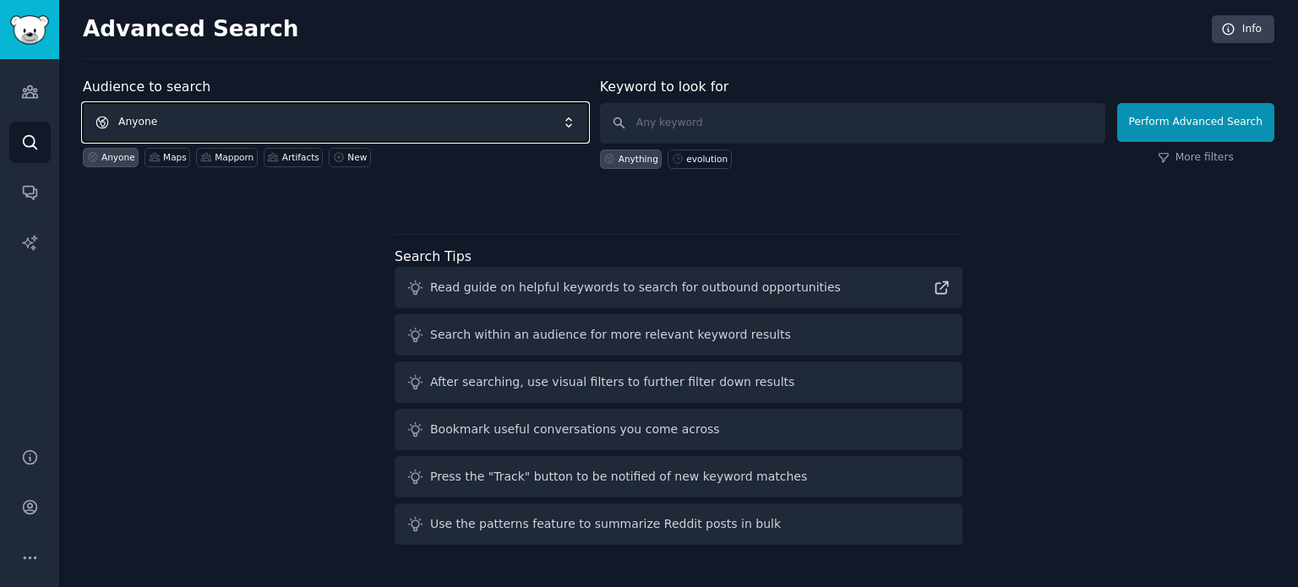
click at [335, 134] on span "Anyone" at bounding box center [335, 122] width 505 height 39
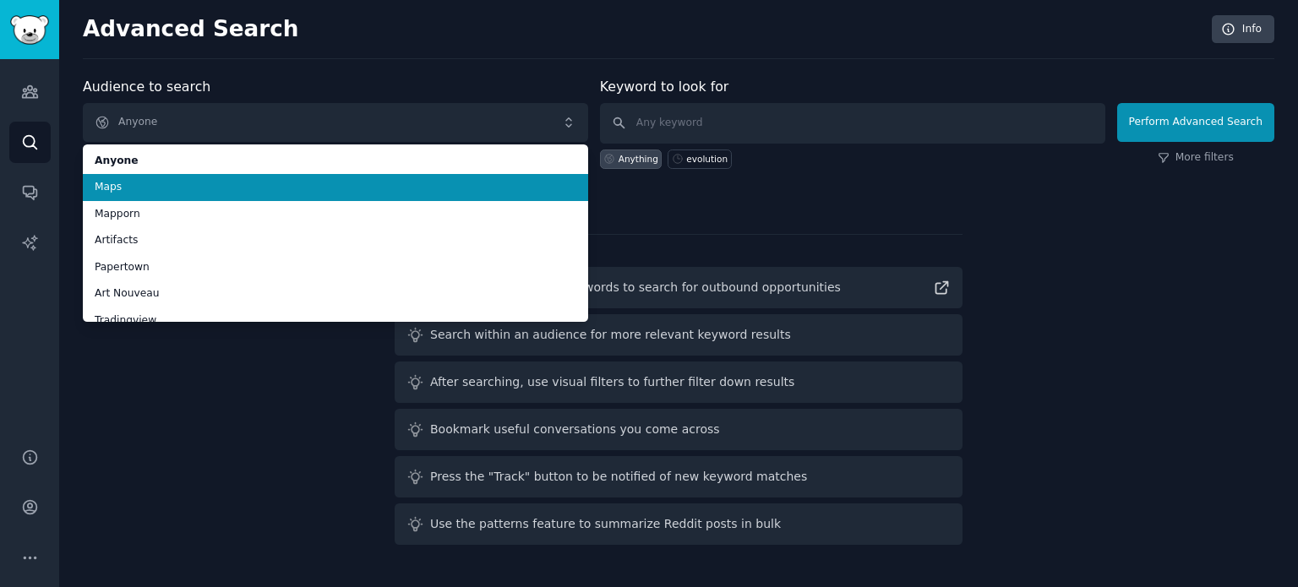
click at [215, 188] on span "Maps" at bounding box center [336, 187] width 482 height 15
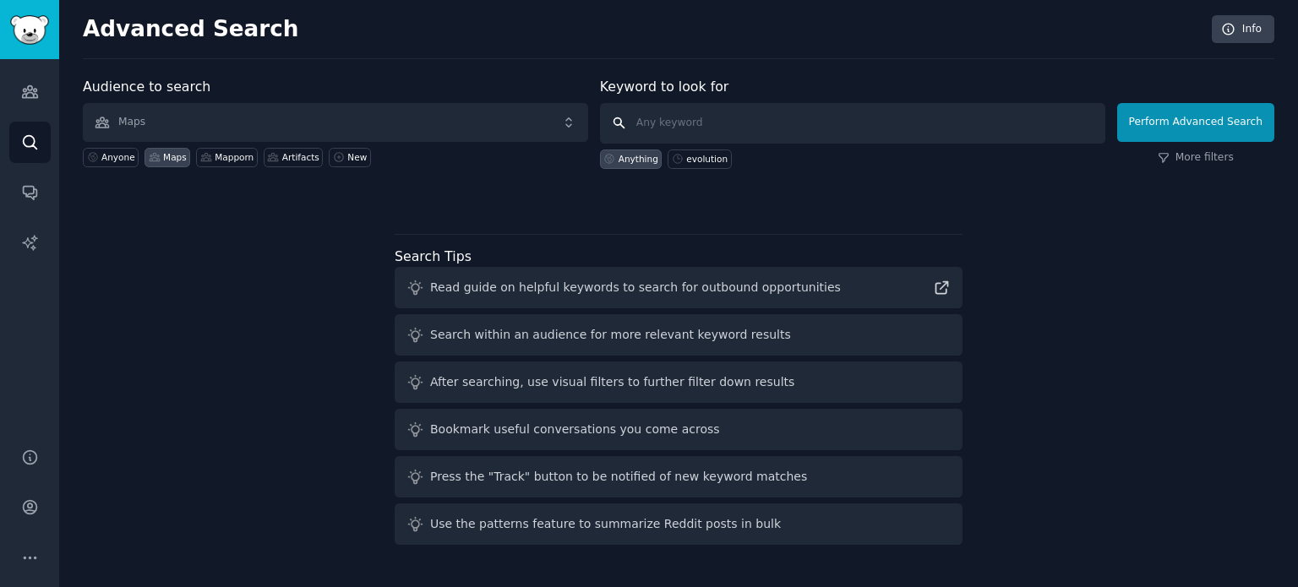
paste input "irredentism"
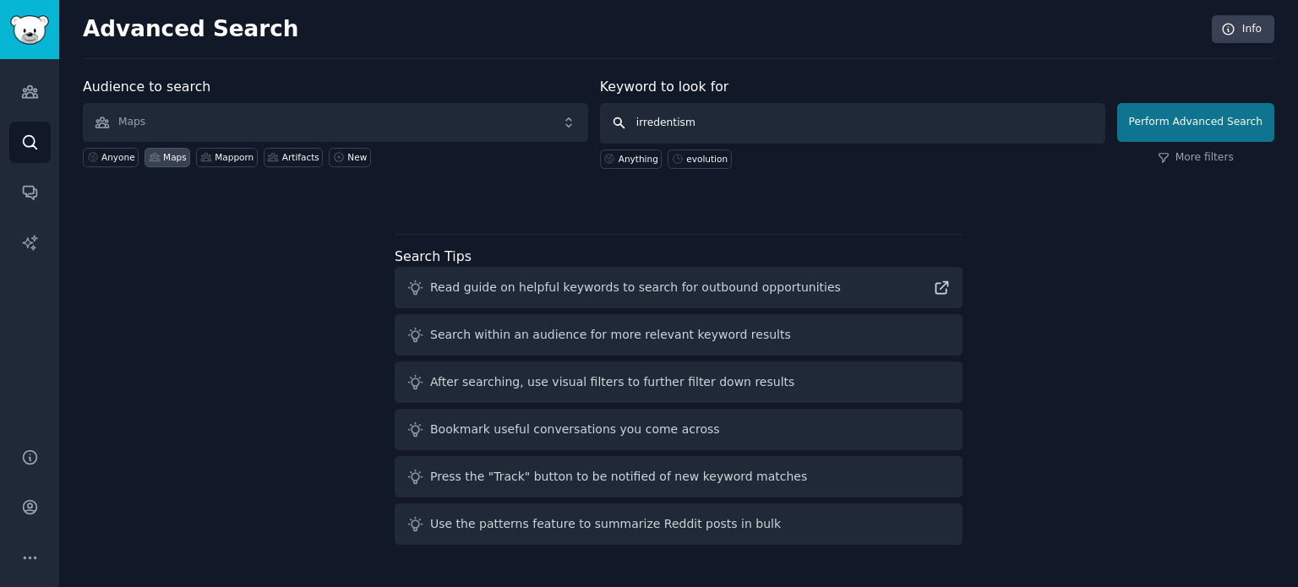
type input "irredentism"
click at [1183, 122] on button "Perform Advanced Search" at bounding box center [1195, 122] width 157 height 39
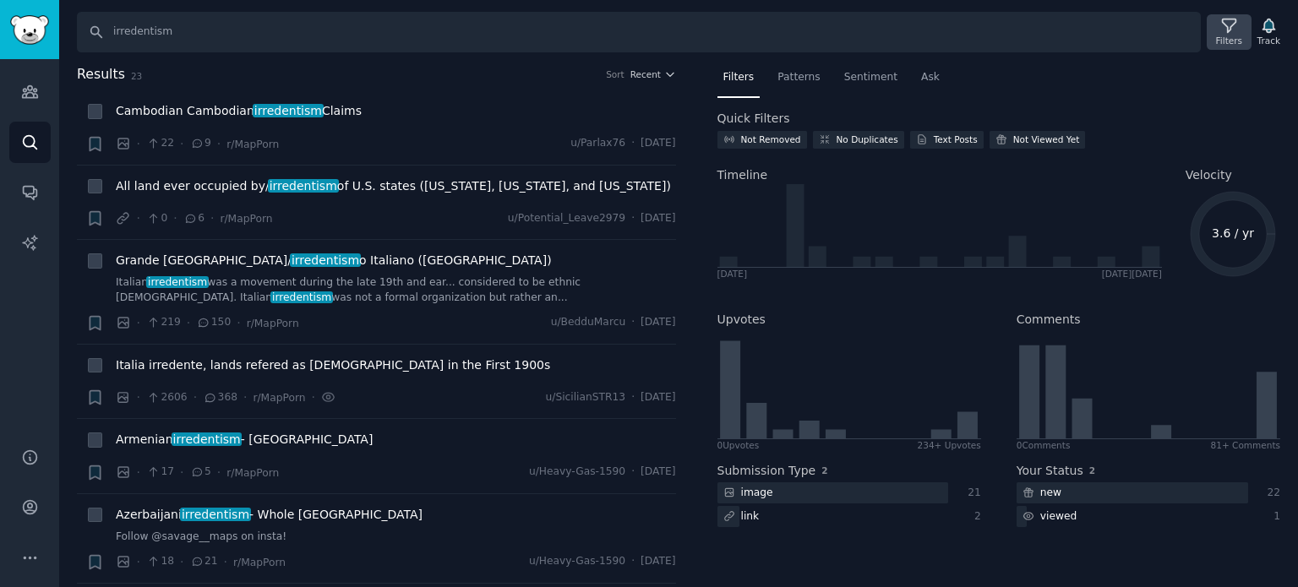
click at [1235, 23] on icon at bounding box center [1229, 26] width 18 height 18
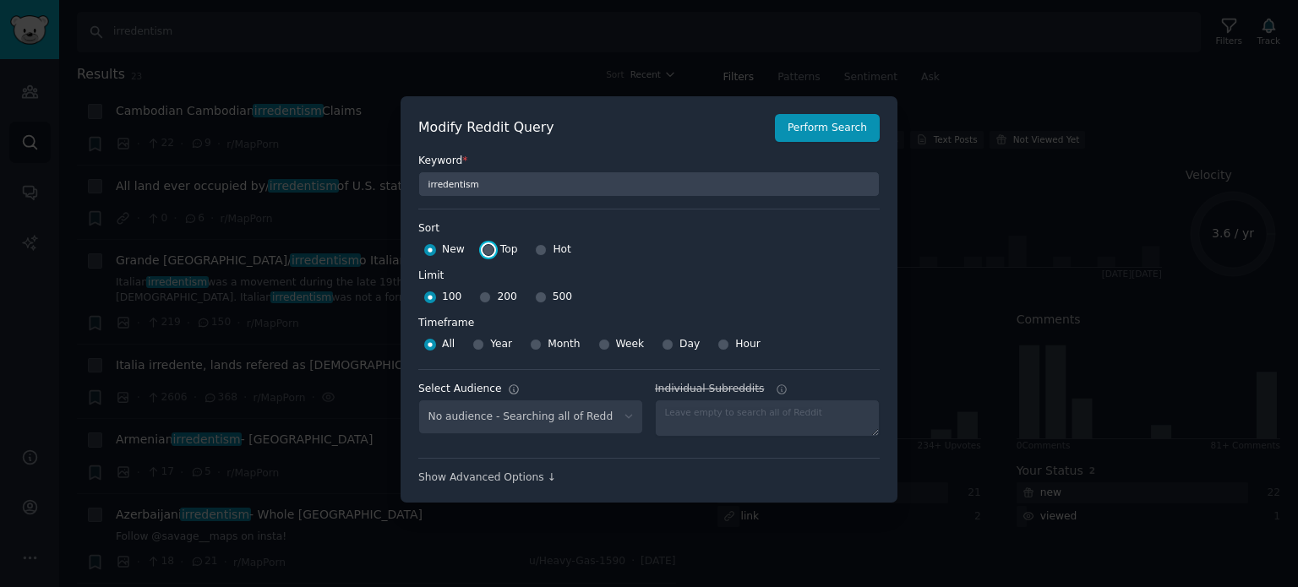
click at [488, 252] on input "Top" at bounding box center [489, 250] width 12 height 12
radio input "true"
select select "f33d550f09"
click at [535, 294] on input "500" at bounding box center [541, 298] width 12 height 12
radio input "true"
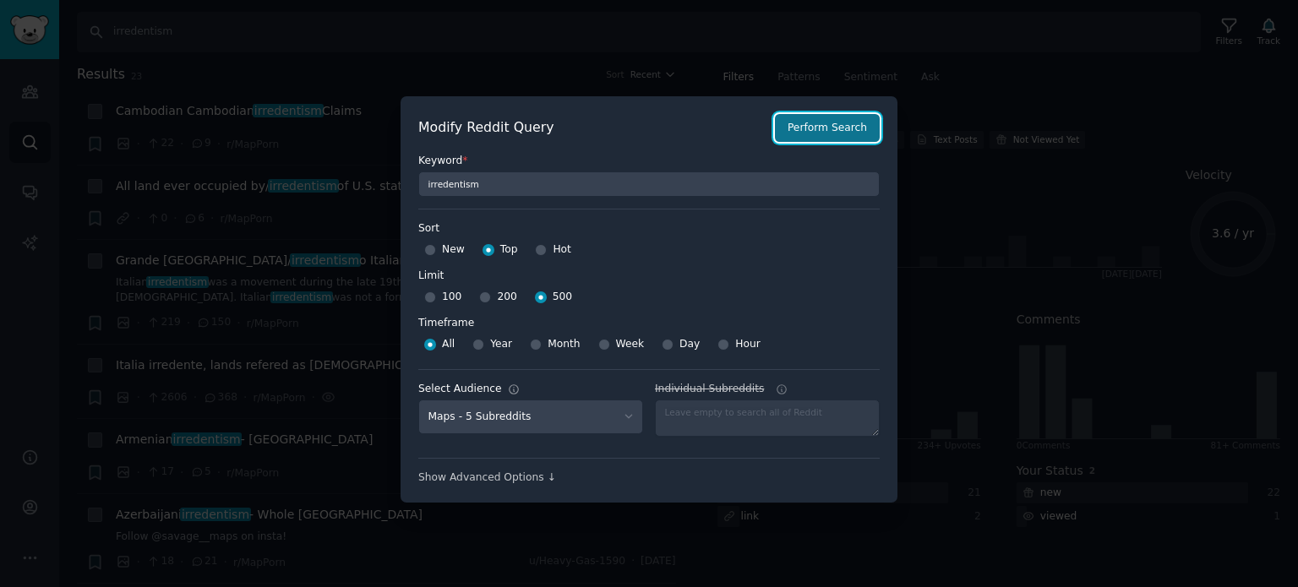
click at [818, 128] on button "Perform Search" at bounding box center [827, 128] width 105 height 29
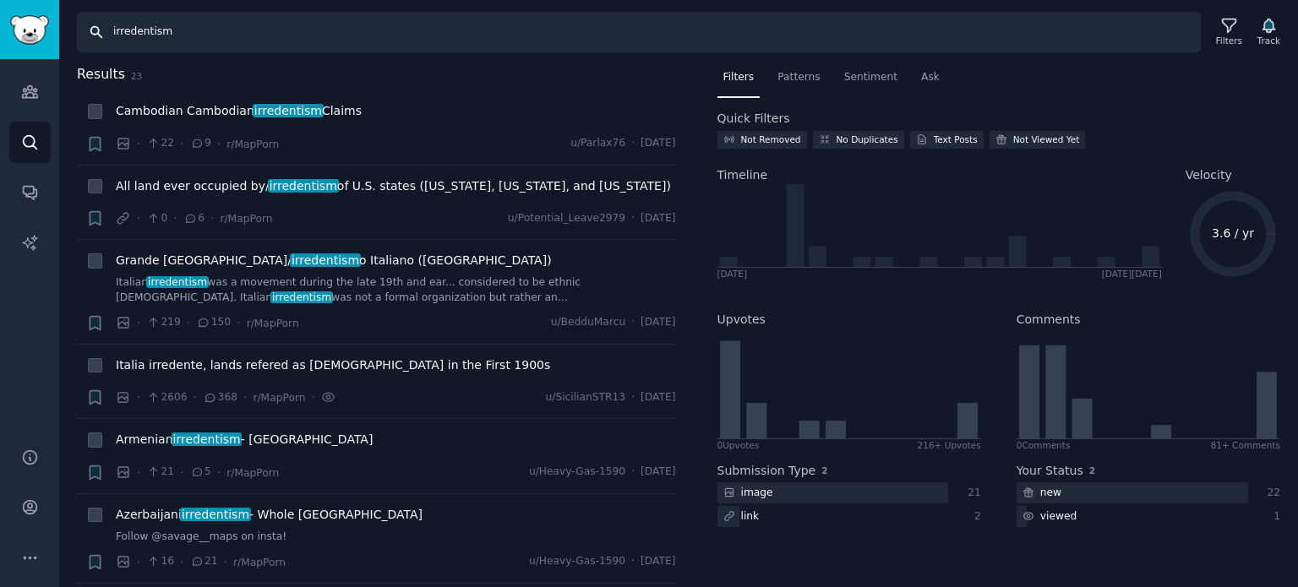
click at [1200, 34] on input "irredentism" at bounding box center [639, 32] width 1124 height 41
click at [1231, 30] on icon at bounding box center [1229, 26] width 14 height 14
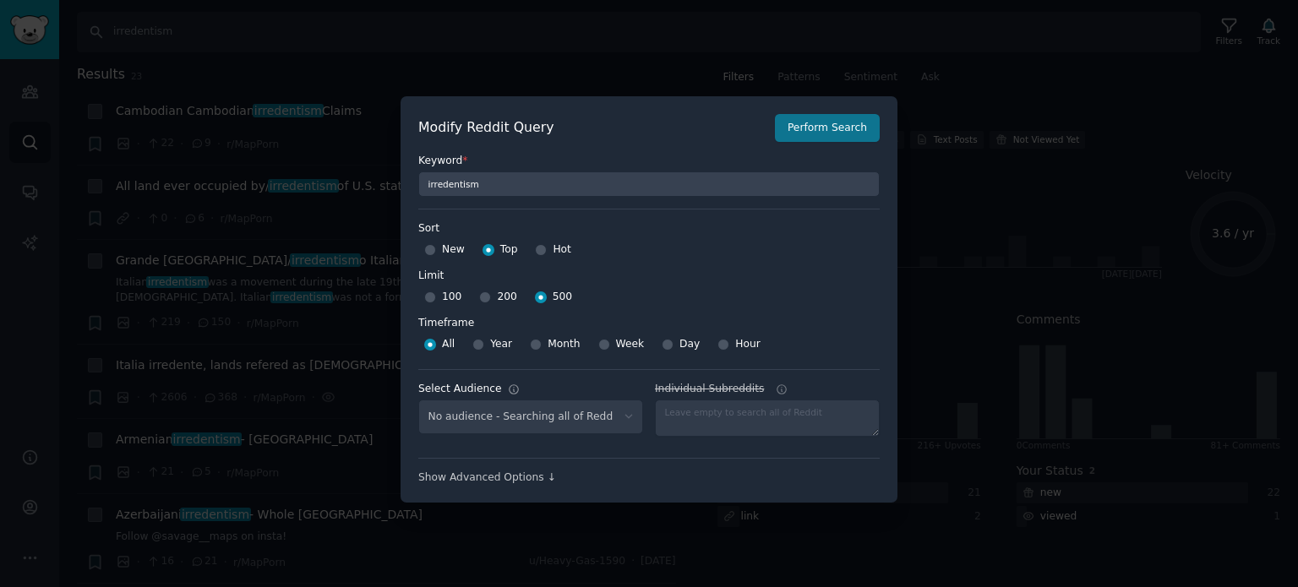
select select "f33d550f09"
click at [840, 130] on button "Perform Search" at bounding box center [827, 128] width 105 height 29
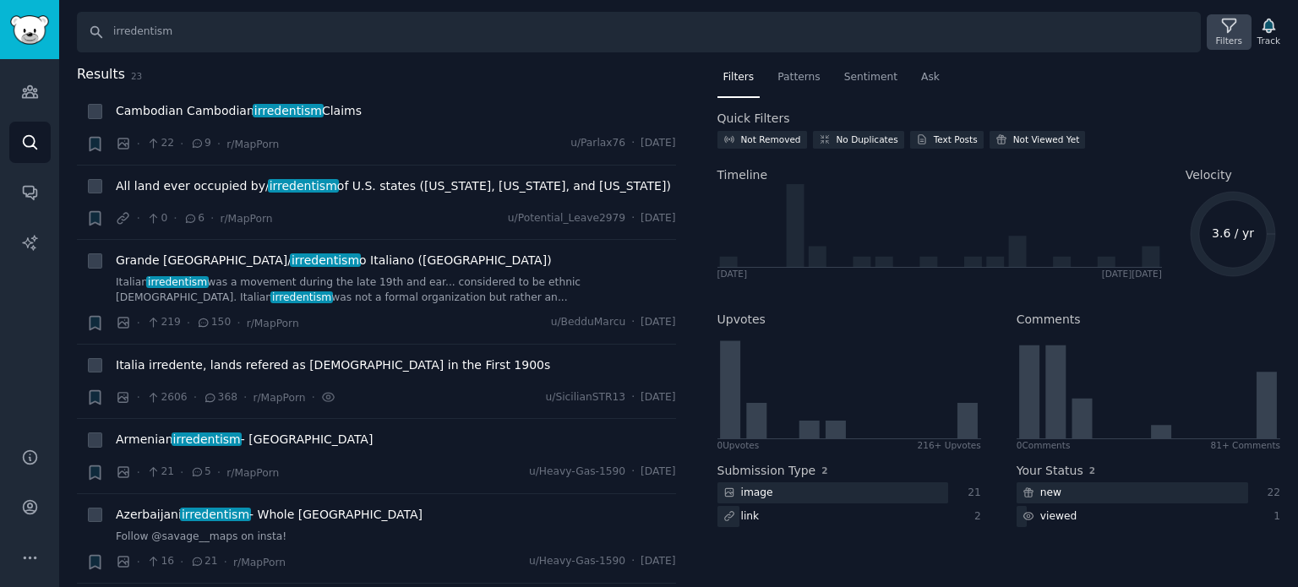
click at [1225, 33] on div "Filters" at bounding box center [1229, 31] width 44 height 35
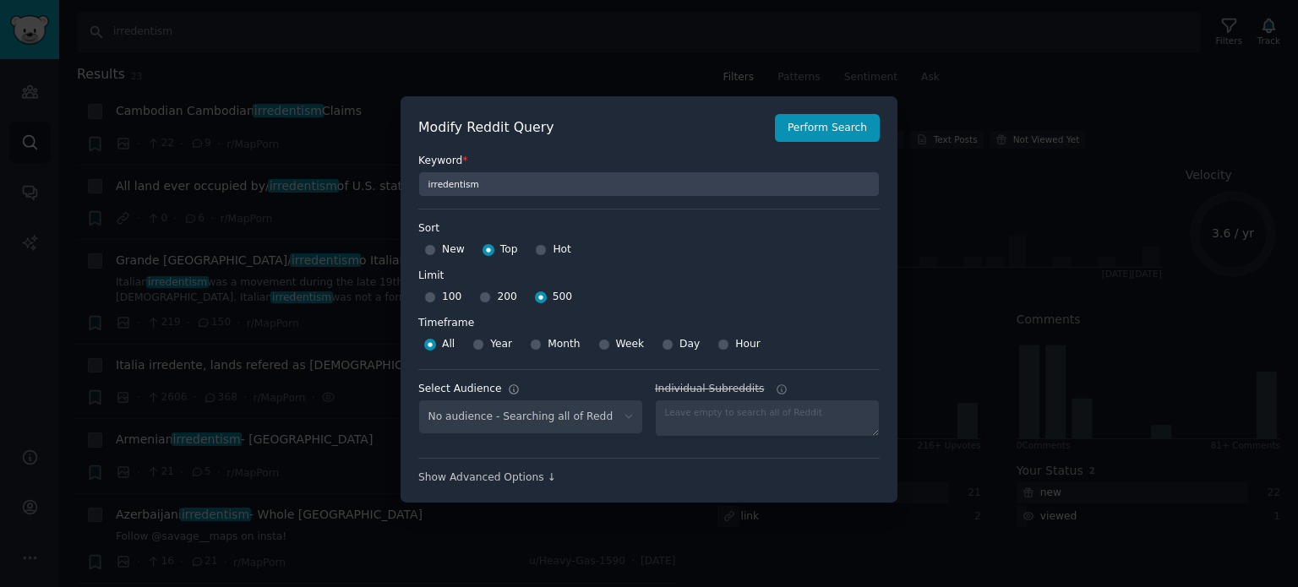
select select "f33d550f09"
click at [436, 247] on div "New" at bounding box center [444, 250] width 41 height 27
click at [535, 250] on input "Hot" at bounding box center [541, 250] width 12 height 12
radio input "true"
click at [830, 138] on button "Perform Search" at bounding box center [827, 128] width 105 height 29
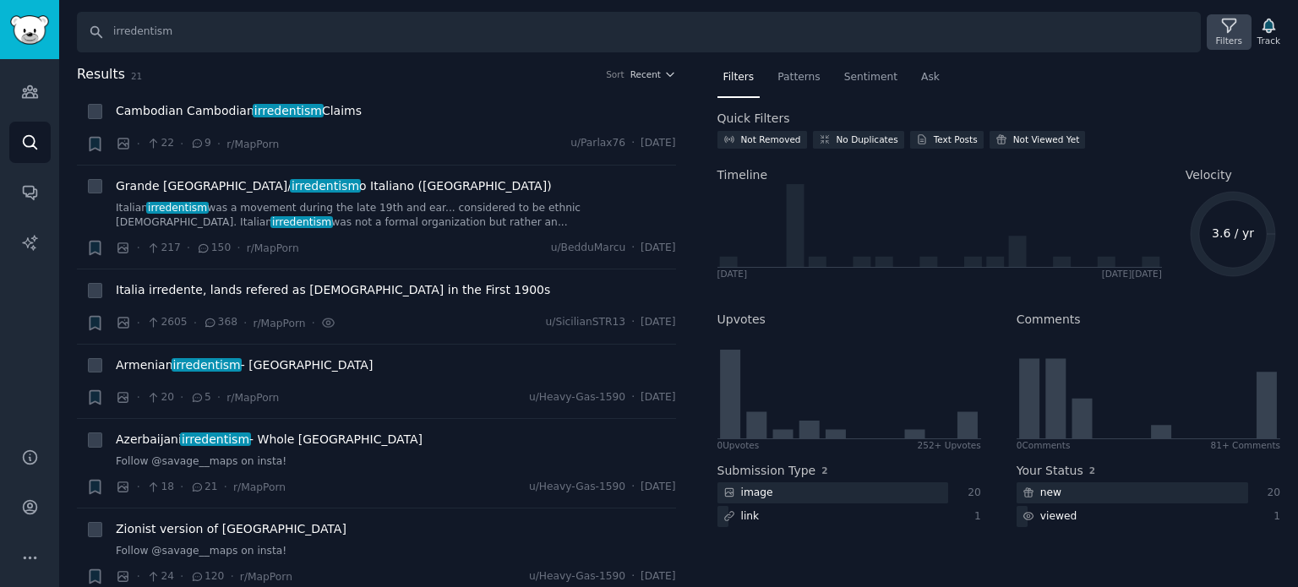
click at [1238, 24] on icon at bounding box center [1229, 26] width 18 height 18
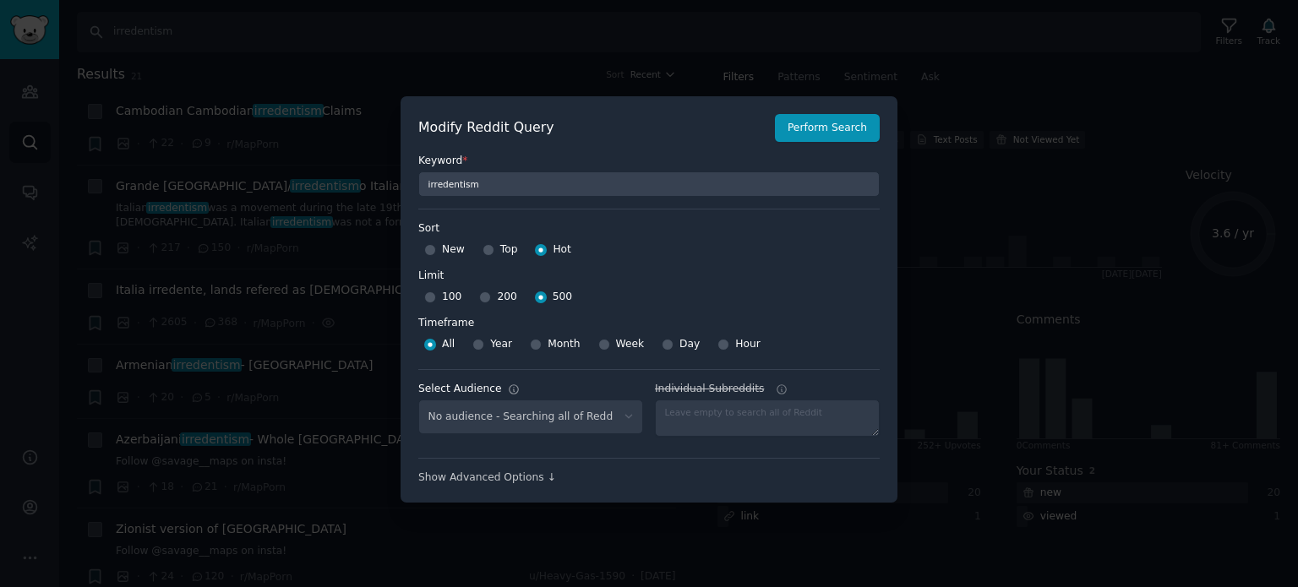
select select "f33d550f09"
click at [479, 300] on input "200" at bounding box center [485, 298] width 12 height 12
radio input "true"
click at [483, 249] on input "Top" at bounding box center [489, 250] width 12 height 12
radio input "true"
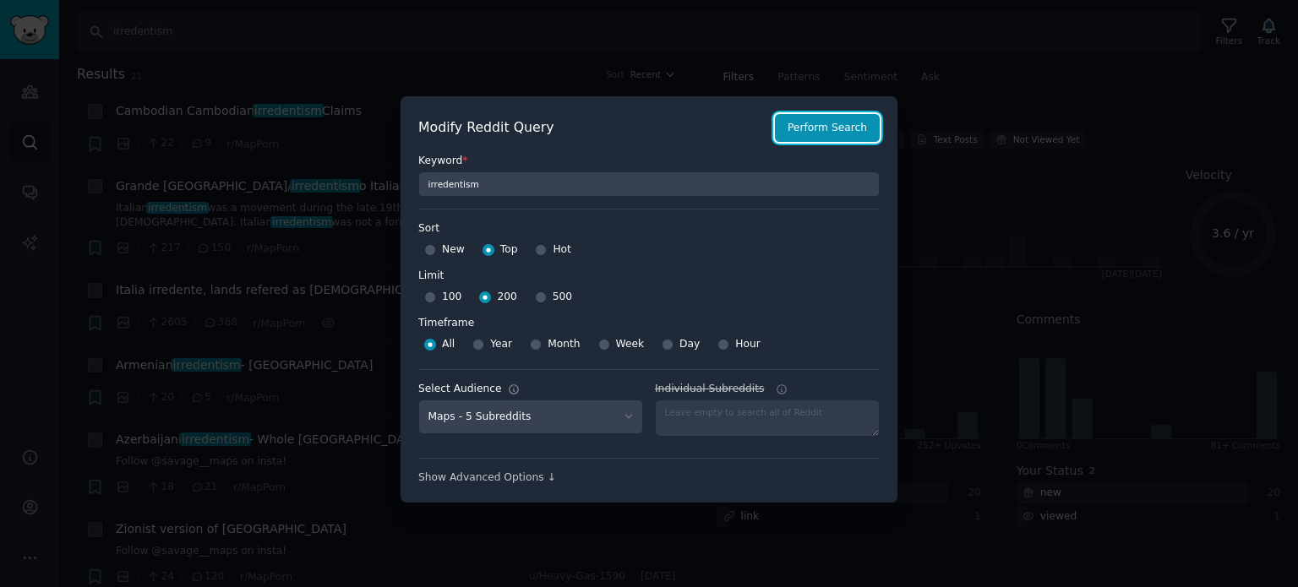
click at [841, 133] on button "Perform Search" at bounding box center [827, 128] width 105 height 29
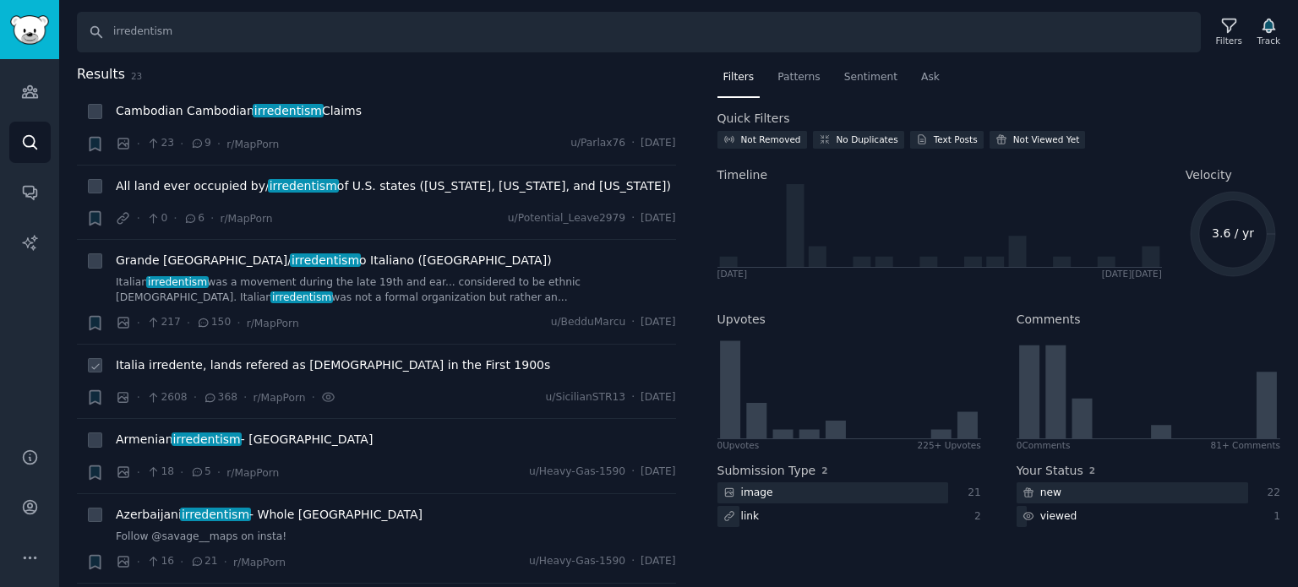
click at [247, 368] on span "Italia irredente, lands refered as [DEMOGRAPHIC_DATA] in the First 1900s" at bounding box center [333, 366] width 434 height 18
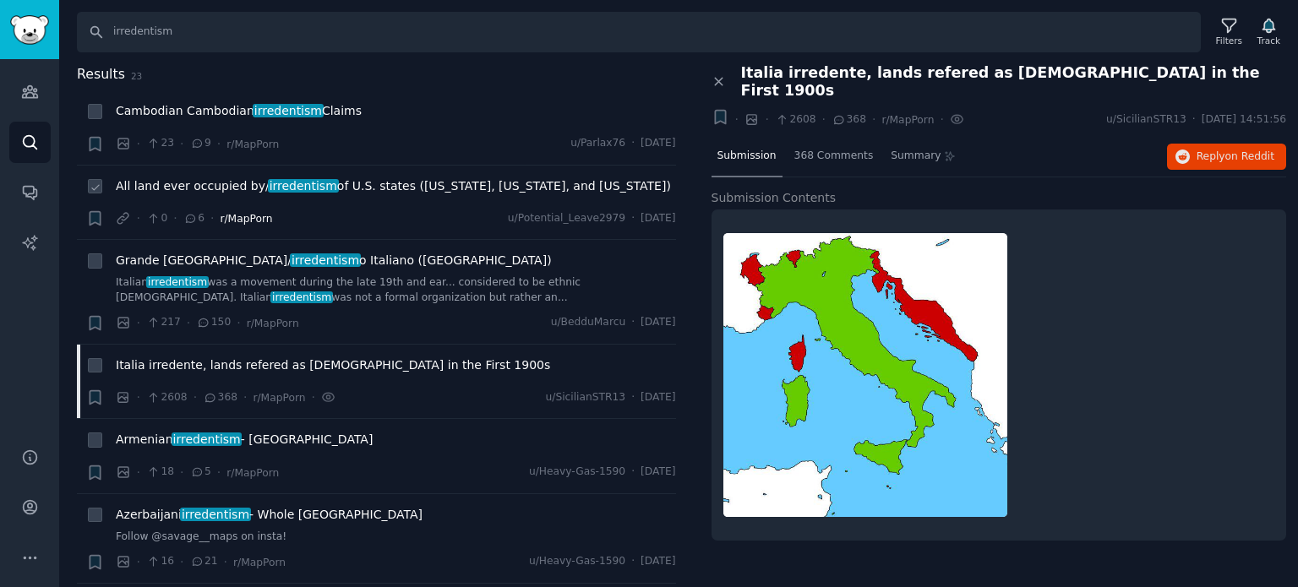
scroll to position [85, 0]
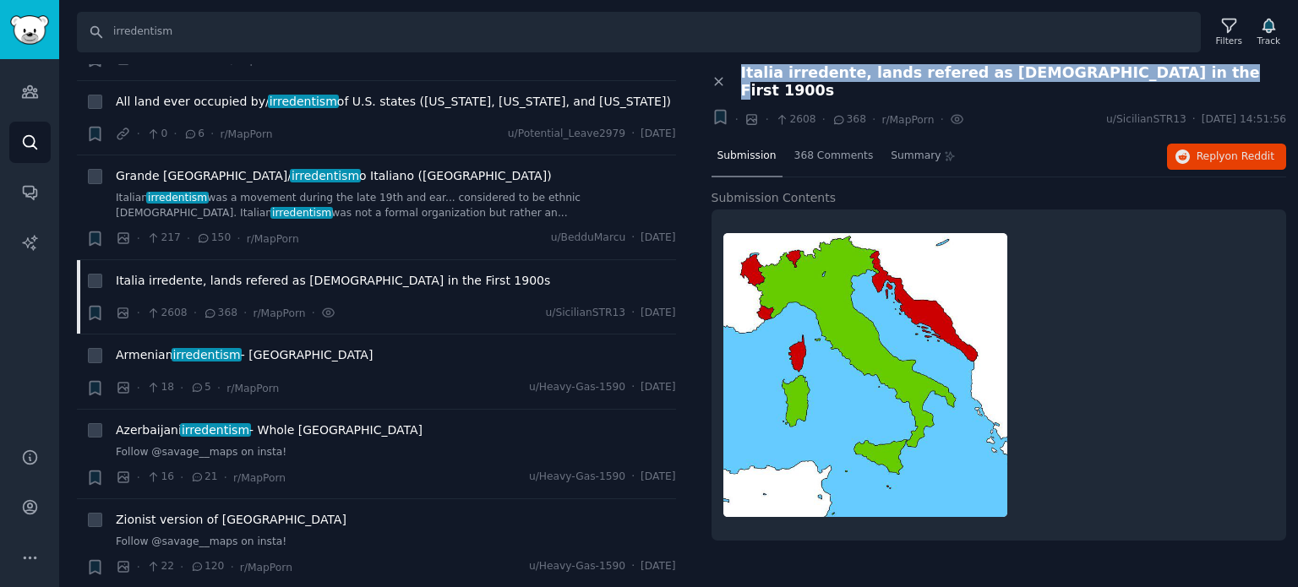
drag, startPoint x: 734, startPoint y: 73, endPoint x: 1151, endPoint y: 68, distance: 416.7
click at [1151, 68] on div "Italia irredente, lands refered as [DEMOGRAPHIC_DATA] in the First 1900s" at bounding box center [1008, 81] width 558 height 35
copy span "Italia irredente, lands refered as [DEMOGRAPHIC_DATA] in the First 1900s"
click at [896, 283] on img at bounding box center [865, 375] width 284 height 284
click at [1216, 150] on span "Reply on Reddit" at bounding box center [1236, 157] width 78 height 15
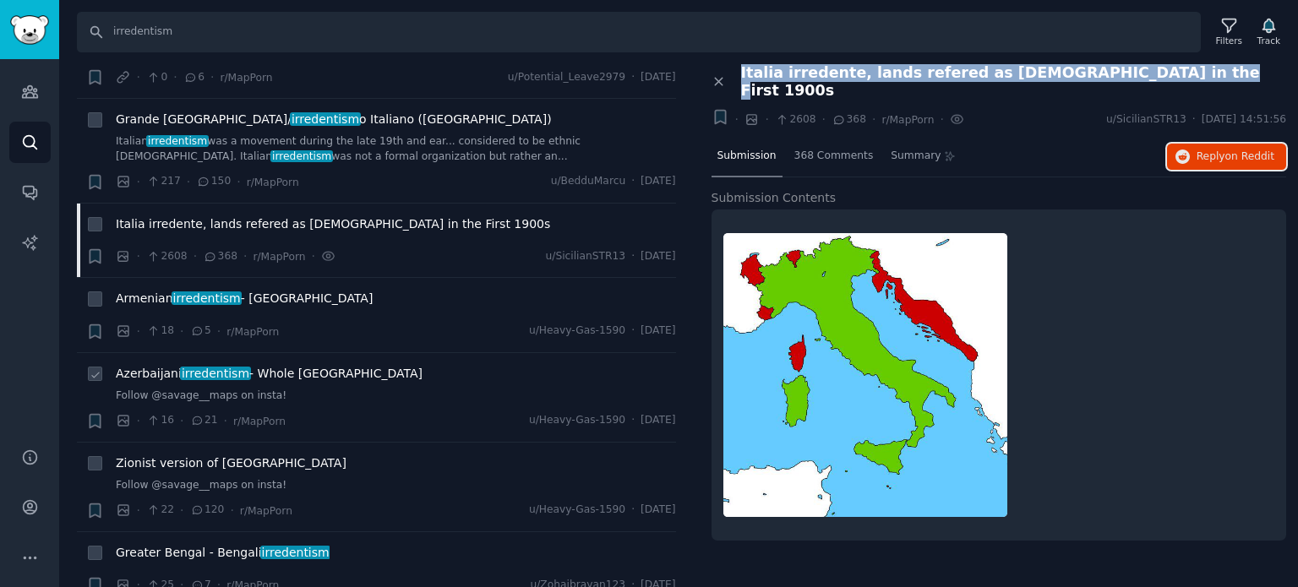
scroll to position [254, 0]
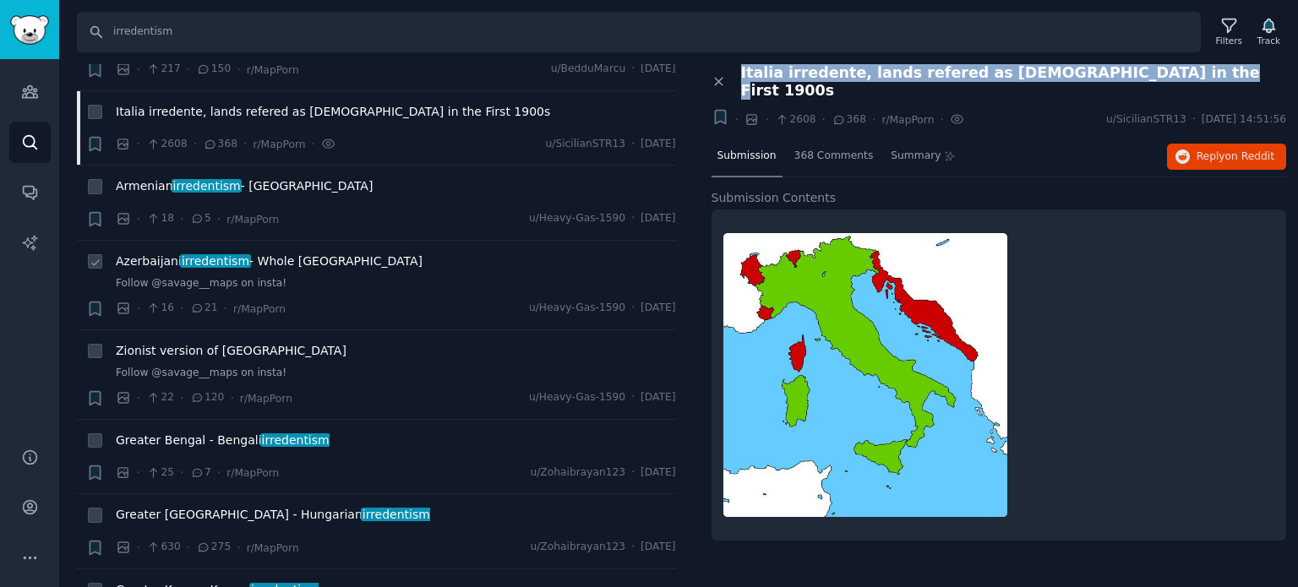
click at [198, 264] on span "irredentism" at bounding box center [215, 261] width 71 height 14
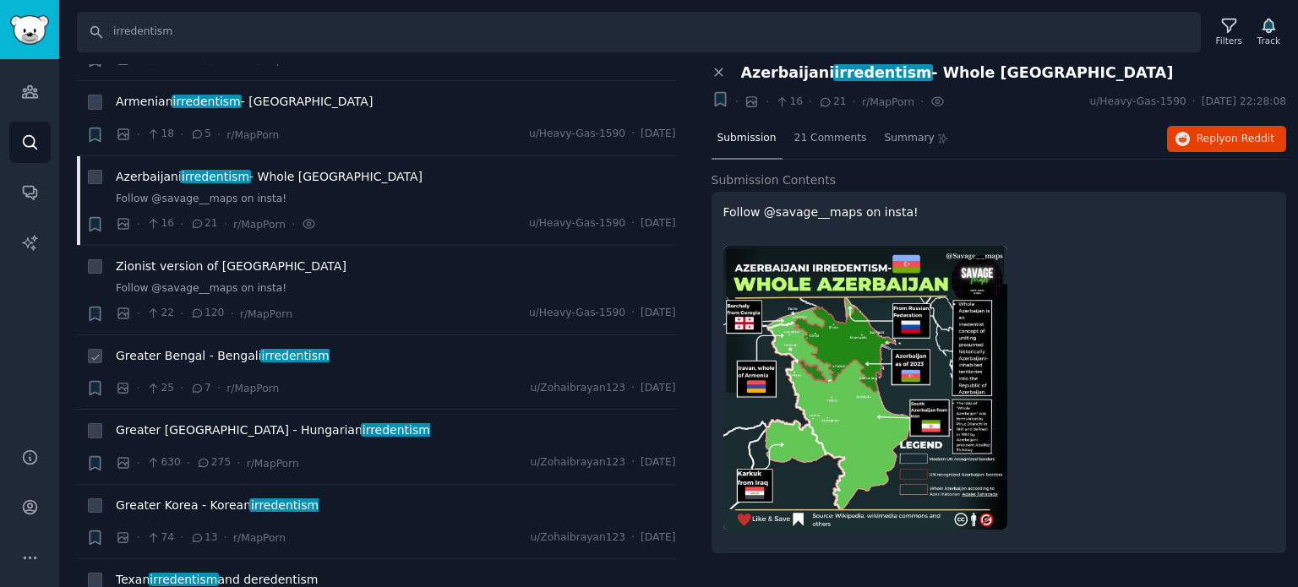
scroll to position [423, 0]
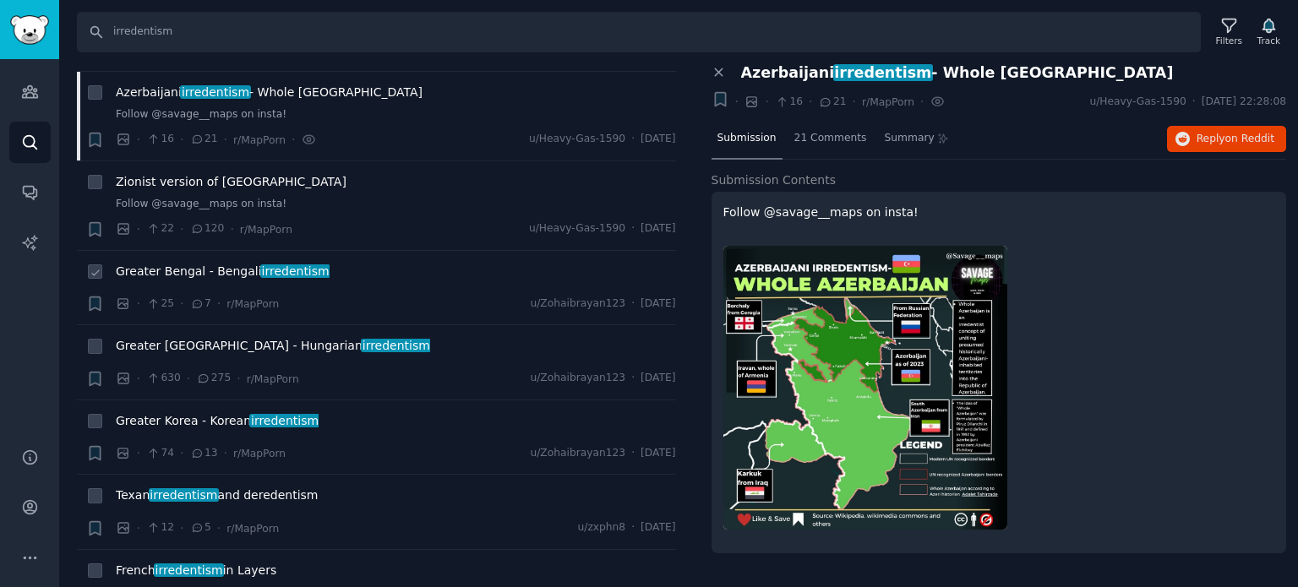
click at [196, 266] on span "Greater Bengal - Bengali irredentism" at bounding box center [223, 272] width 214 height 18
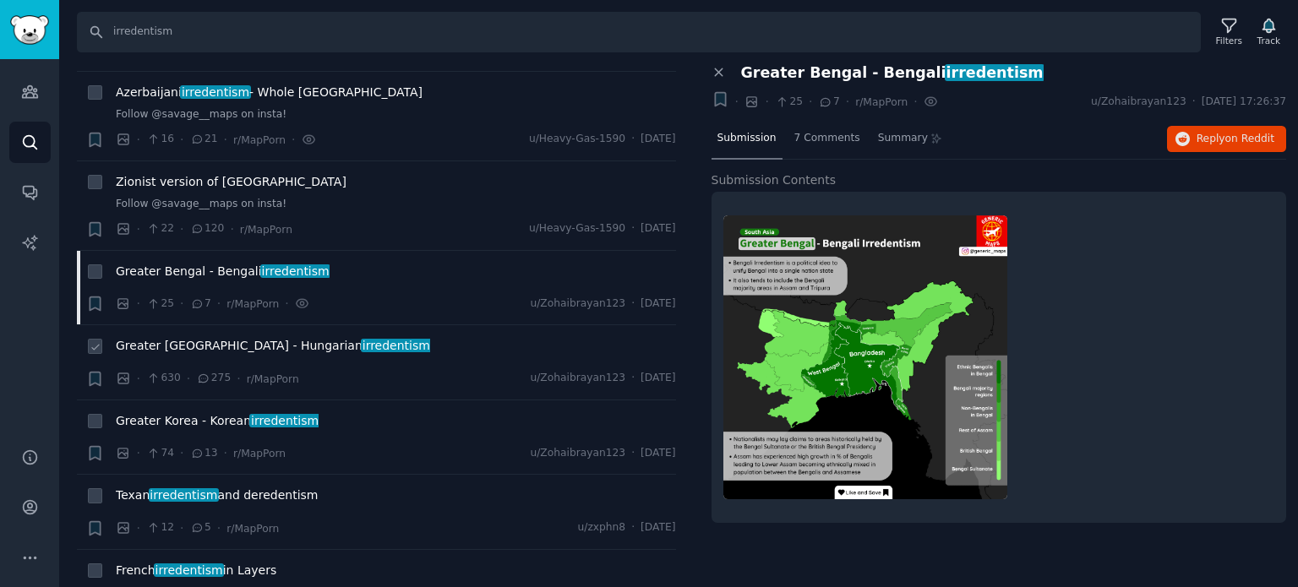
click at [228, 330] on li "+ [GEOGRAPHIC_DATA] - Hungarian irredentism · 630 · 275 · r/MapPorn u/Zohaibray…" at bounding box center [376, 362] width 599 height 74
click at [226, 341] on span "Greater [GEOGRAPHIC_DATA] - Hungarian irredentism" at bounding box center [273, 346] width 314 height 18
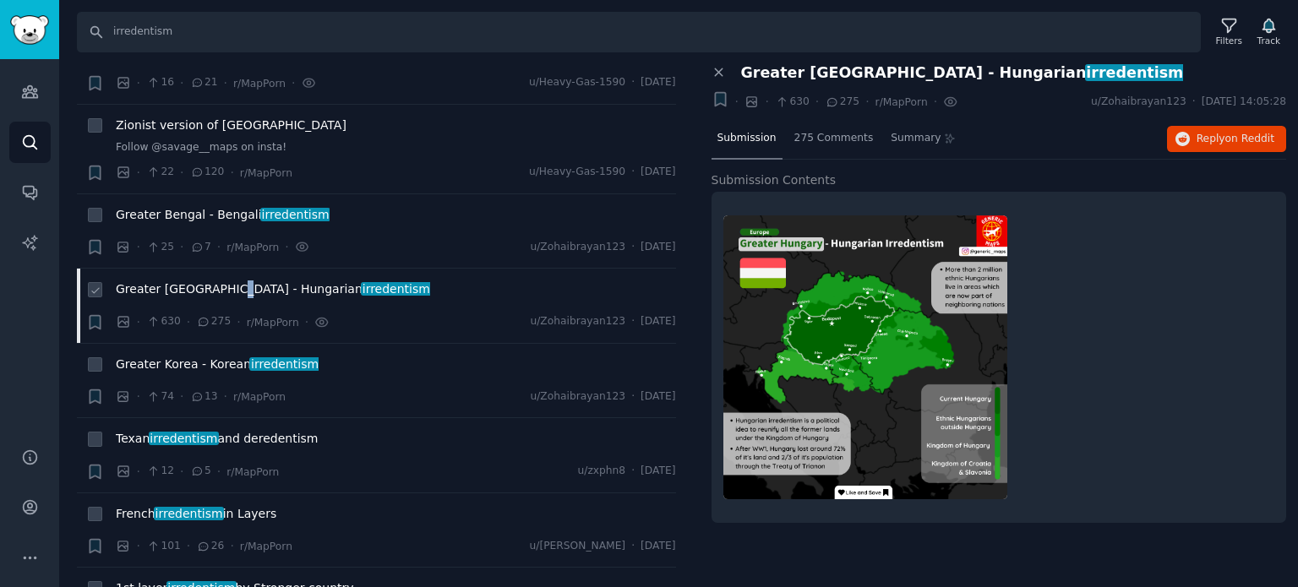
scroll to position [507, 0]
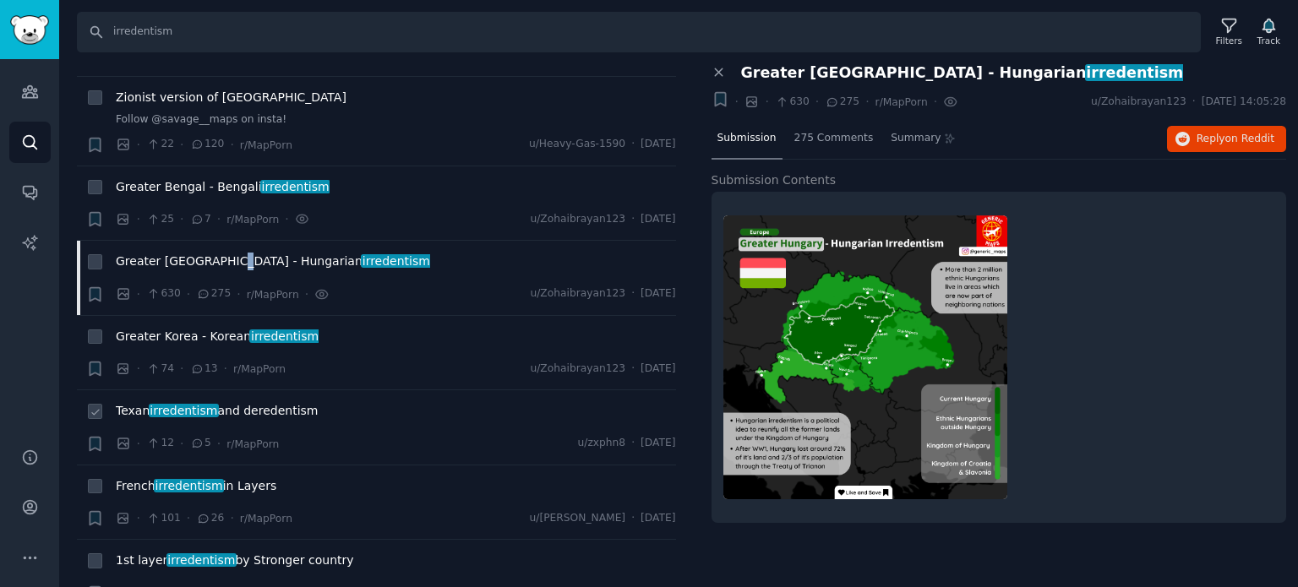
click at [196, 412] on span "irredentism" at bounding box center [184, 411] width 71 height 14
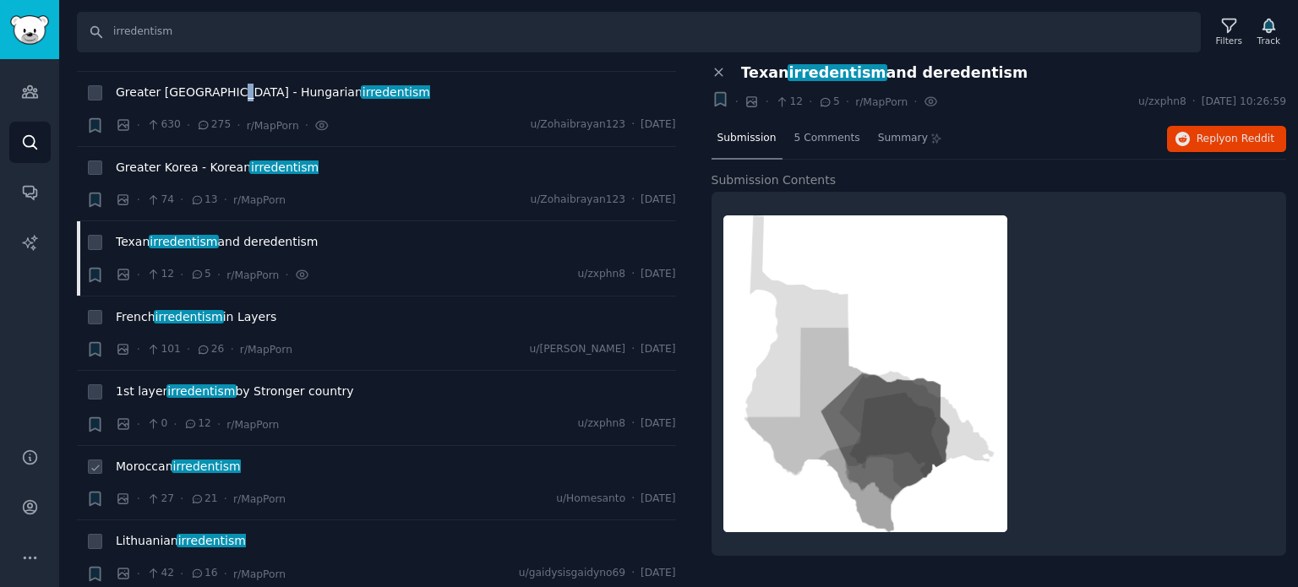
scroll to position [761, 0]
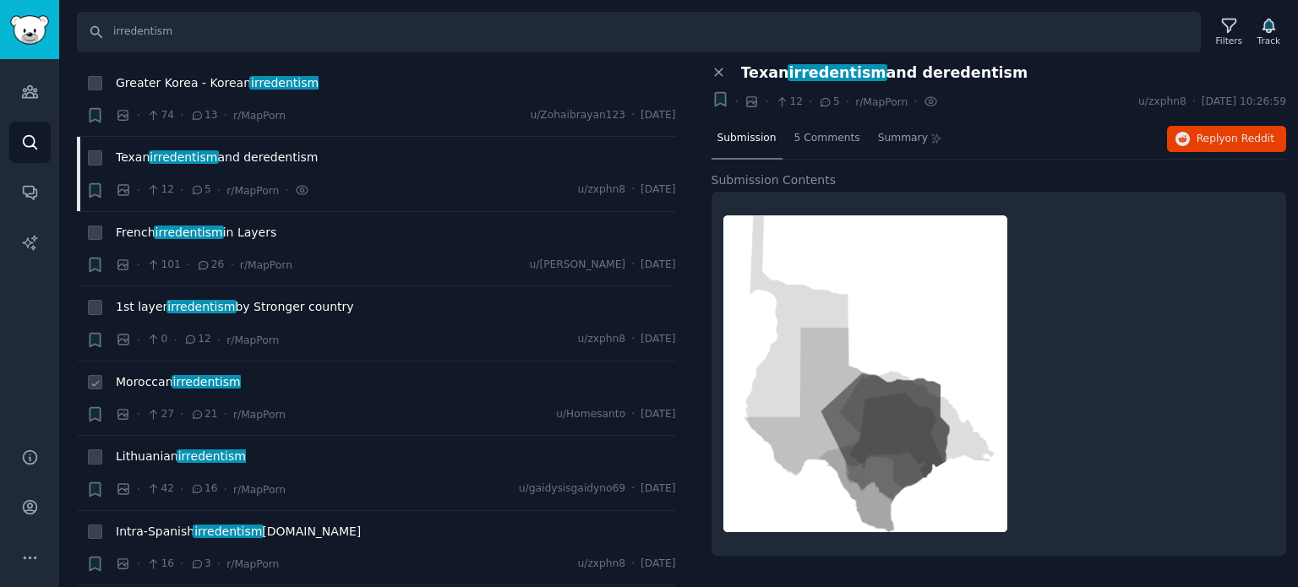
click at [176, 385] on span "irredentism" at bounding box center [207, 382] width 71 height 14
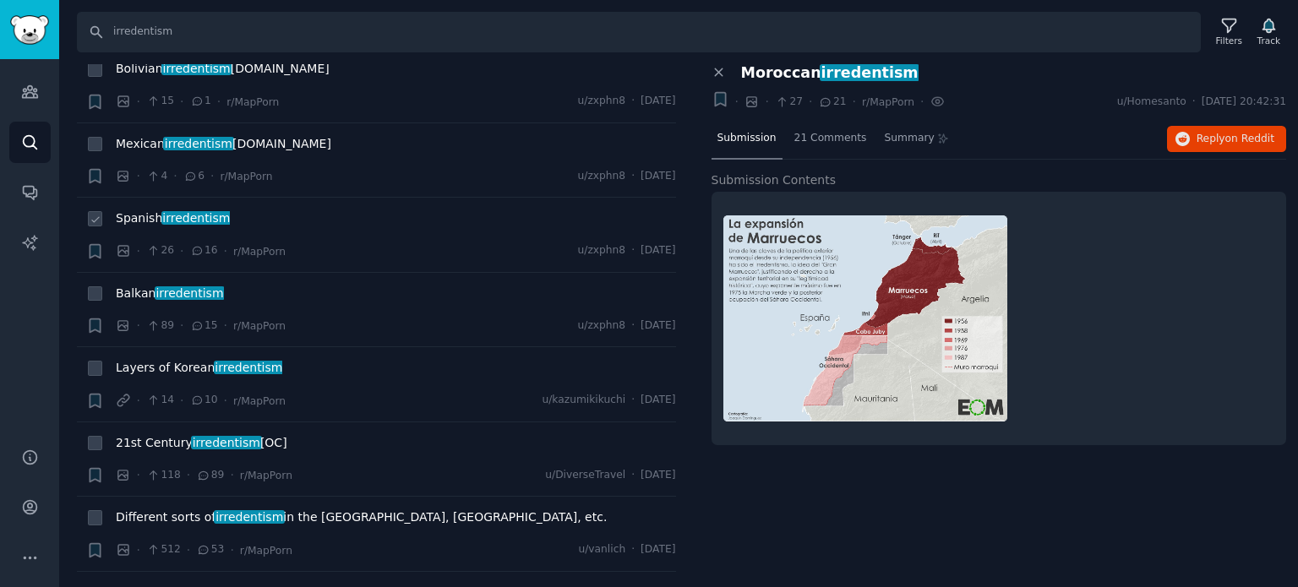
scroll to position [1337, 0]
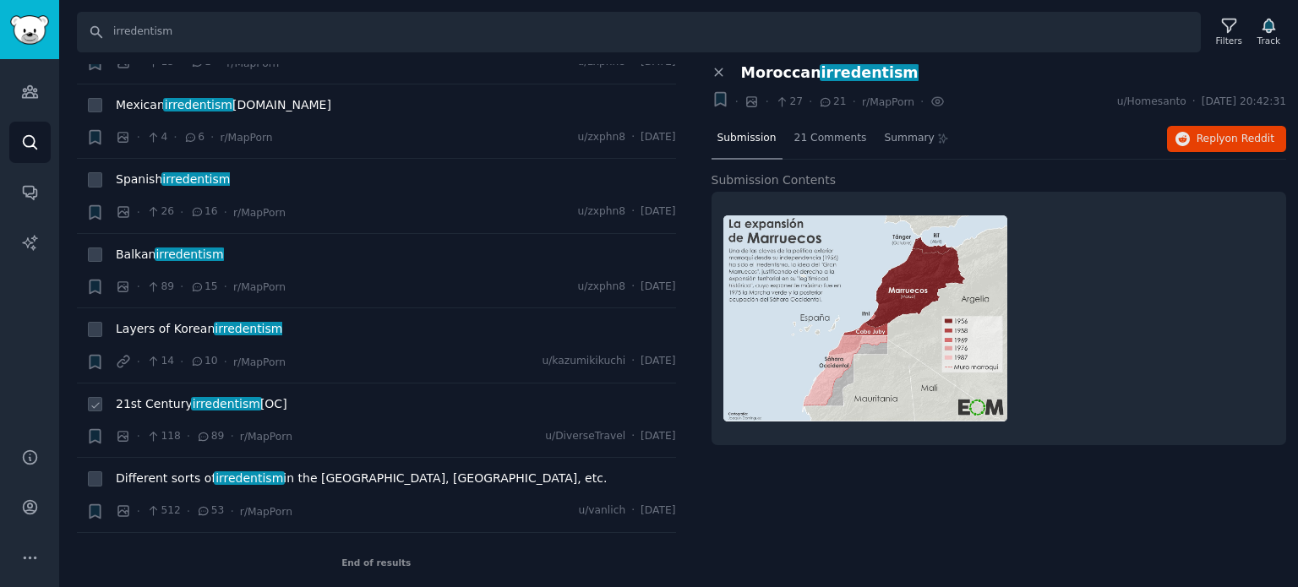
click at [169, 400] on span "21st Century irredentism [OC]" at bounding box center [202, 404] width 172 height 18
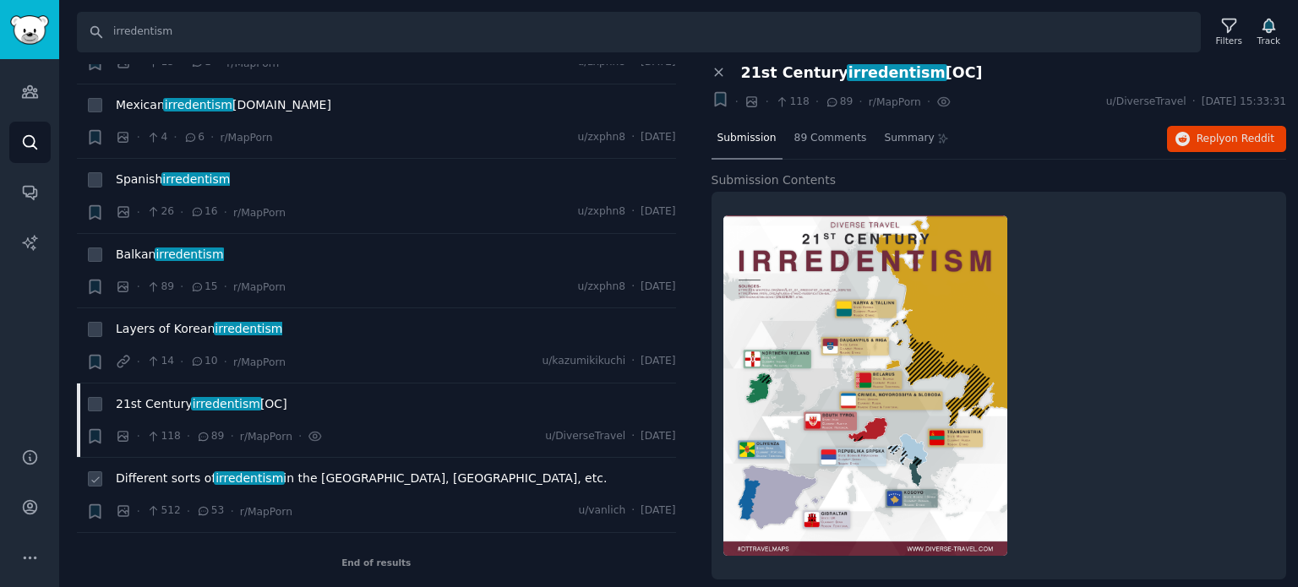
click at [261, 472] on span "irredentism" at bounding box center [249, 479] width 71 height 14
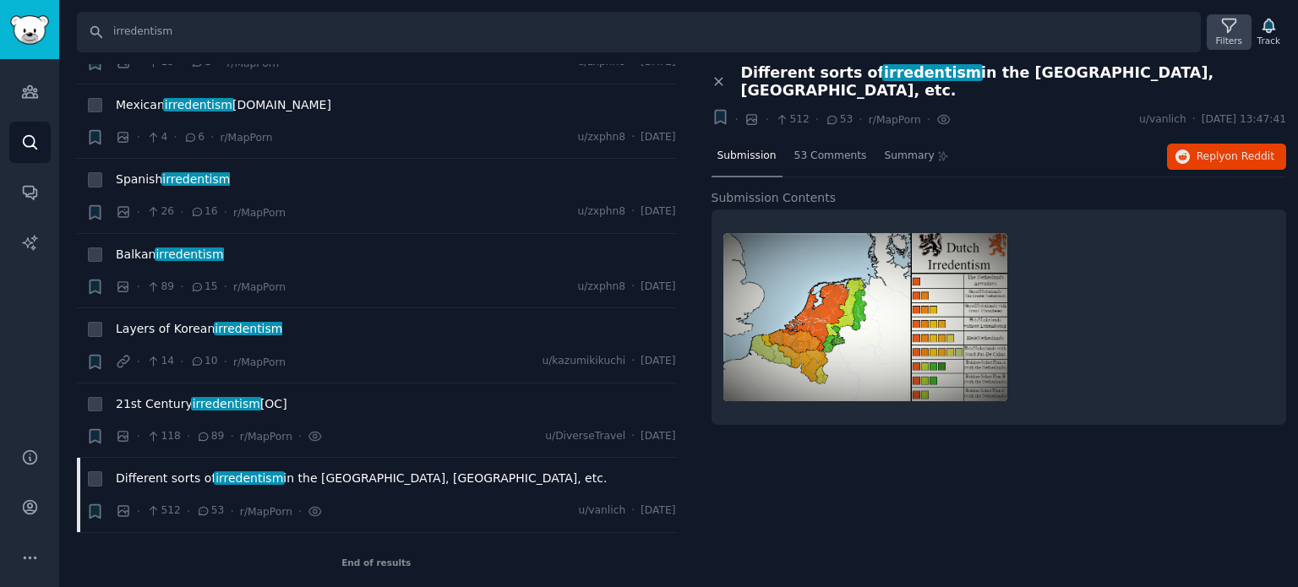
click at [1230, 19] on icon at bounding box center [1229, 26] width 14 height 14
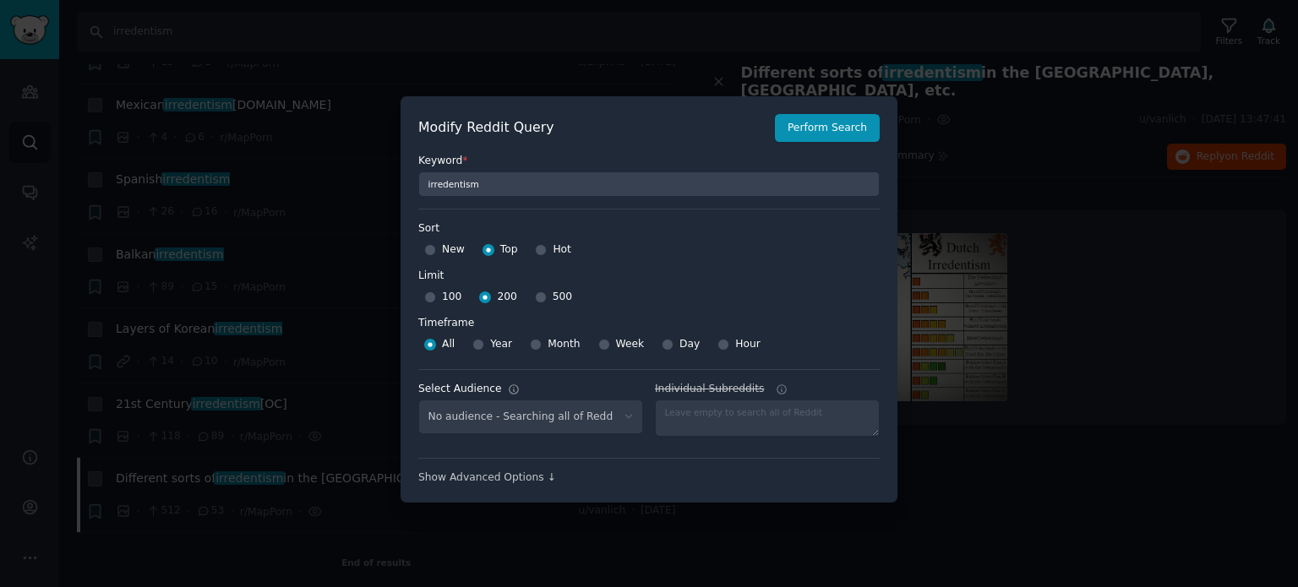
select select "f33d550f09"
click at [477, 346] on input "Year" at bounding box center [478, 345] width 12 height 12
radio input "true"
click at [827, 140] on button "Perform Search" at bounding box center [827, 128] width 105 height 29
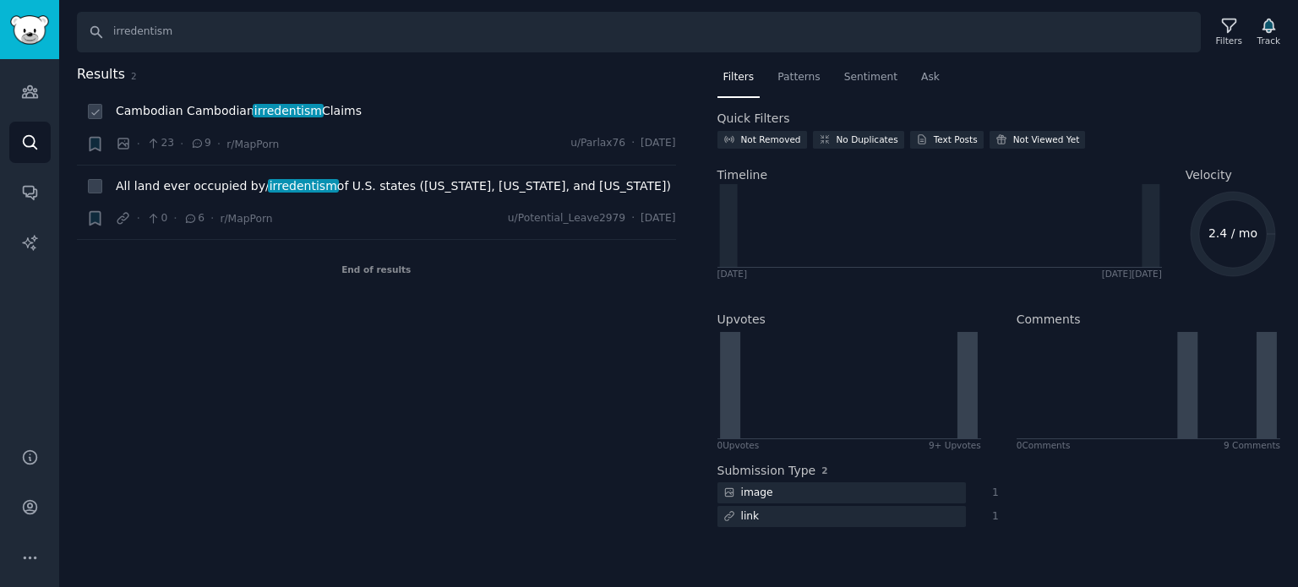
click at [270, 114] on span "irredentism" at bounding box center [288, 111] width 71 height 14
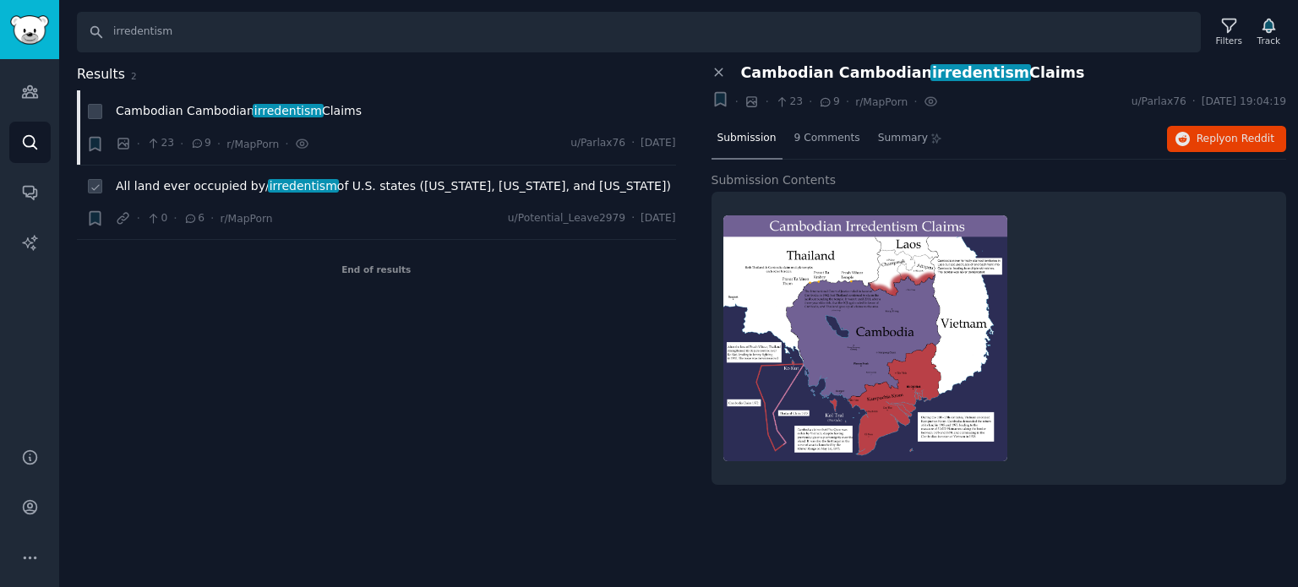
click at [338, 183] on span "All land ever occupied by/ irredentism of U.S. states ([US_STATE], [US_STATE], …" at bounding box center [393, 186] width 555 height 18
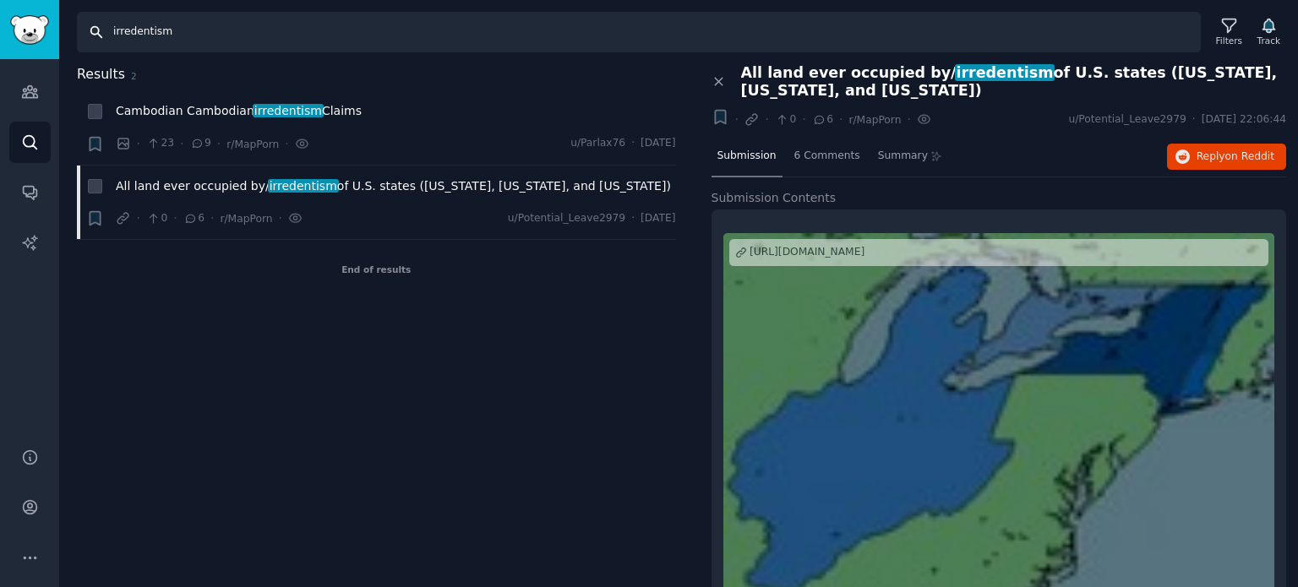
drag, startPoint x: 181, startPoint y: 33, endPoint x: 66, endPoint y: 35, distance: 114.9
click at [68, 35] on div "Search irredentism Filters Track" at bounding box center [678, 26] width 1239 height 52
paste input "annexation"
type input "annexation"
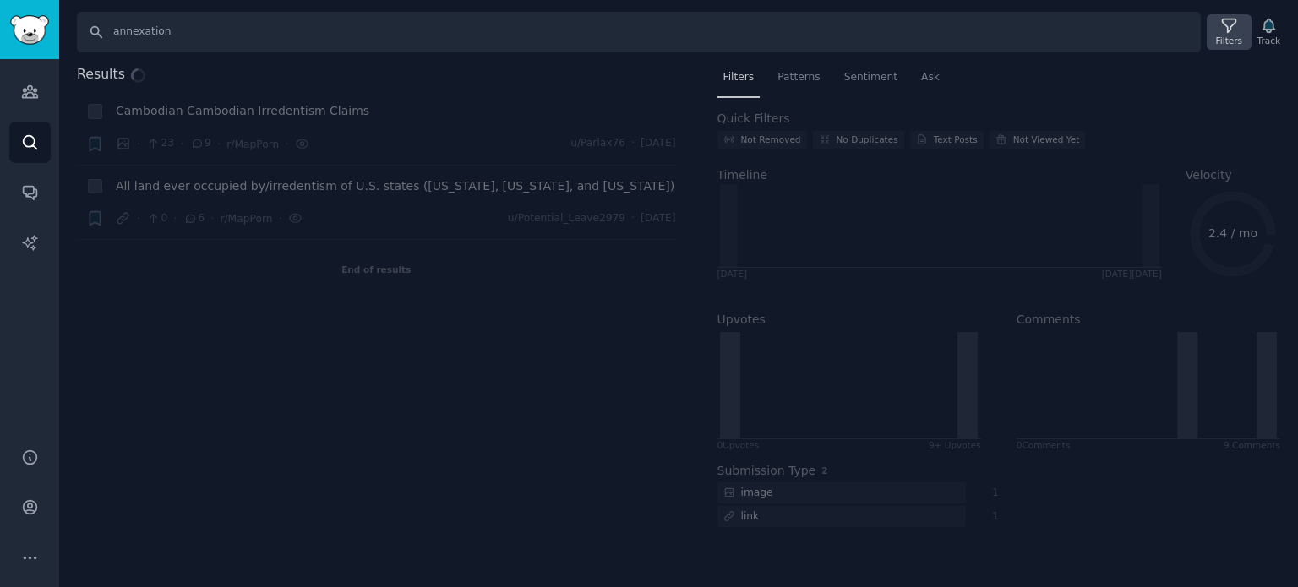
click at [1220, 23] on div "Filters" at bounding box center [1229, 31] width 44 height 35
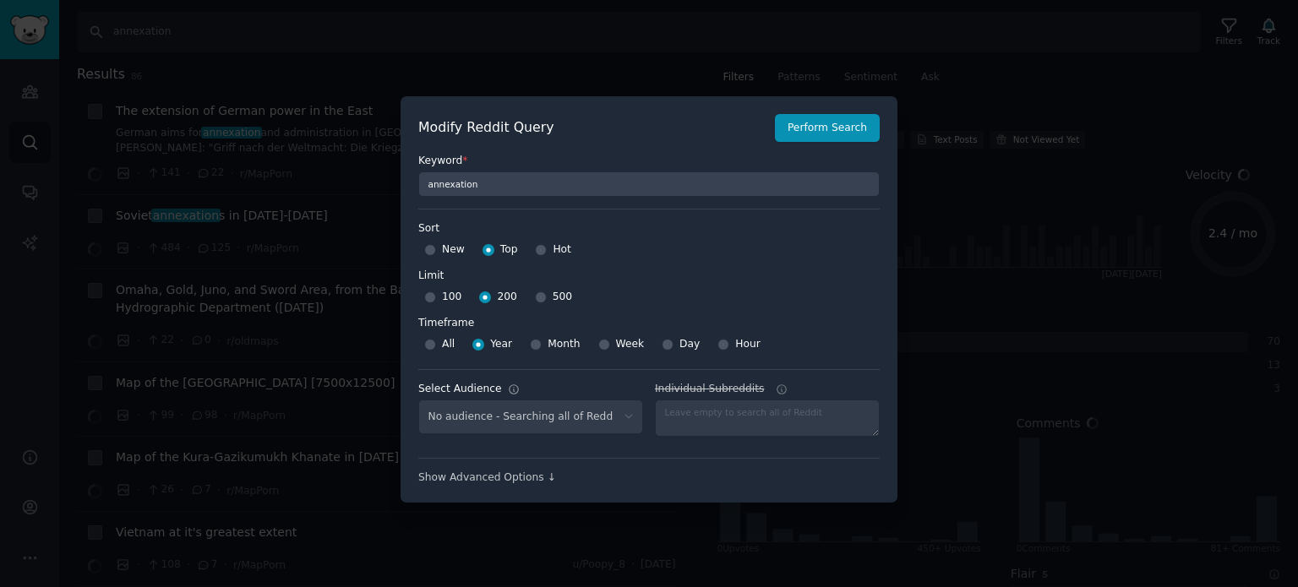
select select "f33d550f09"
click at [828, 136] on button "Perform Search" at bounding box center [827, 128] width 105 height 29
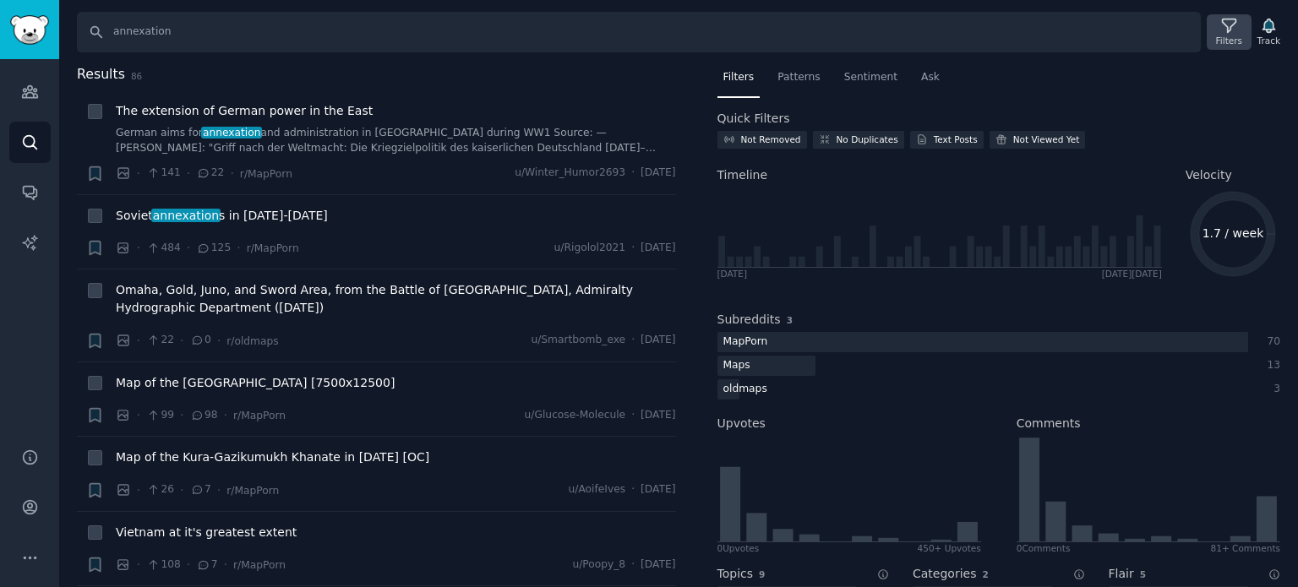
click at [1229, 20] on icon at bounding box center [1229, 26] width 18 height 18
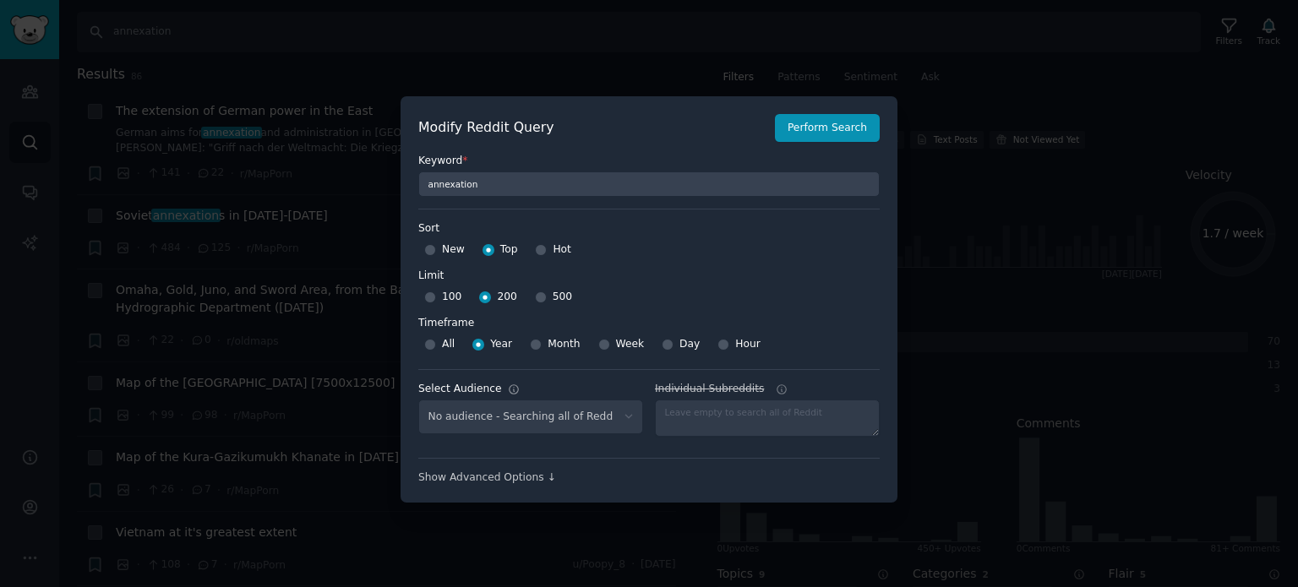
select select "f33d550f09"
click at [535, 293] on input "500" at bounding box center [541, 298] width 12 height 12
radio input "true"
click at [427, 350] on input "All" at bounding box center [430, 345] width 12 height 12
radio input "true"
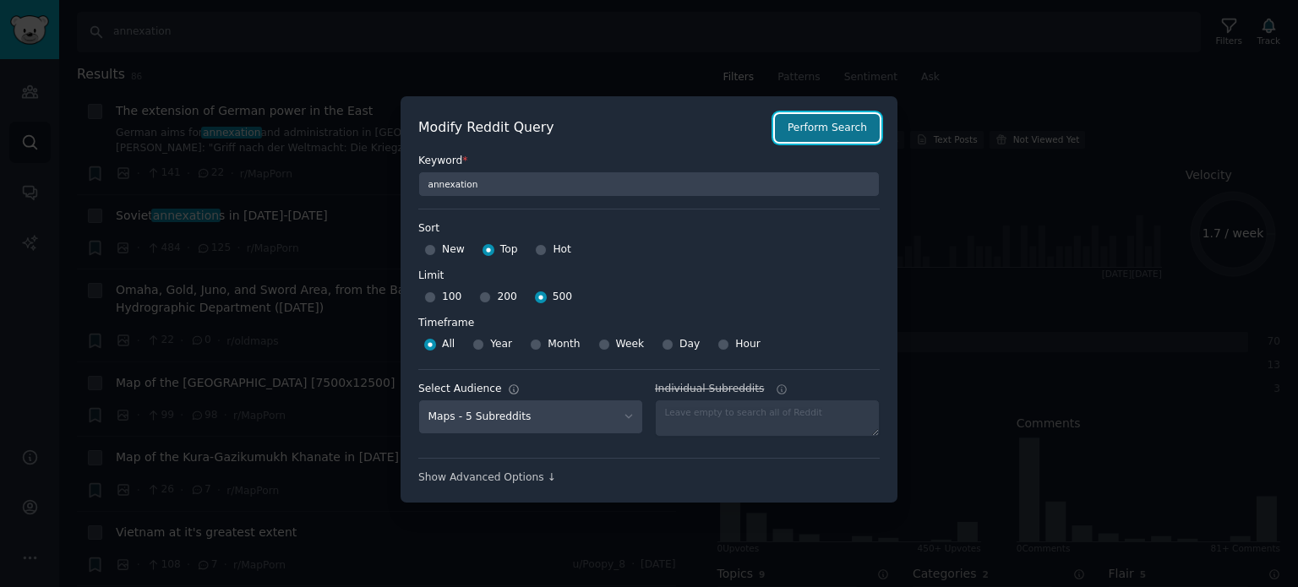
click at [827, 123] on button "Perform Search" at bounding box center [827, 128] width 105 height 29
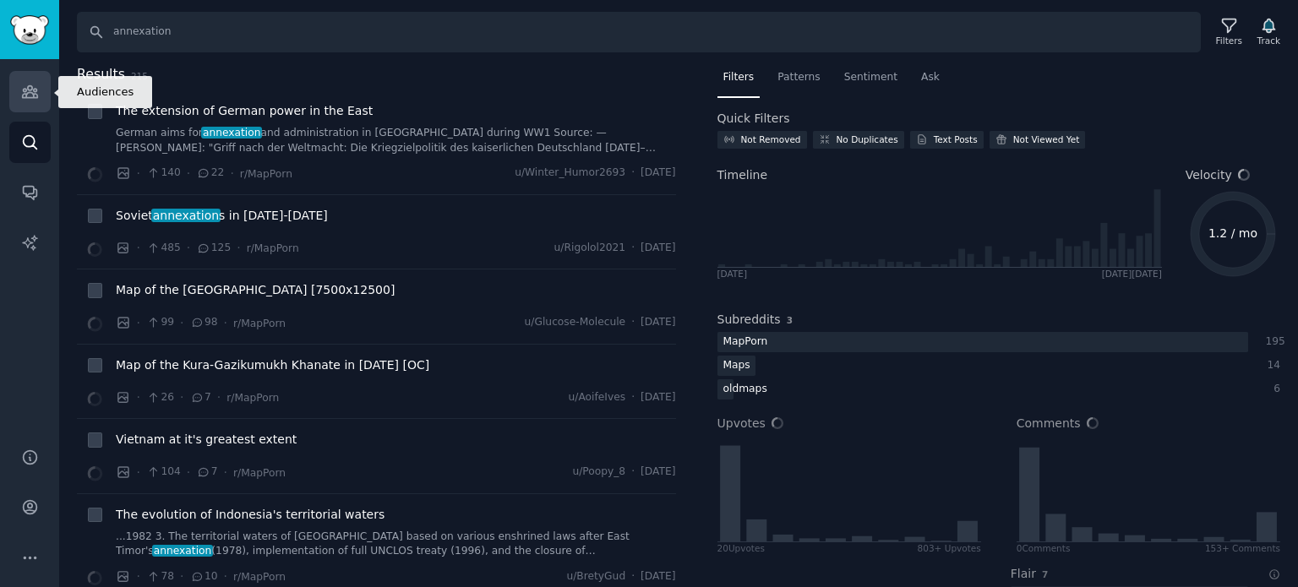
click at [39, 101] on link "Audiences" at bounding box center [29, 91] width 41 height 41
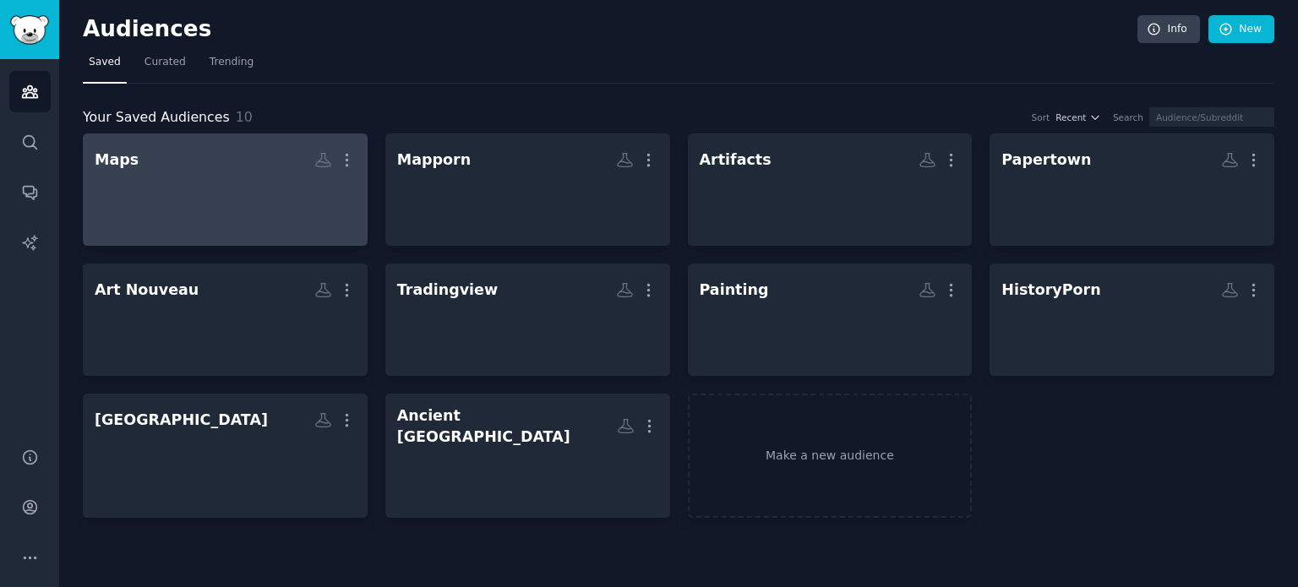
click at [138, 161] on h2 "Maps More" at bounding box center [225, 160] width 261 height 30
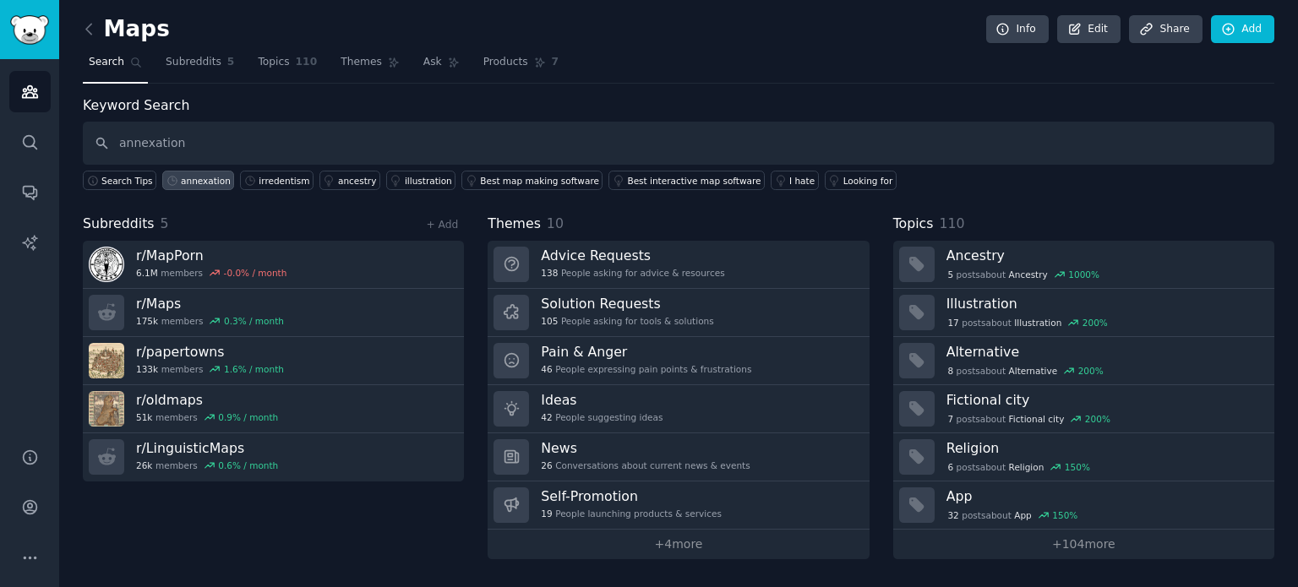
type input "annexation"
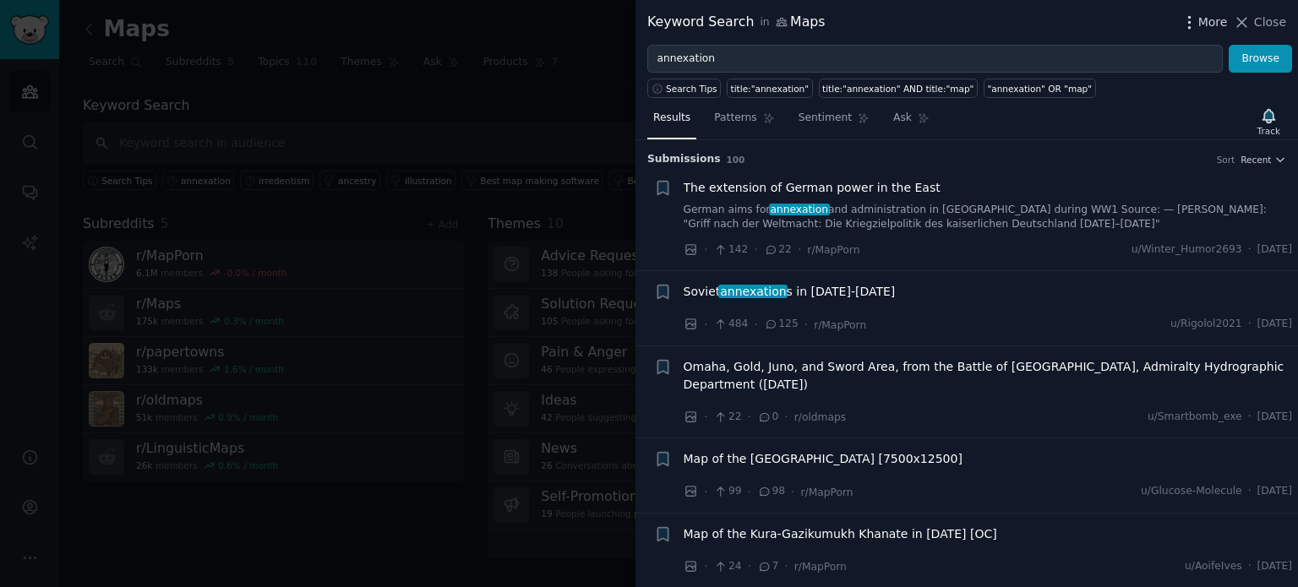
click at [1217, 20] on span "More" at bounding box center [1213, 23] width 30 height 18
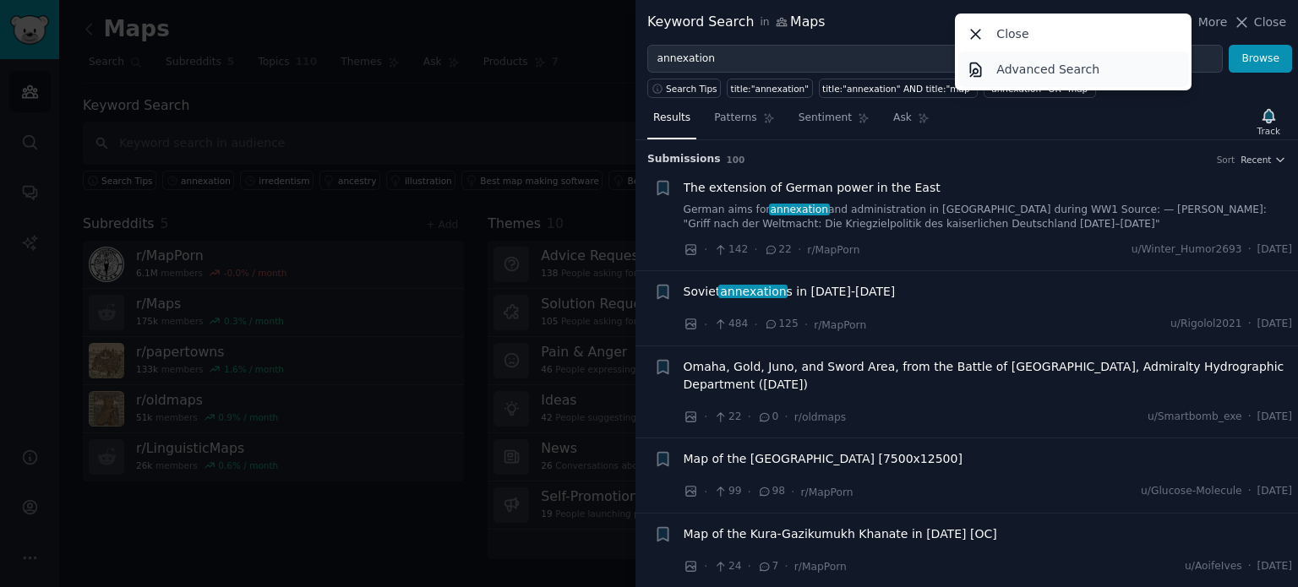
click at [1107, 70] on link "Advanced Search" at bounding box center [1073, 69] width 231 height 35
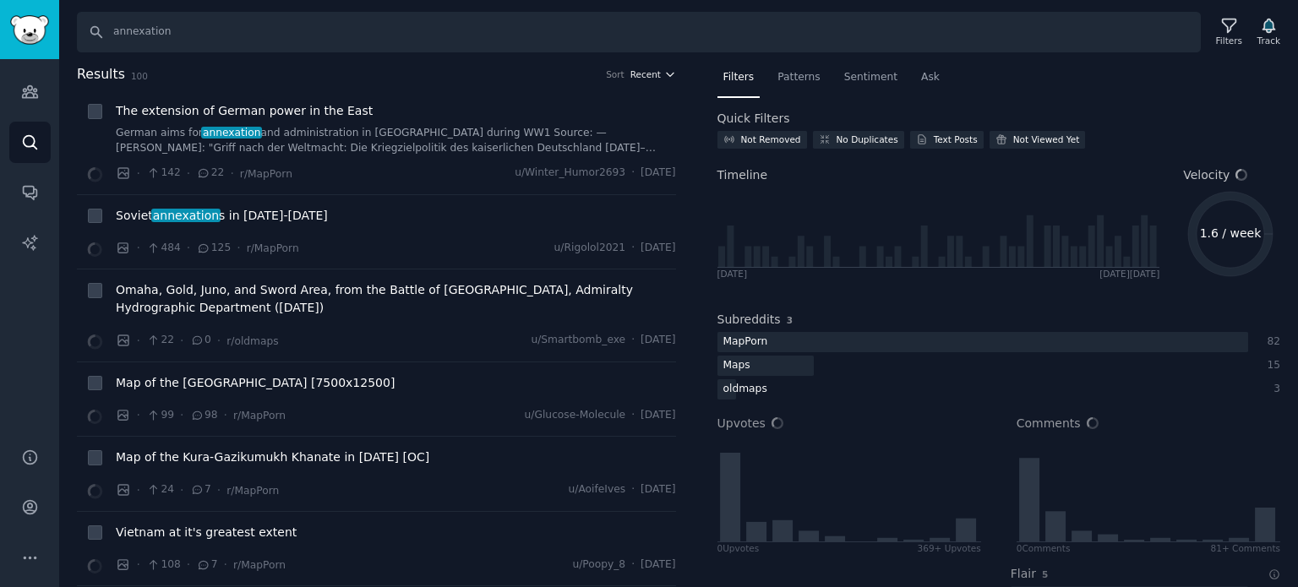
click at [633, 75] on span "Recent" at bounding box center [645, 74] width 30 height 12
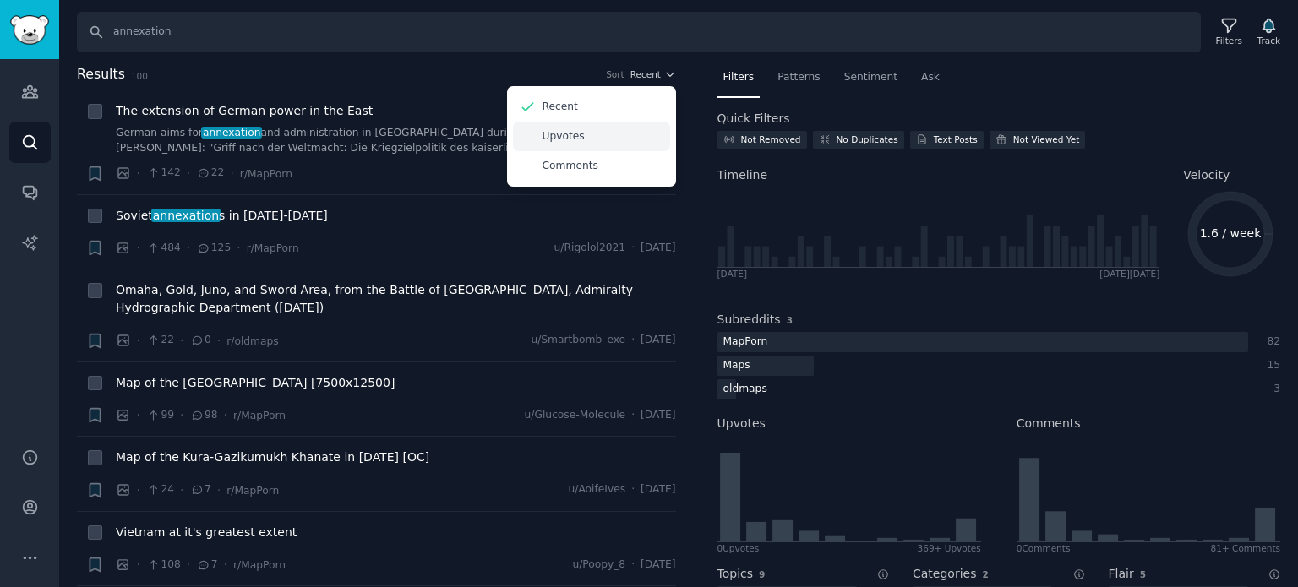
click at [592, 128] on div "Upvotes" at bounding box center [591, 137] width 157 height 30
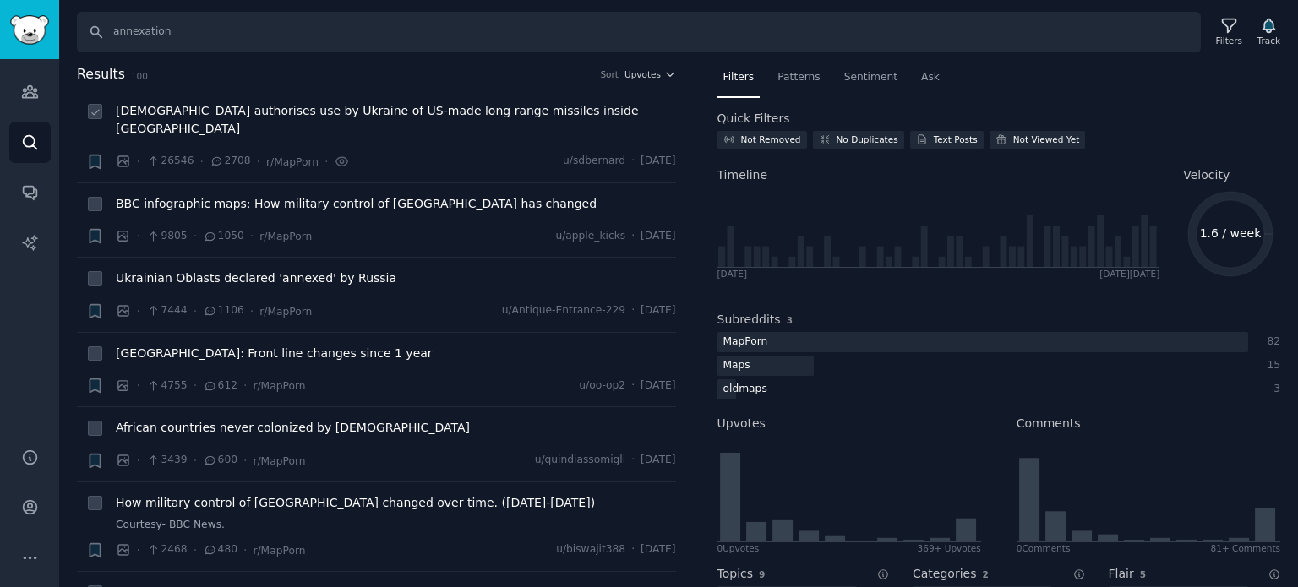
click at [316, 114] on span "[DEMOGRAPHIC_DATA] authorises use by Ukraine of US-made long range missiles ins…" at bounding box center [396, 119] width 560 height 35
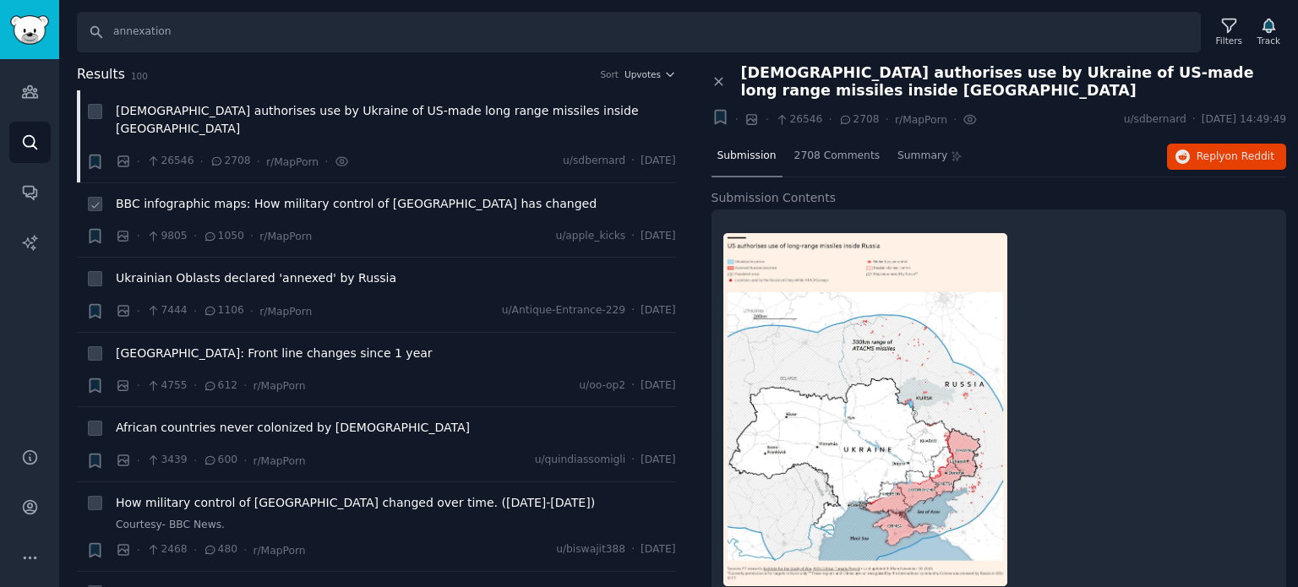
click at [270, 195] on span "BBC infographic maps: How military control of [GEOGRAPHIC_DATA] has changed" at bounding box center [356, 204] width 481 height 18
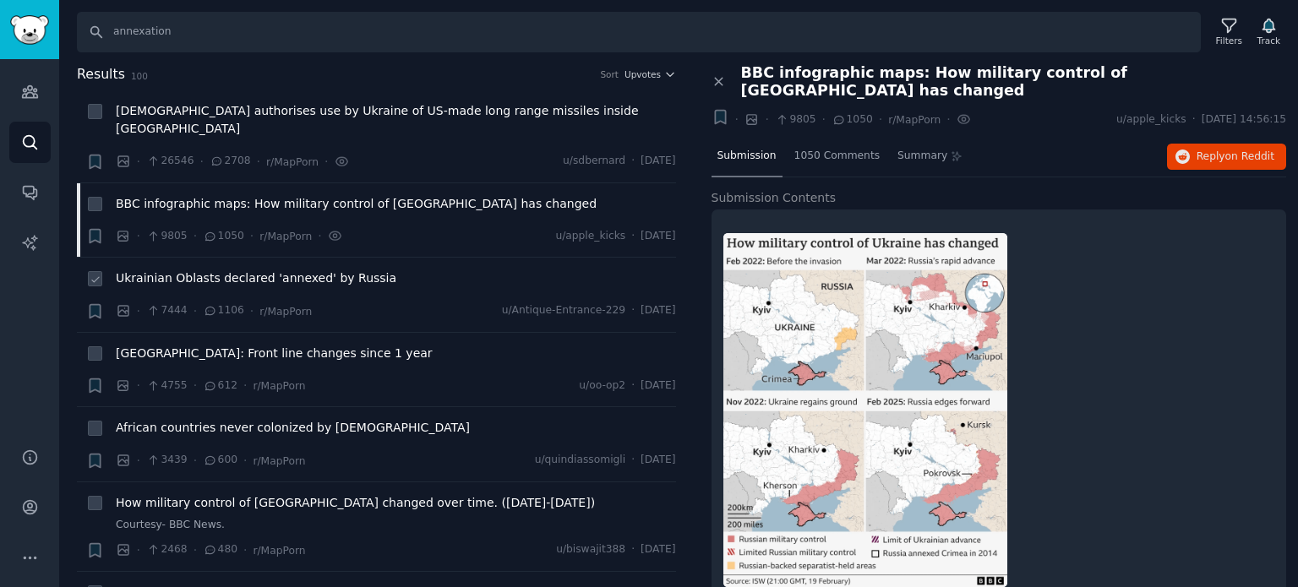
click at [205, 270] on span "Ukrainian Oblasts declared 'annexed' by Russia" at bounding box center [256, 279] width 281 height 18
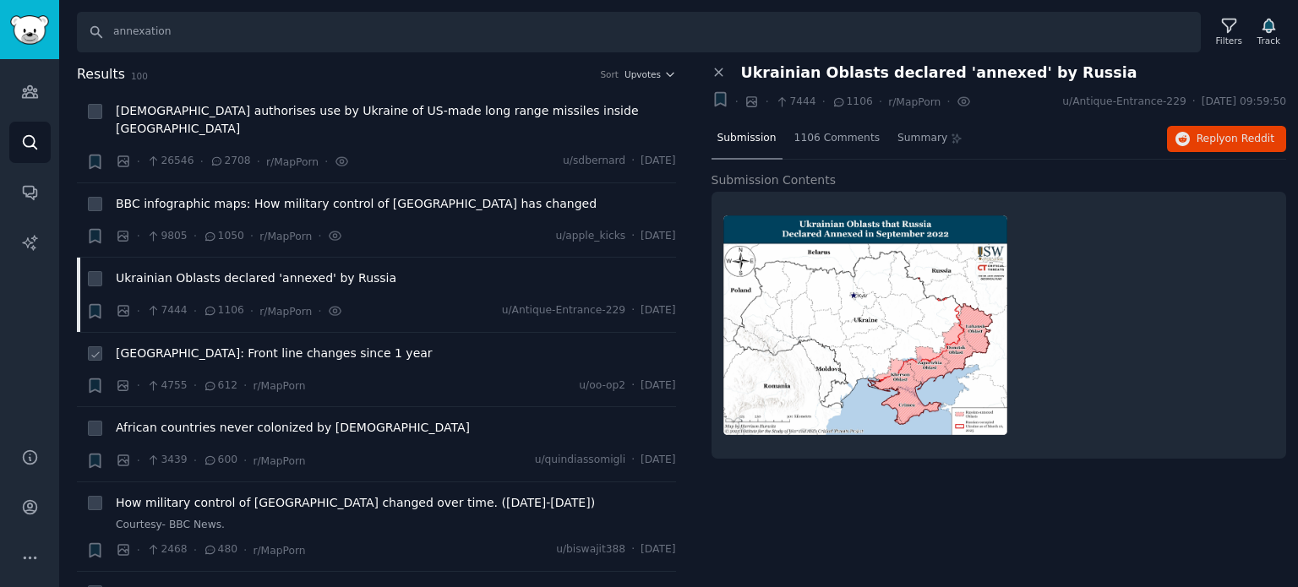
click at [247, 345] on span "[GEOGRAPHIC_DATA]: Front line changes since 1 year" at bounding box center [274, 354] width 317 height 18
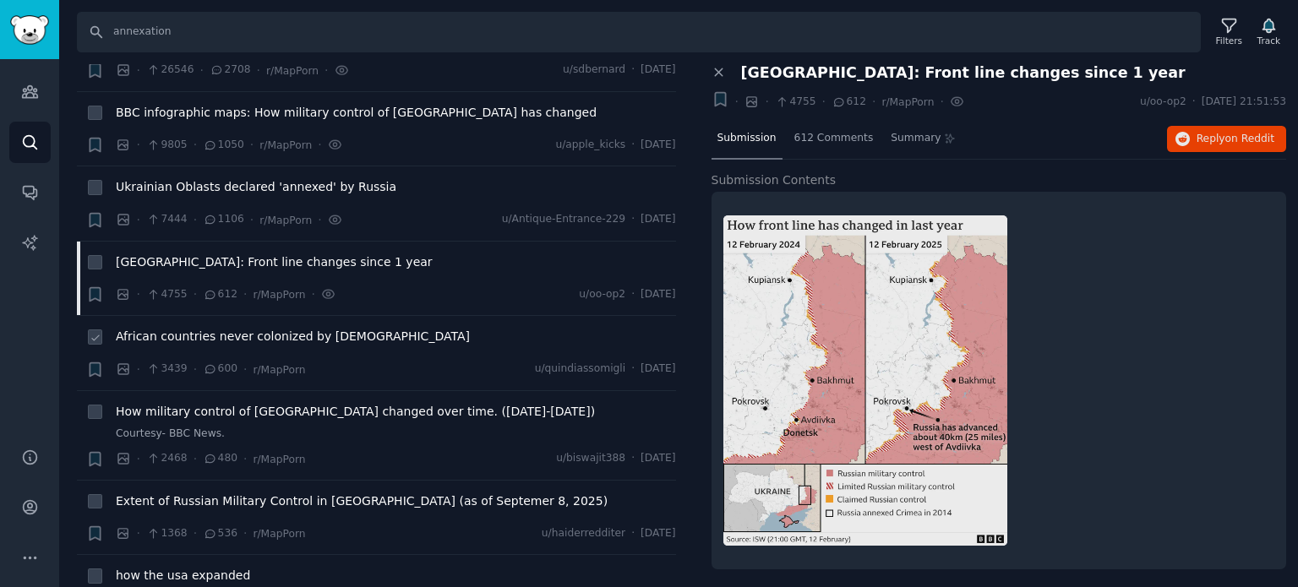
scroll to position [169, 0]
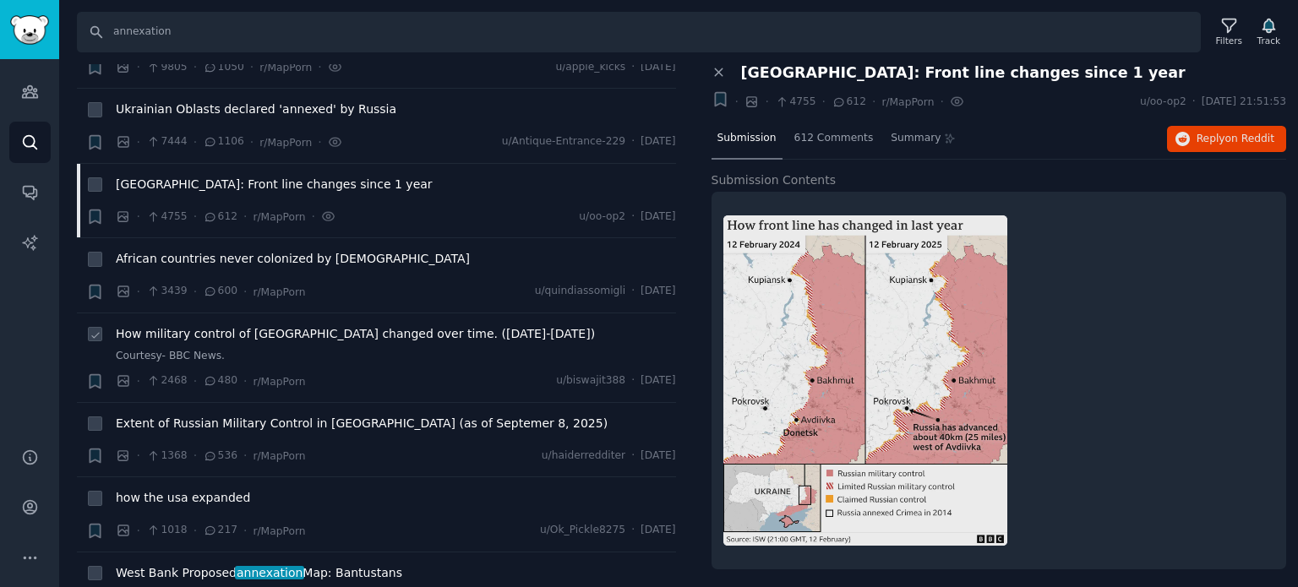
click at [213, 325] on span "How military control of [GEOGRAPHIC_DATA] changed over time. ([DATE]-[DATE])" at bounding box center [355, 334] width 479 height 18
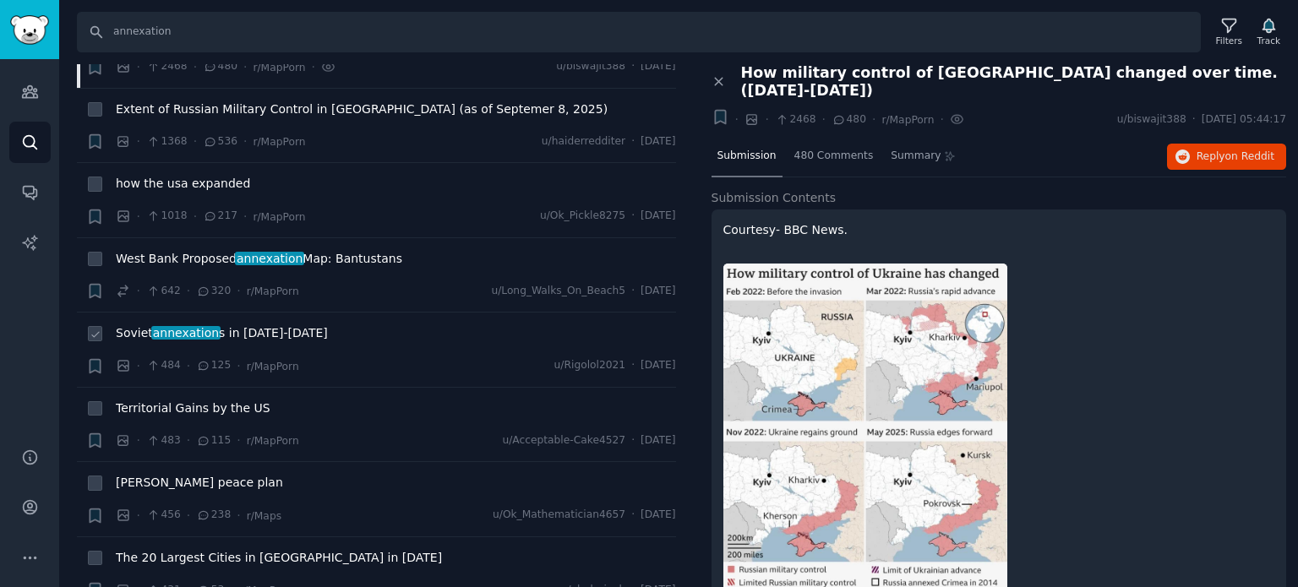
scroll to position [507, 0]
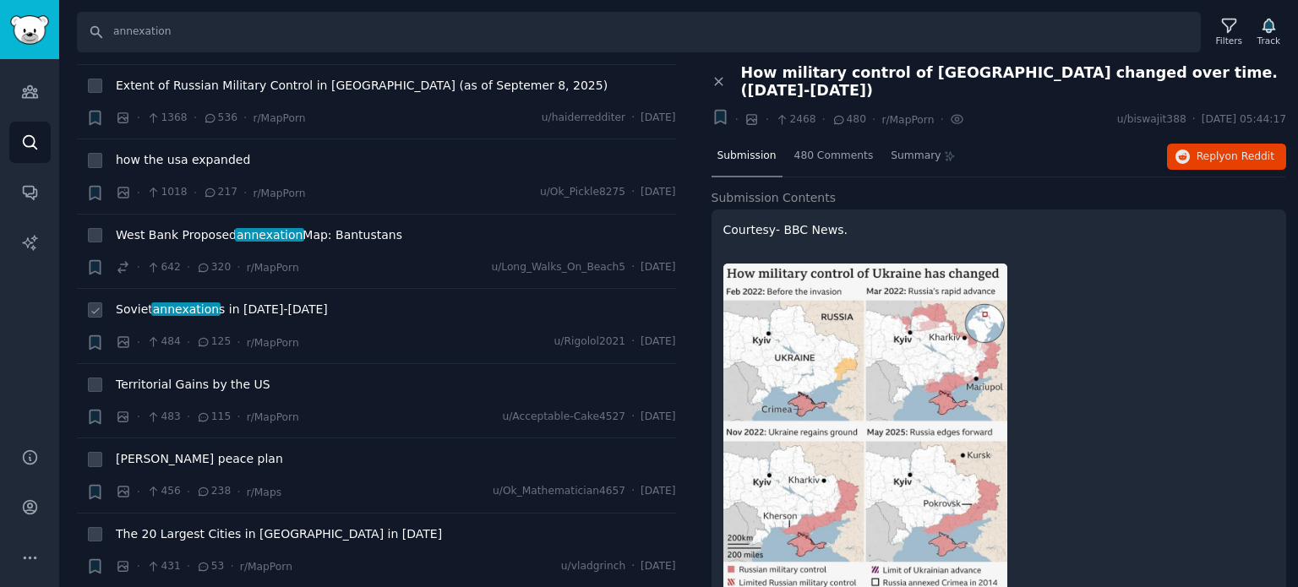
click at [208, 303] on span "annexation" at bounding box center [185, 310] width 69 height 14
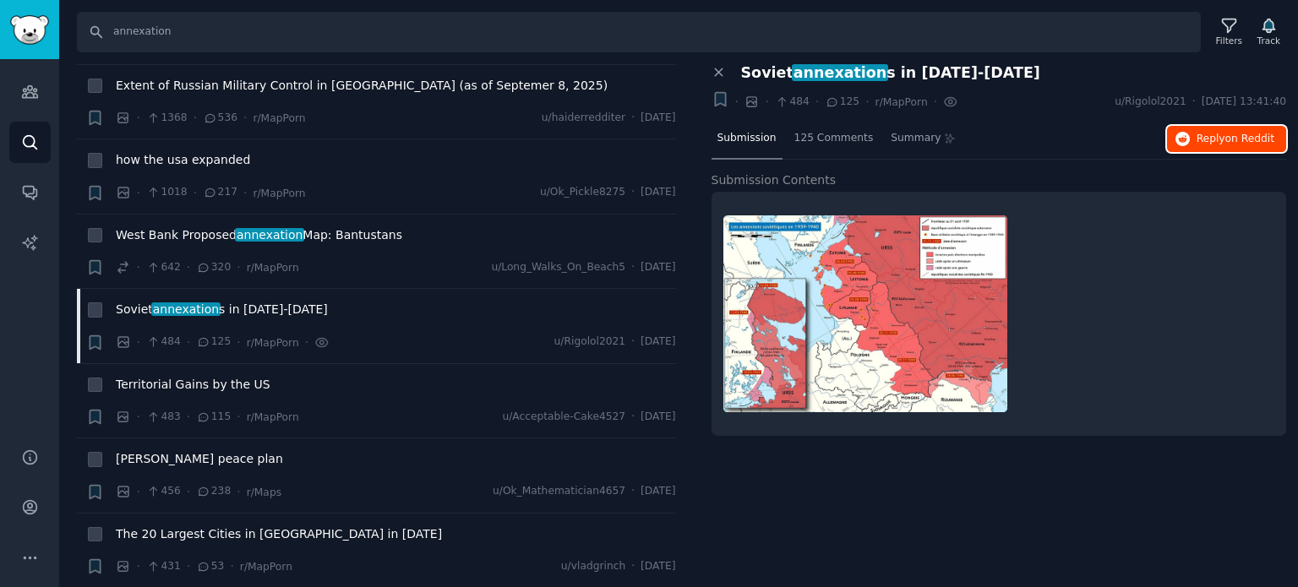
click at [1191, 145] on icon "button" at bounding box center [1182, 139] width 15 height 15
click at [1245, 28] on div "Filters" at bounding box center [1229, 31] width 44 height 35
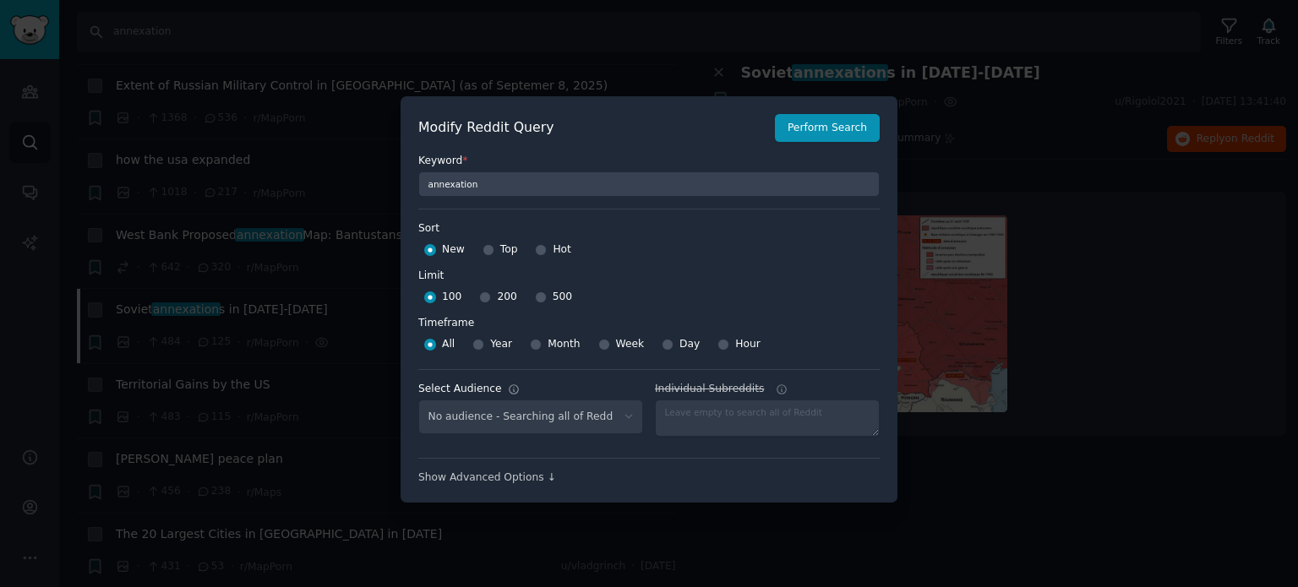
select select "f33d550f09"
click at [481, 297] on input "200" at bounding box center [485, 298] width 12 height 12
radio input "true"
click at [838, 125] on button "Perform Search" at bounding box center [827, 128] width 105 height 29
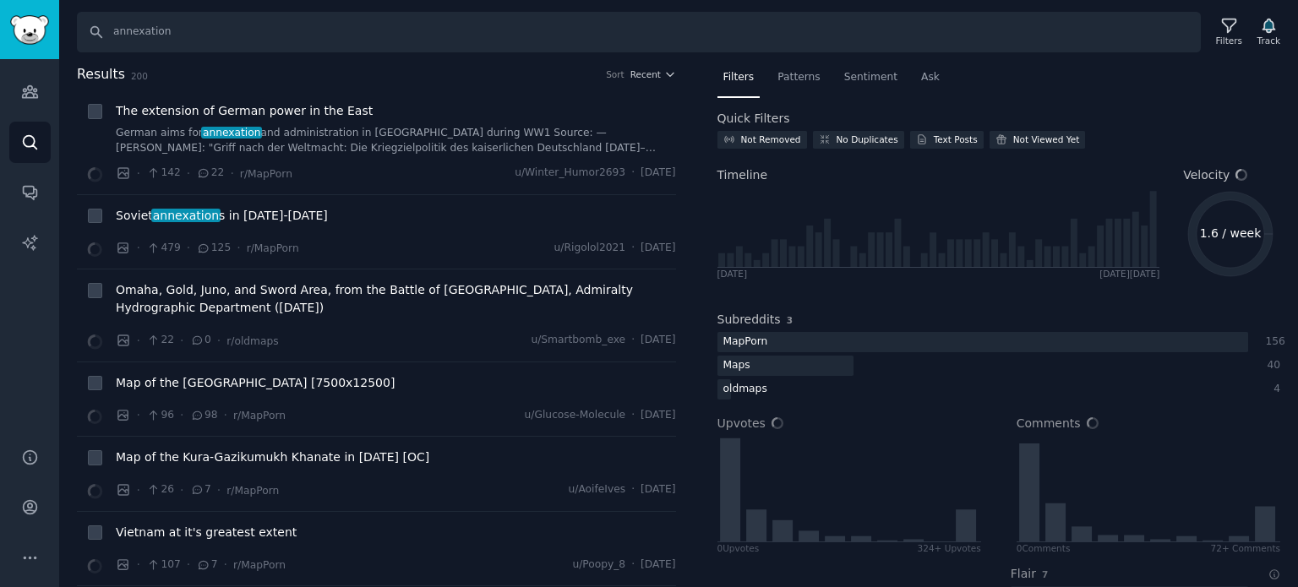
click at [643, 72] on span "Recent" at bounding box center [645, 74] width 30 height 12
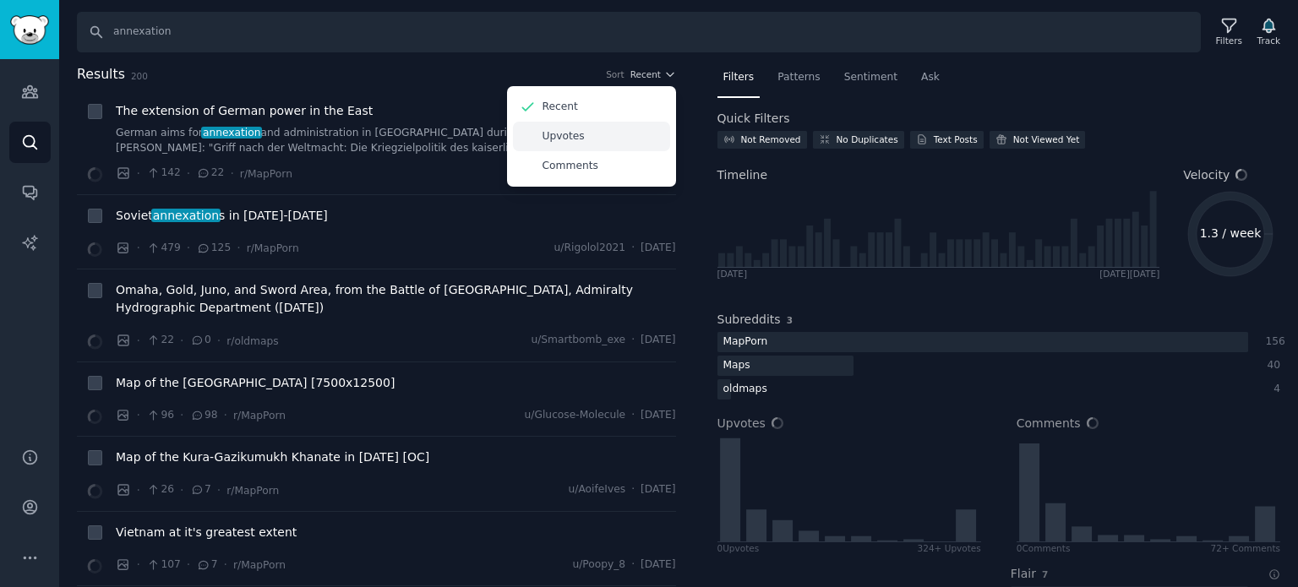
click at [573, 134] on p "Upvotes" at bounding box center [564, 136] width 42 height 15
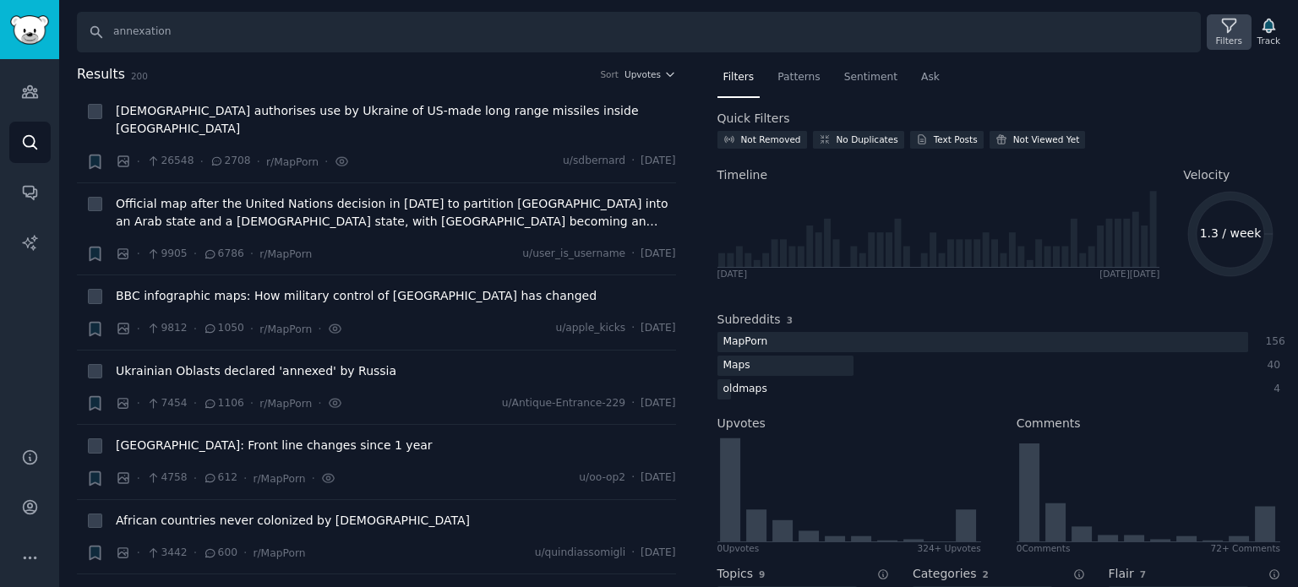
click at [1227, 35] on div "Filters" at bounding box center [1229, 41] width 26 height 12
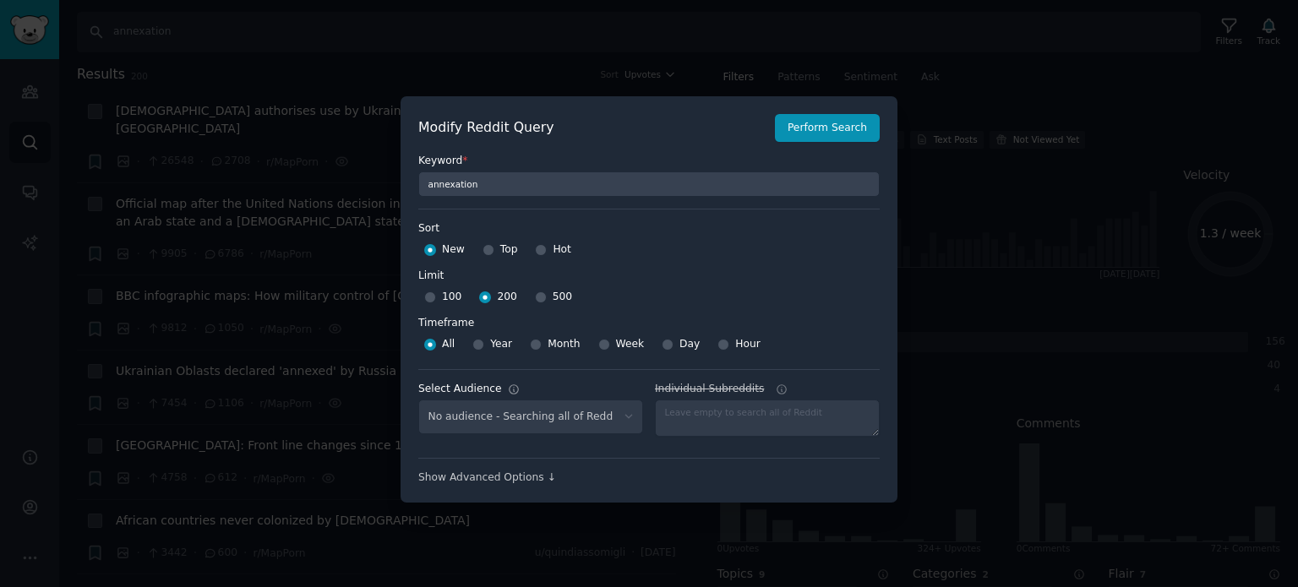
select select "f33d550f09"
click at [537, 300] on div "500" at bounding box center [553, 297] width 37 height 27
click at [535, 298] on input "500" at bounding box center [541, 298] width 12 height 12
radio input "true"
click at [816, 118] on button "Perform Search" at bounding box center [827, 128] width 105 height 29
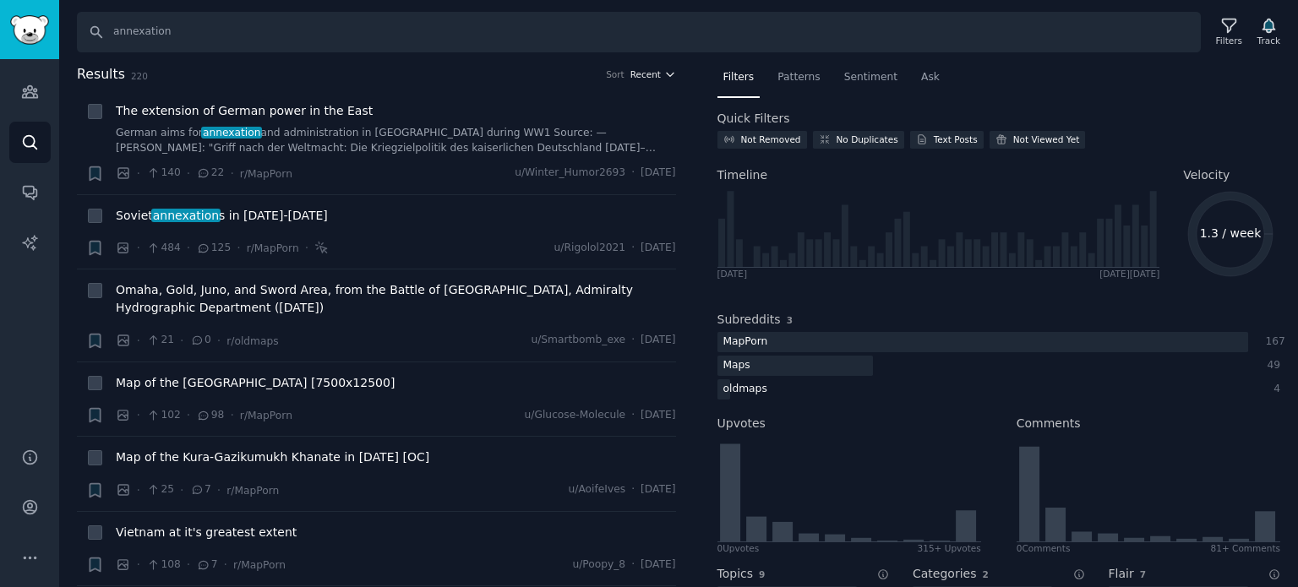
click at [642, 77] on span "Recent" at bounding box center [645, 74] width 30 height 12
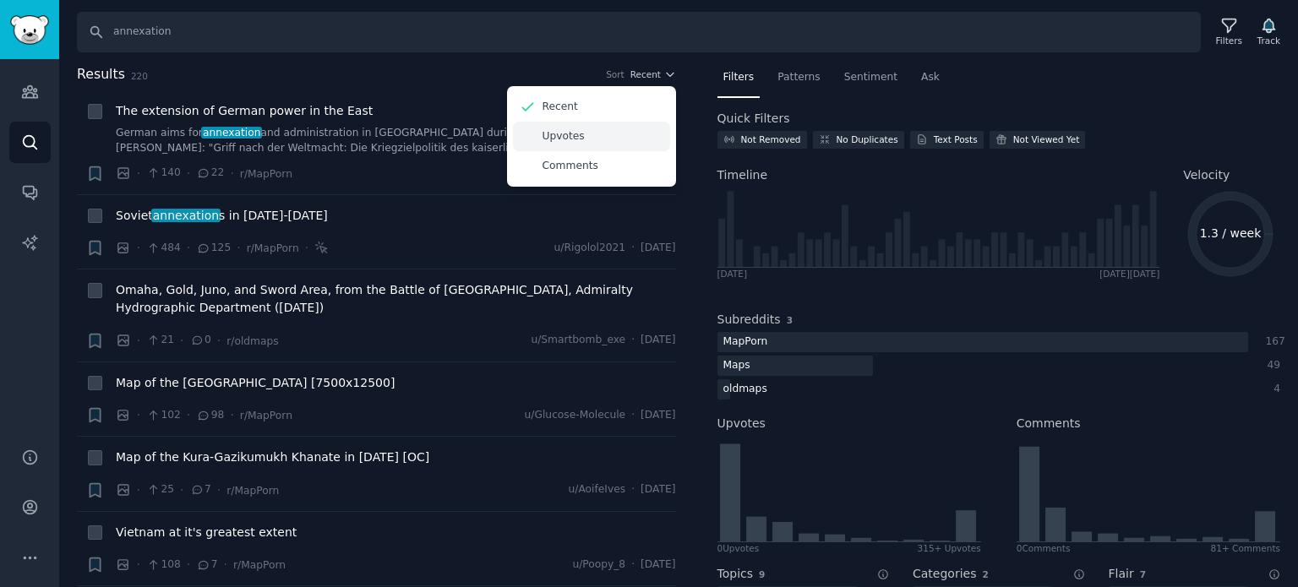
click at [596, 131] on div "Upvotes" at bounding box center [591, 137] width 157 height 30
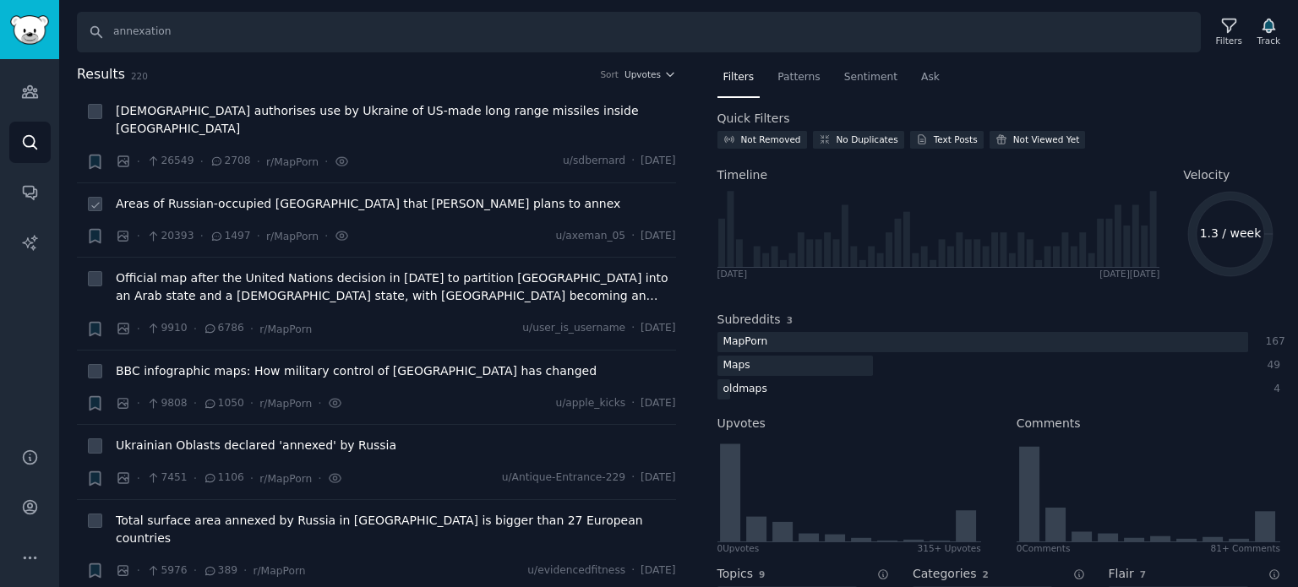
click at [250, 195] on span "Areas of Russian-occupied [GEOGRAPHIC_DATA] that [PERSON_NAME] plans to annex" at bounding box center [368, 204] width 505 height 18
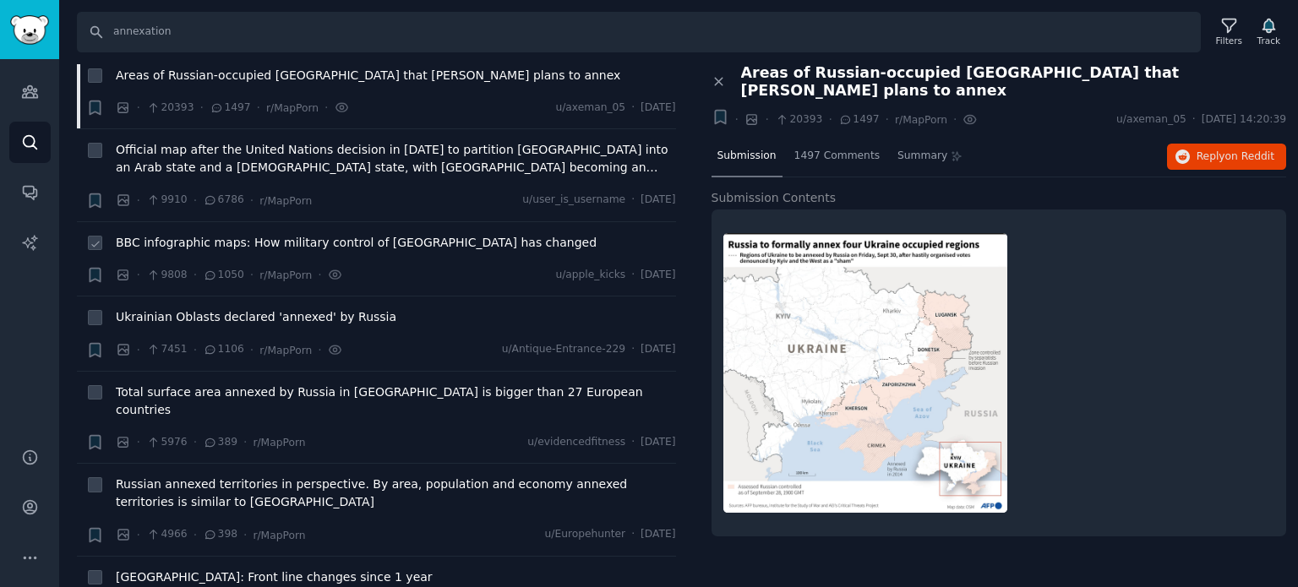
scroll to position [169, 0]
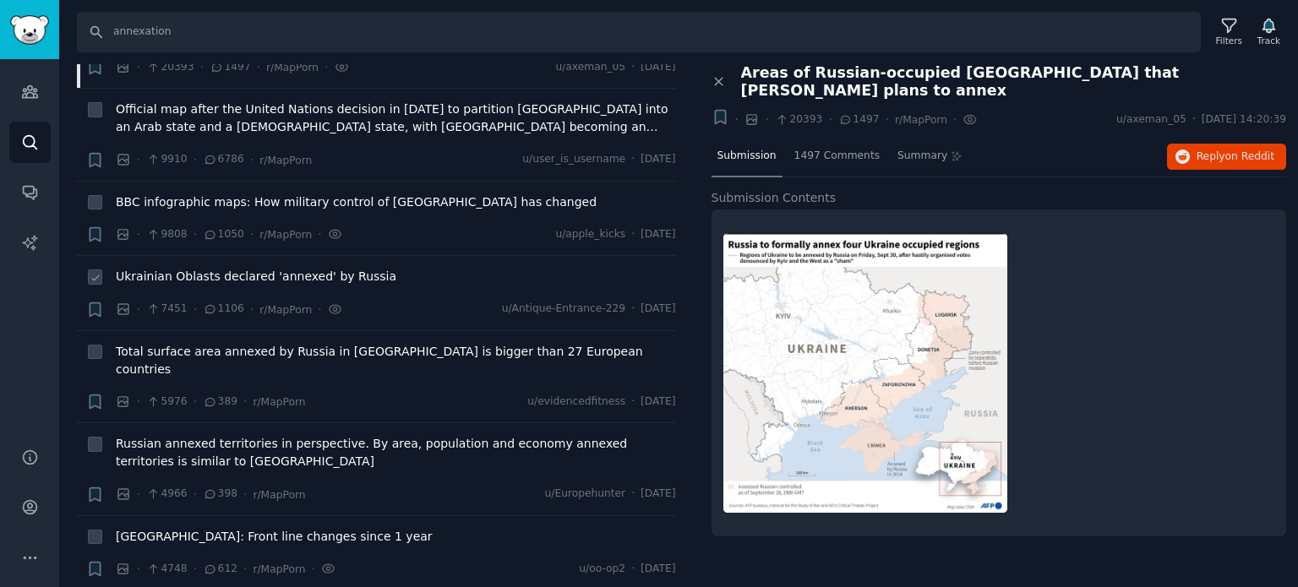
click at [176, 268] on span "Ukrainian Oblasts declared 'annexed' by Russia" at bounding box center [256, 277] width 281 height 18
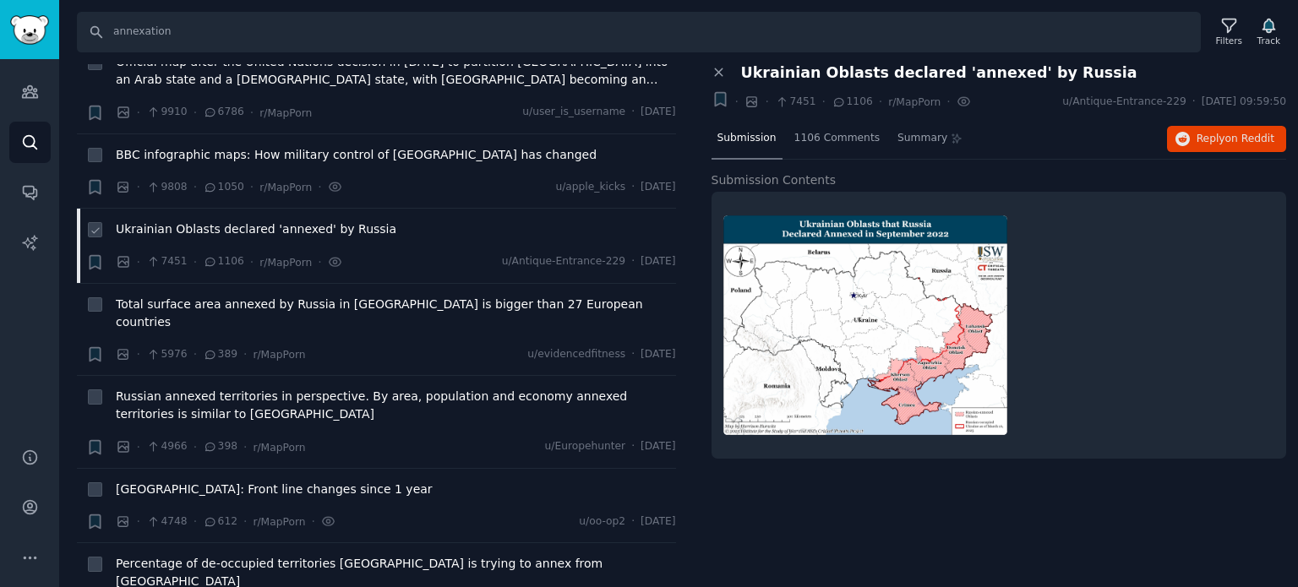
scroll to position [254, 0]
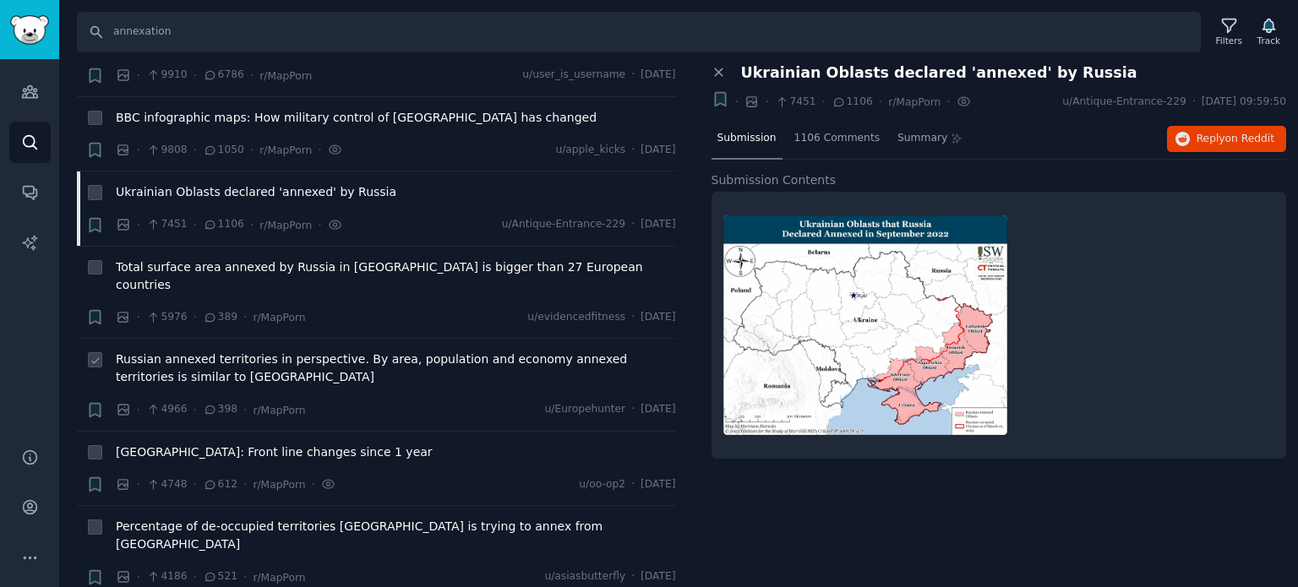
click at [210, 351] on span "Russian annexed territories in perspective. By area, population and economy ann…" at bounding box center [396, 368] width 560 height 35
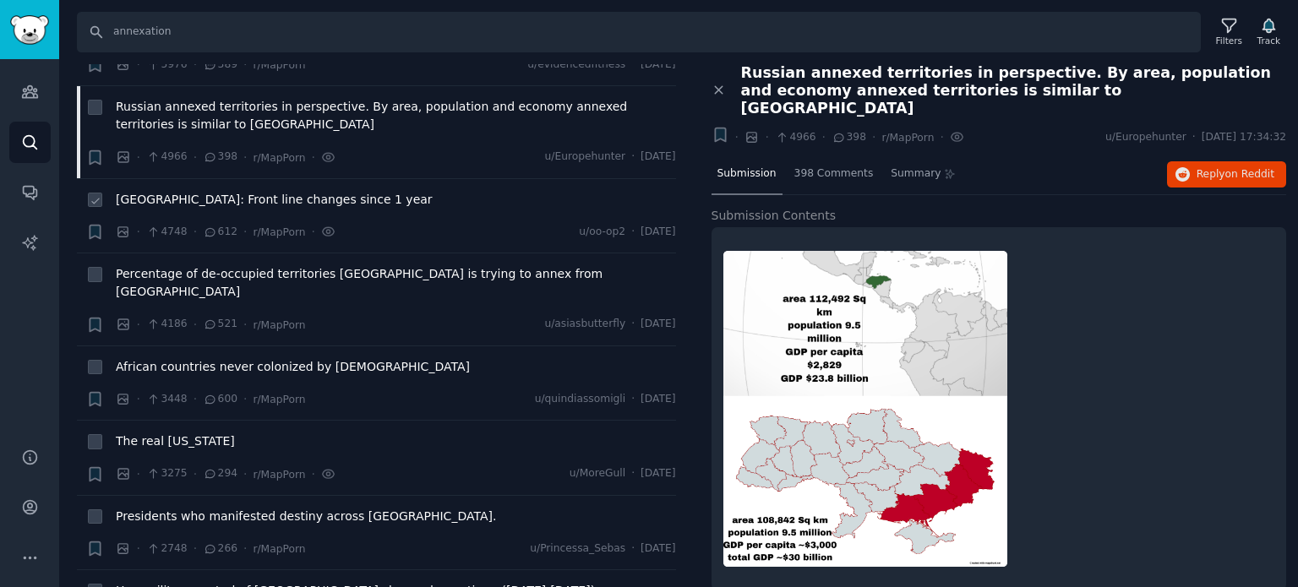
scroll to position [592, 0]
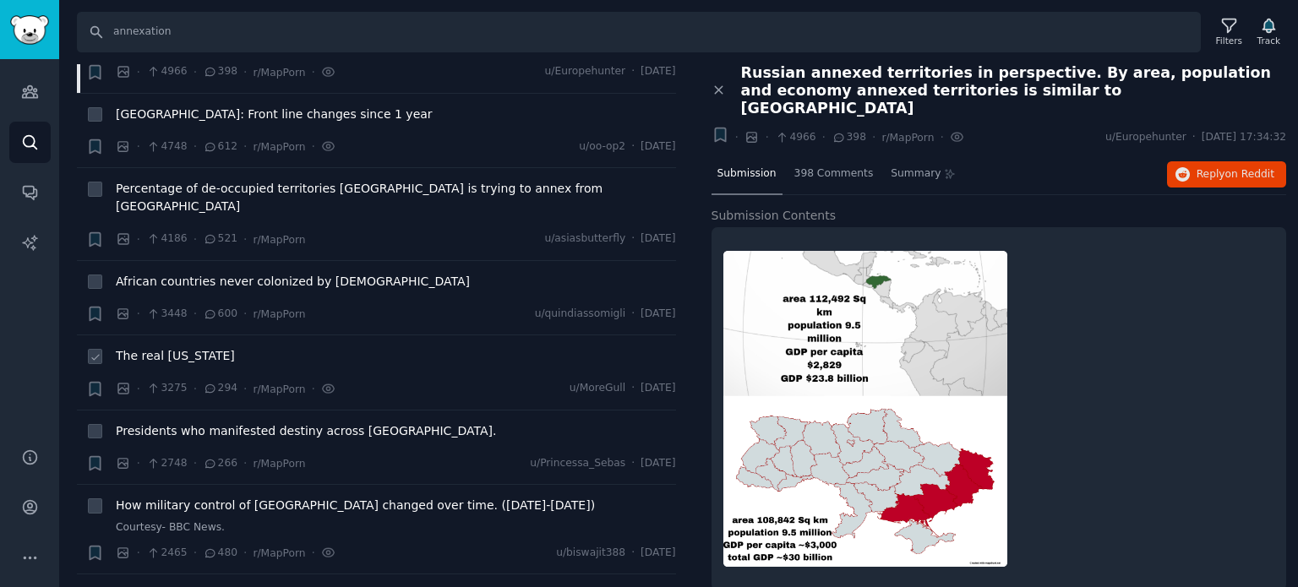
click at [183, 347] on span "The real [US_STATE]" at bounding box center [175, 356] width 119 height 18
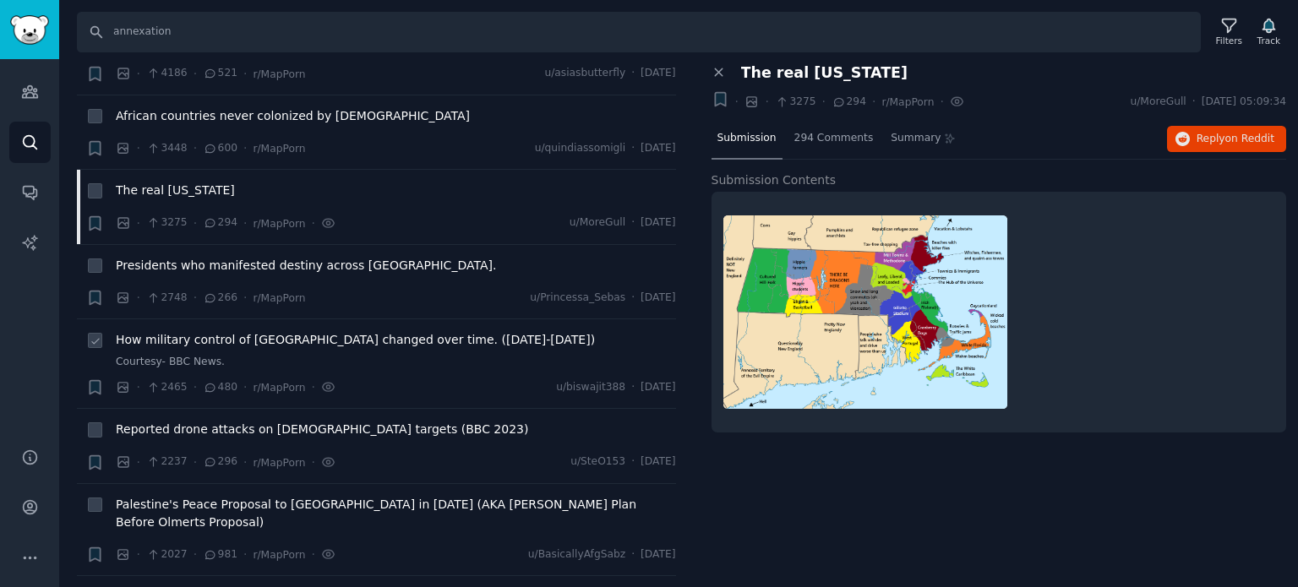
scroll to position [761, 0]
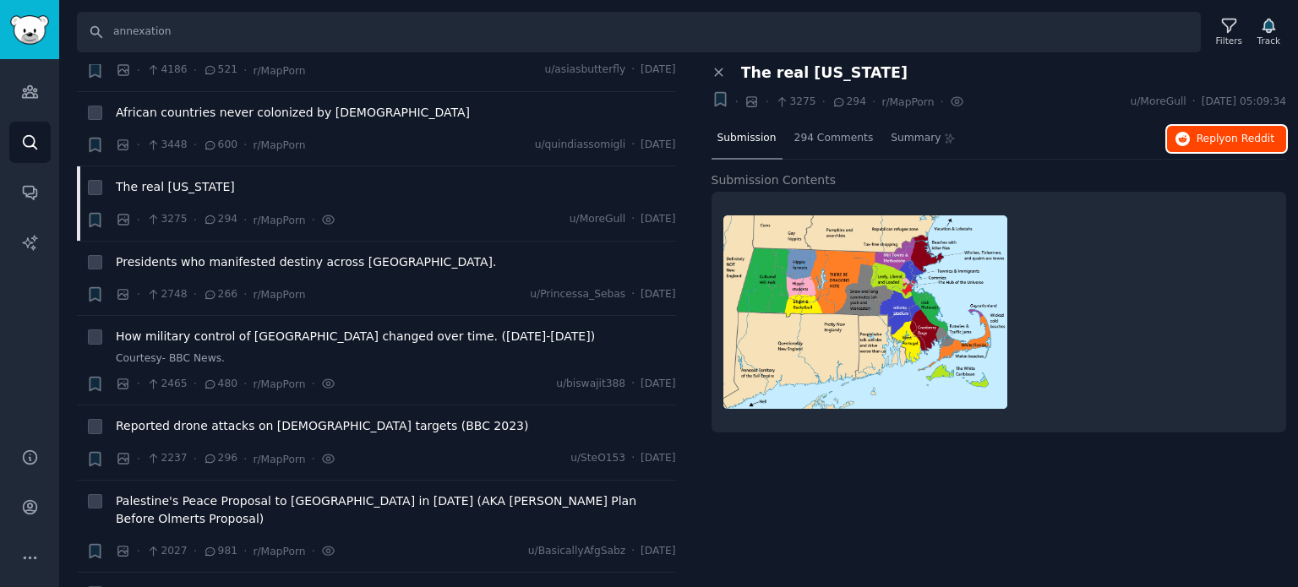
click at [1225, 132] on span "Reply on Reddit" at bounding box center [1236, 139] width 78 height 15
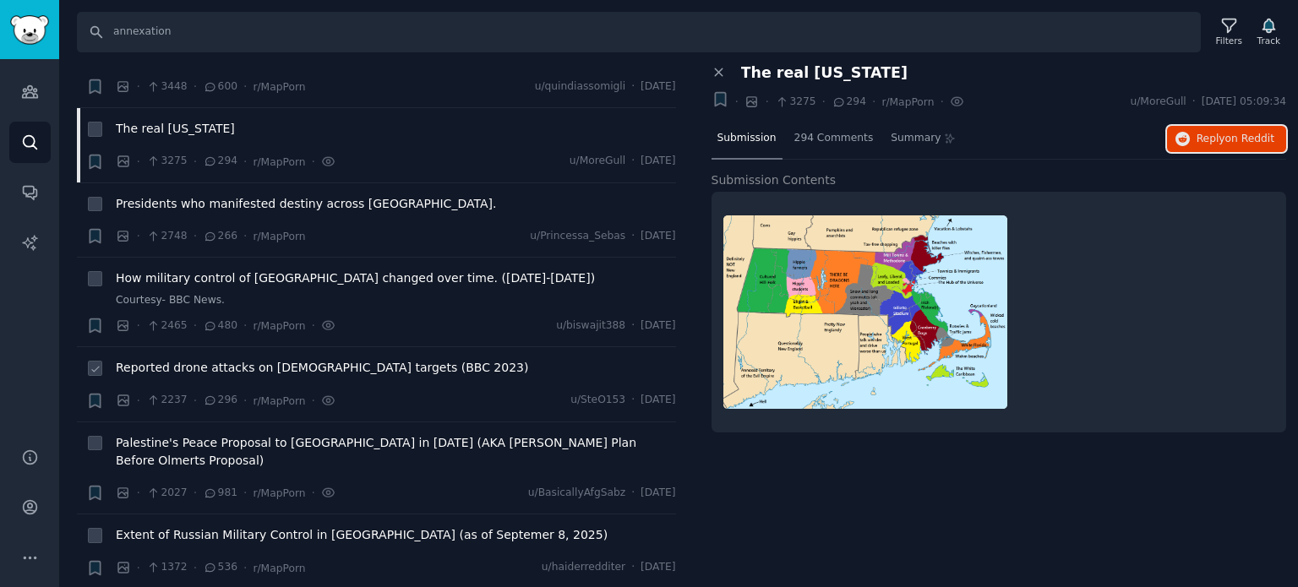
scroll to position [845, 0]
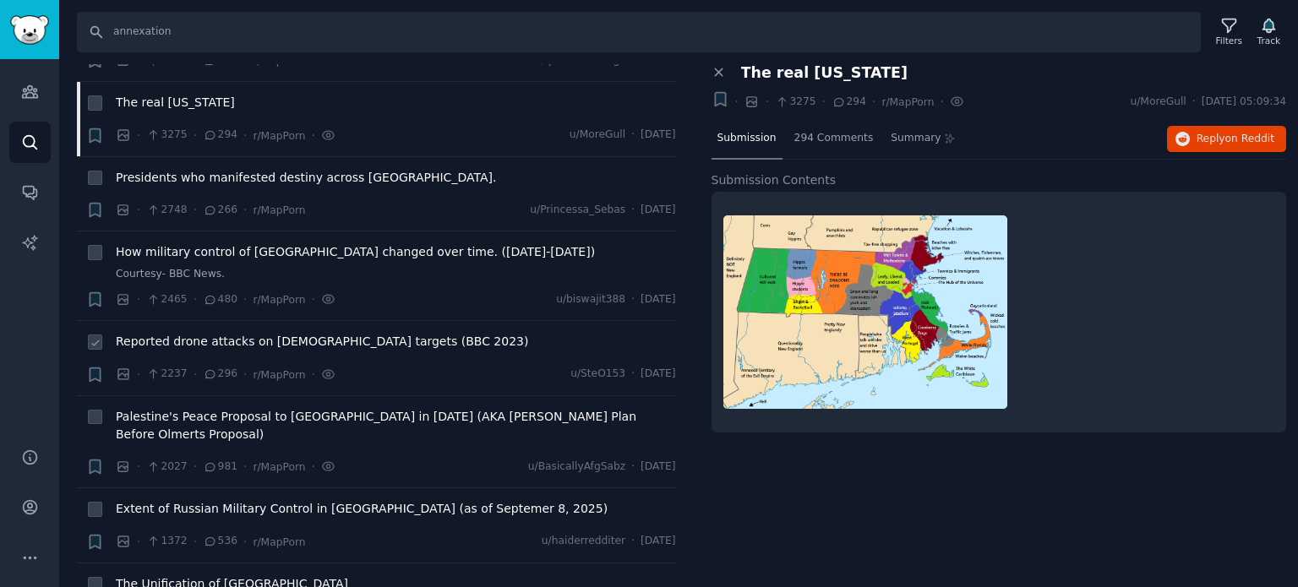
click at [210, 333] on span "Reported drone attacks on [DEMOGRAPHIC_DATA] targets (BBC 2023)" at bounding box center [322, 342] width 412 height 18
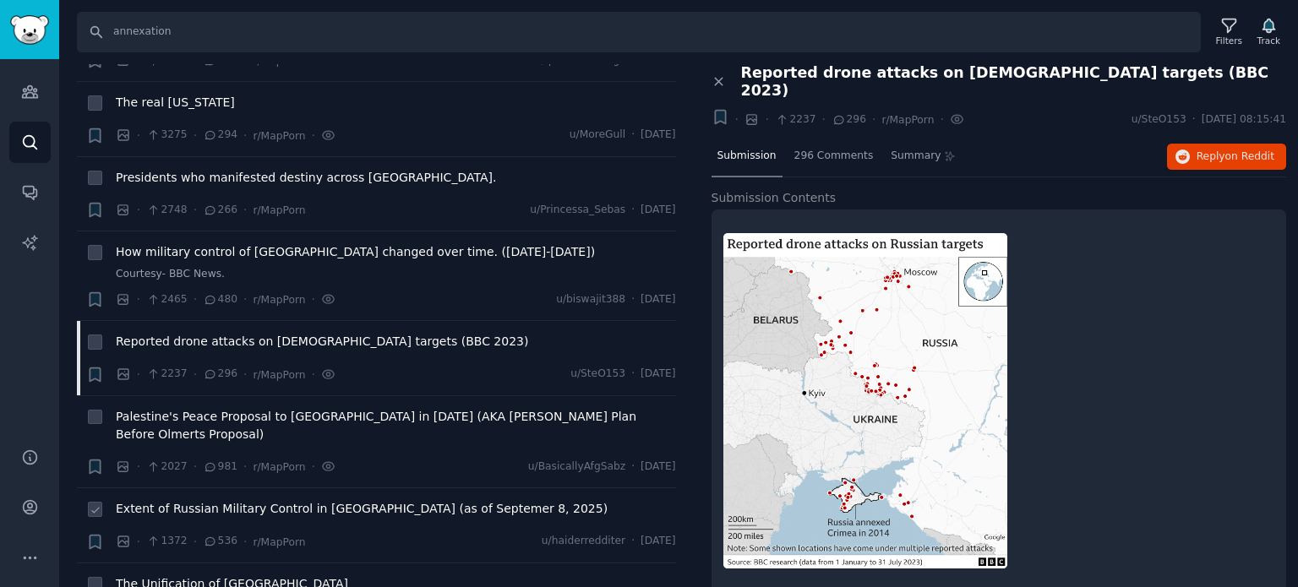
click at [225, 500] on span "Extent of Russian Military Control in [GEOGRAPHIC_DATA] (as of Septemer 8, 2025)" at bounding box center [362, 509] width 492 height 18
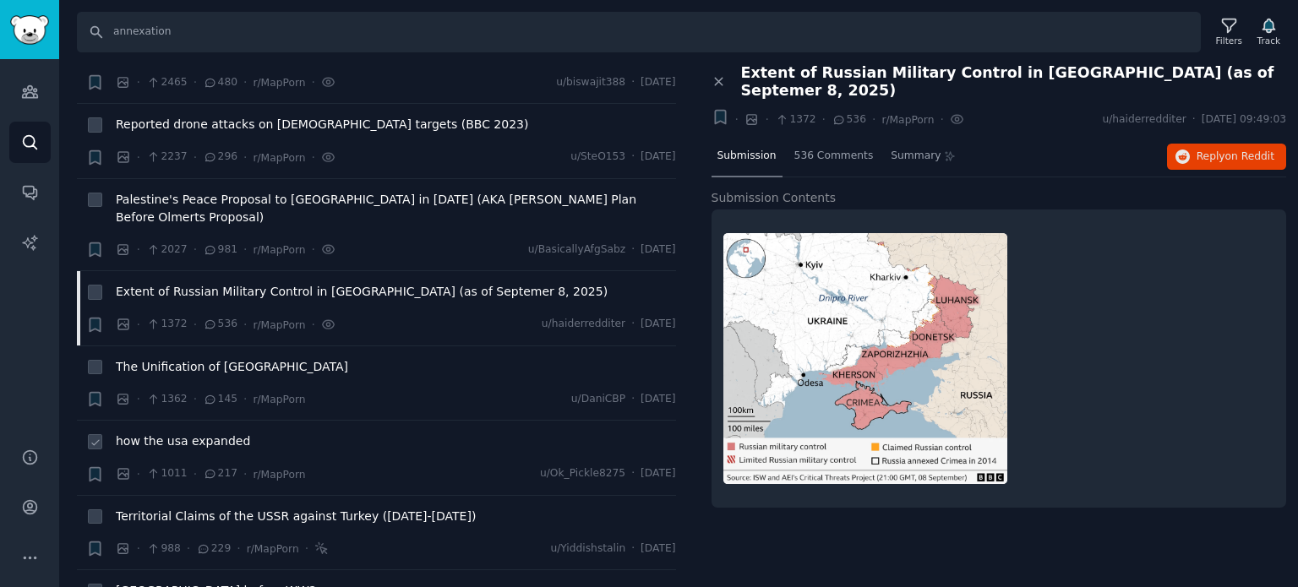
scroll to position [1099, 0]
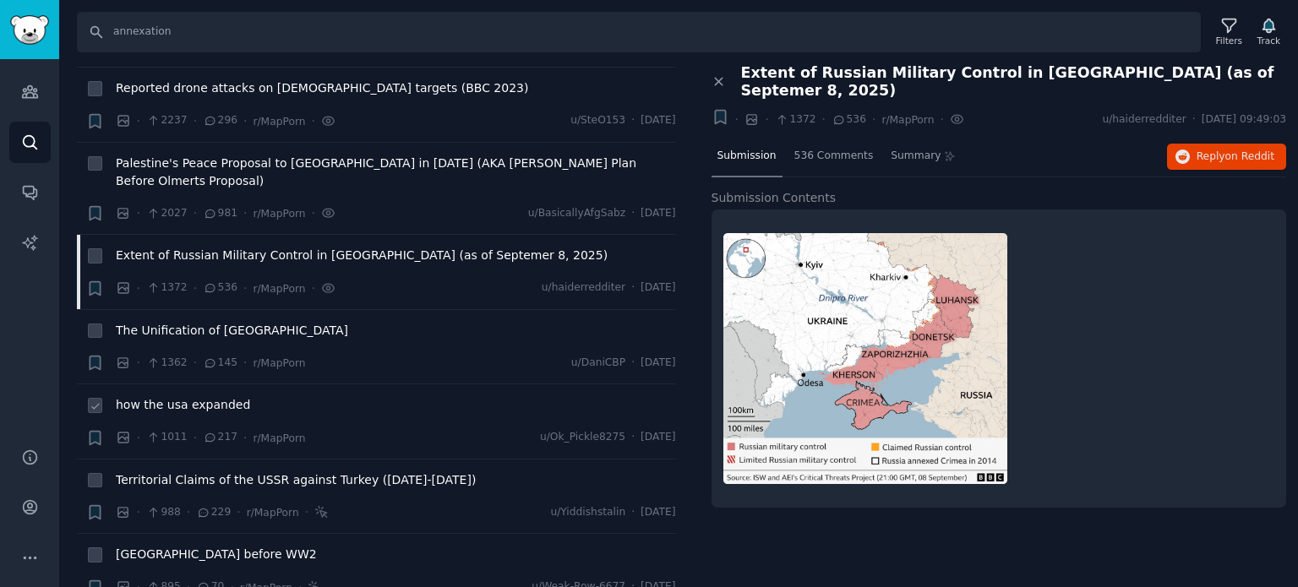
click at [193, 396] on span "how the usa expanded" at bounding box center [183, 405] width 134 height 18
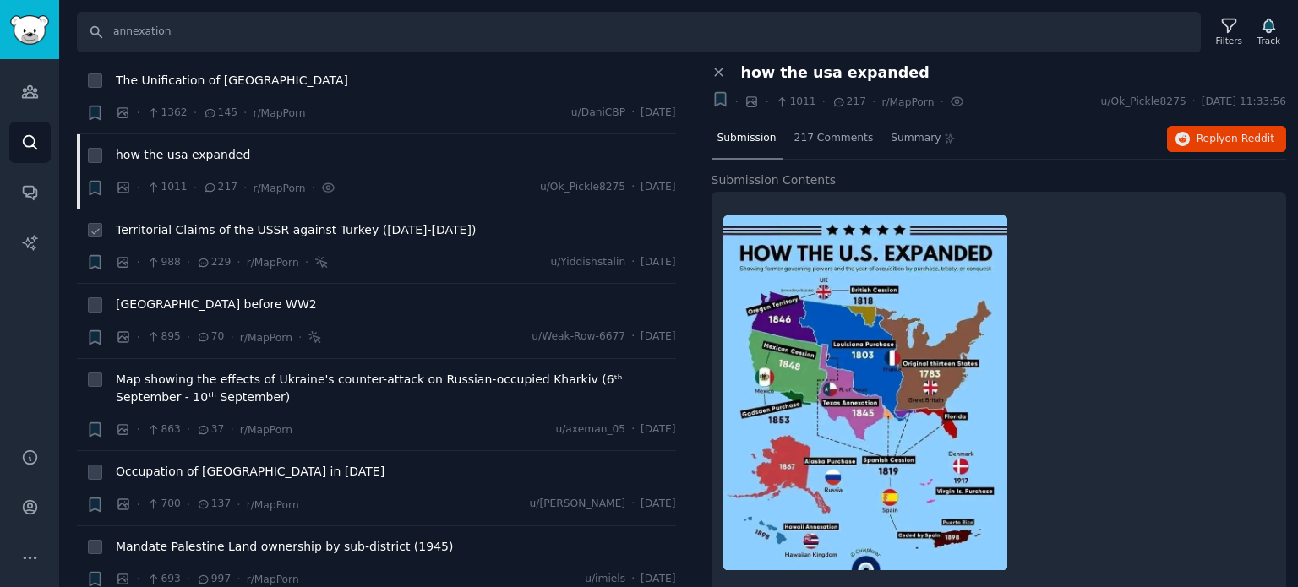
scroll to position [1352, 0]
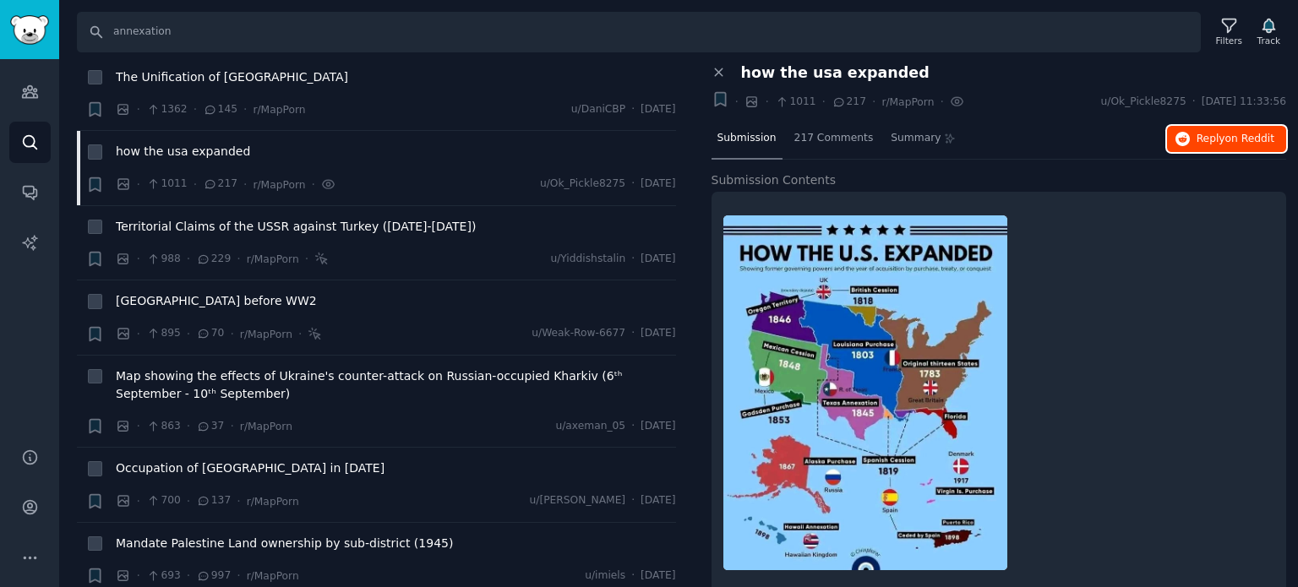
click at [1200, 145] on button "Reply on Reddit" at bounding box center [1226, 139] width 119 height 27
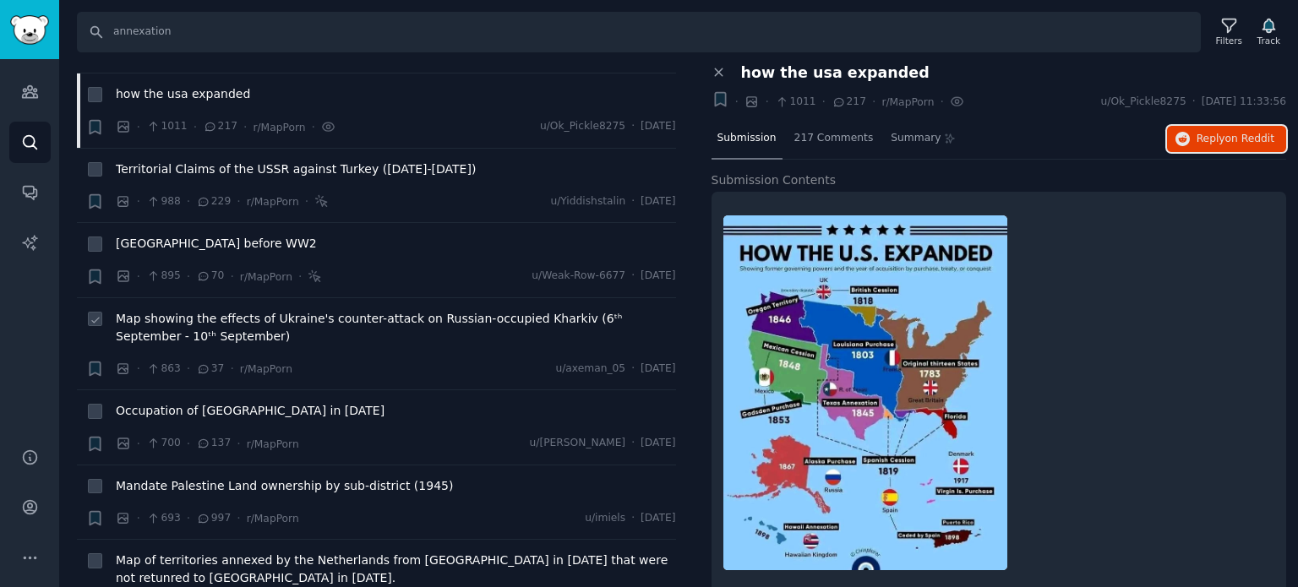
scroll to position [1437, 0]
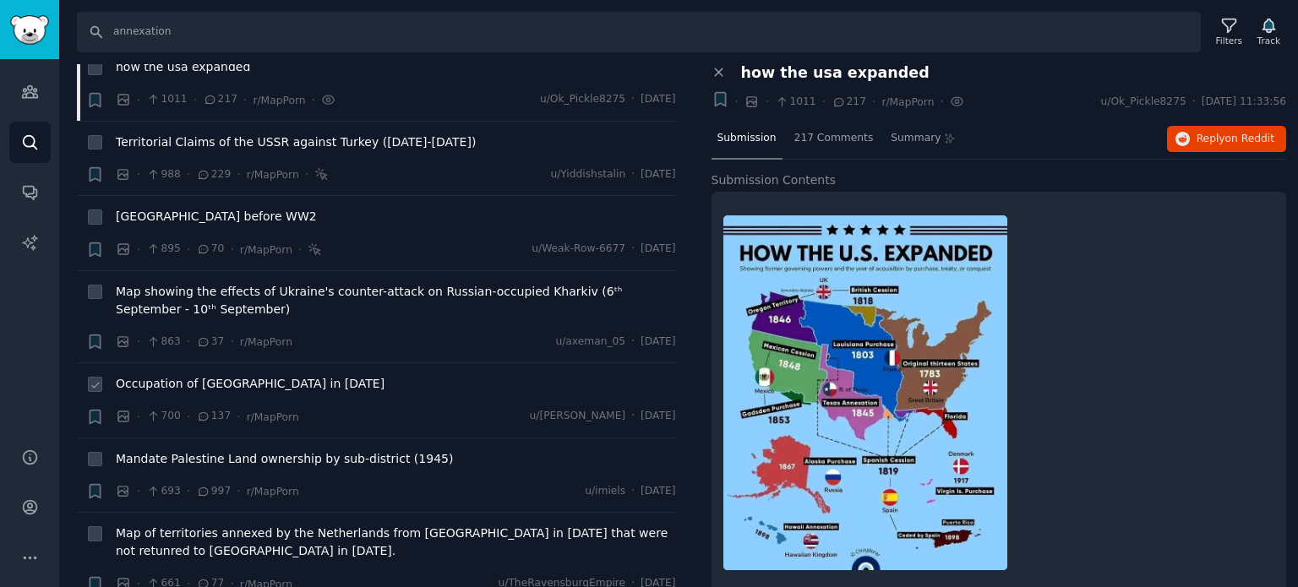
click at [220, 375] on span "Occupation of [GEOGRAPHIC_DATA] in [DATE]" at bounding box center [250, 384] width 269 height 18
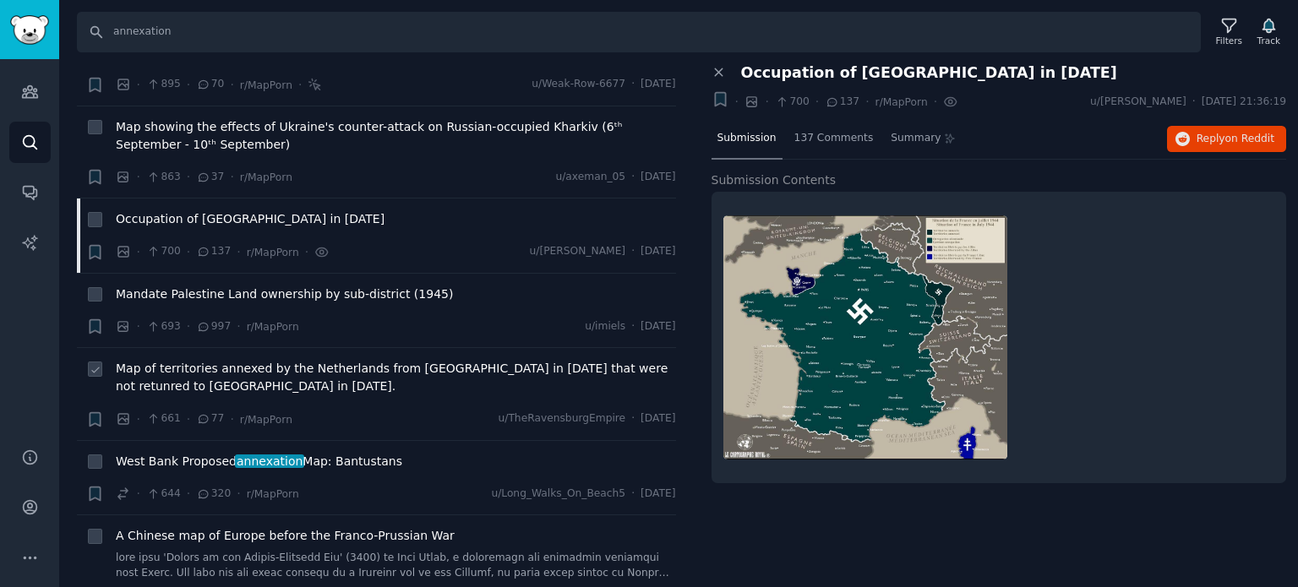
scroll to position [1606, 0]
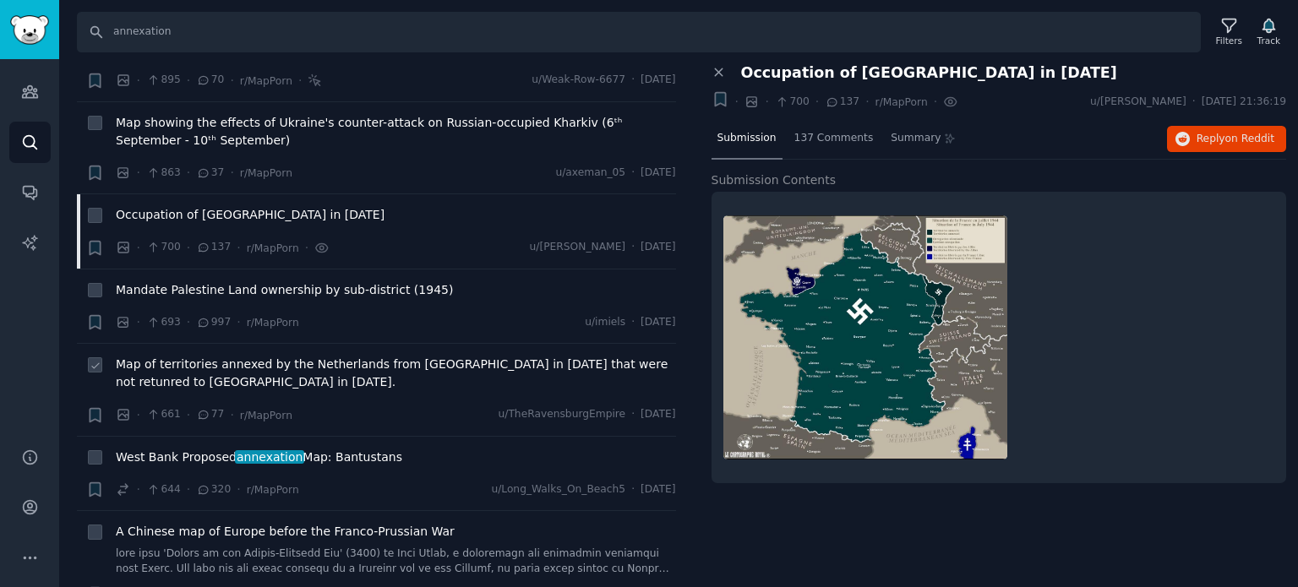
click at [196, 356] on span "Map of territories annexed by the Netherlands from [GEOGRAPHIC_DATA] in [DATE] …" at bounding box center [396, 373] width 560 height 35
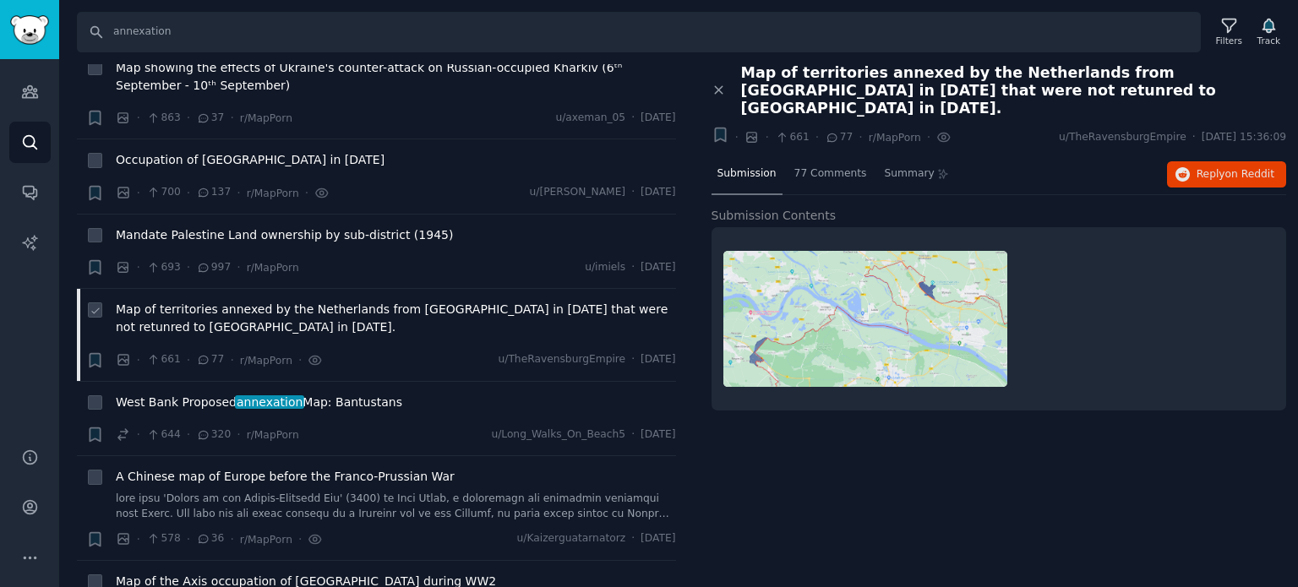
scroll to position [1690, 0]
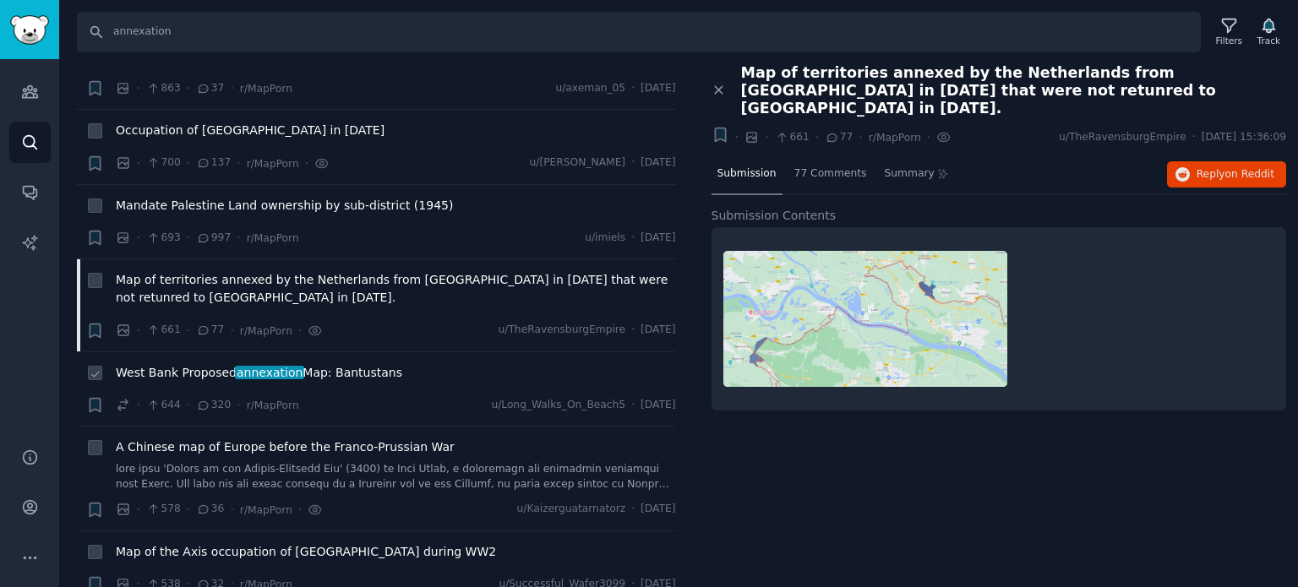
click at [182, 364] on span "West Bank Proposed annexation Map: Bantustans" at bounding box center [259, 373] width 286 height 18
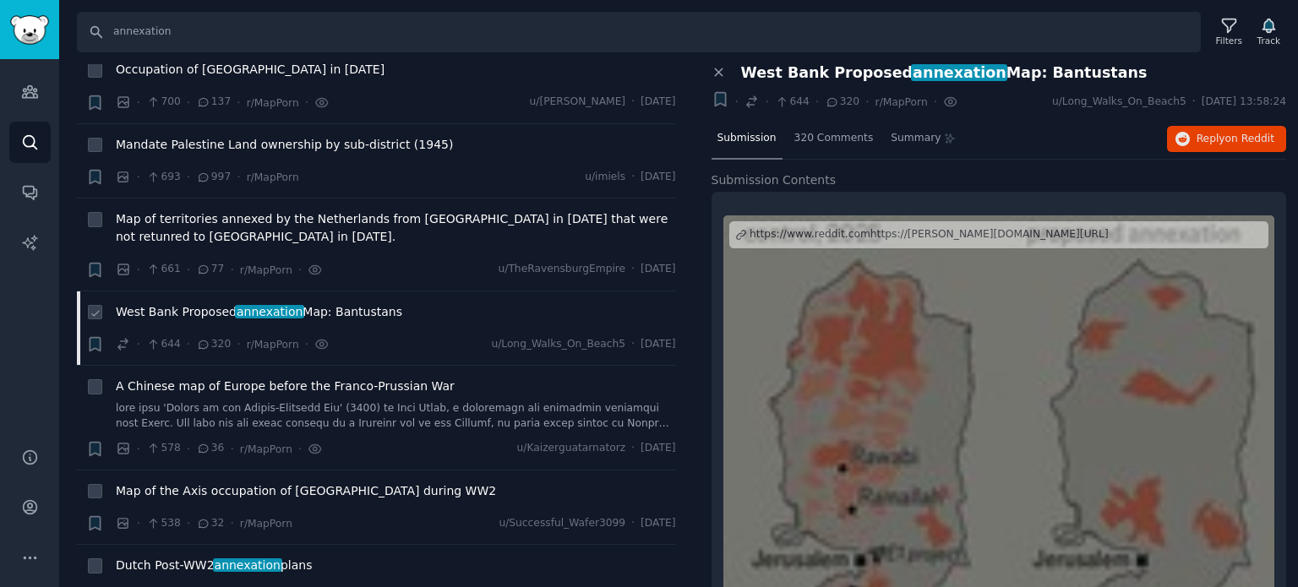
scroll to position [1859, 0]
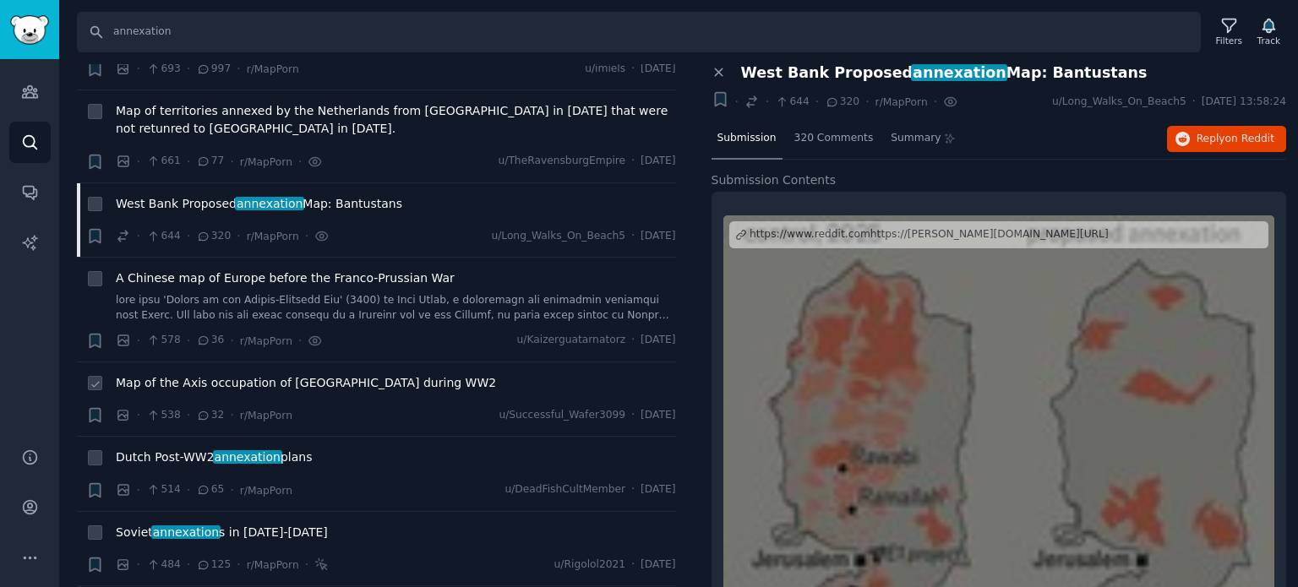
click at [179, 374] on span "Map of the Axis occupation of [GEOGRAPHIC_DATA] during WW2" at bounding box center [306, 383] width 380 height 18
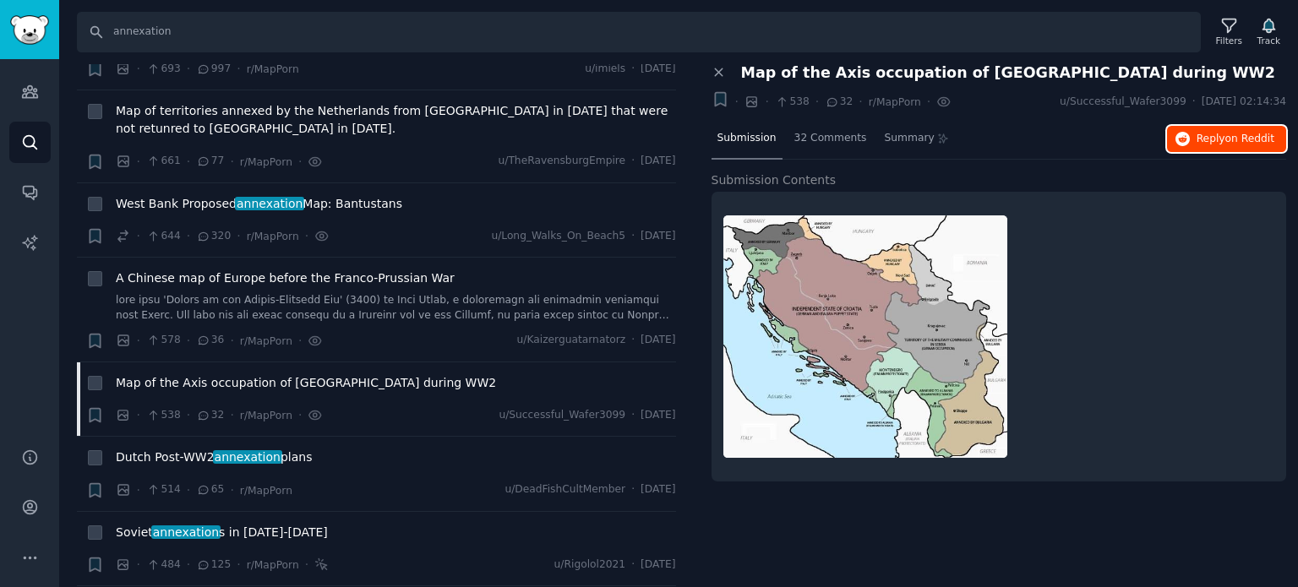
click at [1214, 145] on button "Reply on Reddit" at bounding box center [1226, 139] width 119 height 27
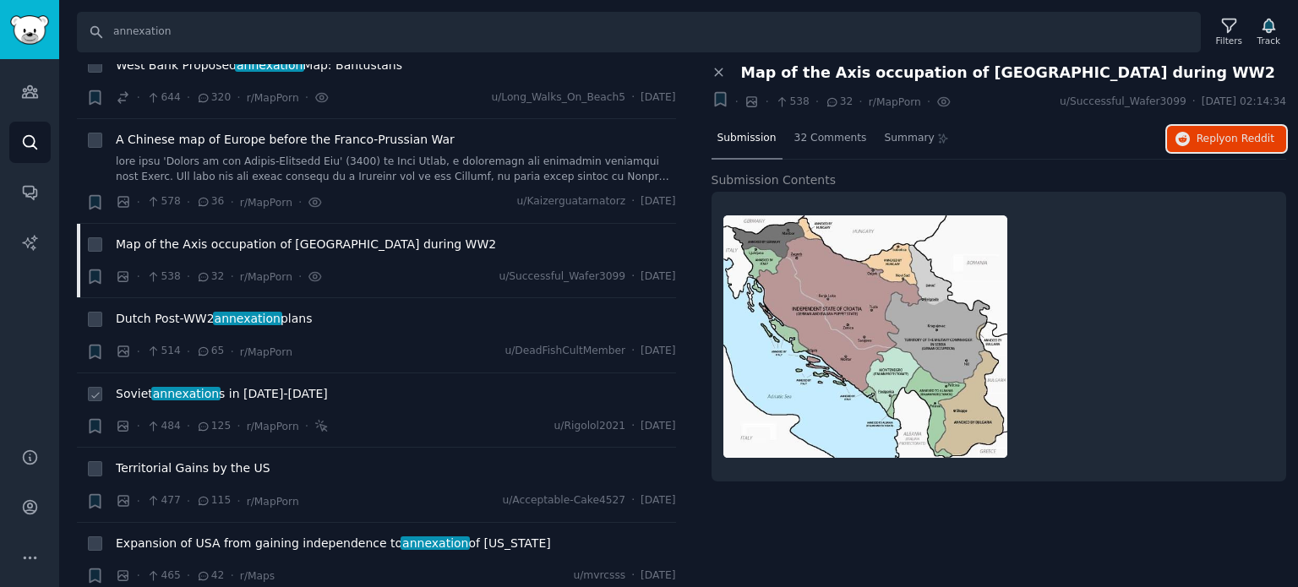
scroll to position [2028, 0]
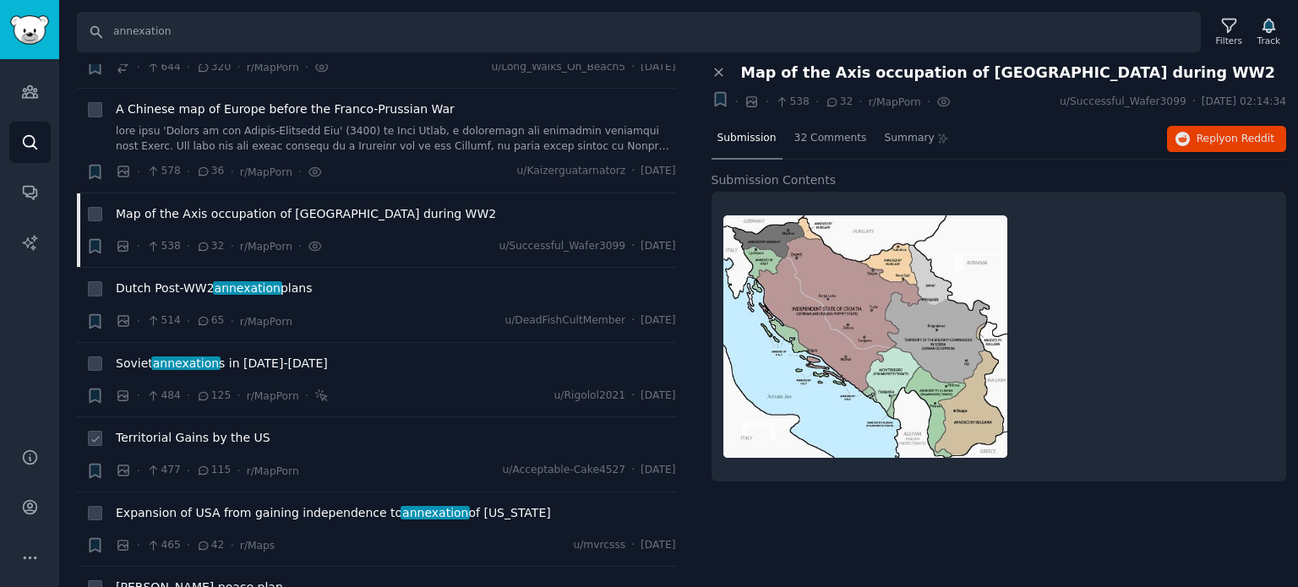
click at [191, 429] on span "Territorial Gains by the US" at bounding box center [193, 438] width 155 height 18
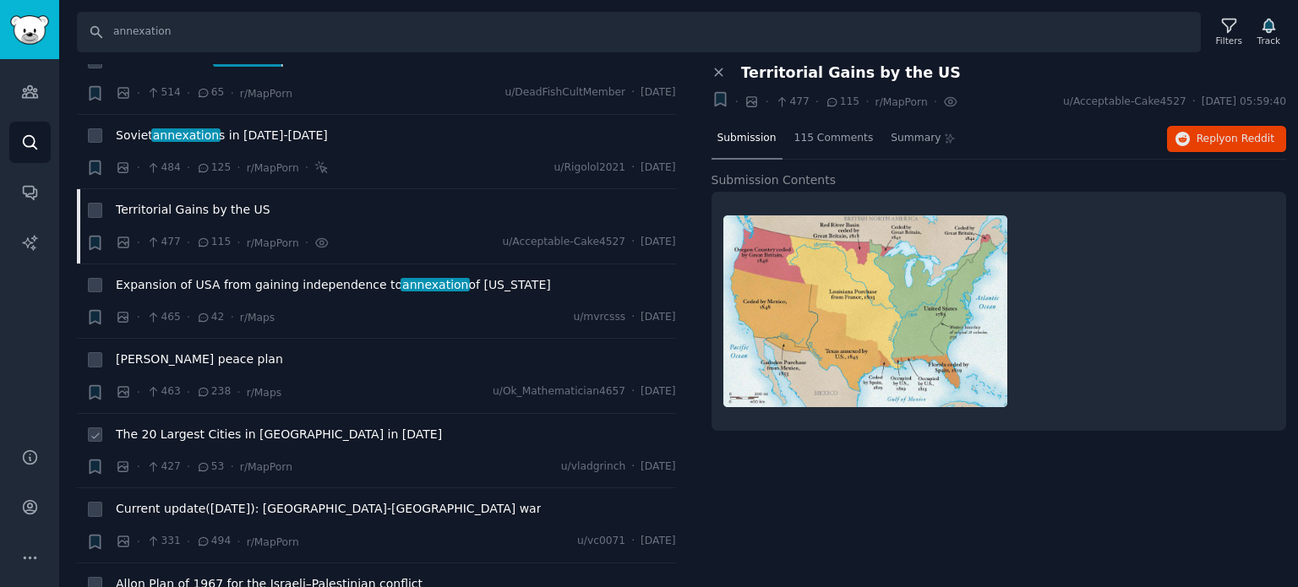
scroll to position [2282, 0]
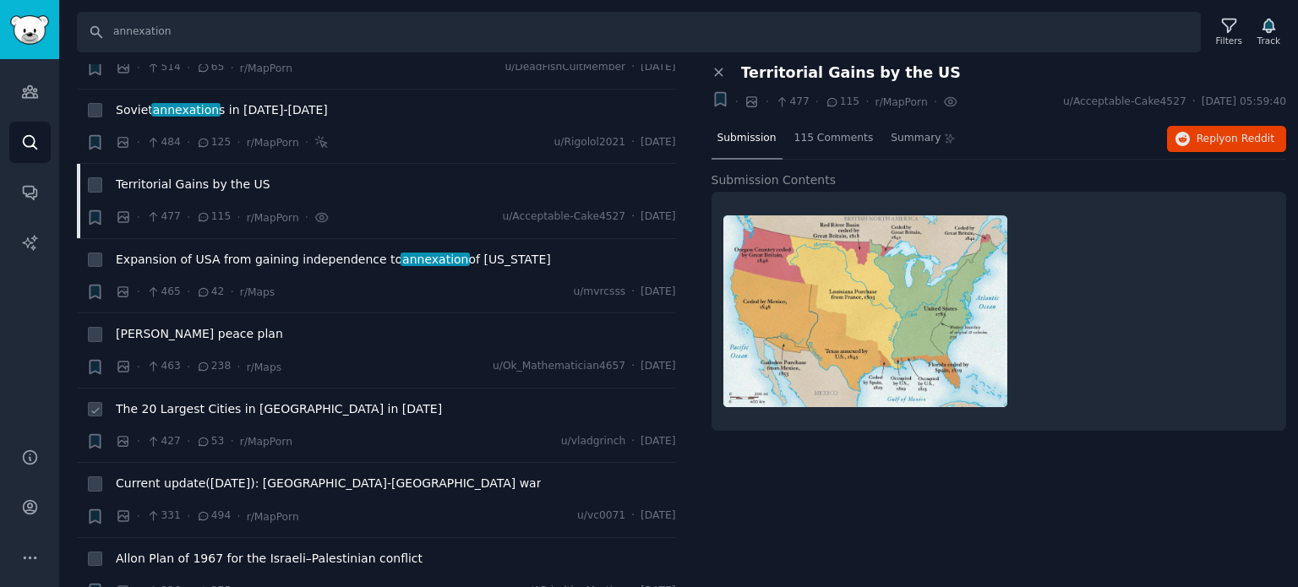
click at [251, 401] on span "The 20 Largest Cities in [GEOGRAPHIC_DATA] in [DATE]" at bounding box center [279, 410] width 326 height 18
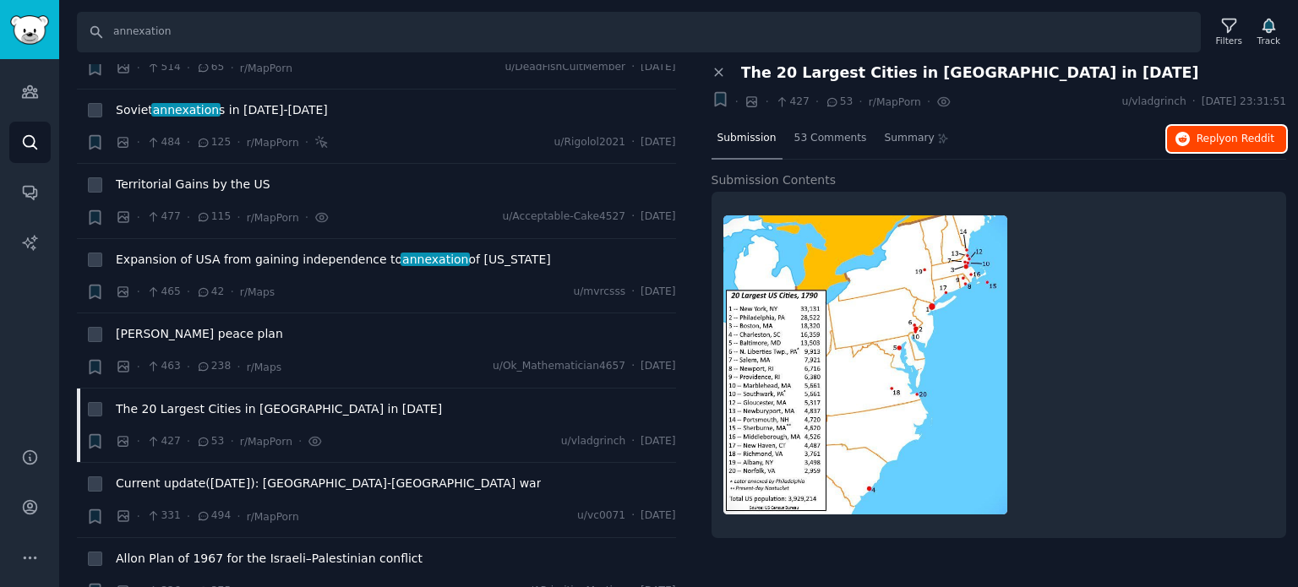
click at [1202, 144] on span "Reply on Reddit" at bounding box center [1236, 139] width 78 height 15
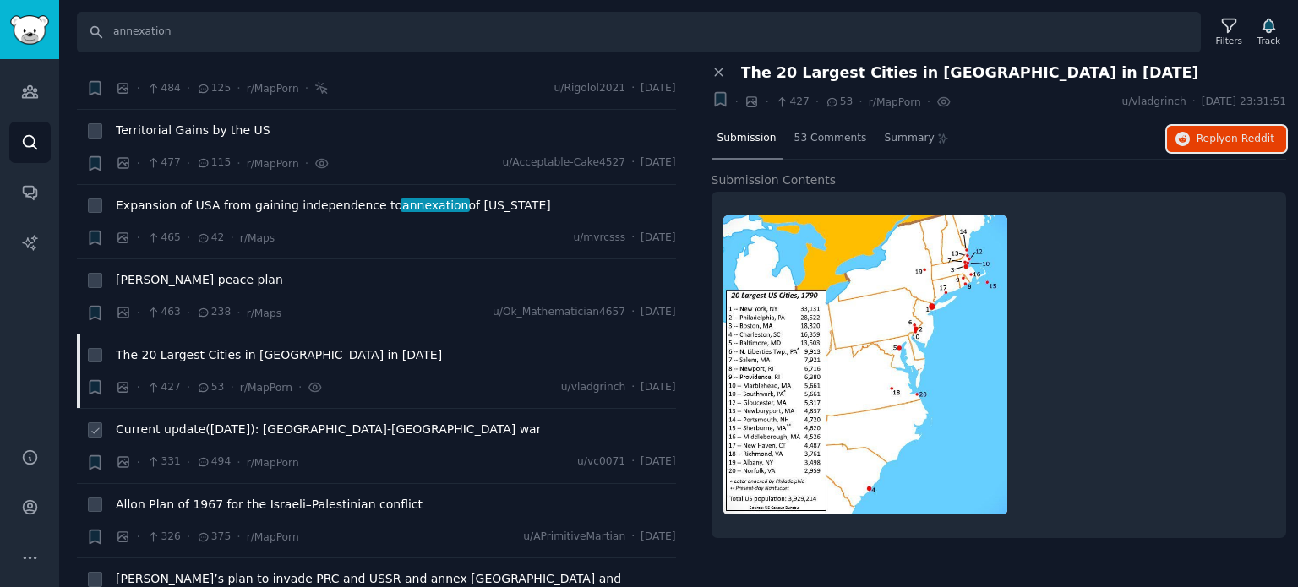
scroll to position [2451, 0]
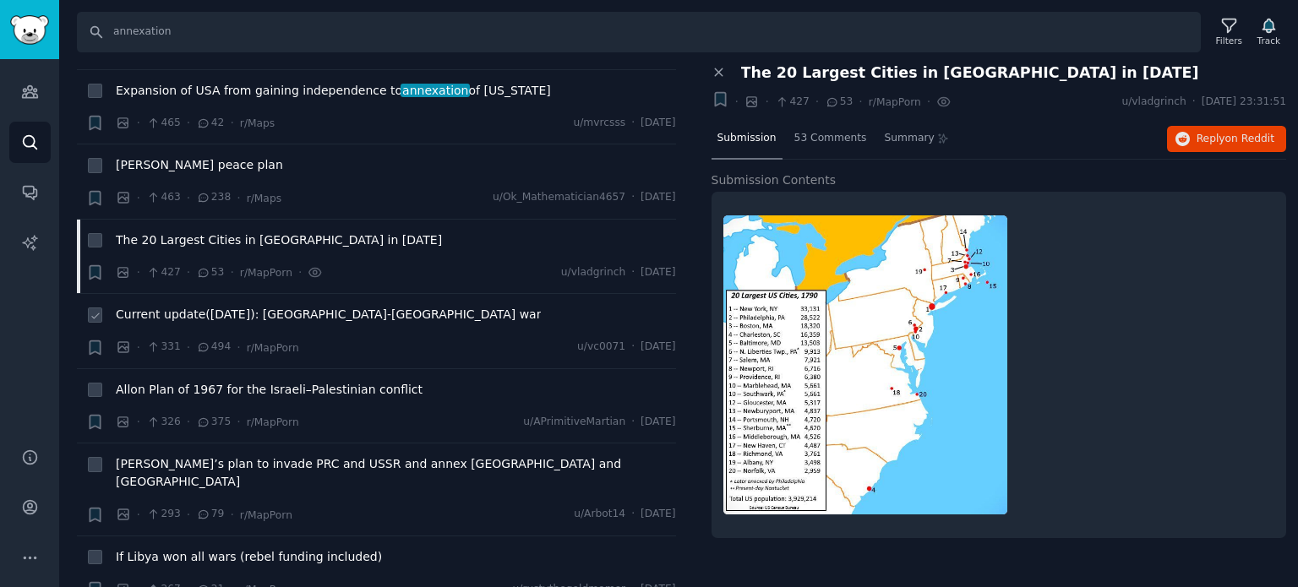
click at [183, 306] on span "Current update([DATE]): [GEOGRAPHIC_DATA]-[GEOGRAPHIC_DATA] war" at bounding box center [328, 315] width 425 height 18
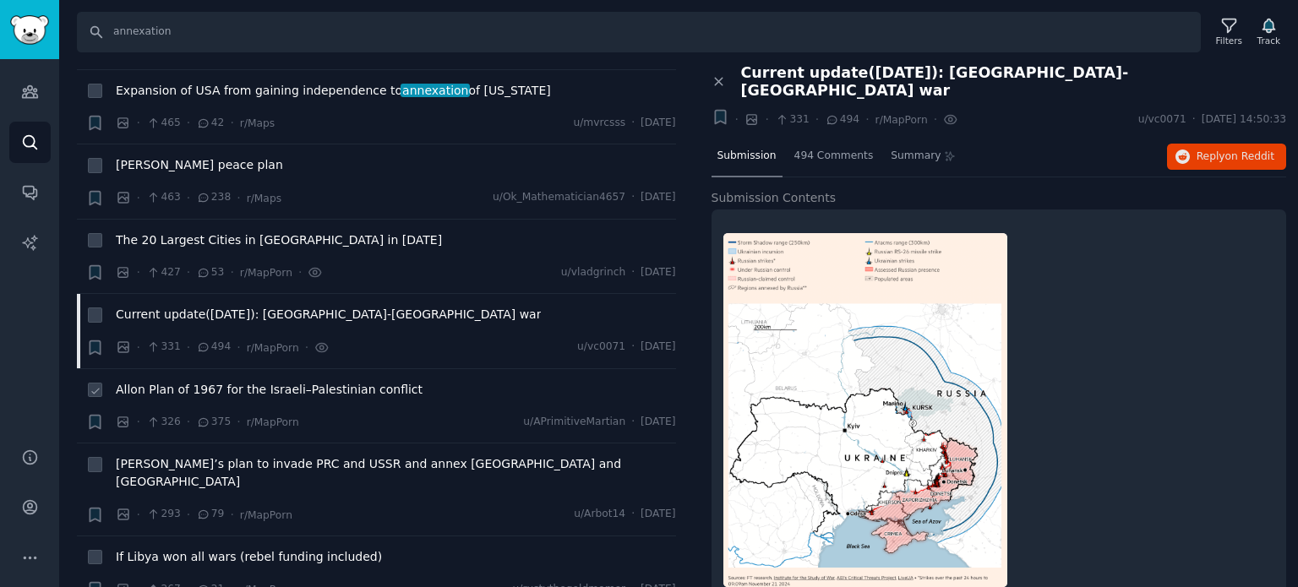
click at [210, 381] on span "Allon Plan of 1967 for the Israeli–Palestinian conflict" at bounding box center [269, 390] width 307 height 18
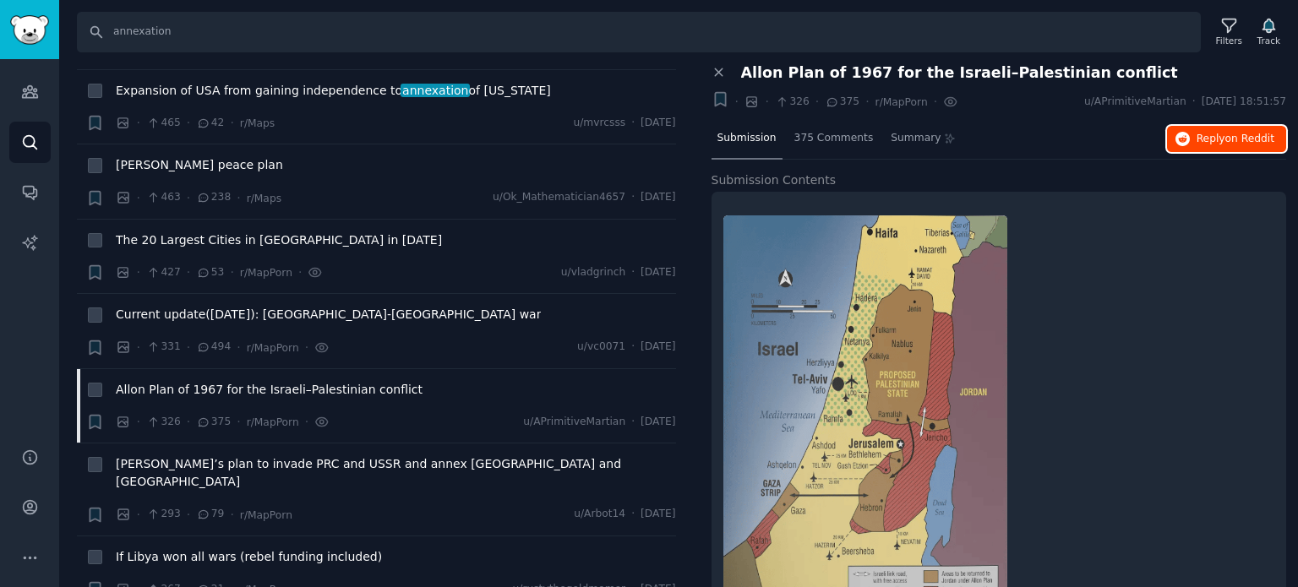
click at [1193, 134] on button "Reply on Reddit" at bounding box center [1226, 139] width 119 height 27
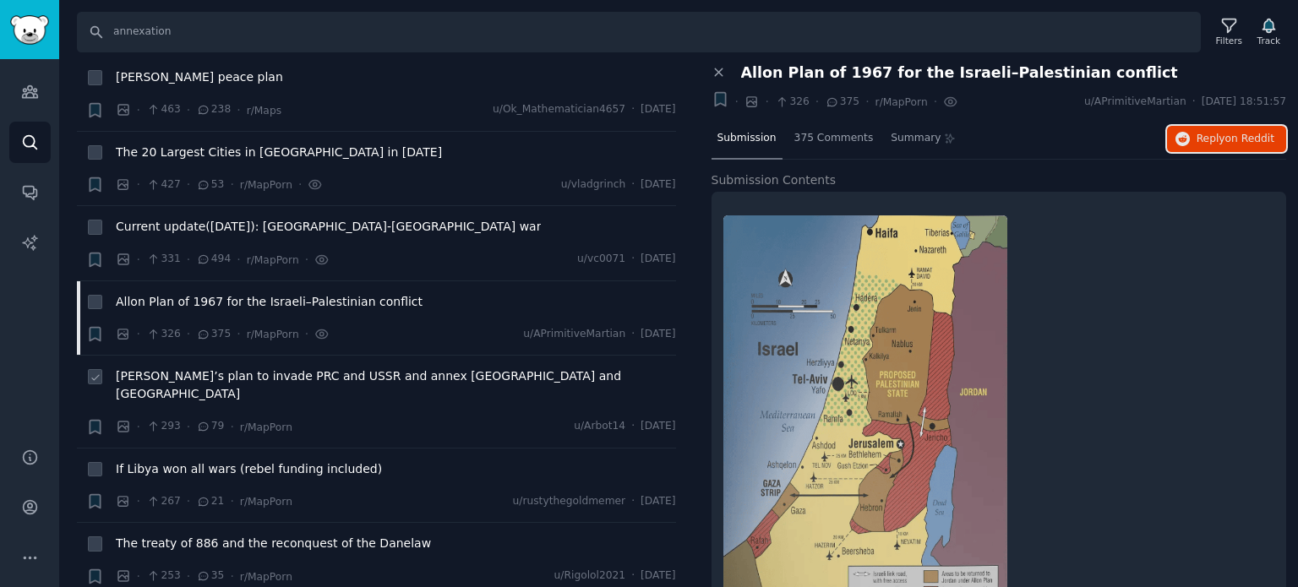
scroll to position [2620, 0]
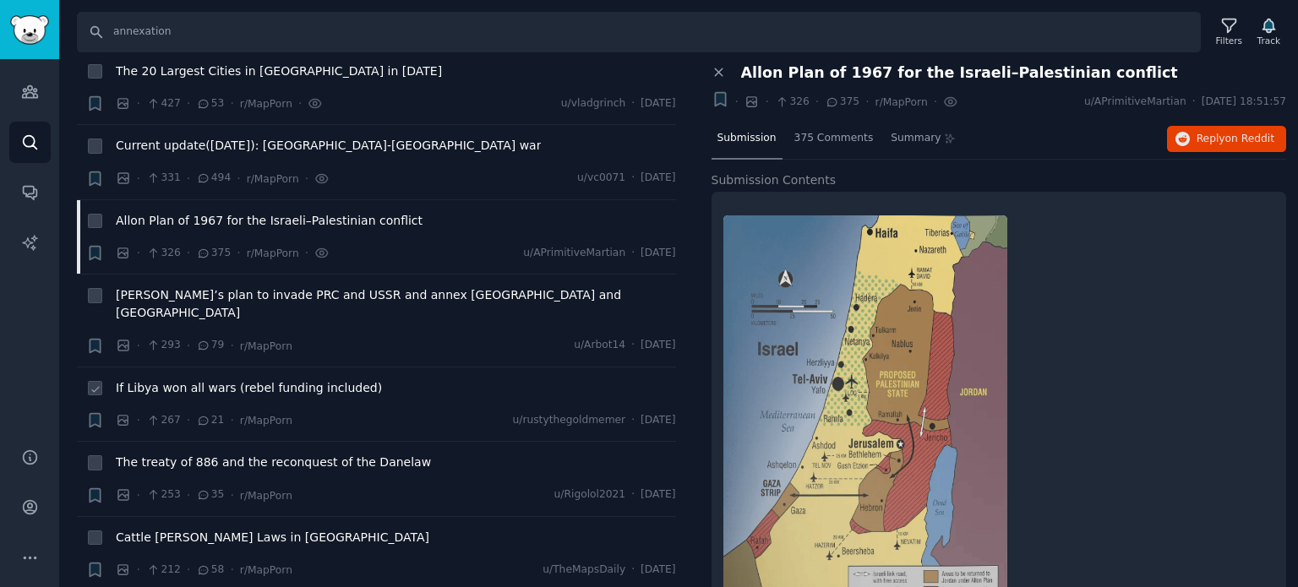
click at [182, 379] on span "If Libya won all wars (rebel funding included)" at bounding box center [249, 388] width 266 height 18
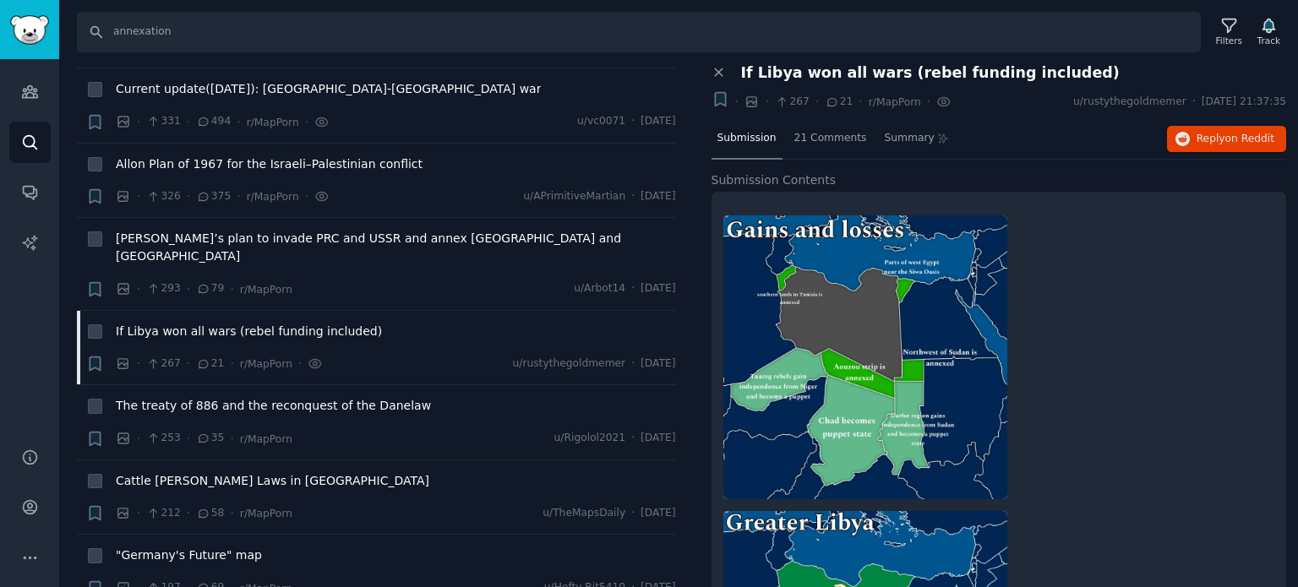
scroll to position [2704, 0]
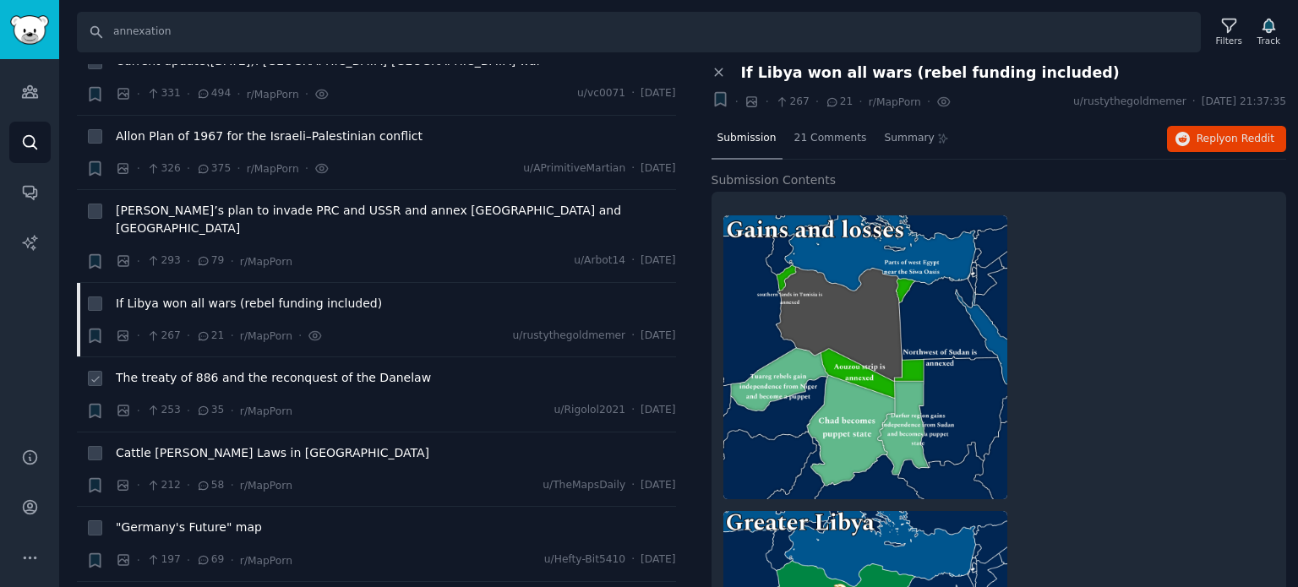
click at [234, 369] on span "The treaty of 886 and the reconquest of the Danelaw" at bounding box center [273, 378] width 315 height 18
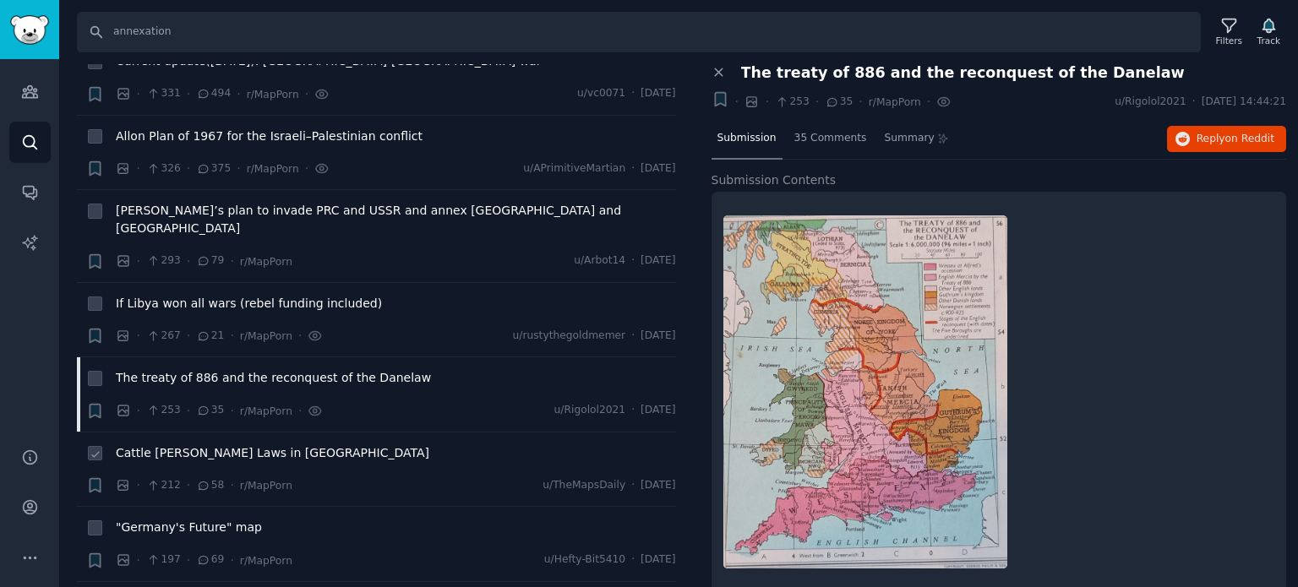
click at [203, 445] on span "Cattle [PERSON_NAME] Laws in [GEOGRAPHIC_DATA]" at bounding box center [273, 454] width 314 height 18
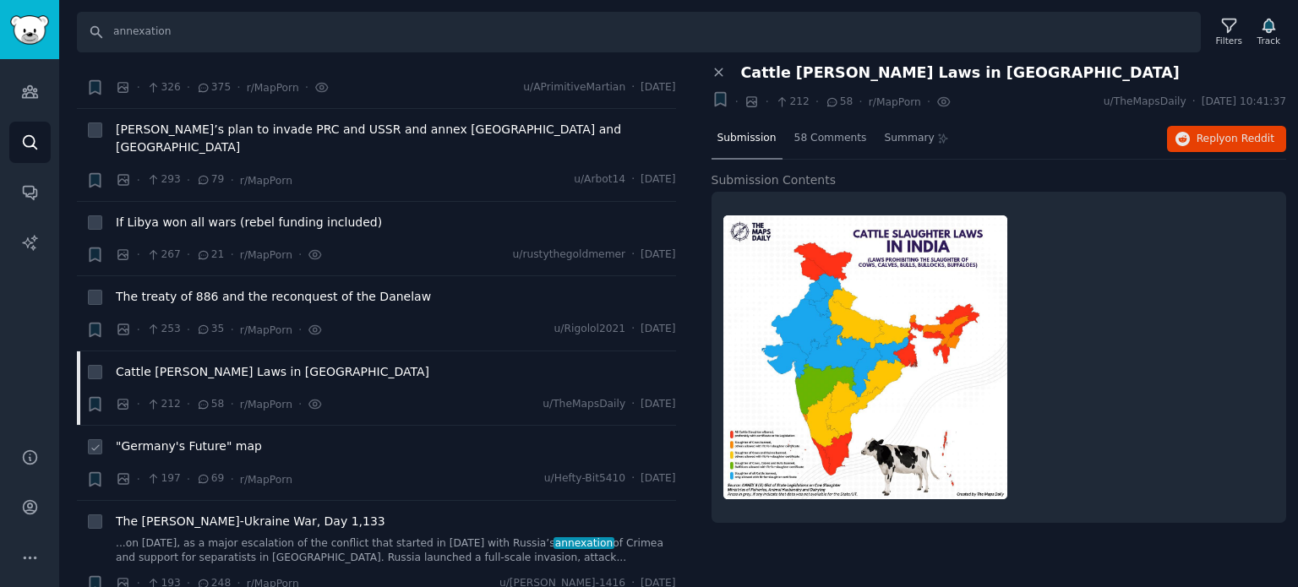
scroll to position [2789, 0]
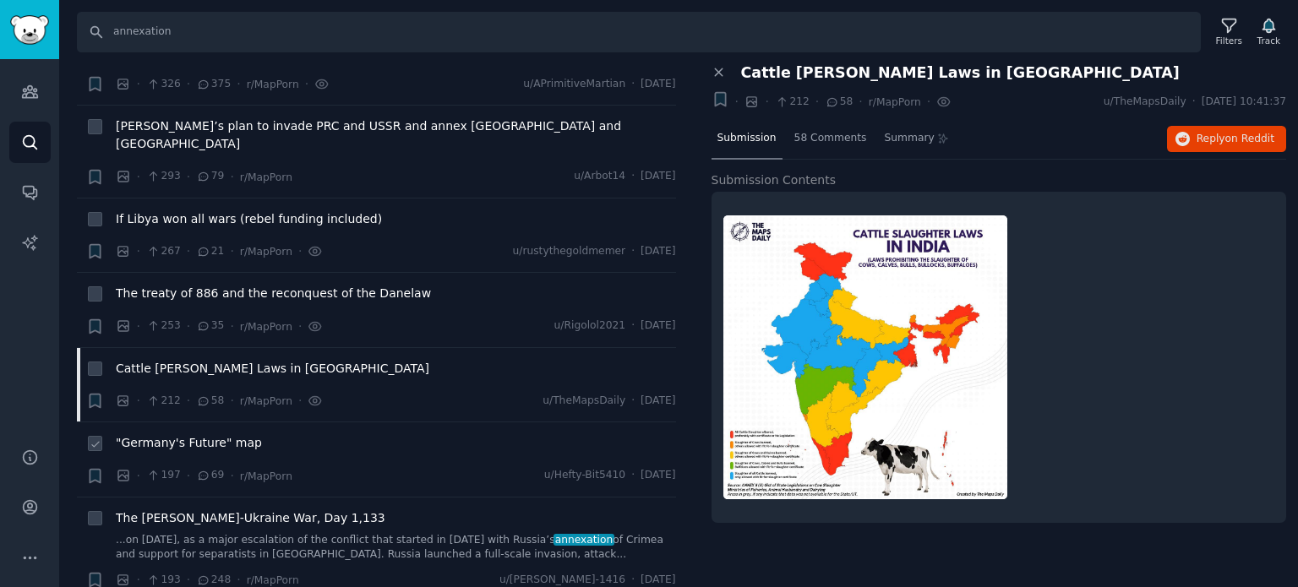
click at [179, 434] on span ""Germany's Future" map" at bounding box center [189, 443] width 146 height 18
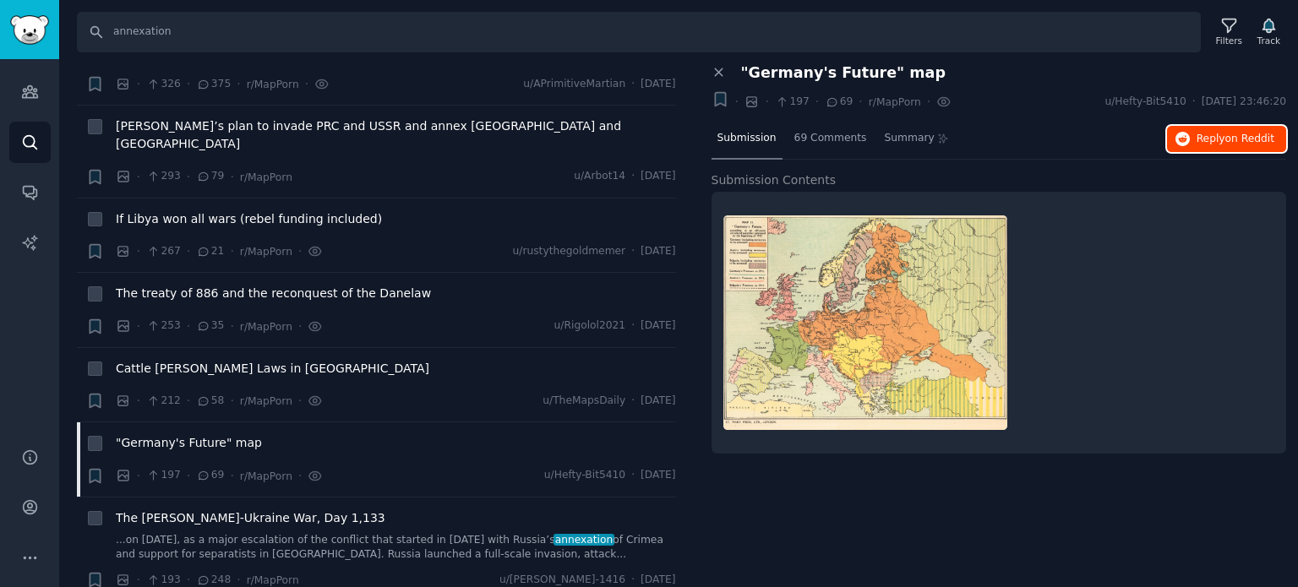
click at [1235, 133] on span "on Reddit" at bounding box center [1249, 139] width 49 height 12
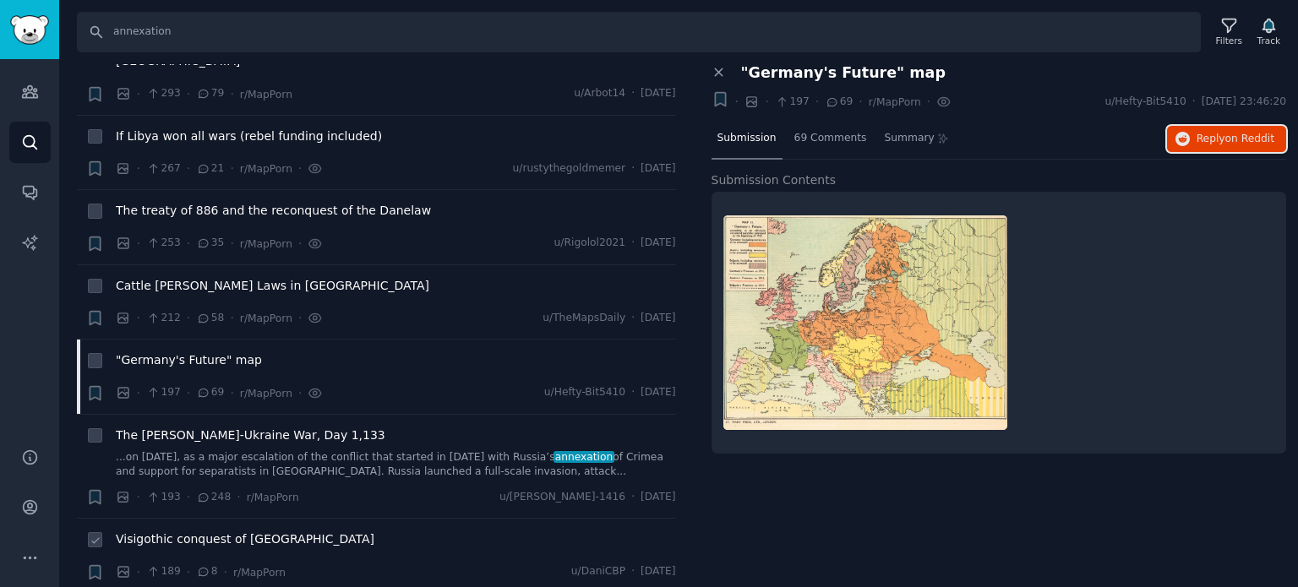
scroll to position [2958, 0]
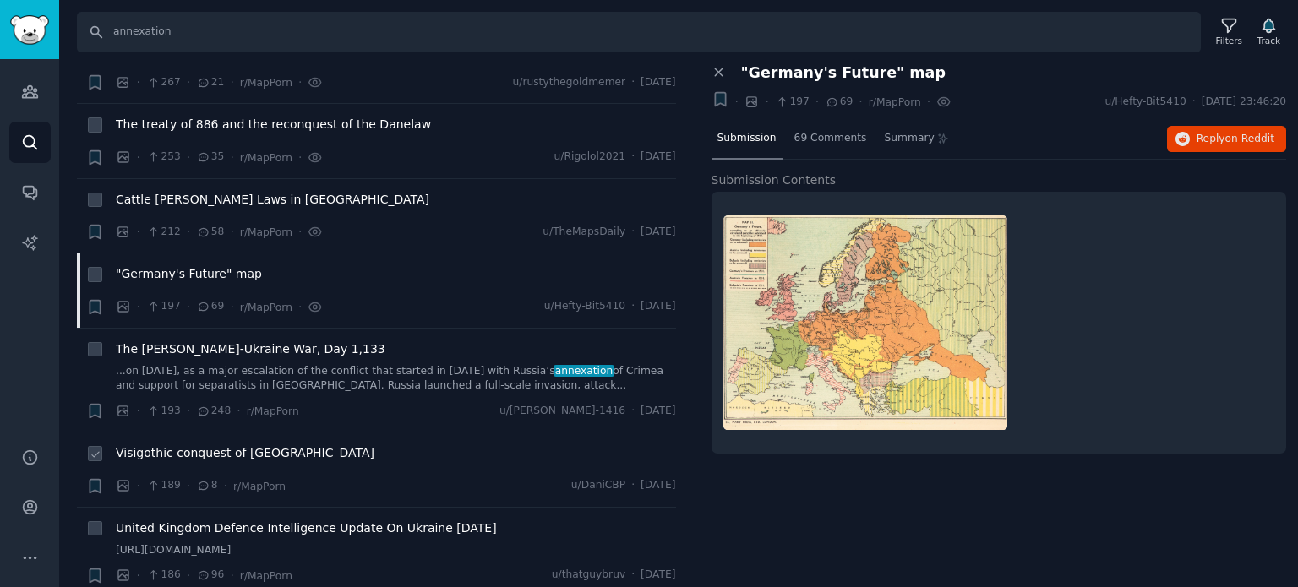
click at [185, 445] on span "Visigothic conquest of [GEOGRAPHIC_DATA]" at bounding box center [245, 454] width 259 height 18
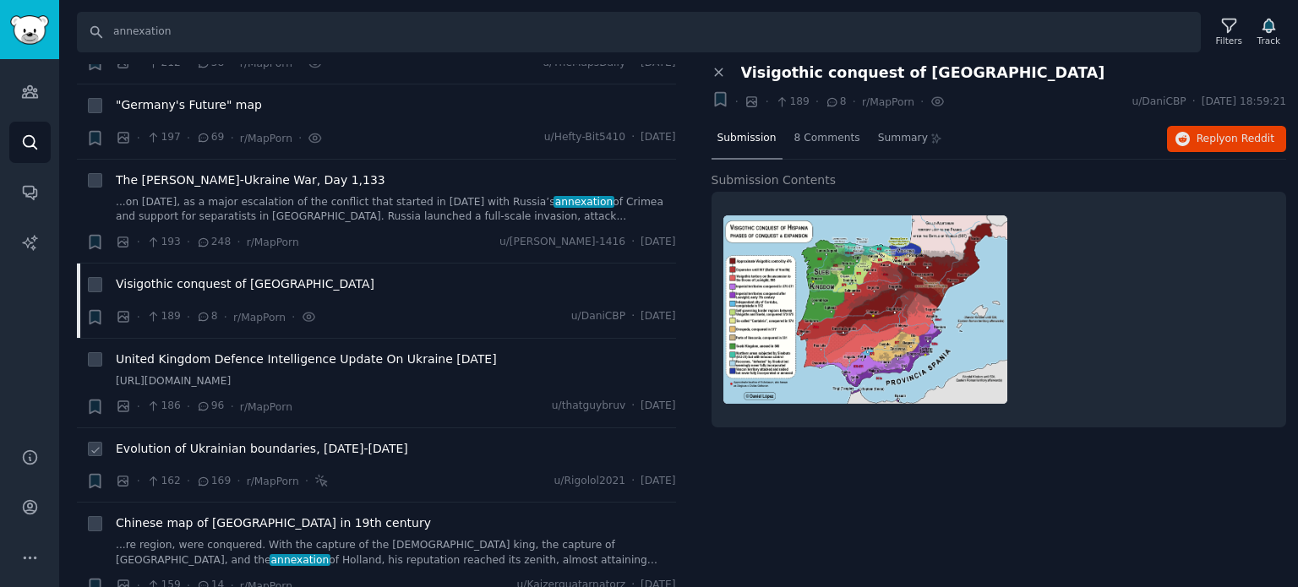
scroll to position [3211, 0]
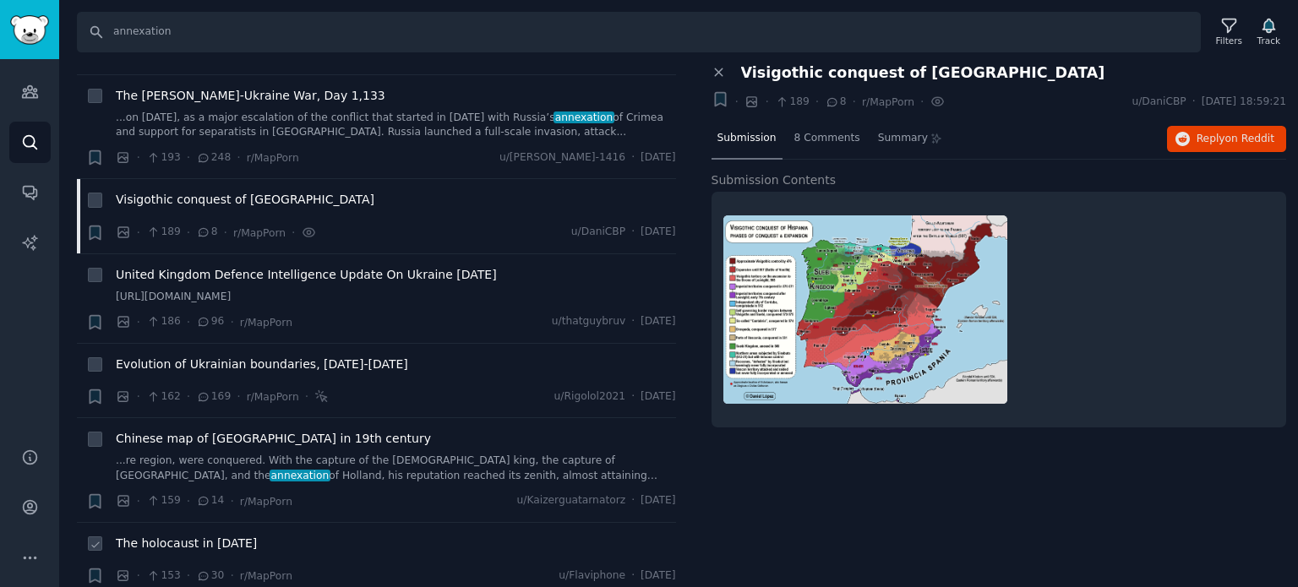
click at [175, 535] on span "The holocaust in [DATE]" at bounding box center [186, 544] width 141 height 18
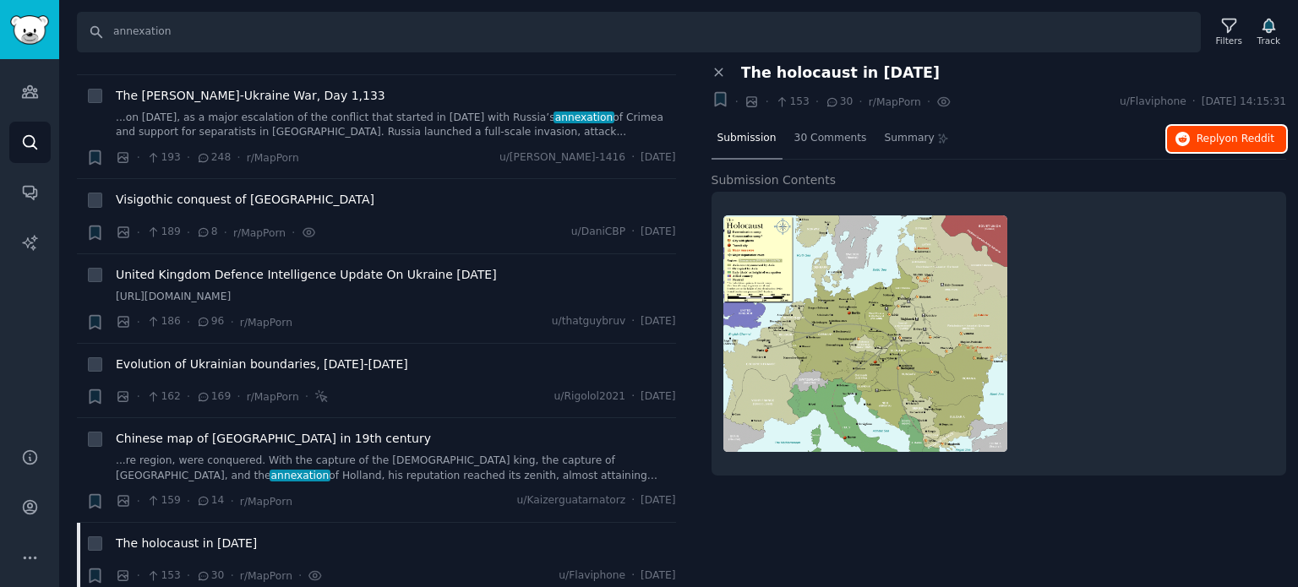
click at [1203, 150] on button "Reply on Reddit" at bounding box center [1226, 139] width 119 height 27
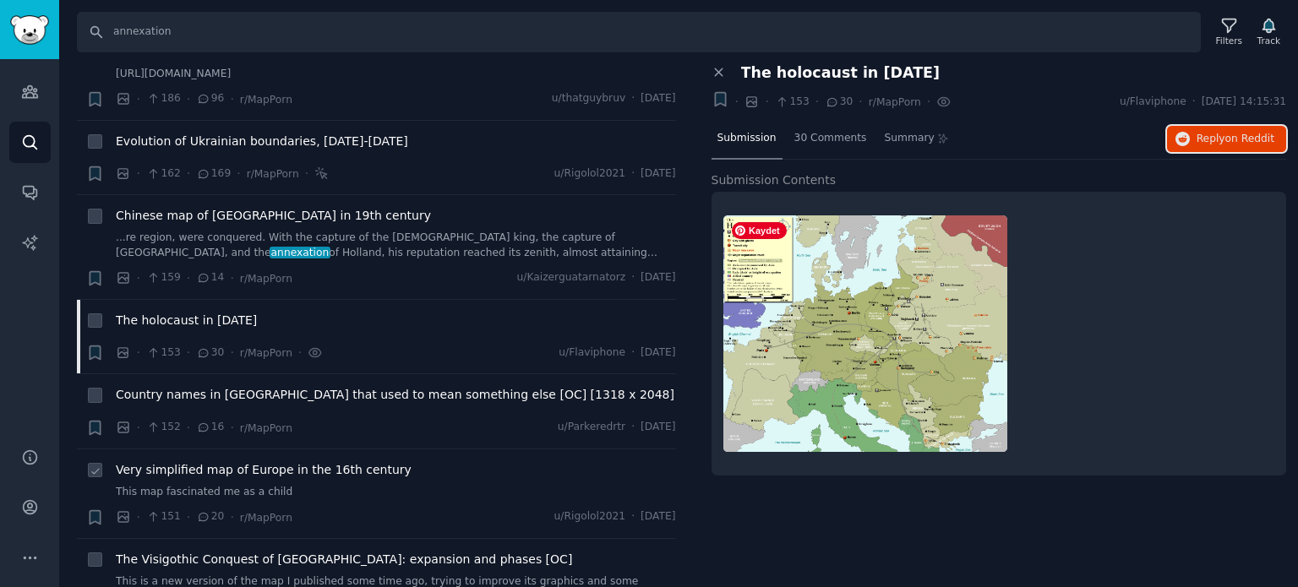
scroll to position [3465, 0]
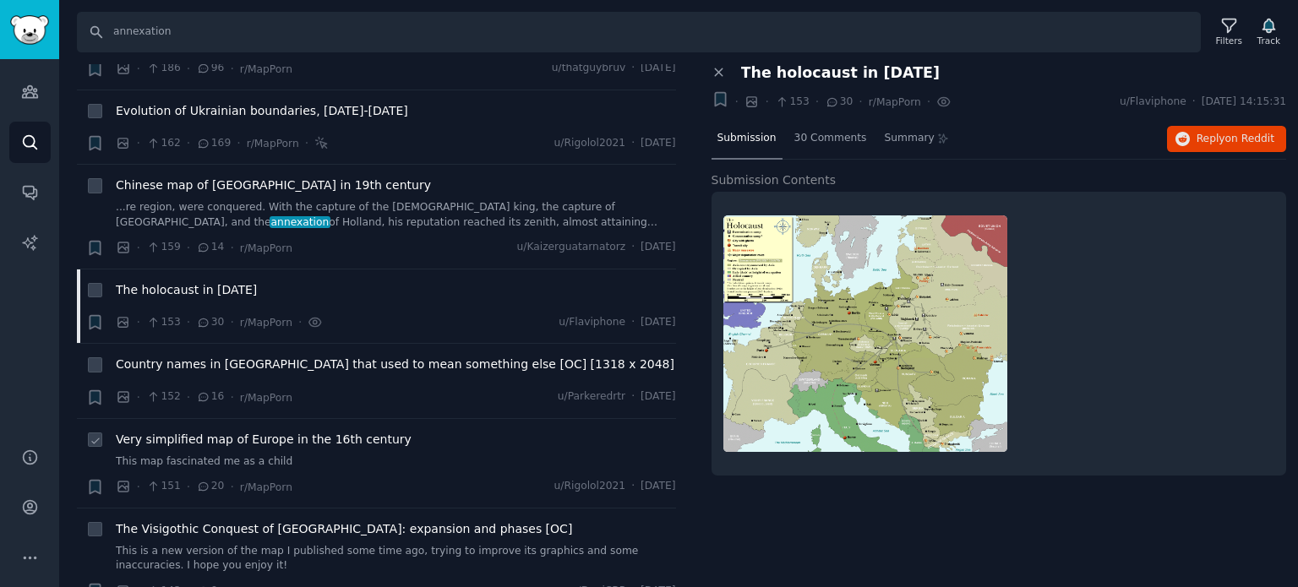
click at [161, 431] on span "Very simplified map of Europe in the 16th century" at bounding box center [264, 440] width 296 height 18
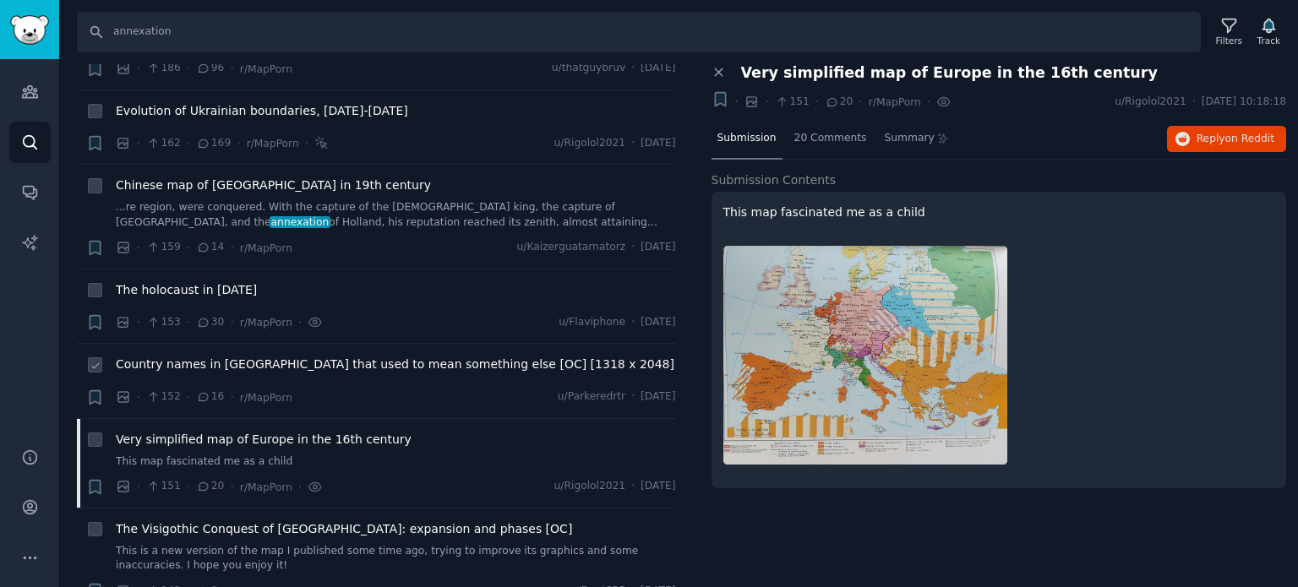
click at [287, 356] on span "Country names in [GEOGRAPHIC_DATA] that used to mean something else [OC] [1318 …" at bounding box center [395, 365] width 559 height 18
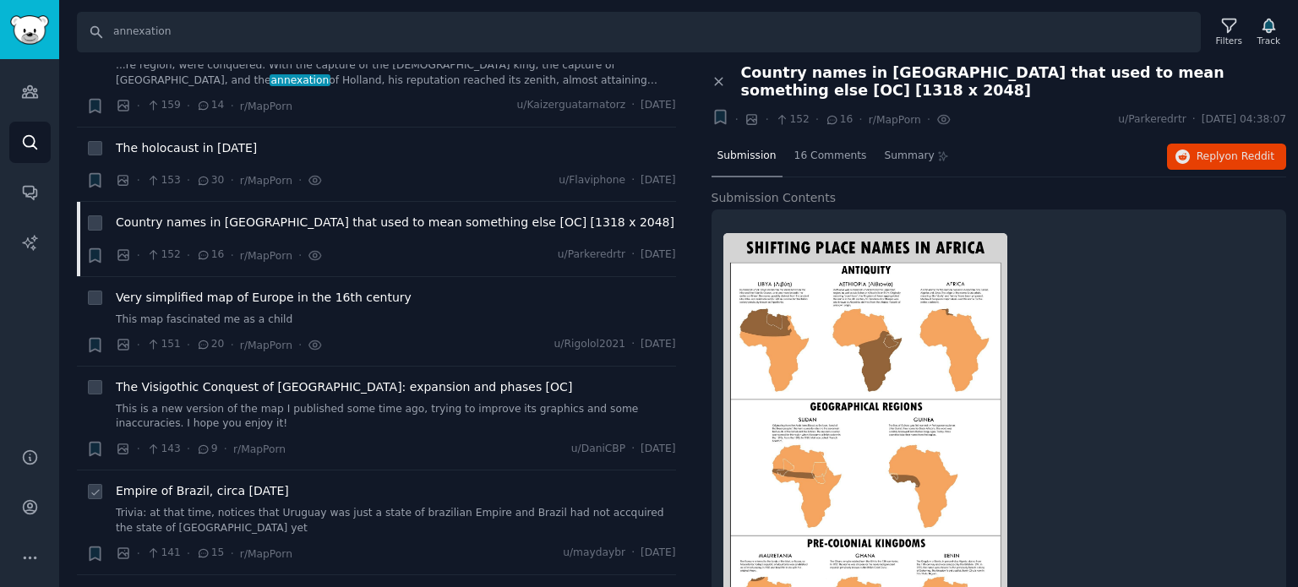
scroll to position [3718, 0]
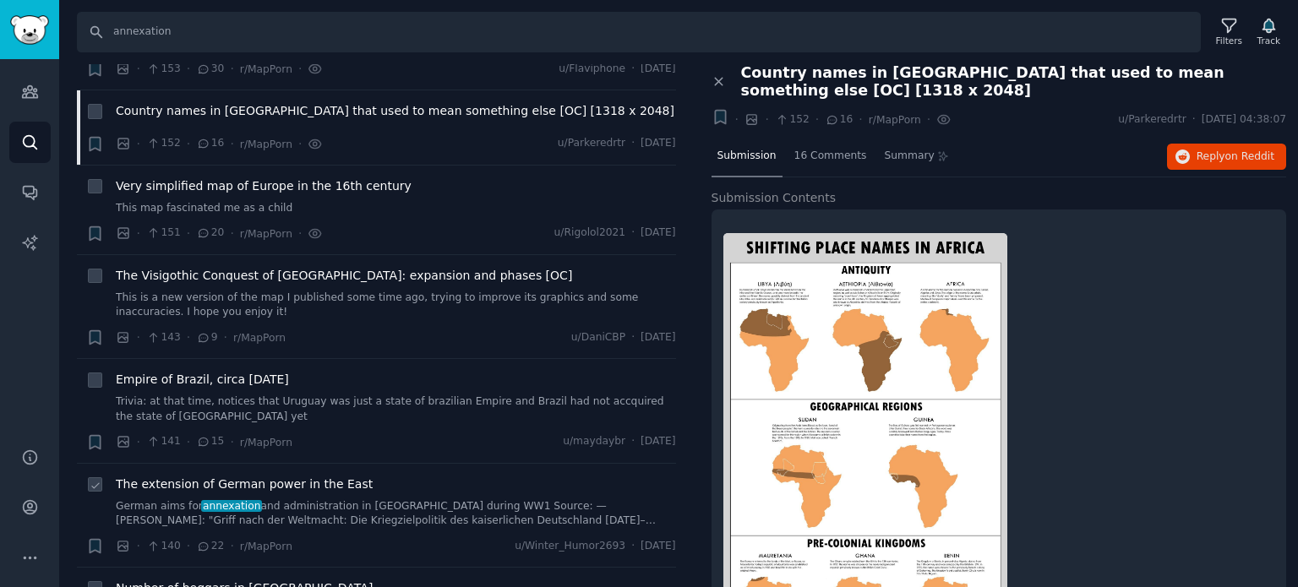
click at [176, 476] on span "The extension of German power in the East" at bounding box center [244, 485] width 257 height 18
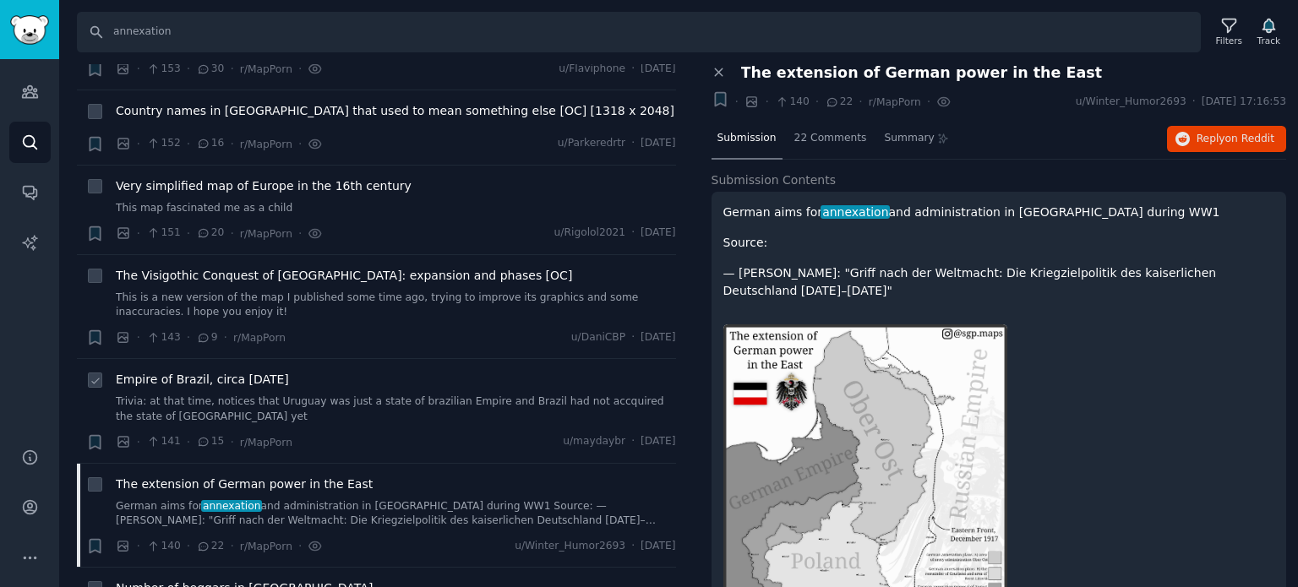
click at [196, 371] on span "Empire of Brazil, circa [DATE]" at bounding box center [202, 380] width 173 height 18
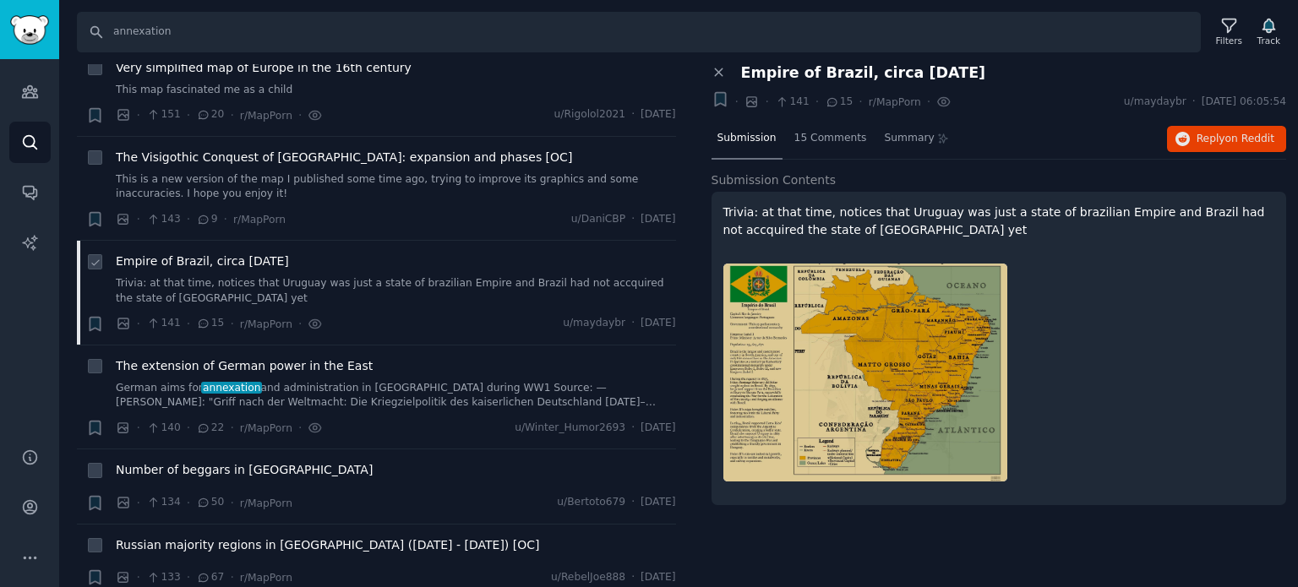
scroll to position [3972, 0]
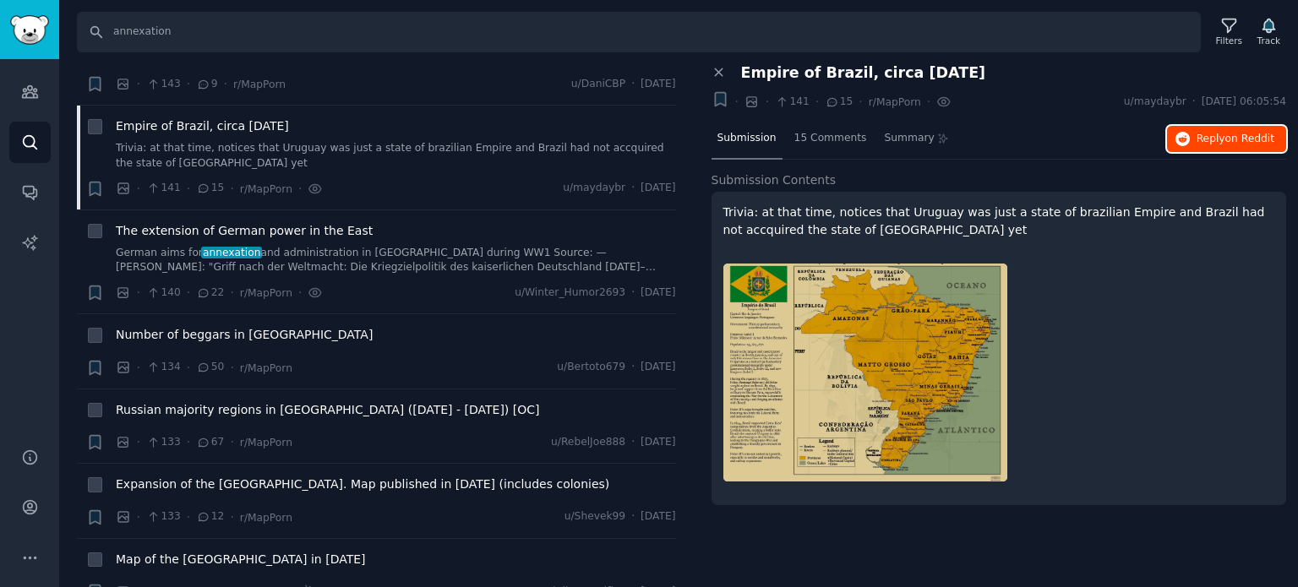
click at [1197, 126] on button "Reply on Reddit" at bounding box center [1226, 139] width 119 height 27
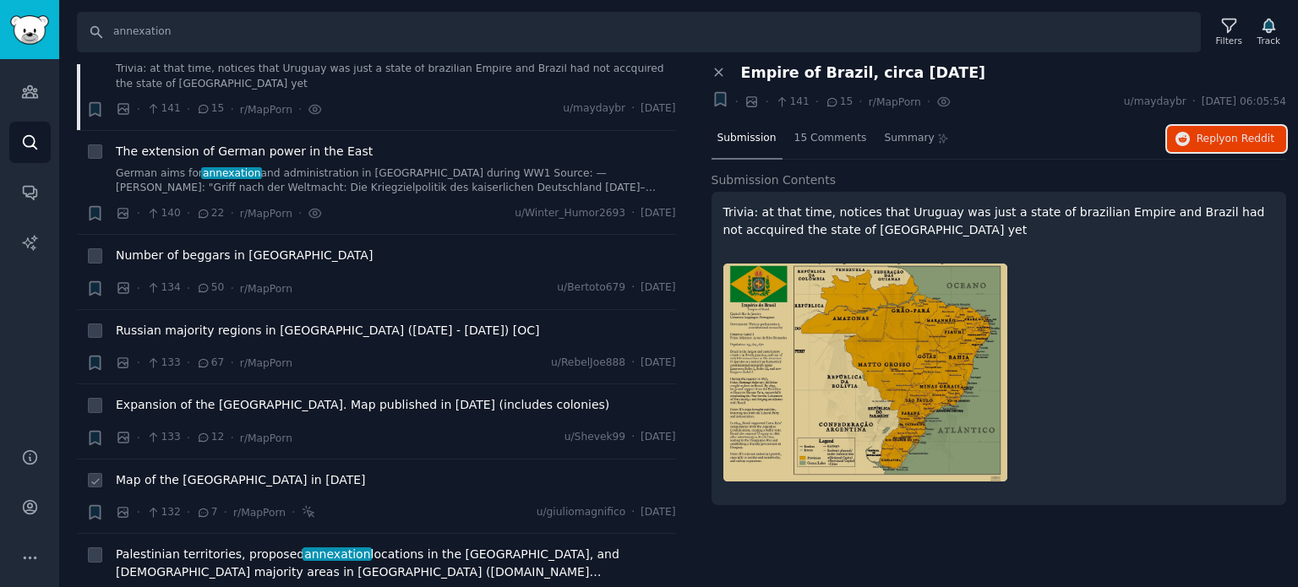
scroll to position [4141, 0]
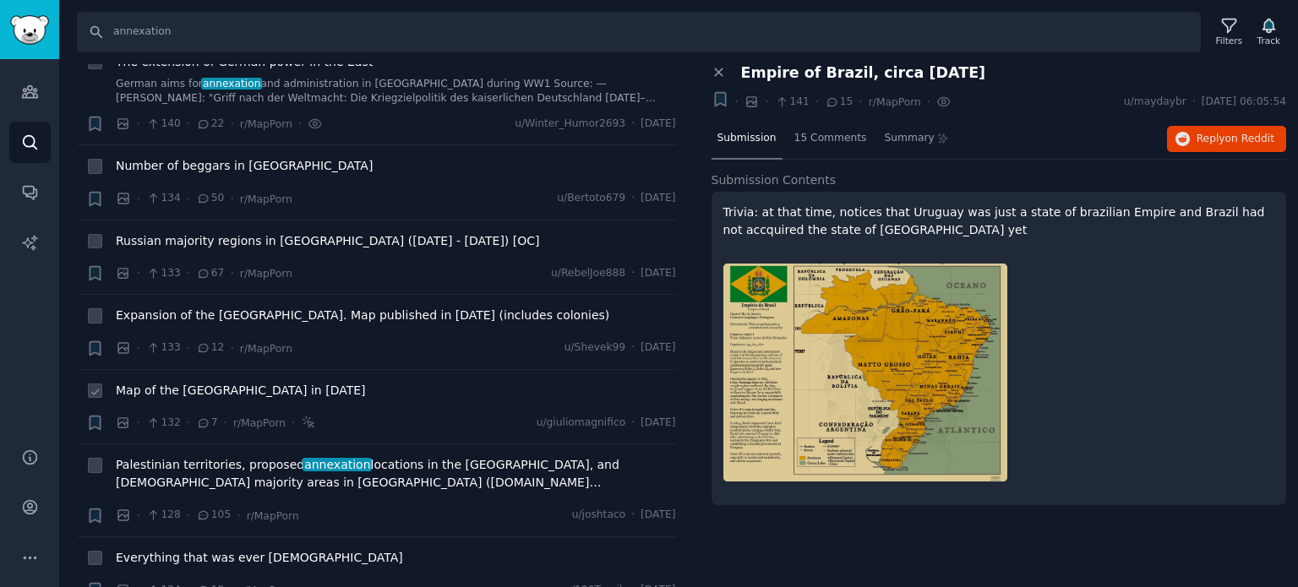
click at [169, 382] on div "Map of the [GEOGRAPHIC_DATA] in [DATE]" at bounding box center [396, 394] width 560 height 24
click at [176, 382] on span "Map of the [GEOGRAPHIC_DATA] in [DATE]" at bounding box center [241, 391] width 250 height 18
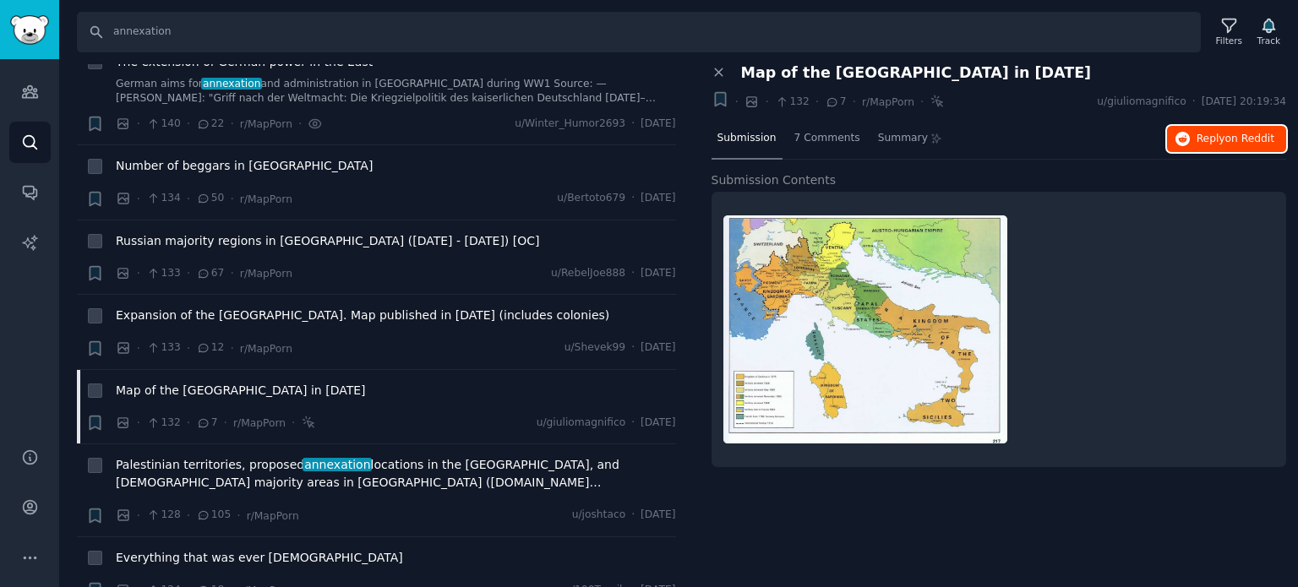
click at [1180, 146] on button "Reply on Reddit" at bounding box center [1226, 139] width 119 height 27
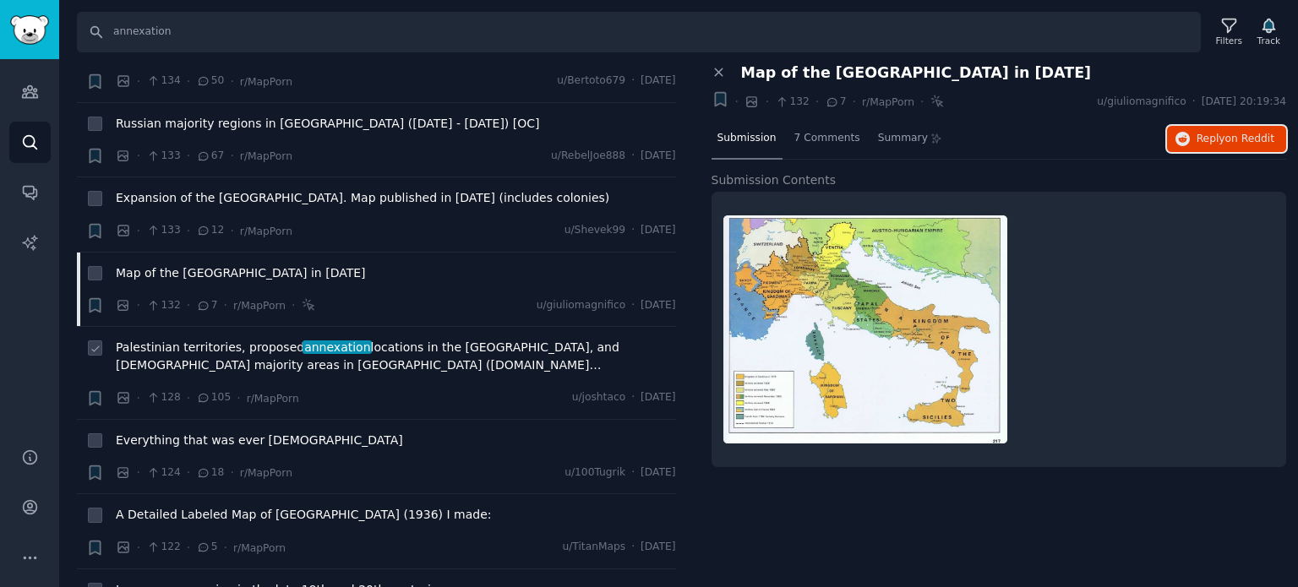
scroll to position [4310, 0]
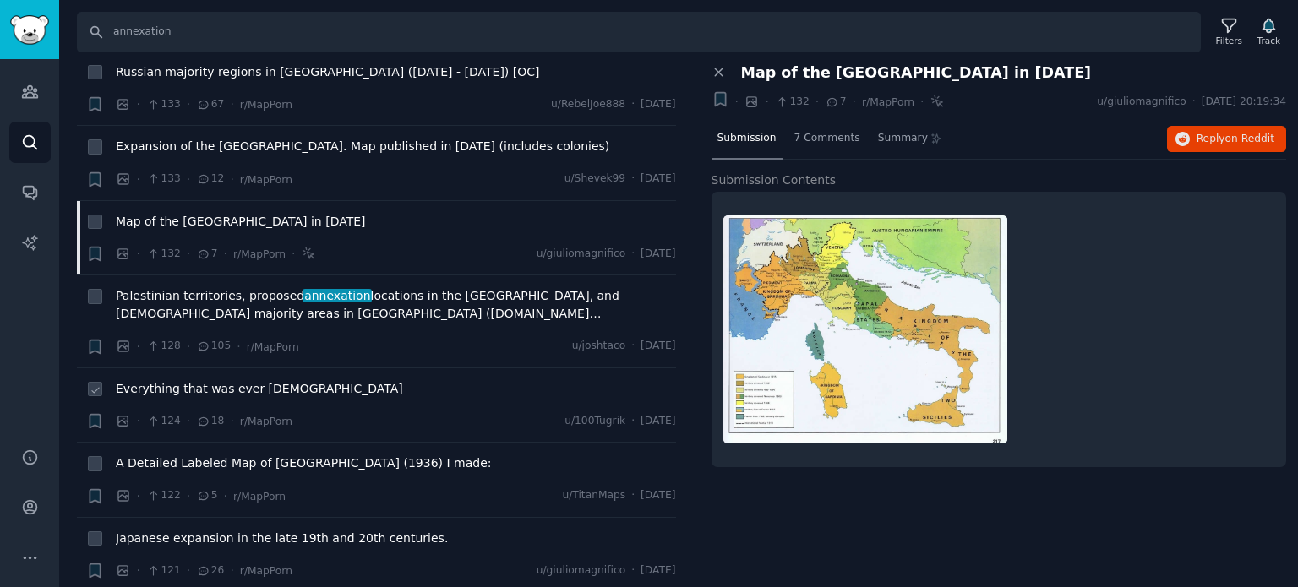
click at [204, 380] on span "Everything that was ever [DEMOGRAPHIC_DATA]" at bounding box center [259, 389] width 287 height 18
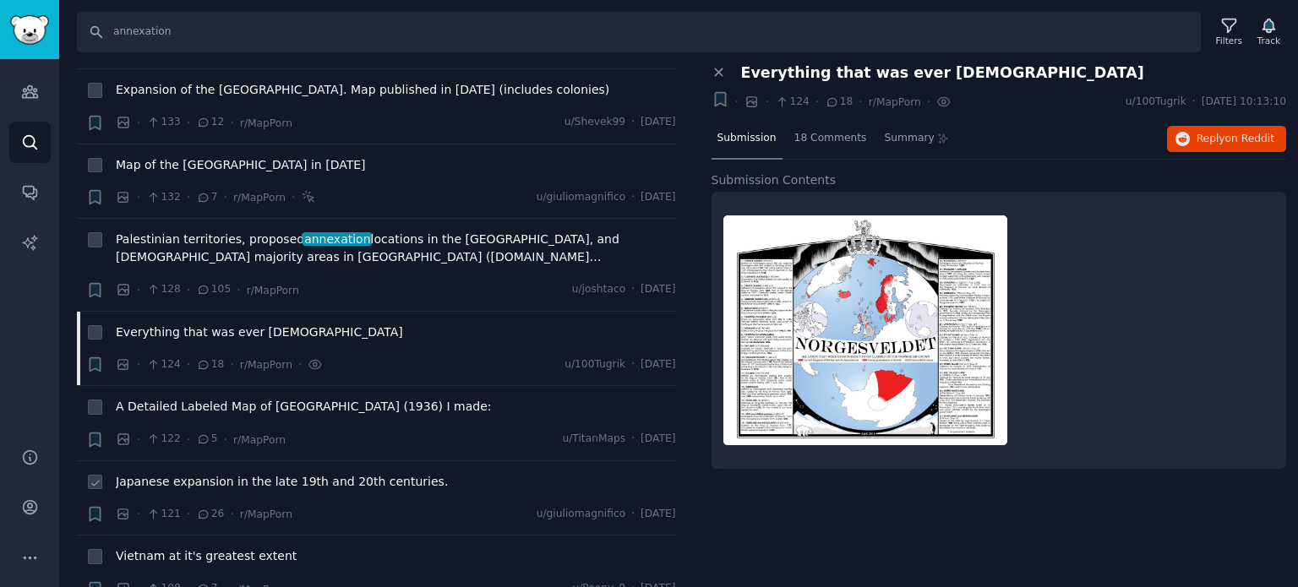
scroll to position [4479, 0]
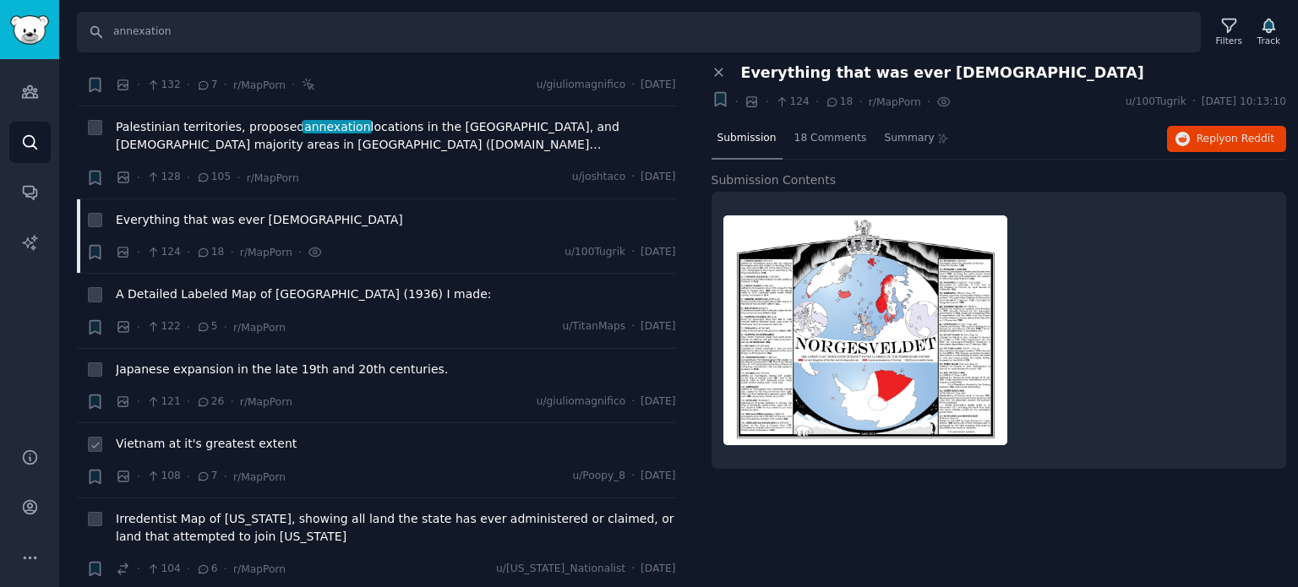
click at [183, 435] on span "Vietnam at it's greatest extent" at bounding box center [206, 444] width 181 height 18
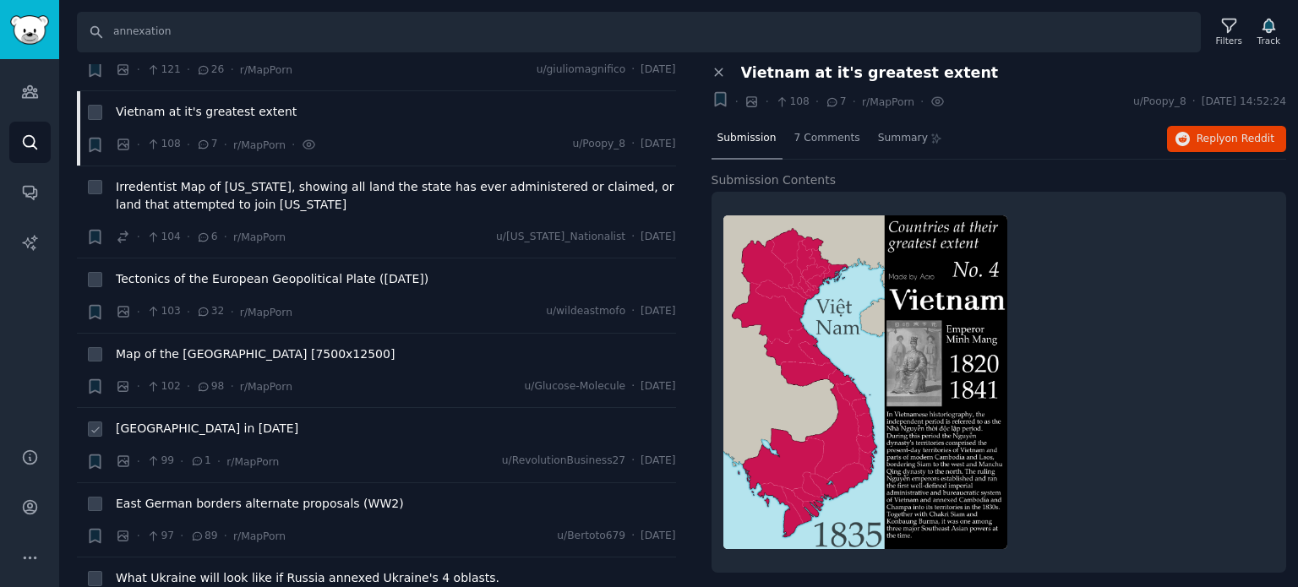
scroll to position [4817, 0]
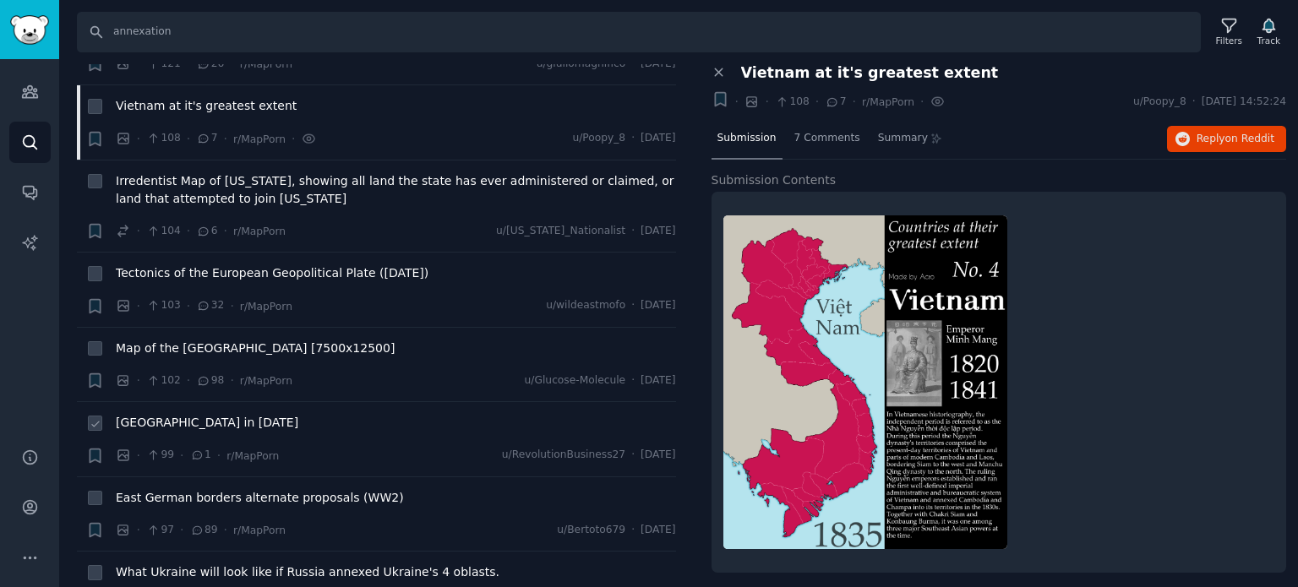
click at [164, 414] on span "[GEOGRAPHIC_DATA] in [DATE]" at bounding box center [207, 423] width 183 height 18
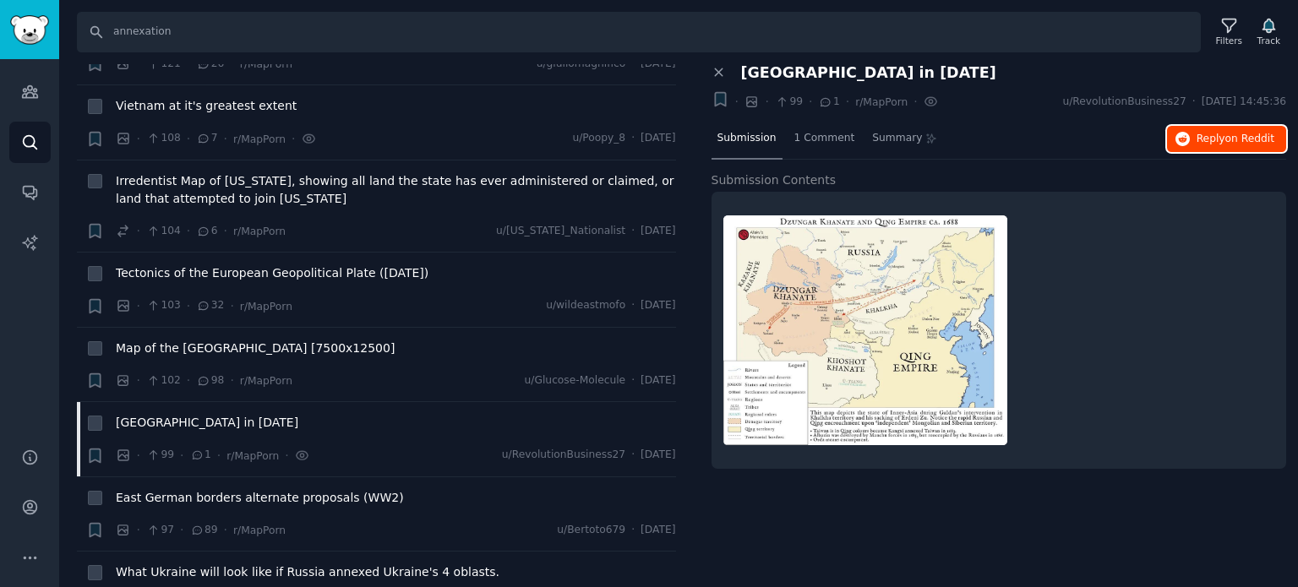
click at [1246, 138] on span "on Reddit" at bounding box center [1249, 139] width 49 height 12
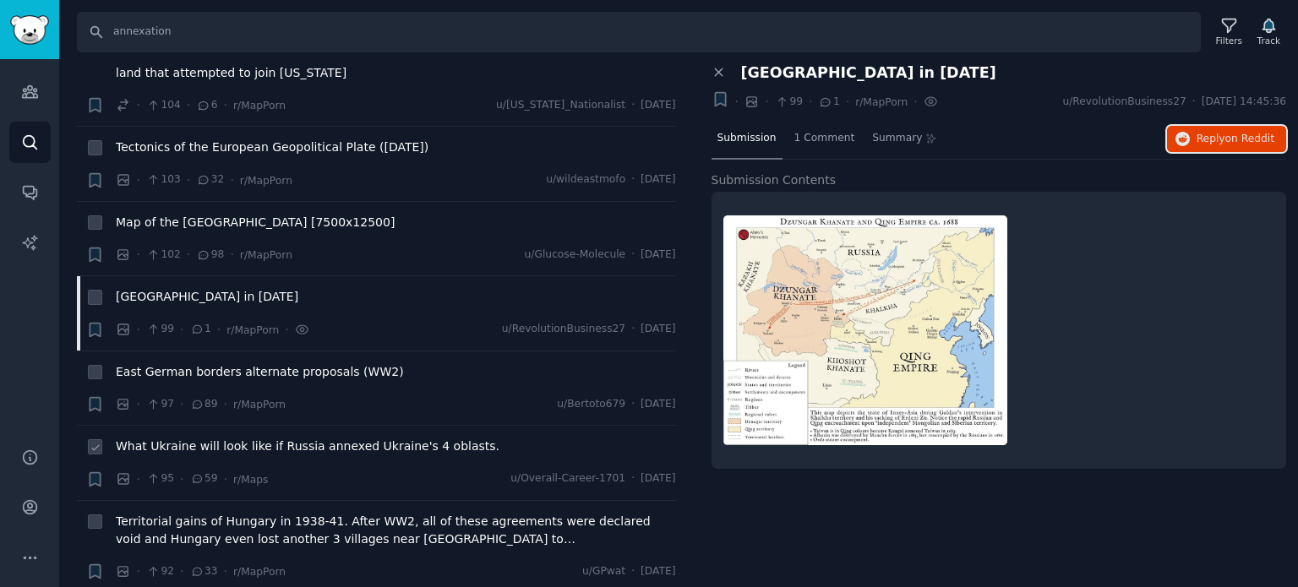
scroll to position [4986, 0]
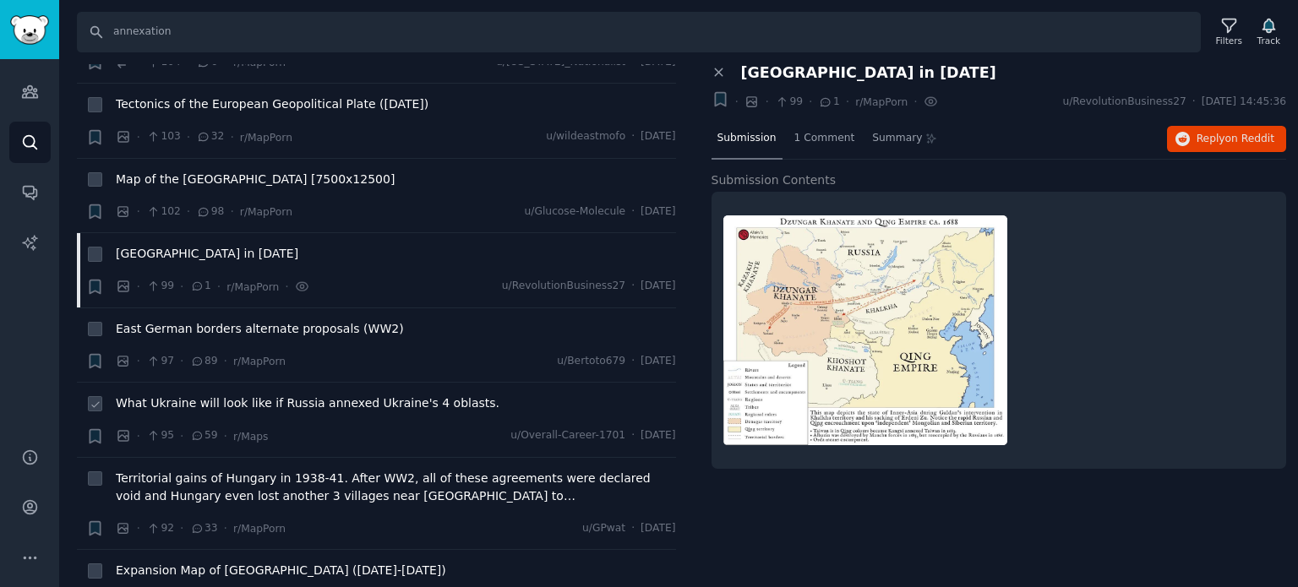
click at [198, 395] on span "What Ukraine will look like if Russia annexed Ukraine's 4 oblasts." at bounding box center [308, 404] width 384 height 18
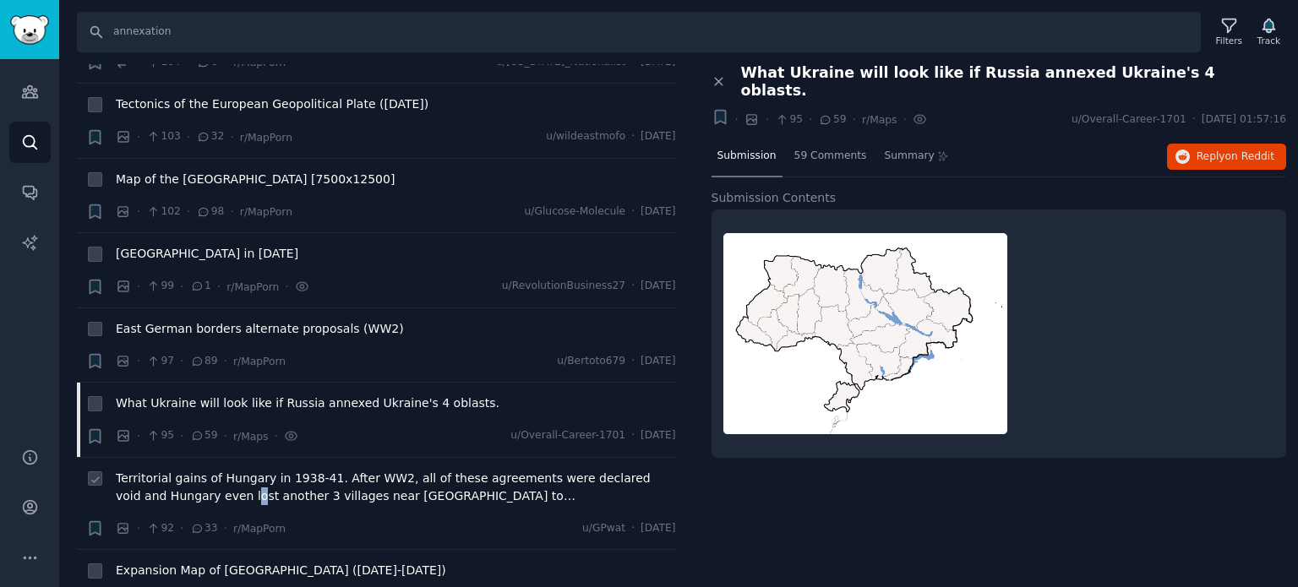
click at [201, 470] on div "Territorial gains of Hungary in 1938-41. After WW2, all of these agreements wer…" at bounding box center [396, 490] width 560 height 41
click at [205, 470] on span "Territorial gains of Hungary in 1938-41. After WW2, all of these agreements wer…" at bounding box center [396, 487] width 560 height 35
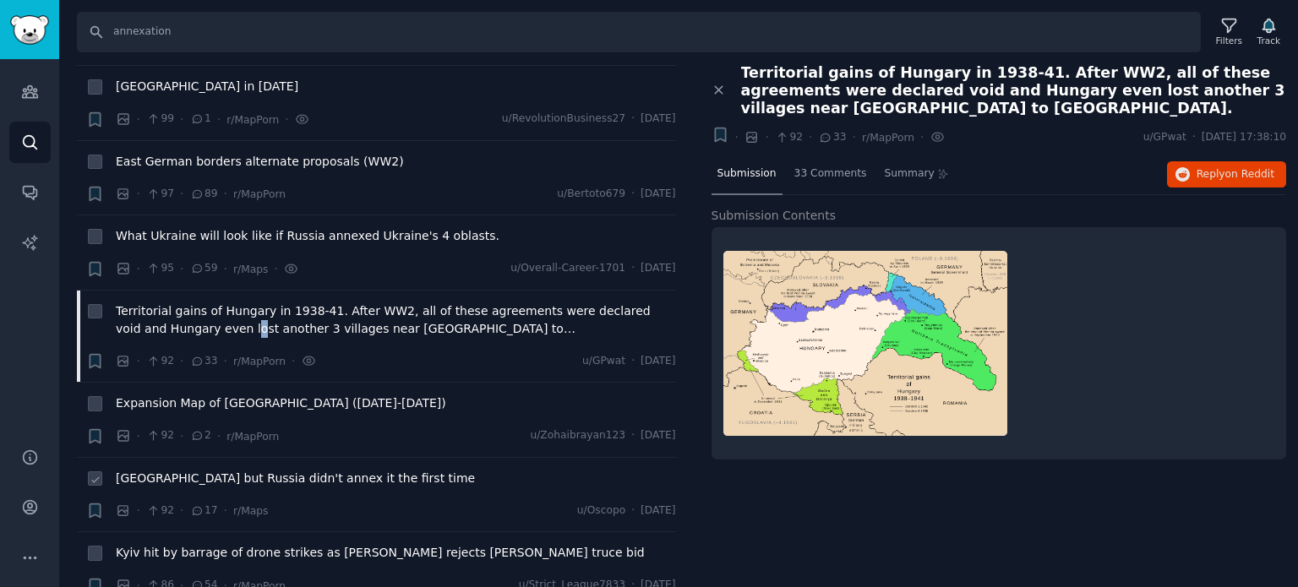
scroll to position [5155, 0]
click at [194, 393] on span "Expansion Map of [GEOGRAPHIC_DATA] ([DATE]-[DATE])" at bounding box center [281, 402] width 330 height 18
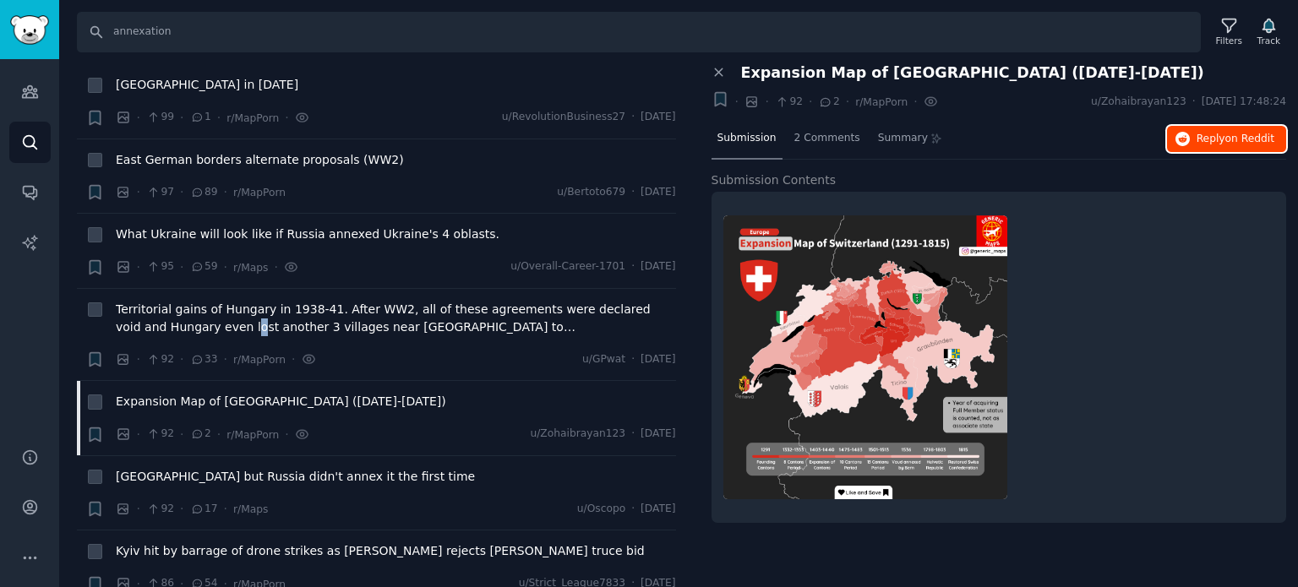
click at [1176, 135] on button "Reply on Reddit" at bounding box center [1226, 139] width 119 height 27
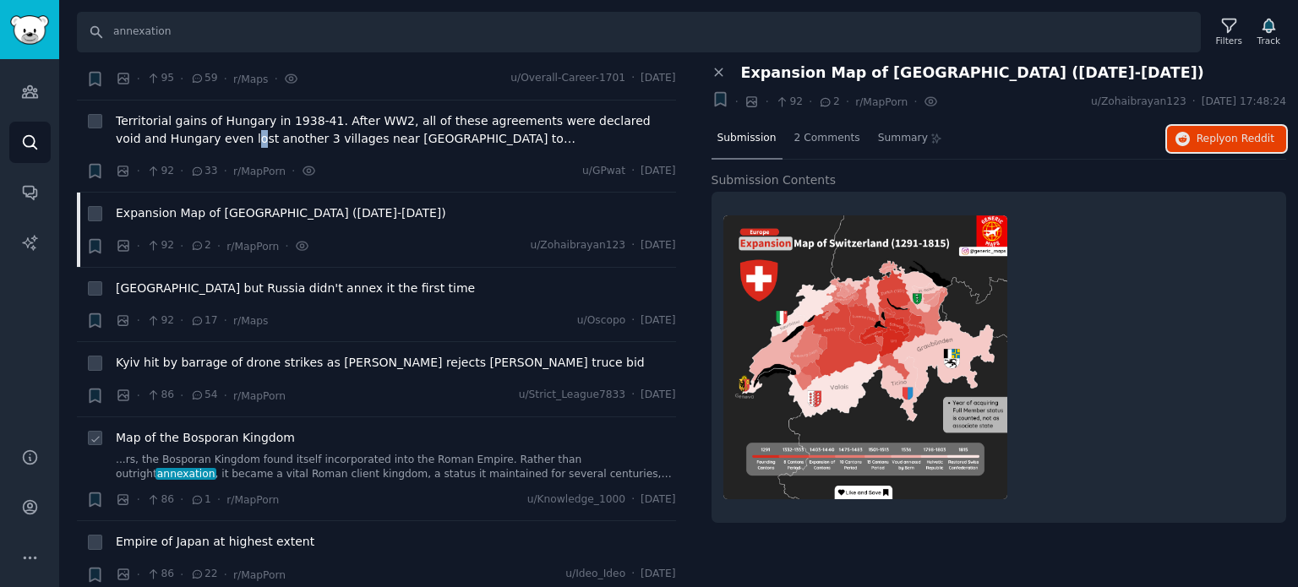
scroll to position [5408, 0]
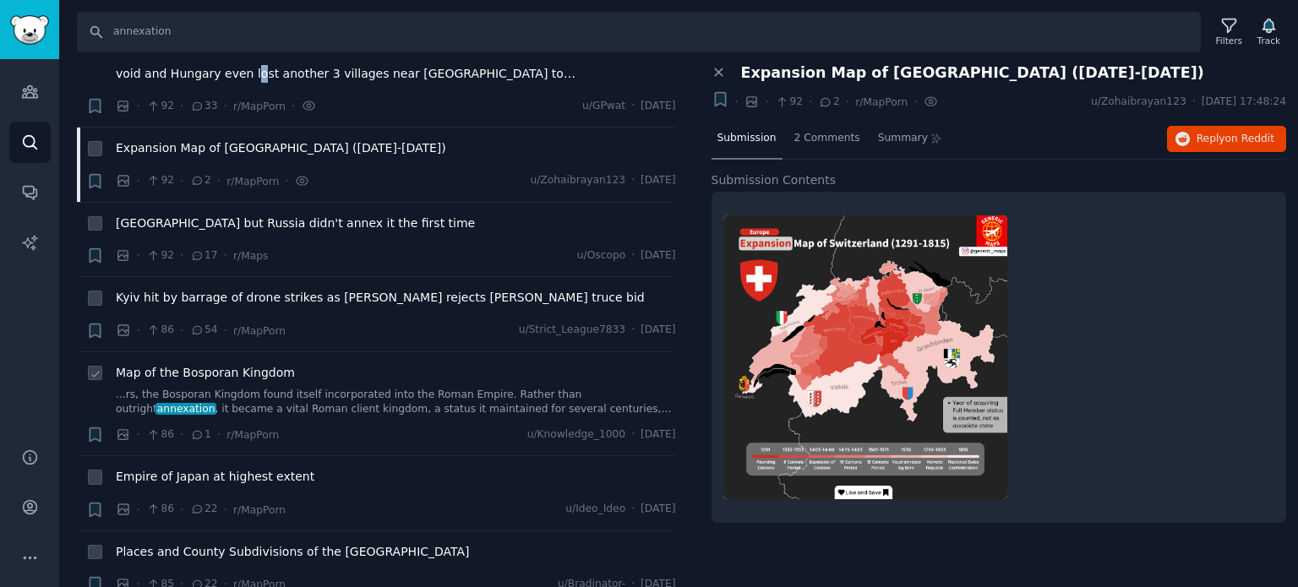
click at [186, 364] on span "Map of the Bosporan Kingdom" at bounding box center [205, 373] width 179 height 18
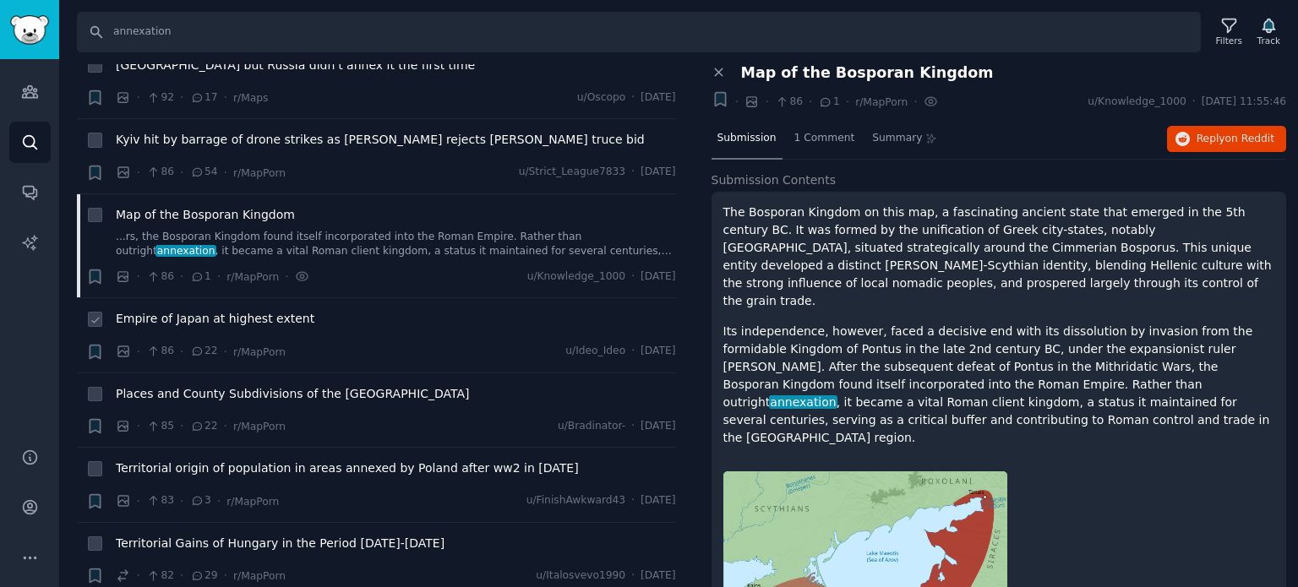
scroll to position [5577, 0]
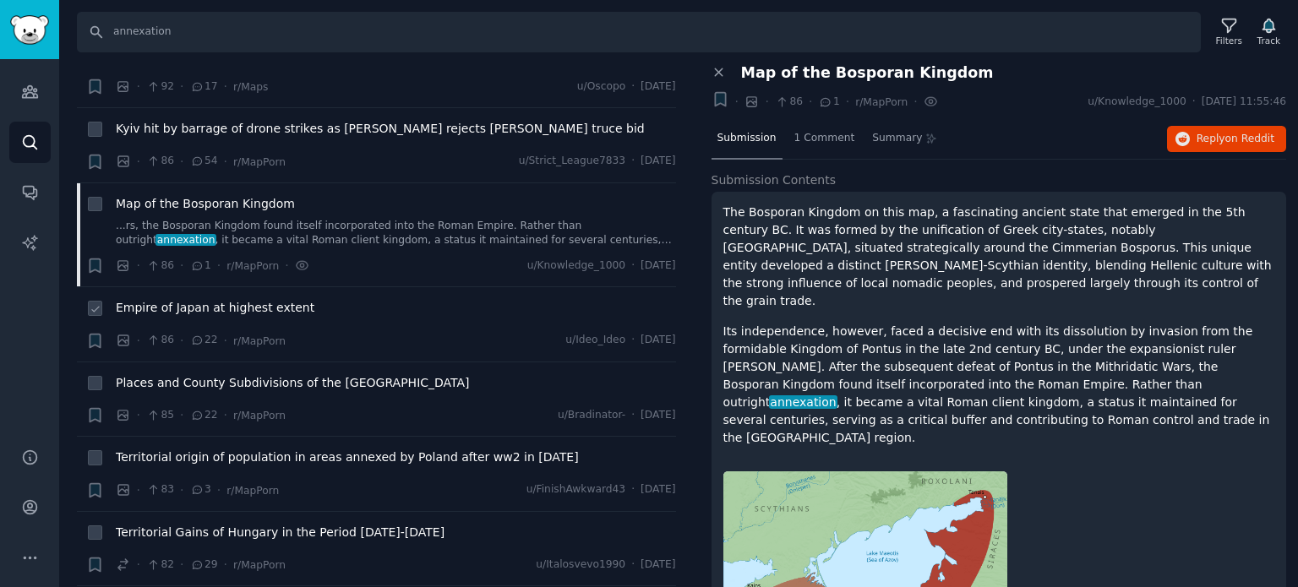
click at [205, 299] on div "Empire of Japan at highest extent" at bounding box center [396, 311] width 560 height 24
click at [212, 299] on span "Empire of Japan at highest extent" at bounding box center [215, 308] width 199 height 18
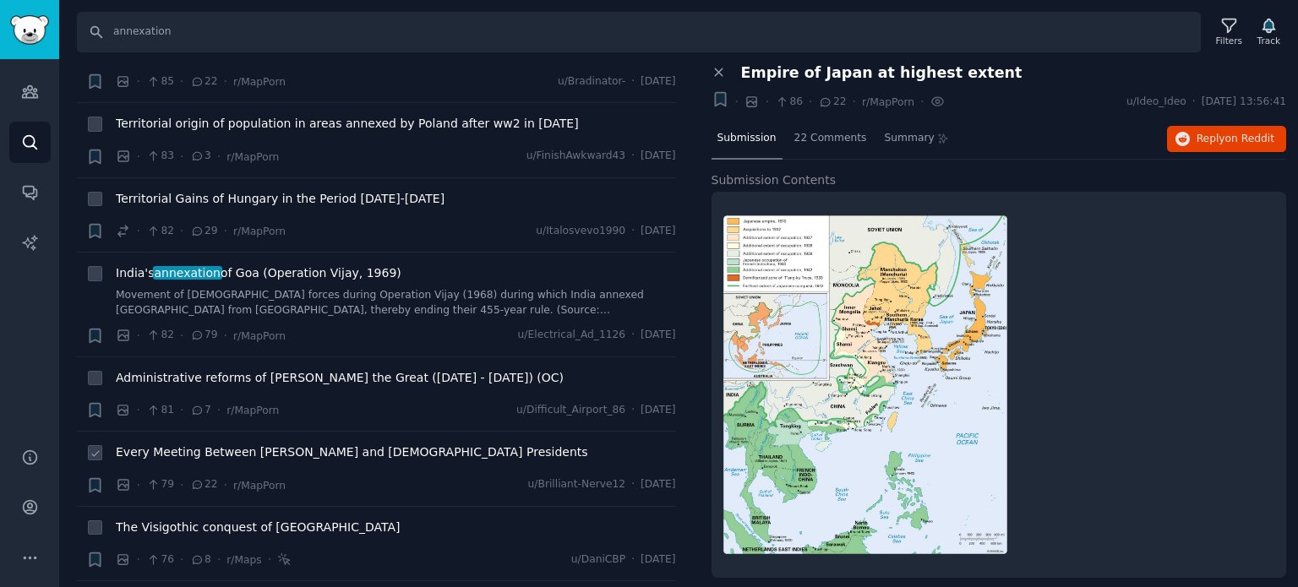
scroll to position [5916, 0]
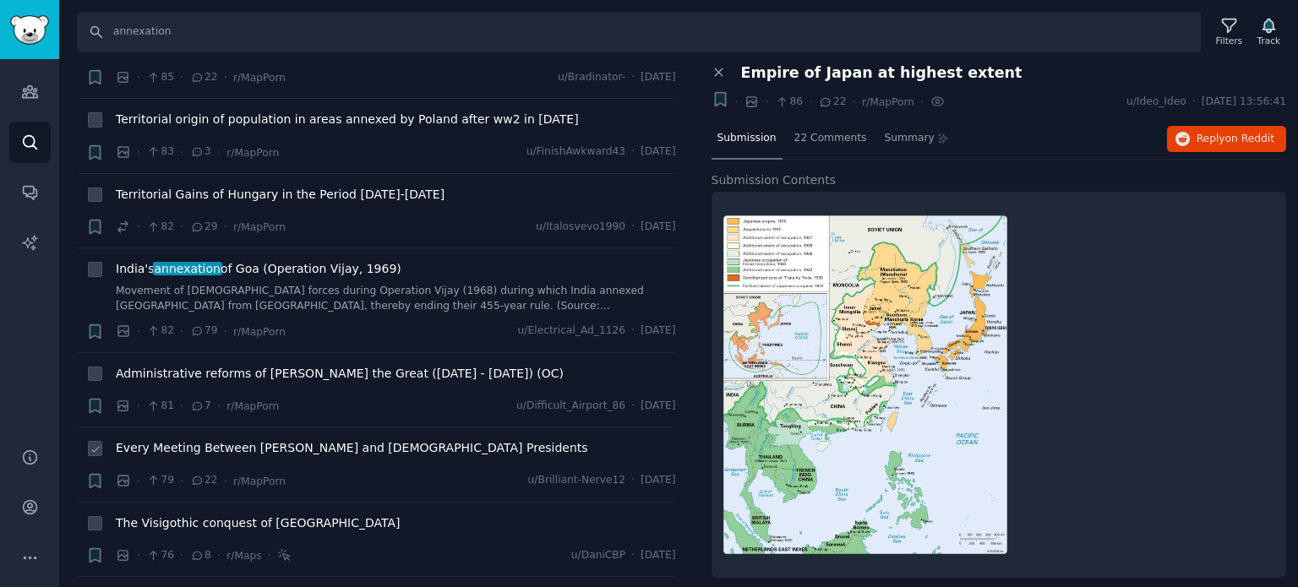
click at [200, 439] on span "Every Meeting Between [PERSON_NAME] and [DEMOGRAPHIC_DATA] Presidents" at bounding box center [352, 448] width 472 height 18
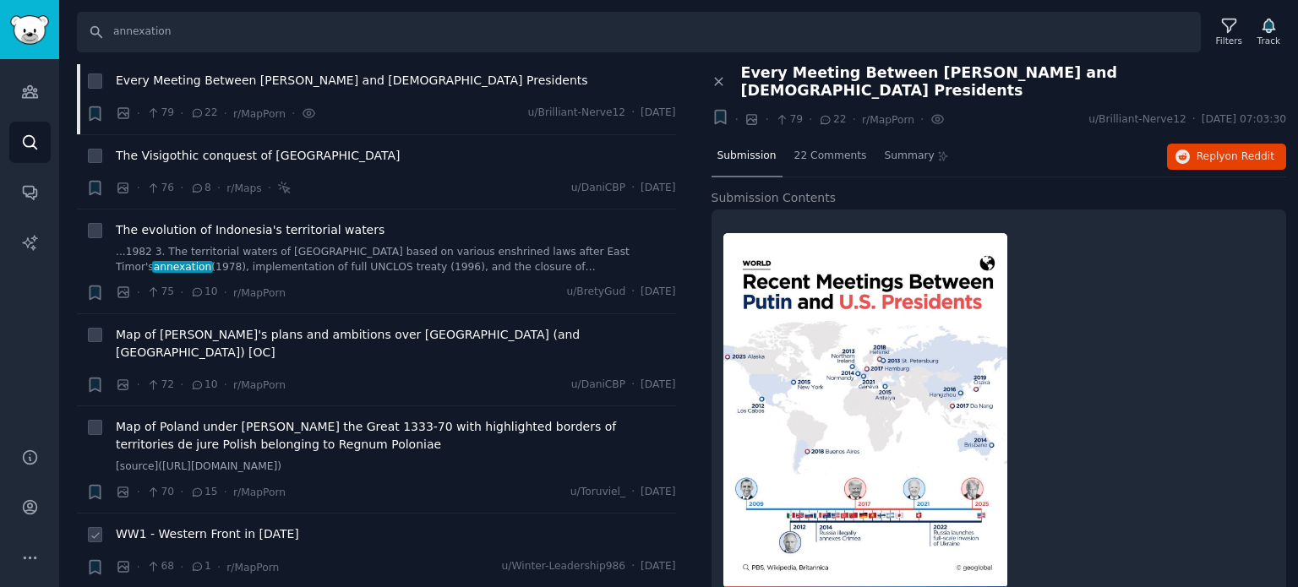
scroll to position [6338, 0]
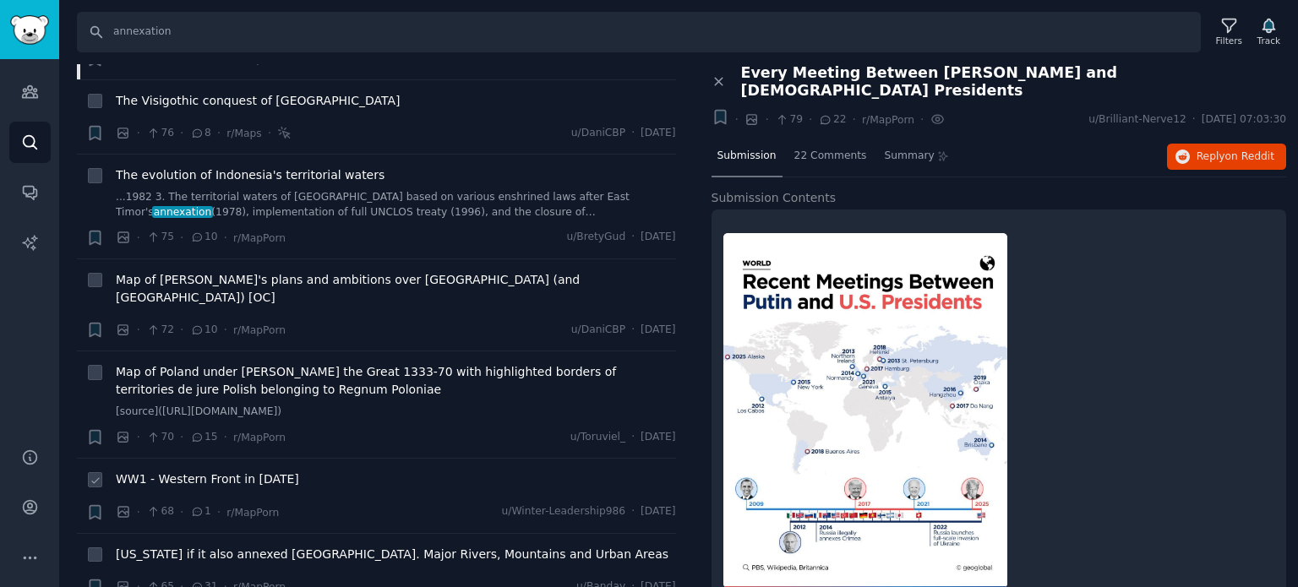
click at [223, 471] on span "WW1 - Western Front in [DATE]" at bounding box center [207, 480] width 183 height 18
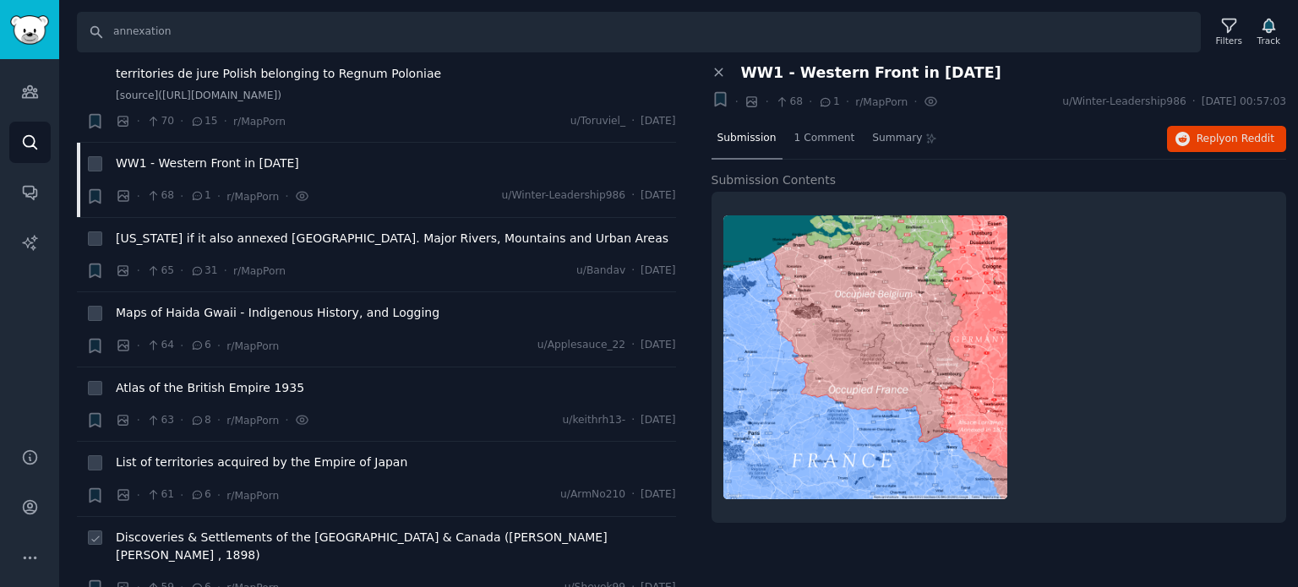
scroll to position [6676, 0]
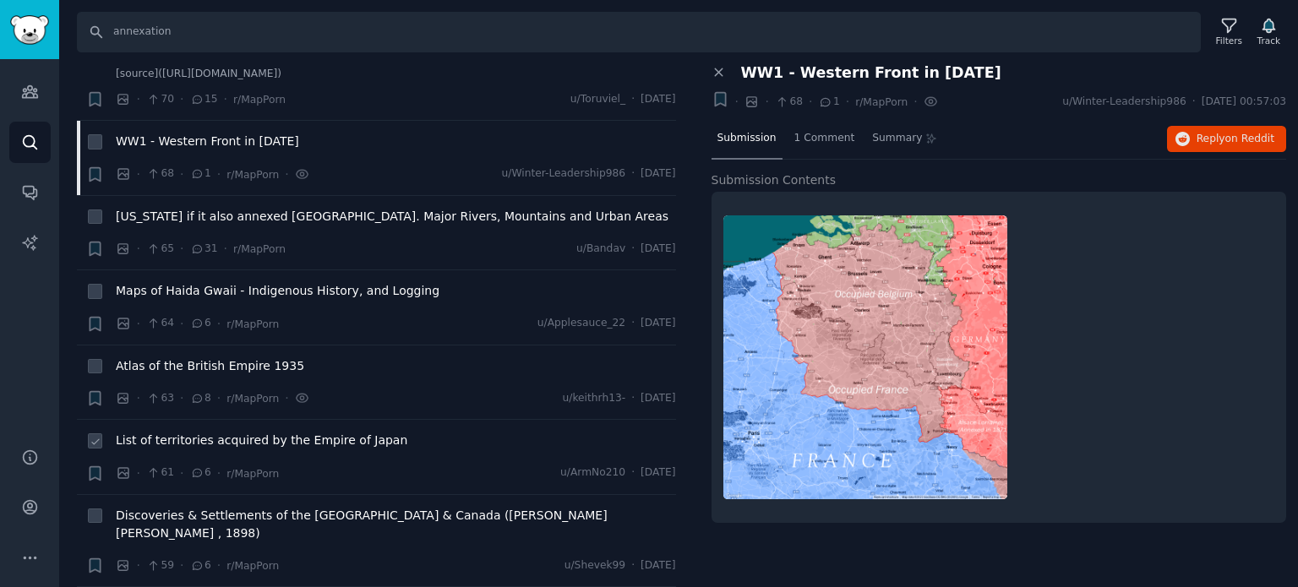
click at [230, 432] on span "List of territories acquired by the Empire of Japan" at bounding box center [262, 441] width 292 height 18
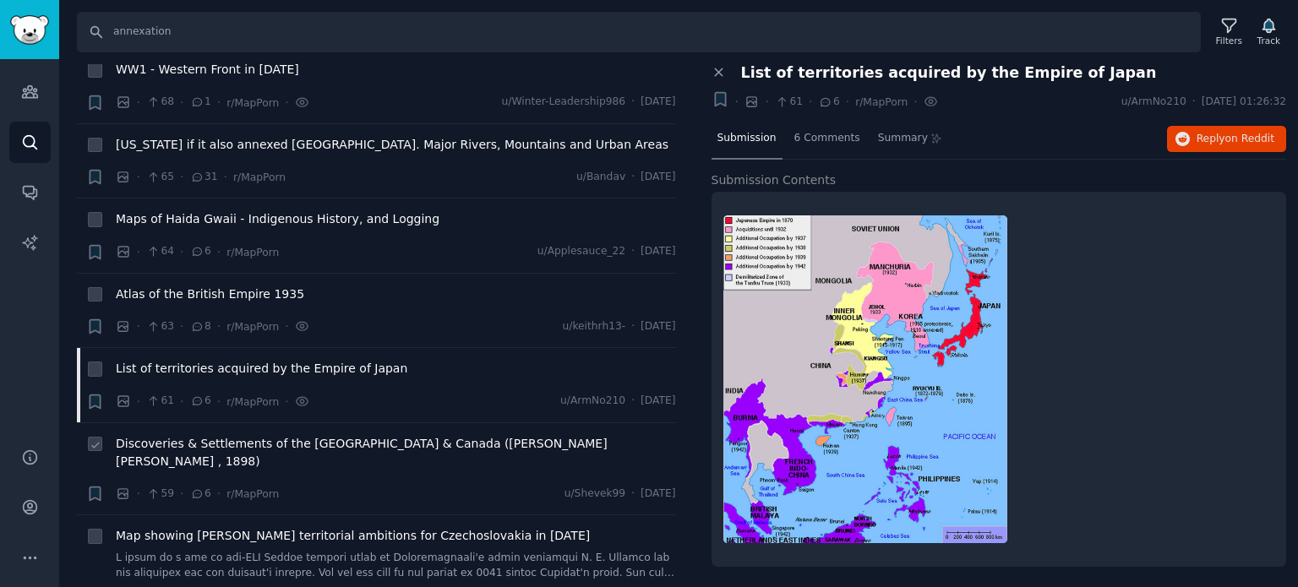
scroll to position [6845, 0]
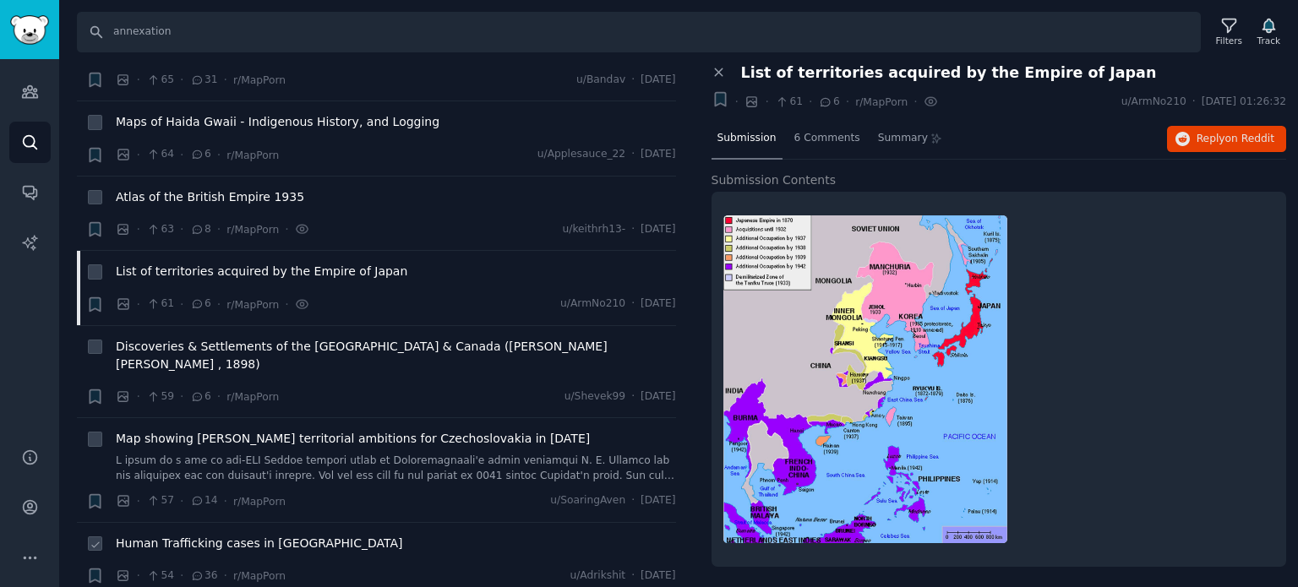
click at [188, 535] on span "Human Trafficking cases in [GEOGRAPHIC_DATA]" at bounding box center [259, 544] width 287 height 18
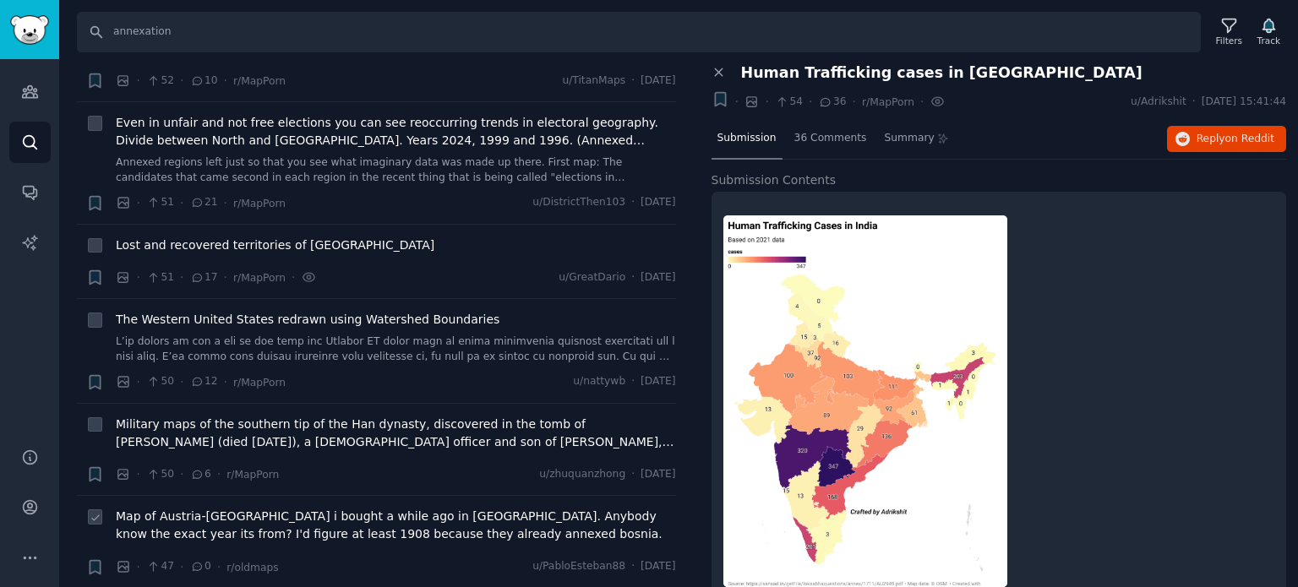
scroll to position [7521, 0]
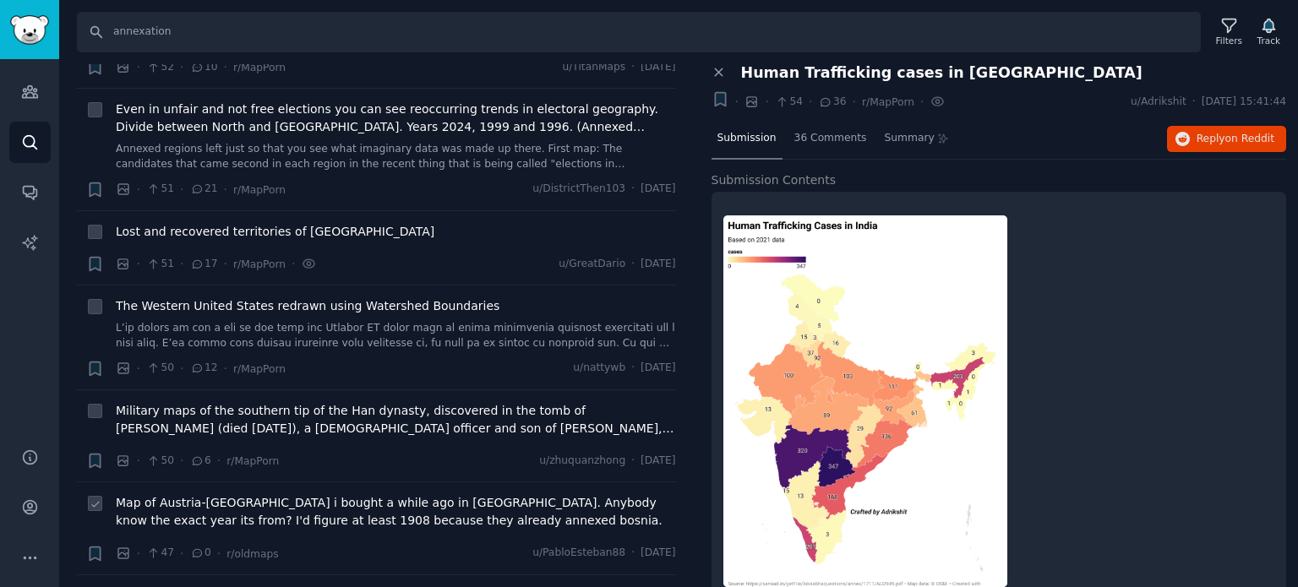
click at [211, 494] on span "Map of Austria-[GEOGRAPHIC_DATA] i bought a while ago in [GEOGRAPHIC_DATA]. Any…" at bounding box center [396, 511] width 560 height 35
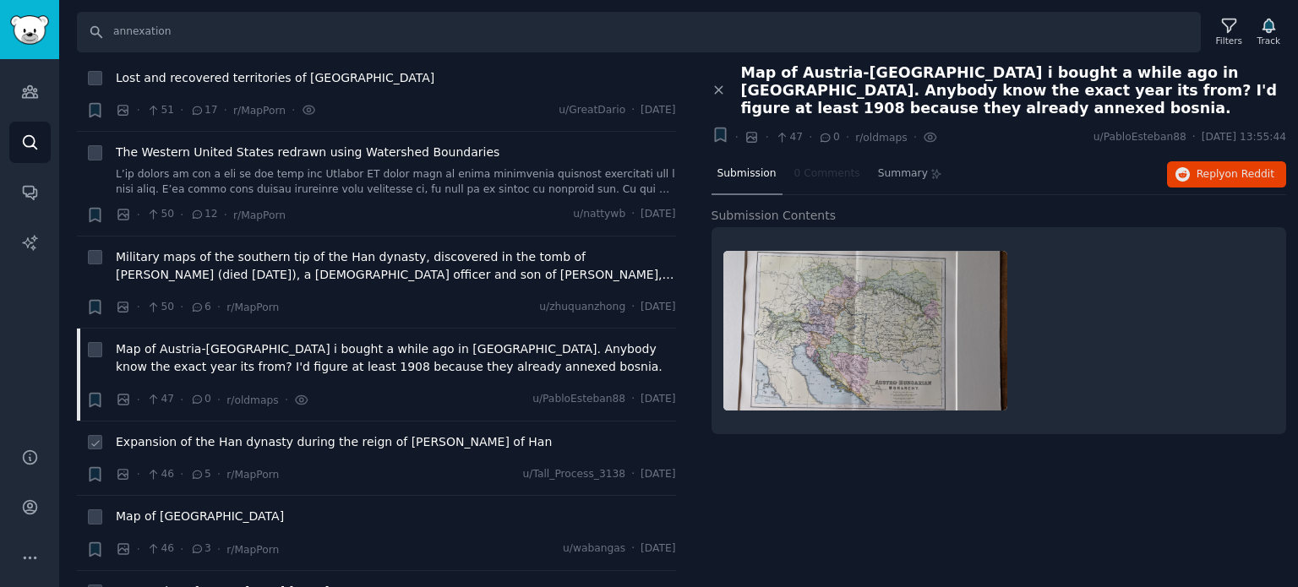
scroll to position [7690, 0]
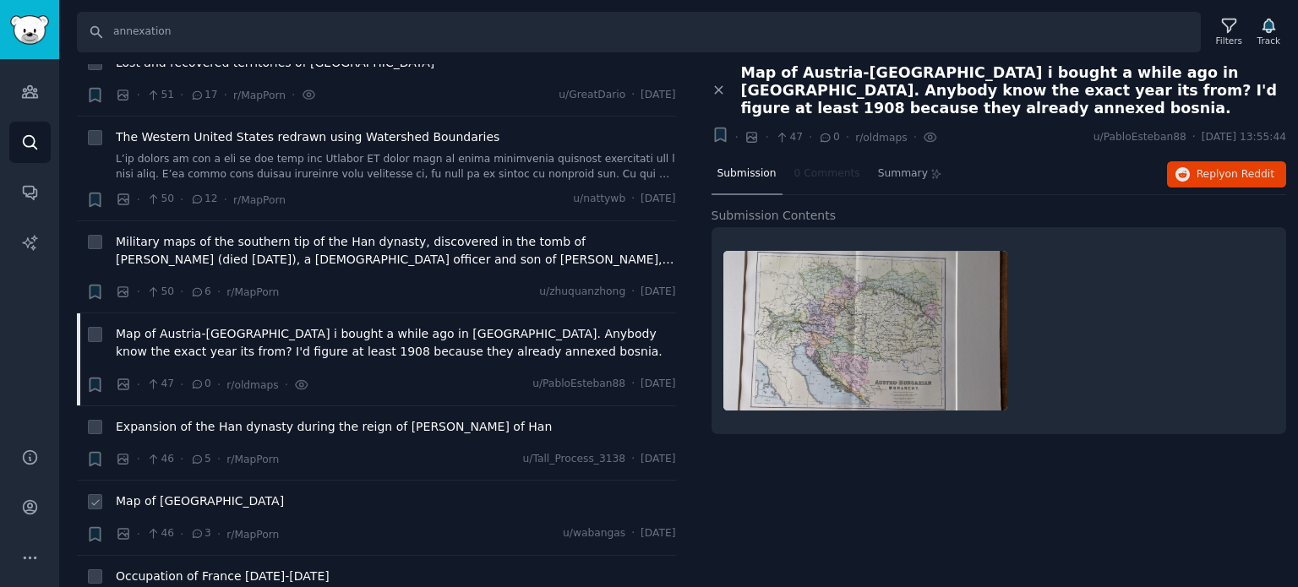
click at [169, 493] on span "Map of [GEOGRAPHIC_DATA]" at bounding box center [200, 502] width 168 height 18
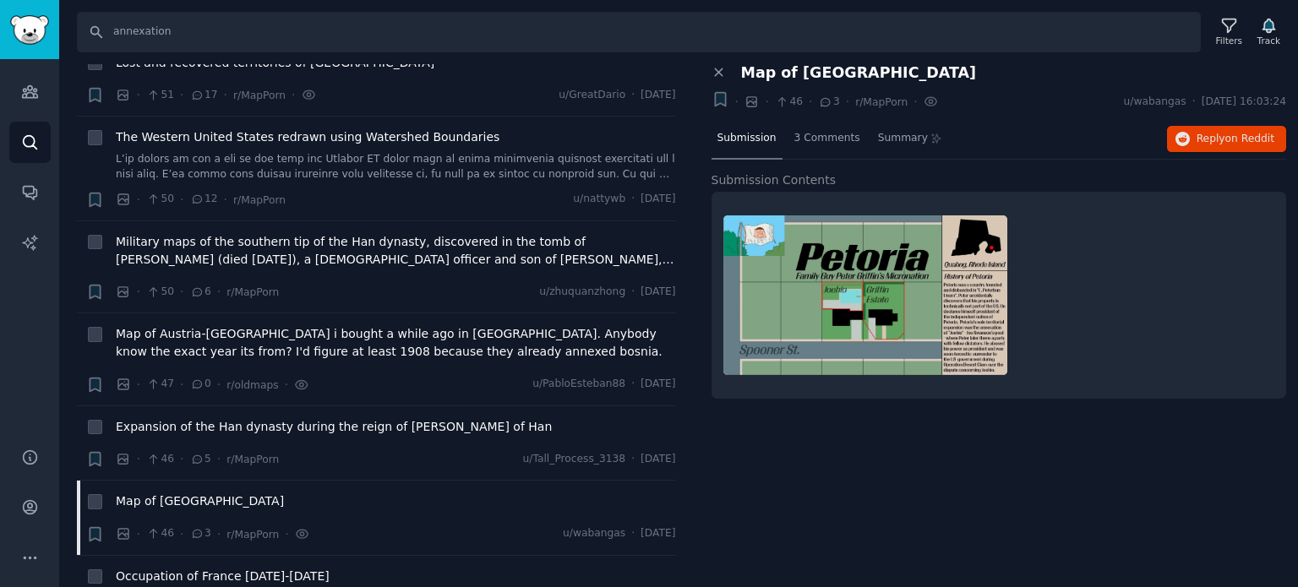
scroll to position [7859, 0]
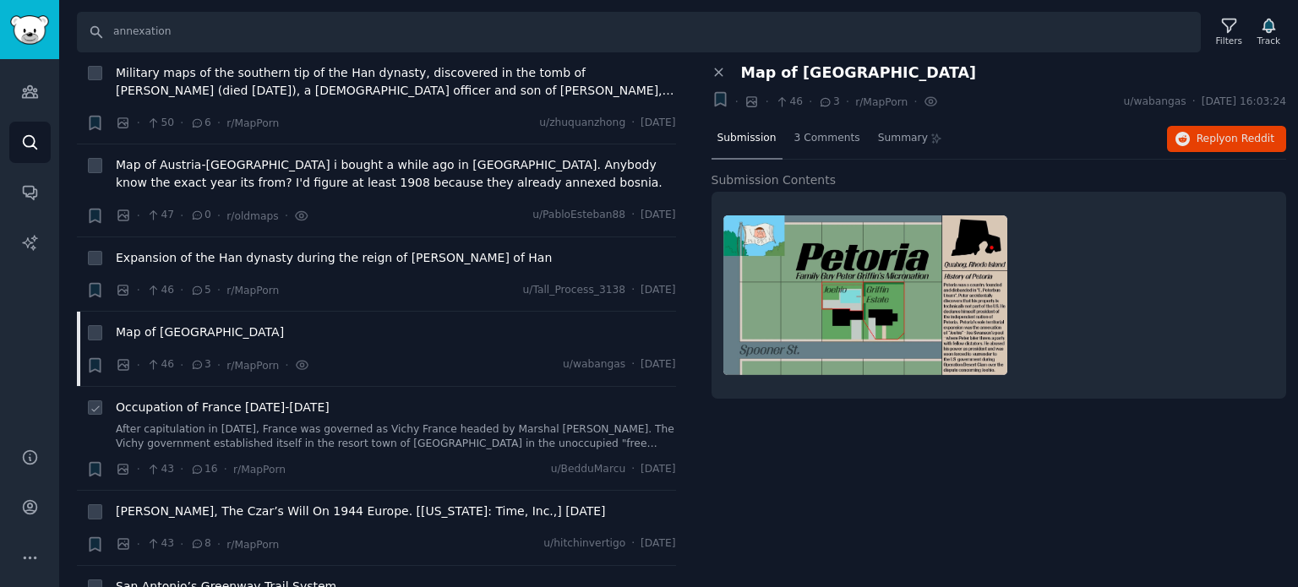
click at [186, 399] on span "Occupation of France [DATE]-[DATE]" at bounding box center [223, 408] width 214 height 18
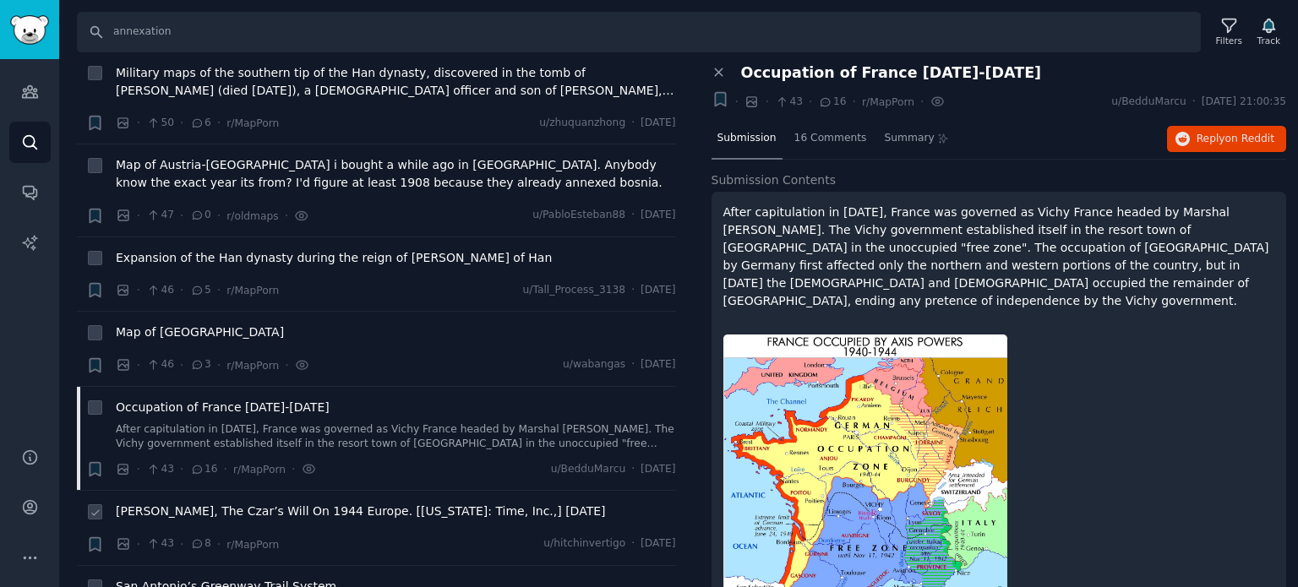
click at [221, 503] on span "[PERSON_NAME], The Czar’s Will On 1944 Europe. [[US_STATE]: Time, Inc.,] [DATE]" at bounding box center [361, 512] width 490 height 18
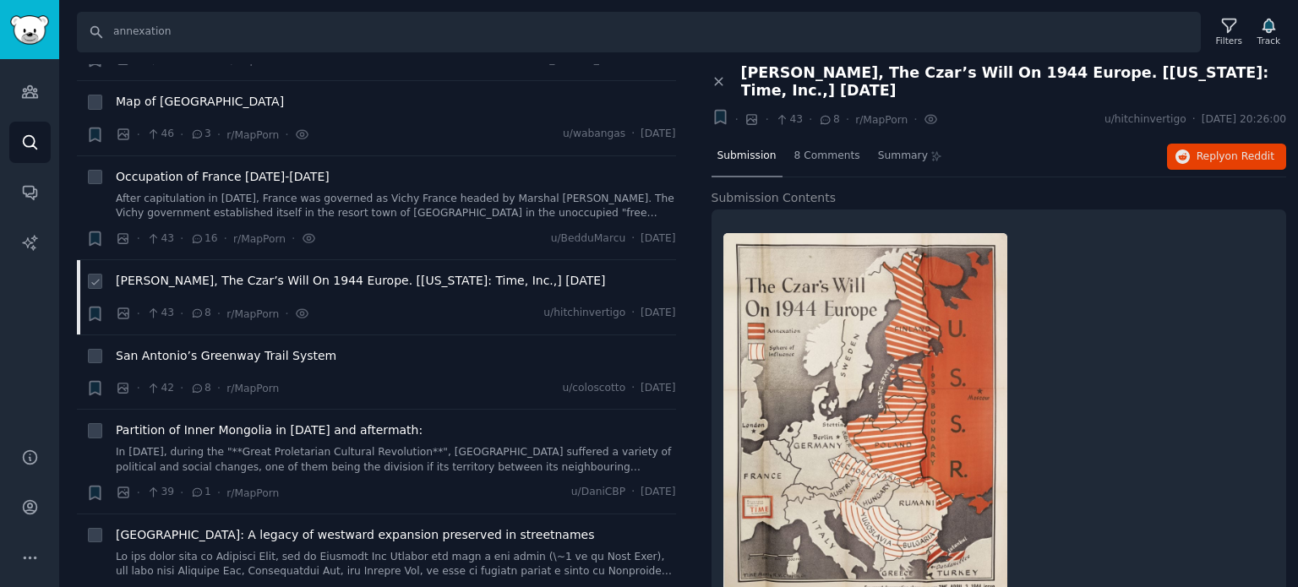
scroll to position [8113, 0]
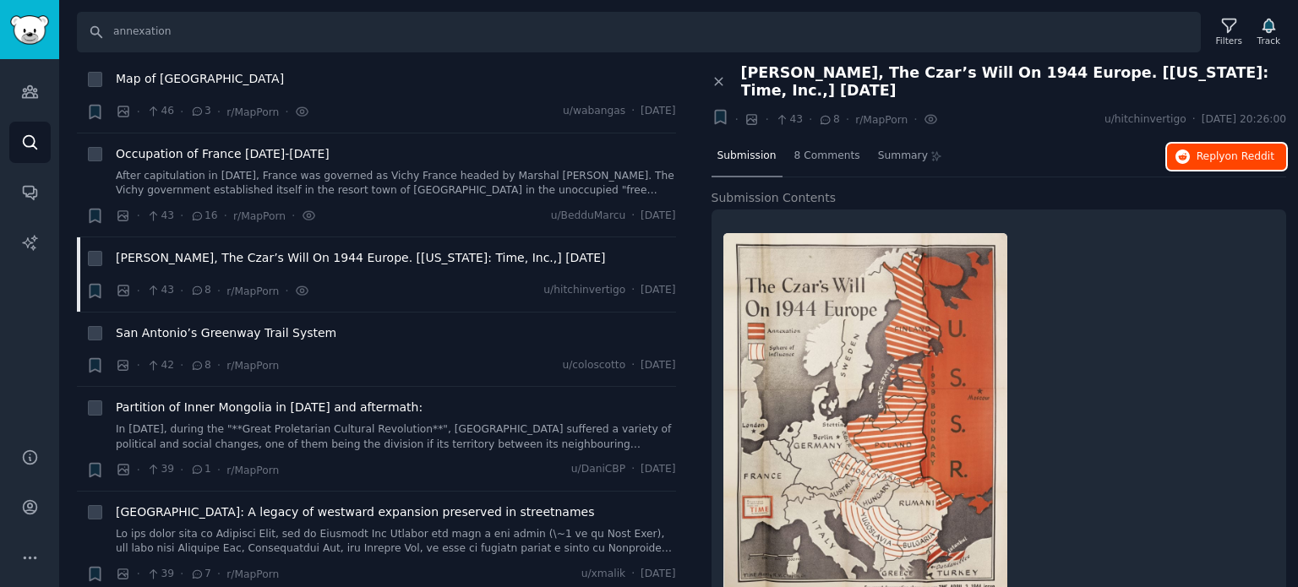
click at [1208, 158] on span "Reply on Reddit" at bounding box center [1236, 157] width 78 height 15
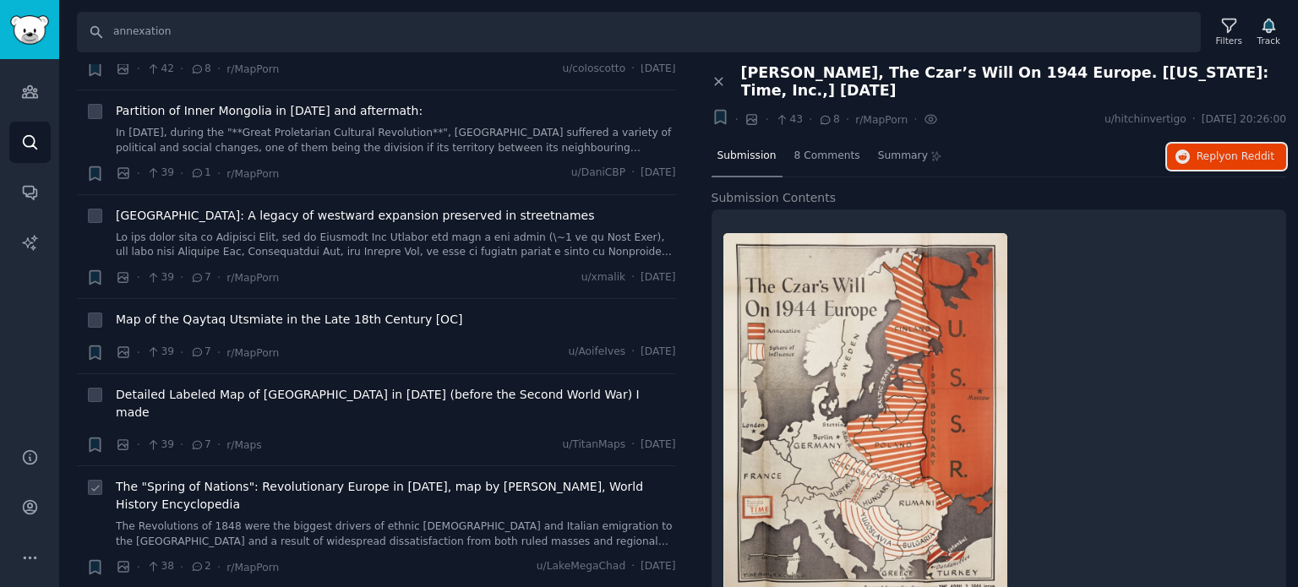
scroll to position [8451, 0]
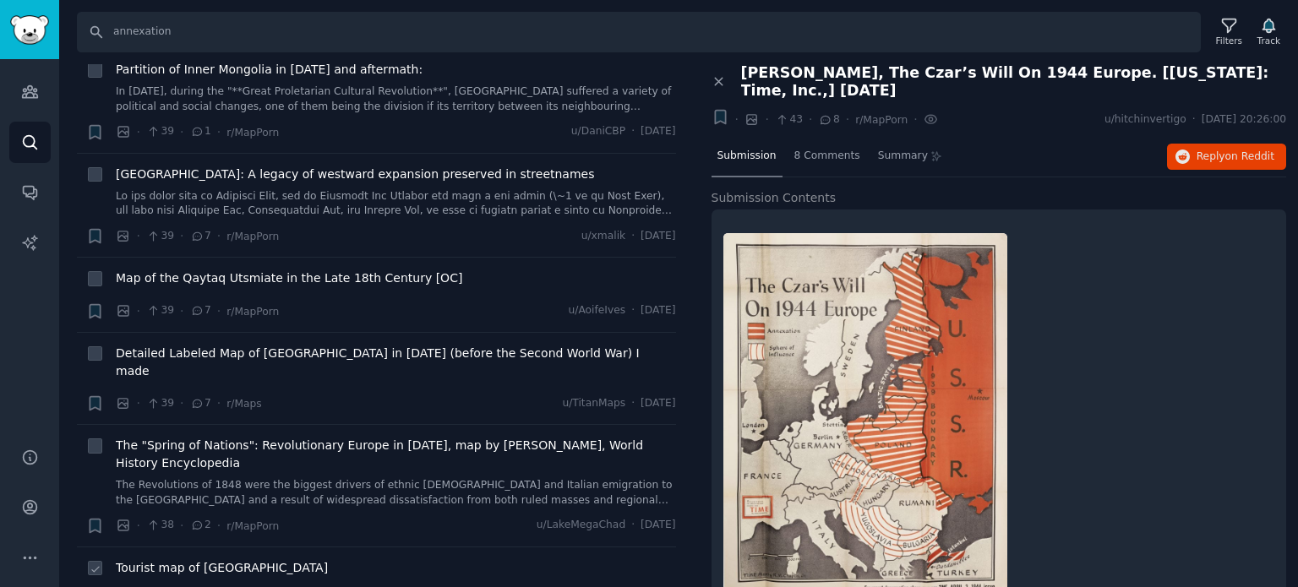
click at [204, 559] on span "Tourist map of [GEOGRAPHIC_DATA]" at bounding box center [222, 568] width 212 height 18
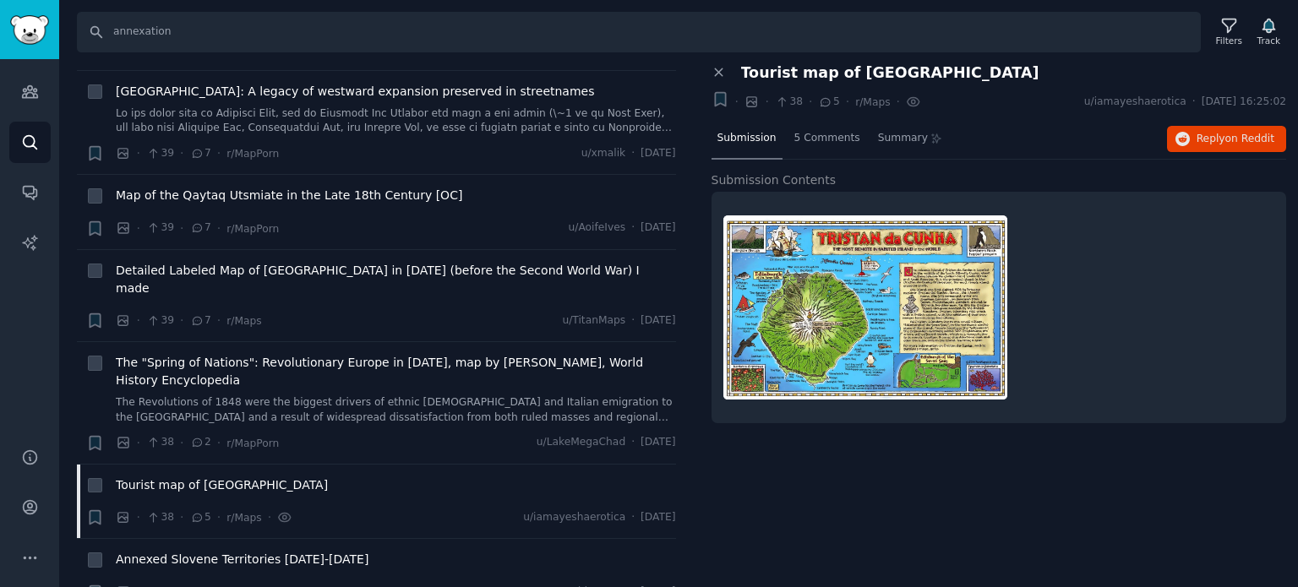
scroll to position [8704, 0]
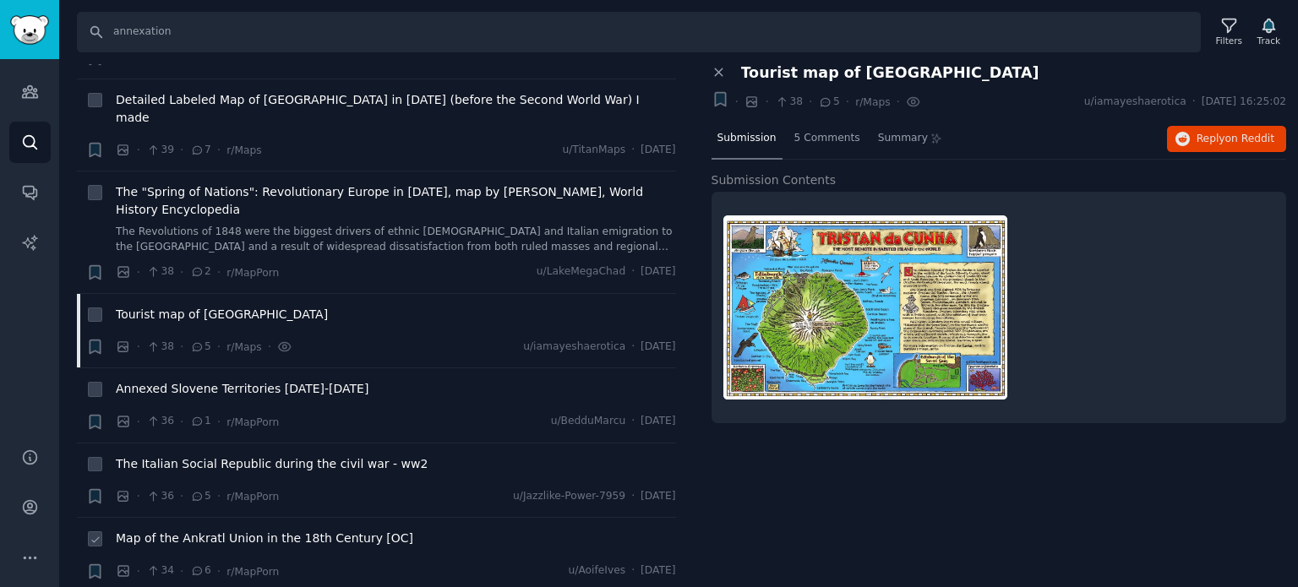
click at [224, 530] on span "Map of the Ankratl Union in the 18th Century [OC]" at bounding box center [264, 539] width 297 height 18
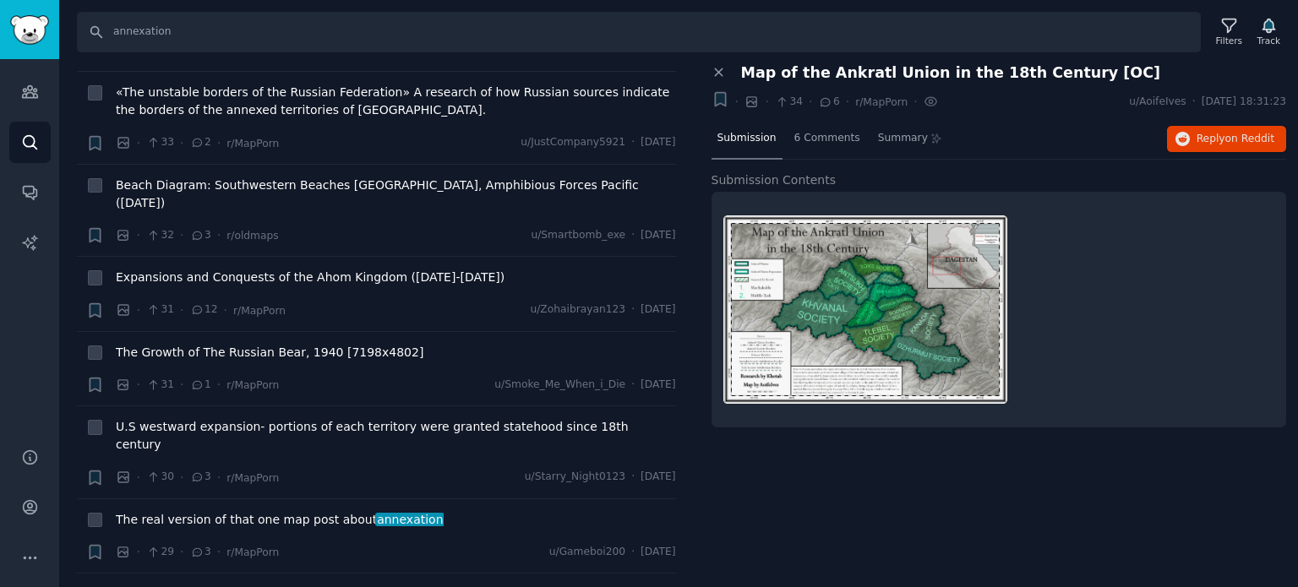
scroll to position [9380, 0]
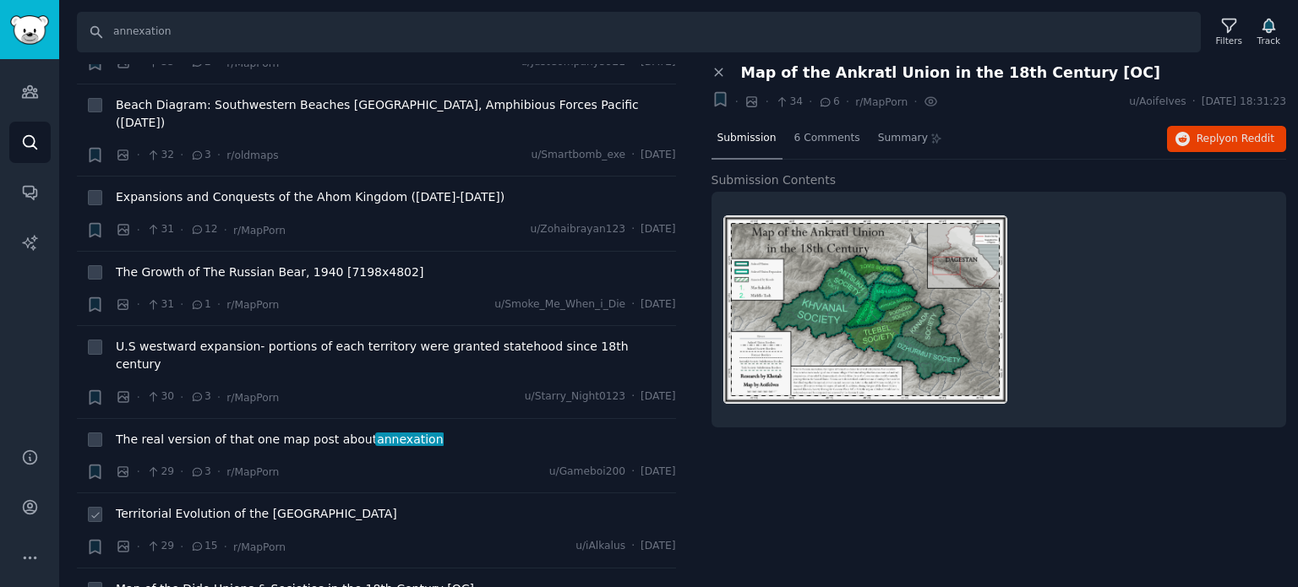
click at [206, 505] on span "Territorial Evolution of the [GEOGRAPHIC_DATA]" at bounding box center [256, 514] width 281 height 18
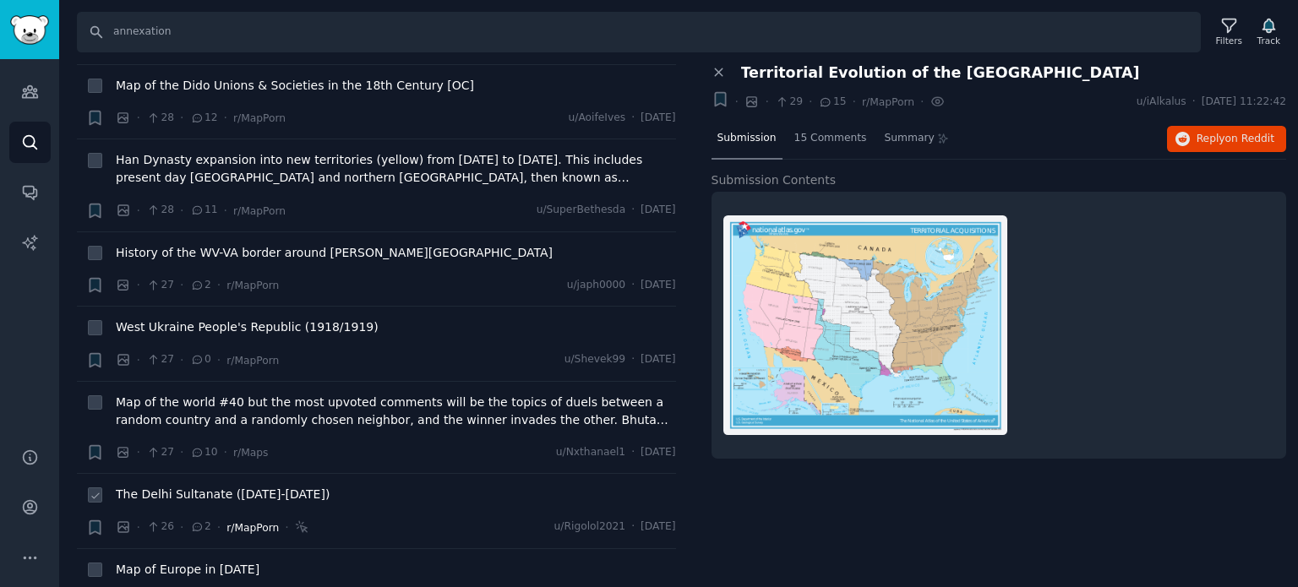
scroll to position [9887, 0]
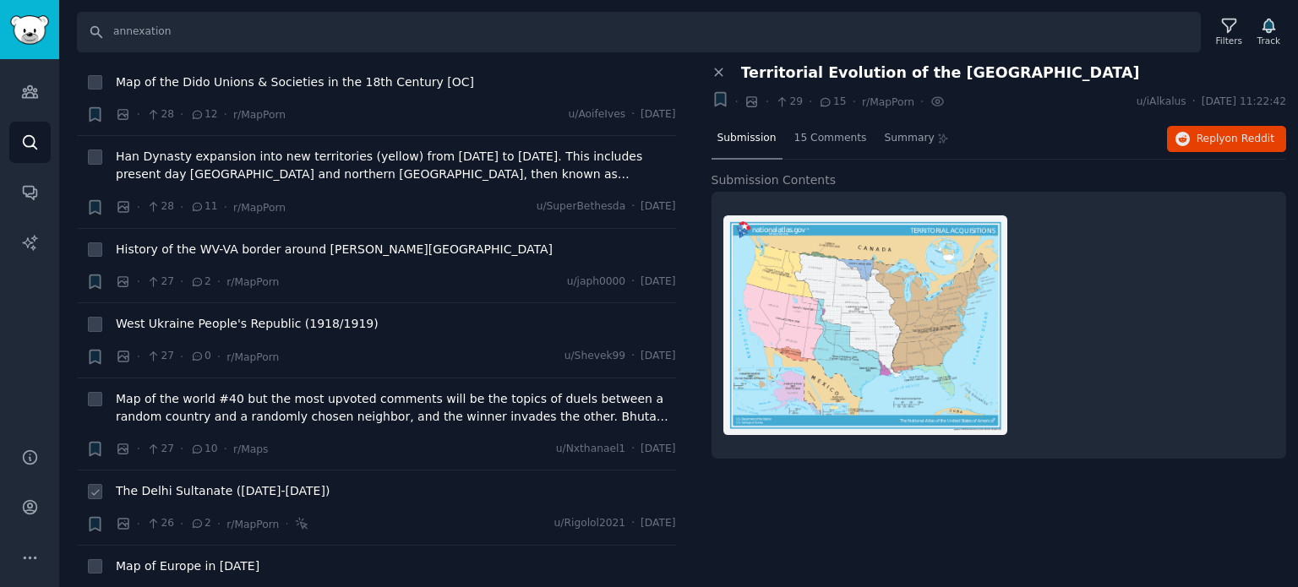
click at [185, 483] on span "The Delhi Sultanate ([DATE]-[DATE])" at bounding box center [223, 492] width 214 height 18
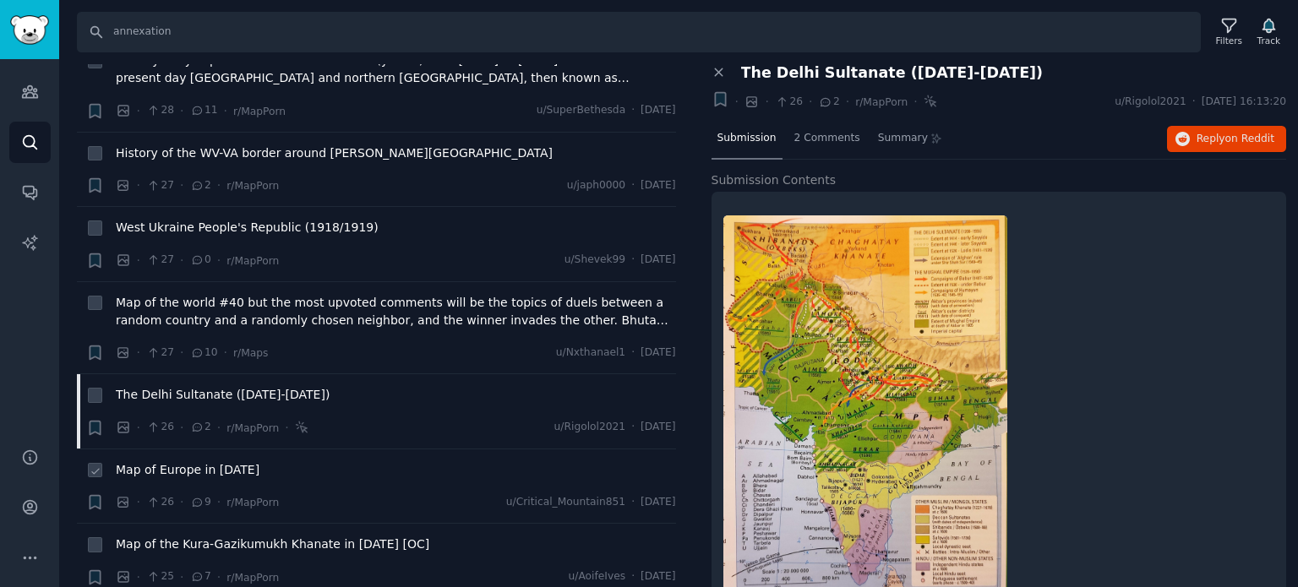
scroll to position [10141, 0]
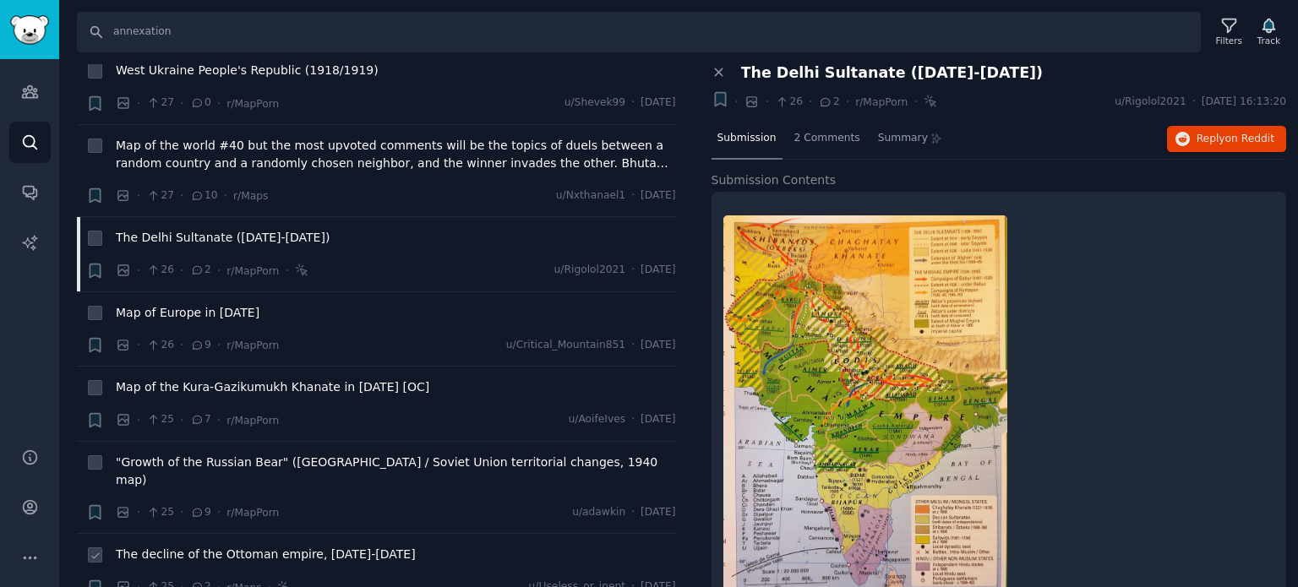
click at [188, 546] on span "The decline of the Ottoman empire, [DATE]-[DATE]" at bounding box center [266, 555] width 300 height 18
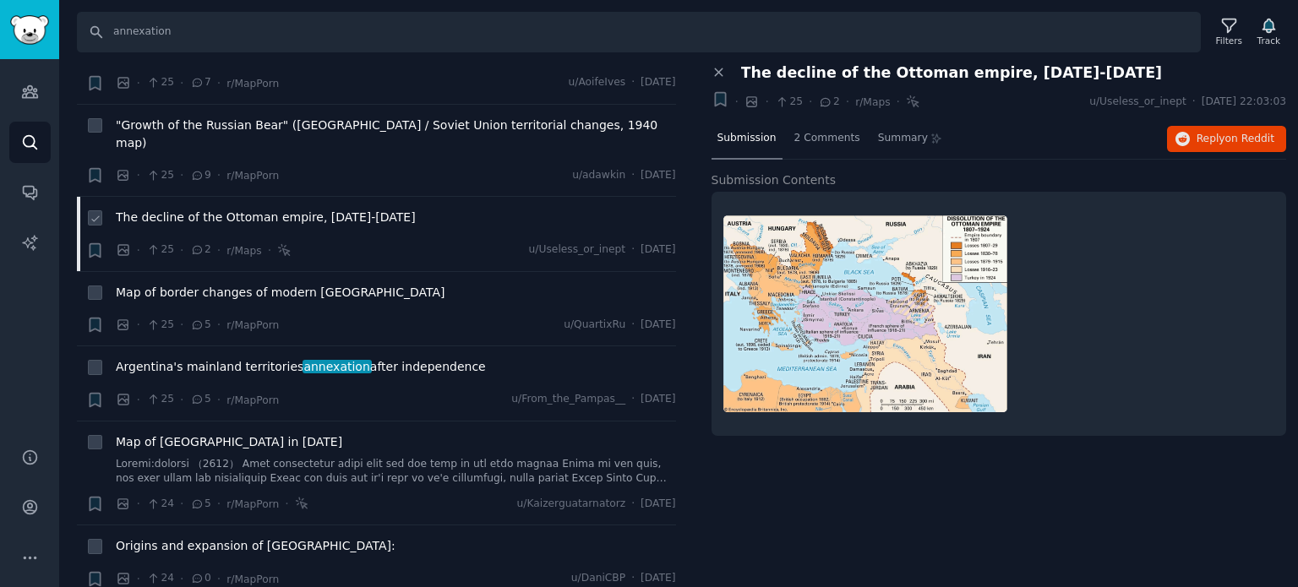
scroll to position [10479, 0]
click at [1198, 126] on button "Reply on Reddit" at bounding box center [1226, 139] width 119 height 27
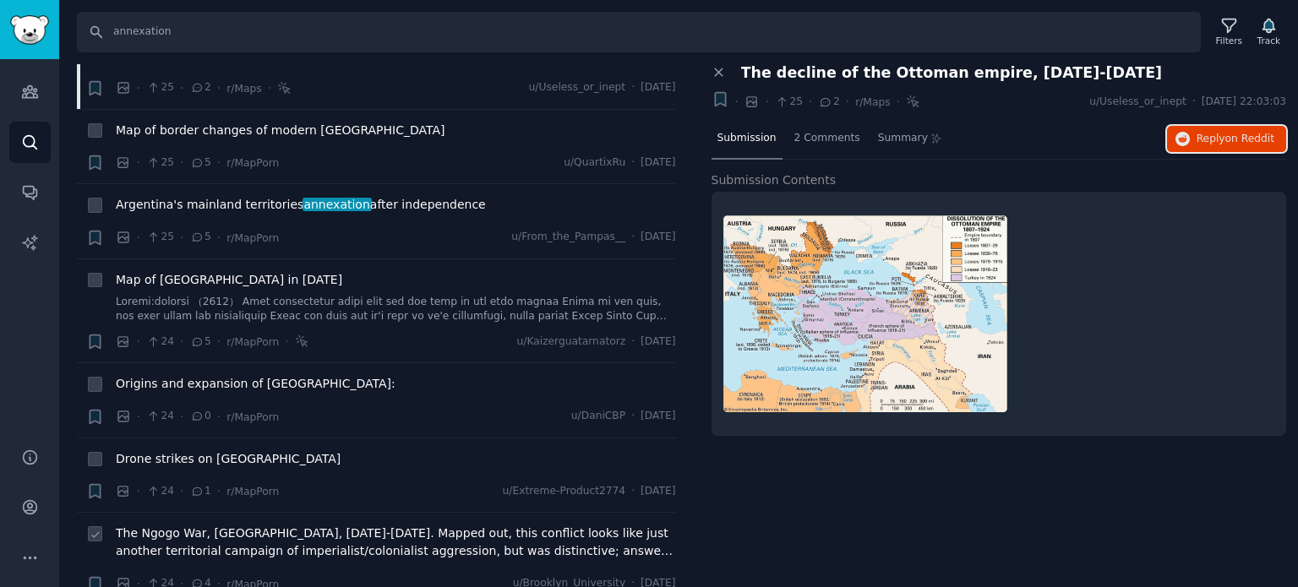
scroll to position [10732, 0]
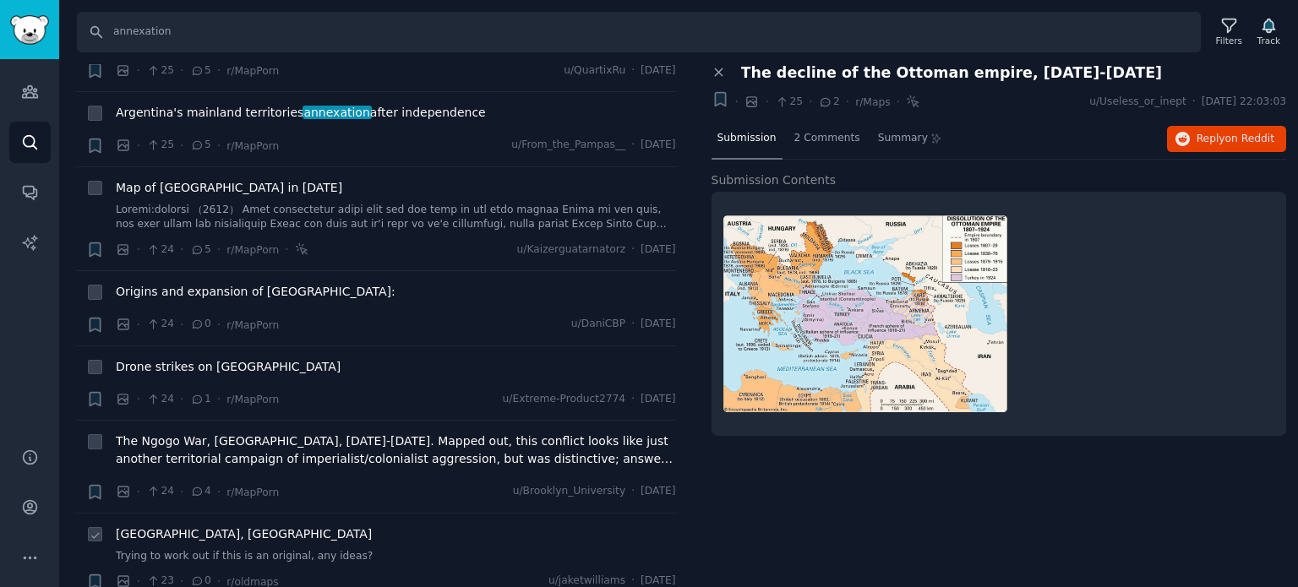
click at [189, 526] on span "[GEOGRAPHIC_DATA], [GEOGRAPHIC_DATA]" at bounding box center [244, 535] width 256 height 18
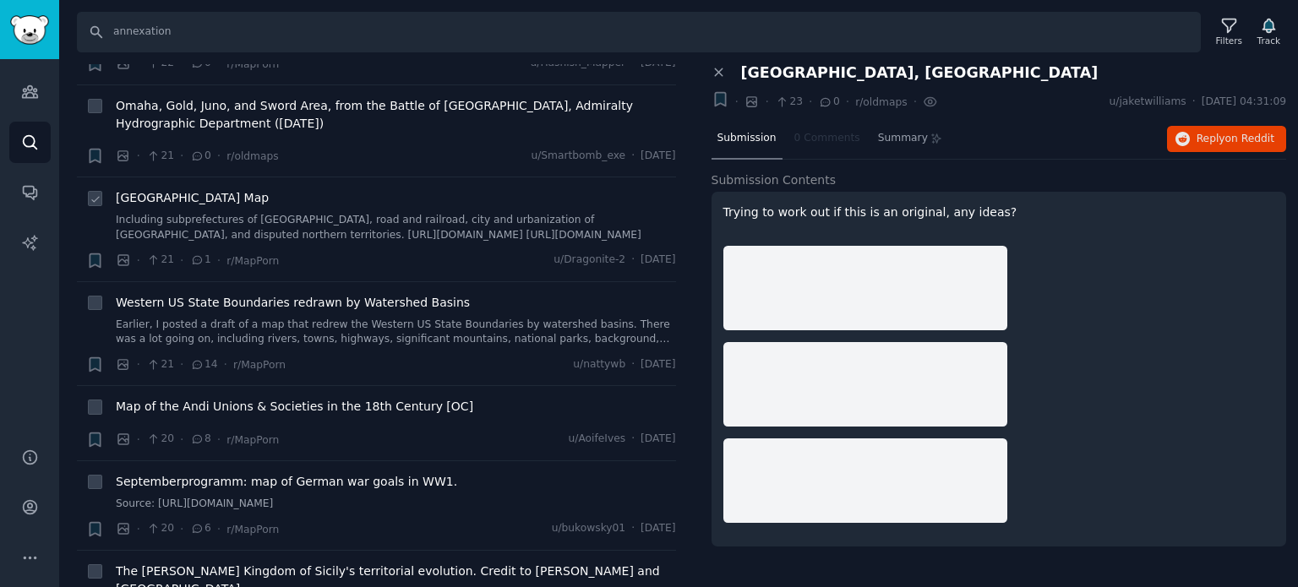
scroll to position [11493, 0]
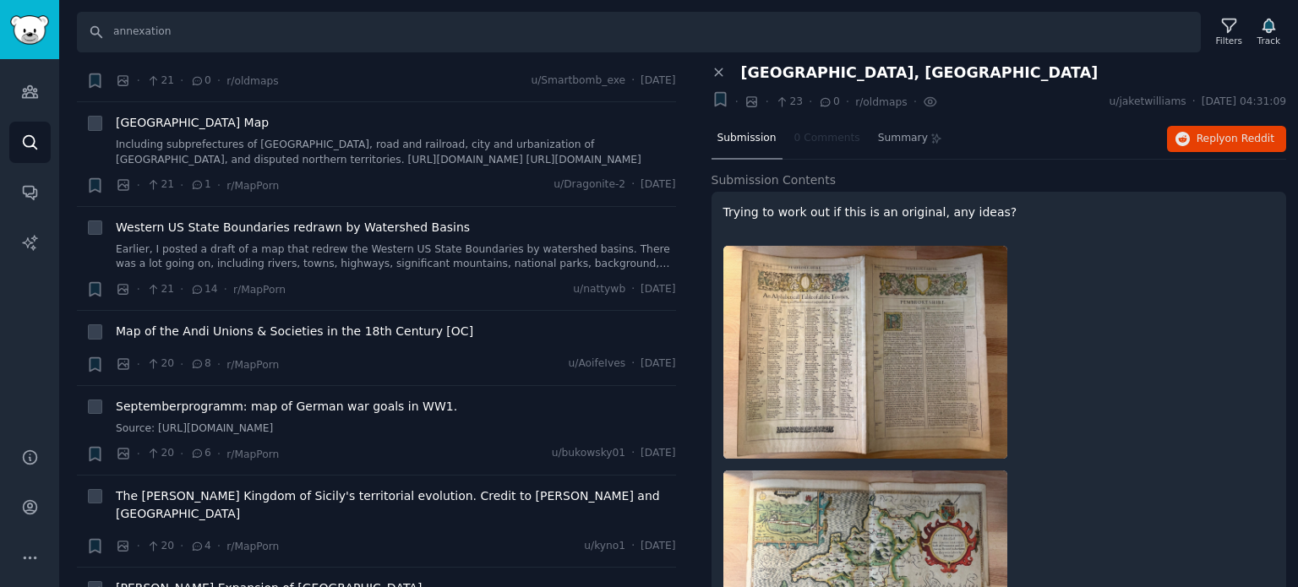
click at [176, 580] on span "[PERSON_NAME] Expansion of [GEOGRAPHIC_DATA]" at bounding box center [269, 589] width 306 height 18
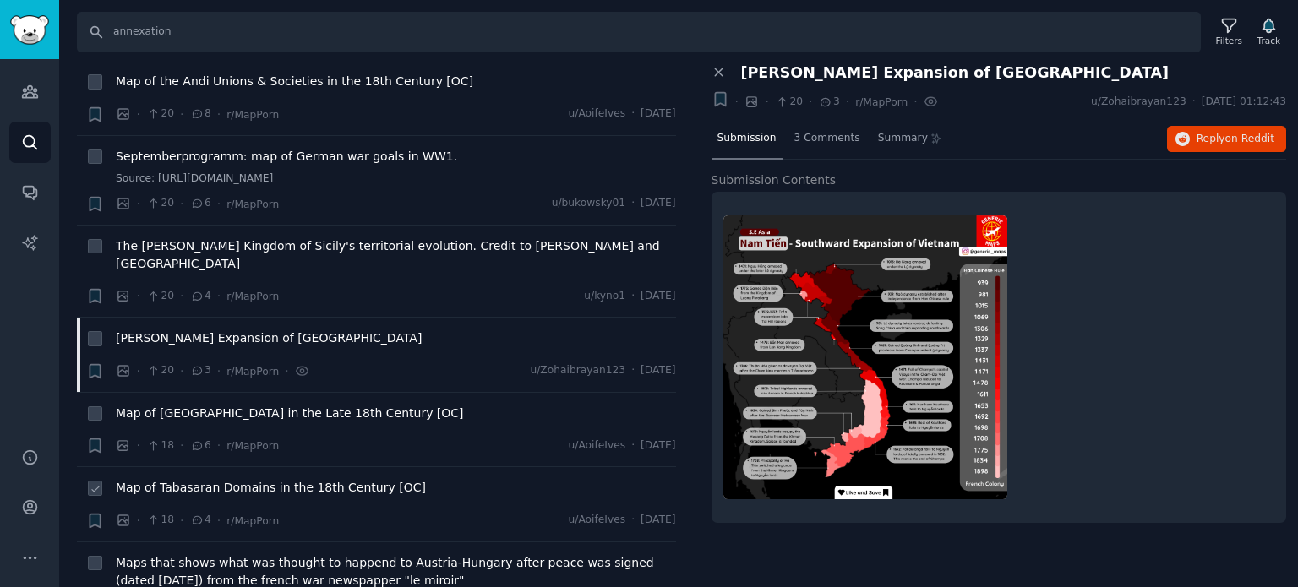
scroll to position [11831, 0]
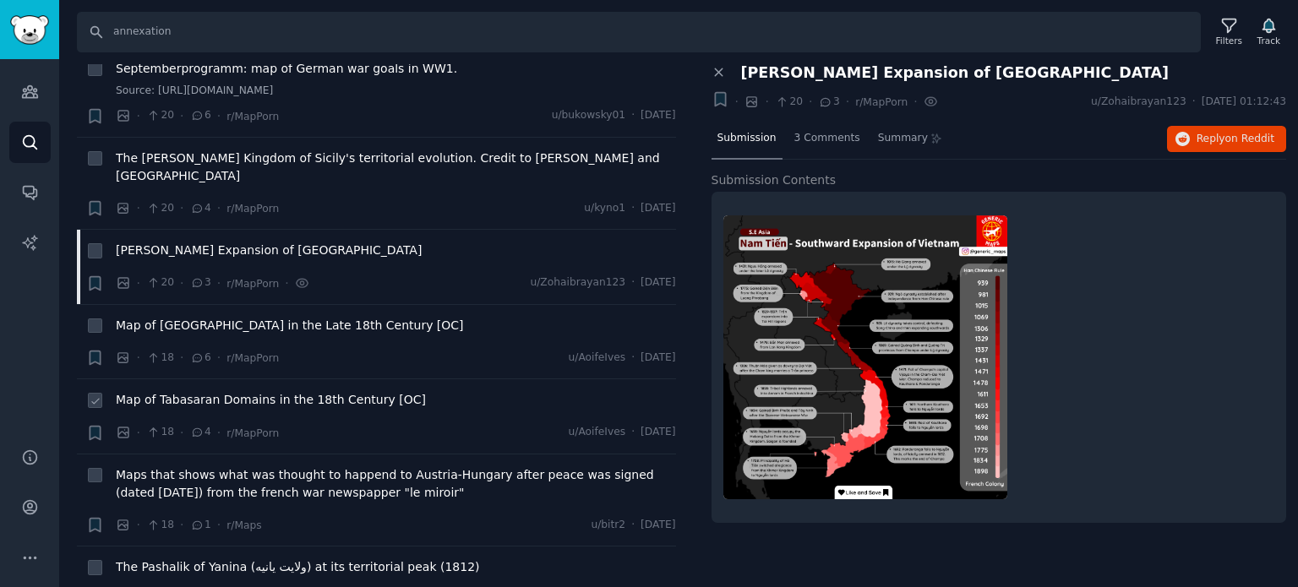
click at [216, 391] on span "Map of Tabasaran Domains in the 18th Century [OC]" at bounding box center [271, 400] width 310 height 18
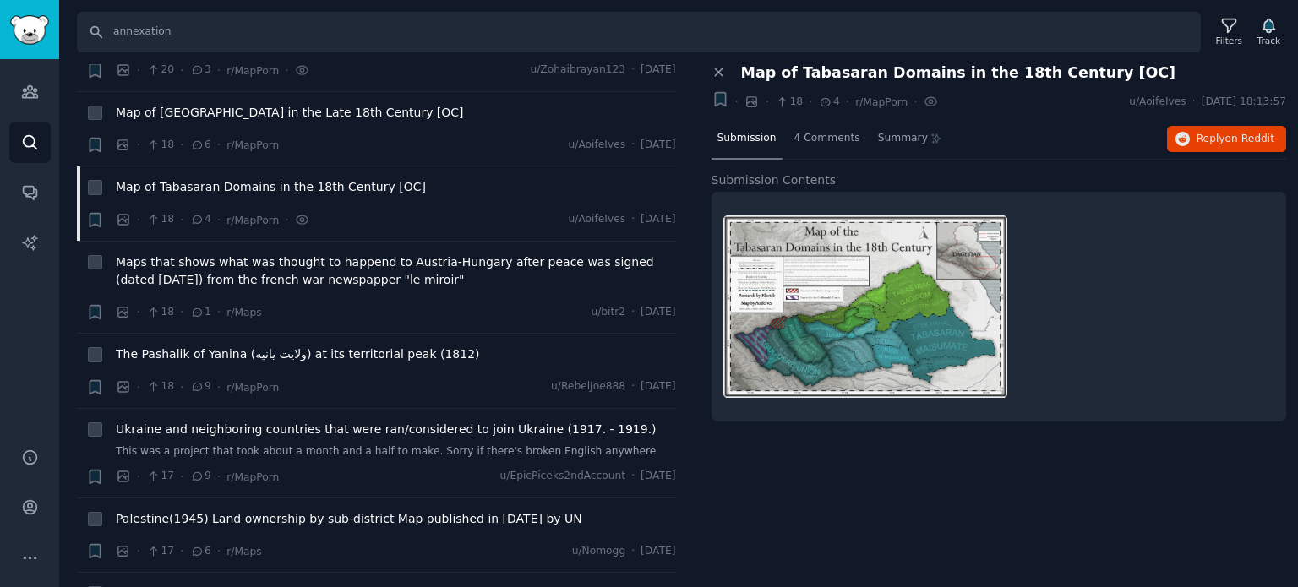
scroll to position [12085, 0]
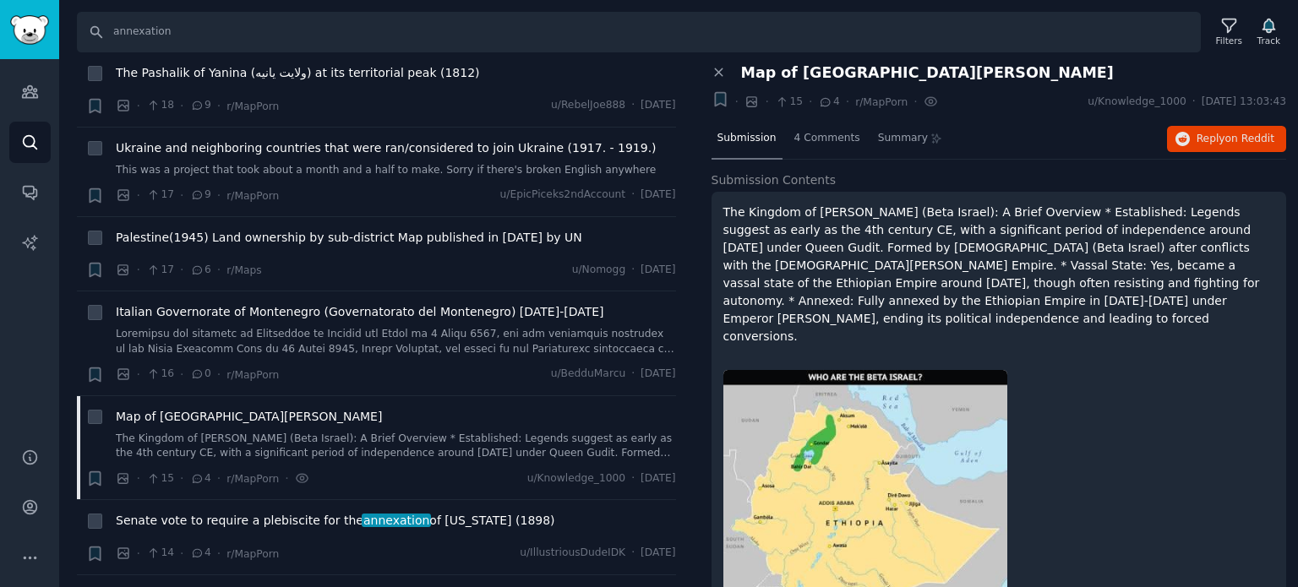
scroll to position [12423, 0]
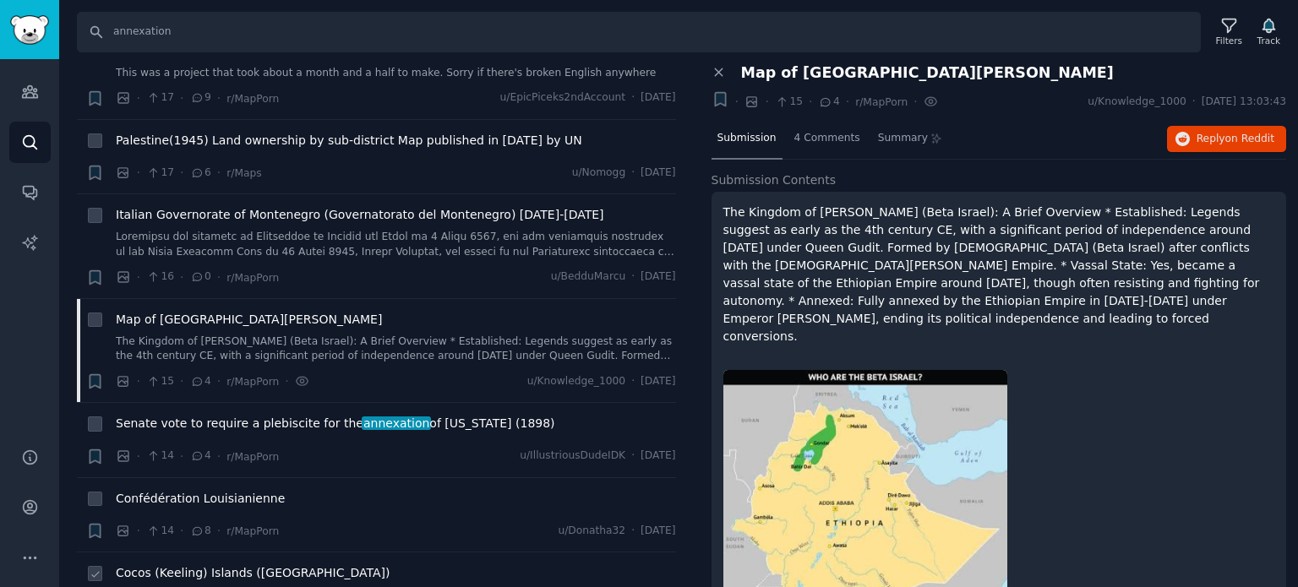
click at [194, 565] on span "Cocos (Keeling) Islands ([GEOGRAPHIC_DATA])" at bounding box center [253, 574] width 274 height 18
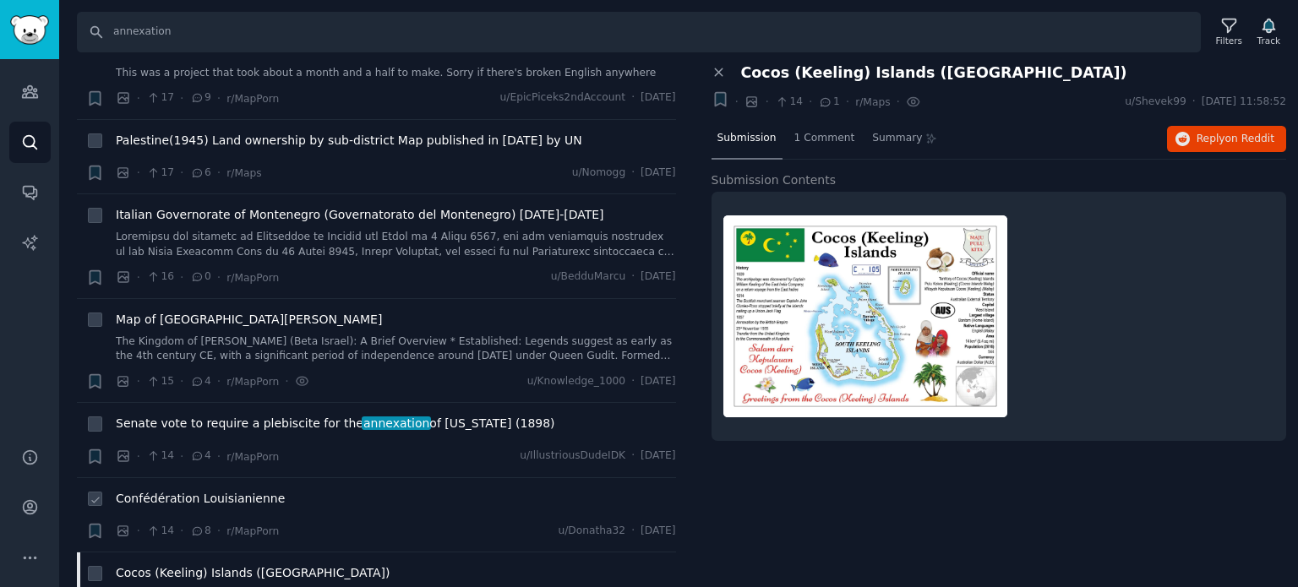
click at [197, 490] on span "Confédération Louisianienne" at bounding box center [200, 499] width 169 height 18
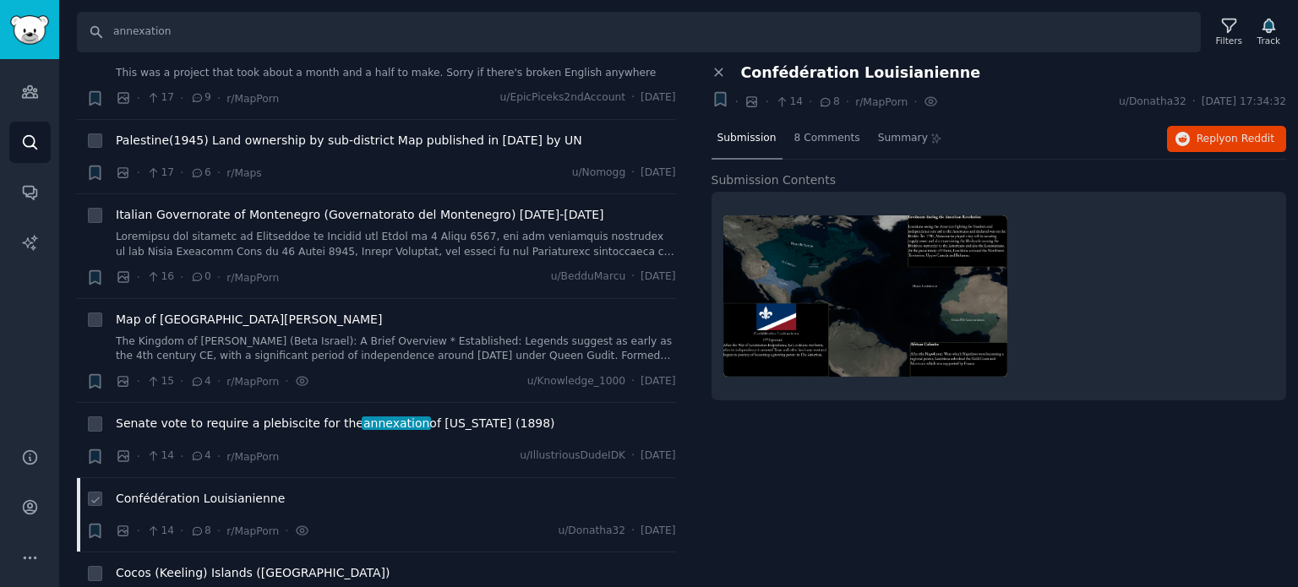
click at [198, 490] on span "Confédération Louisianienne" at bounding box center [200, 499] width 169 height 18
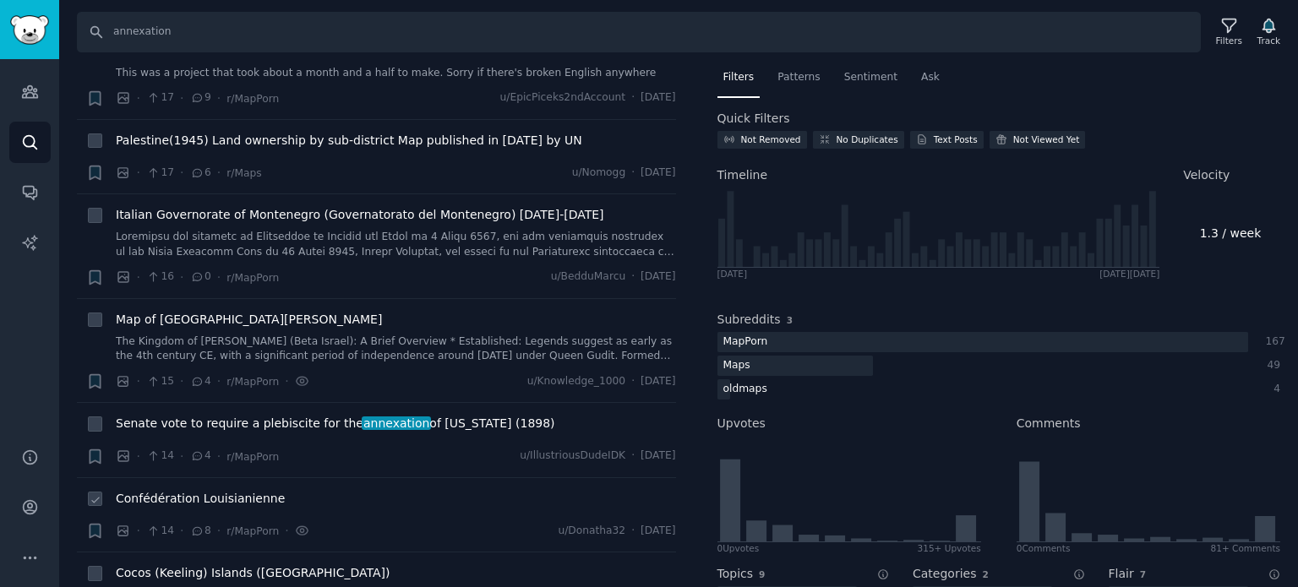
click at [198, 490] on span "Confédération Louisianienne" at bounding box center [200, 499] width 169 height 18
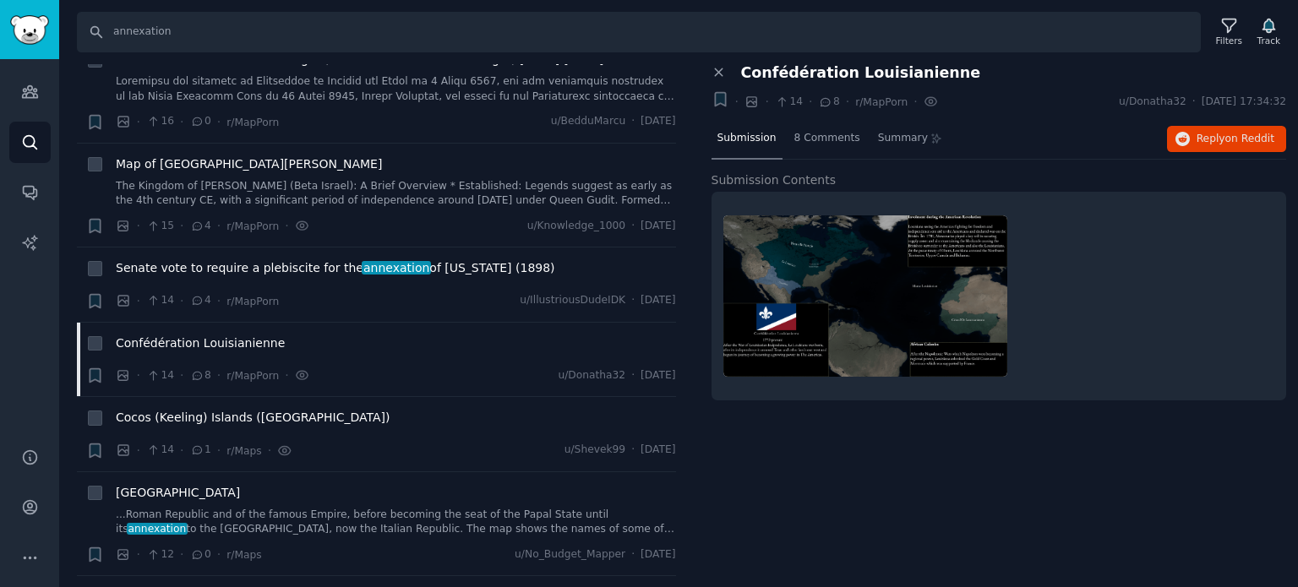
scroll to position [12845, 0]
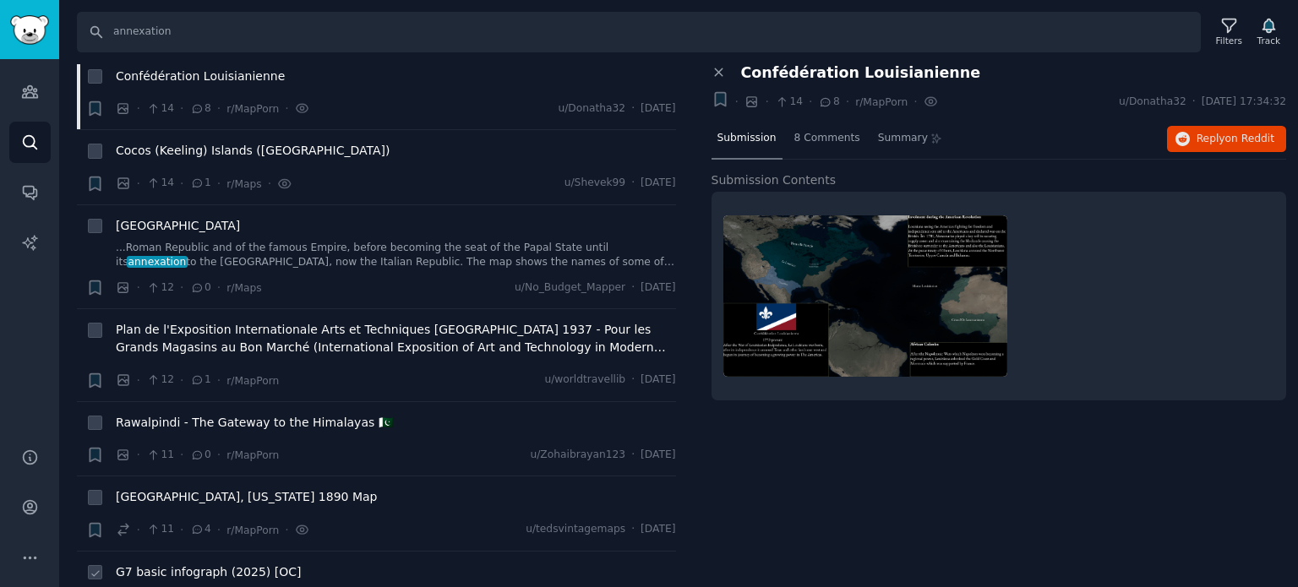
click at [182, 564] on span "G7 basic infograph (2025) [OC]" at bounding box center [208, 573] width 185 height 18
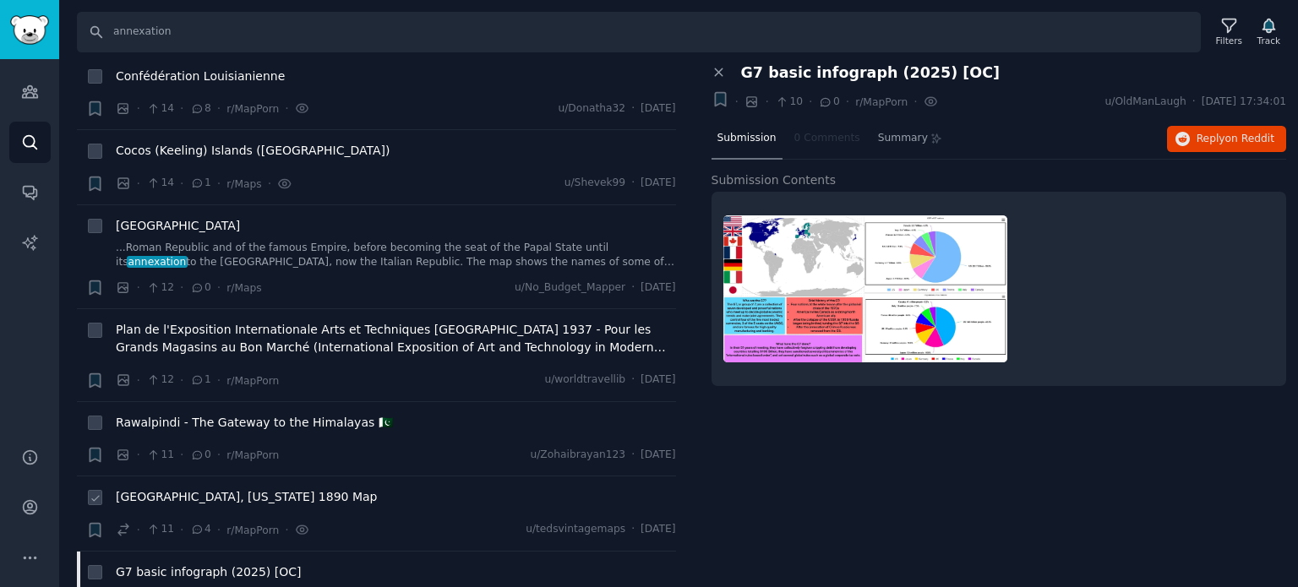
click at [200, 488] on span "[GEOGRAPHIC_DATA], [US_STATE] 1890 Map" at bounding box center [246, 497] width 261 height 18
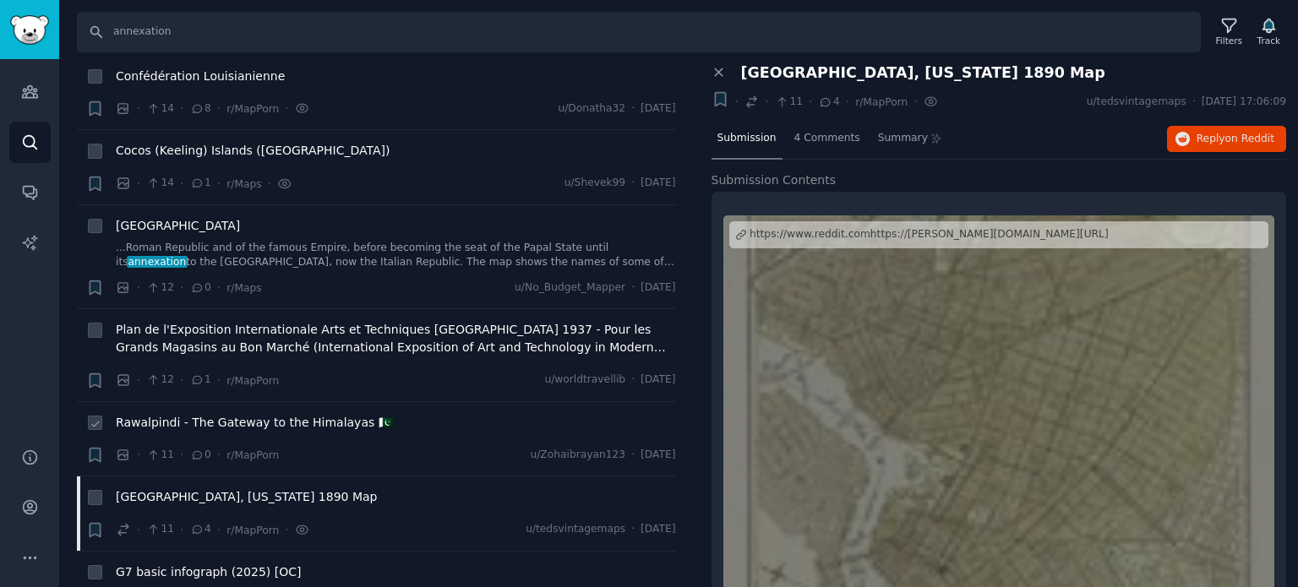
click at [302, 414] on span "Rawalpindi - The Gateway to the Himalayas 🇵🇰" at bounding box center [254, 423] width 277 height 18
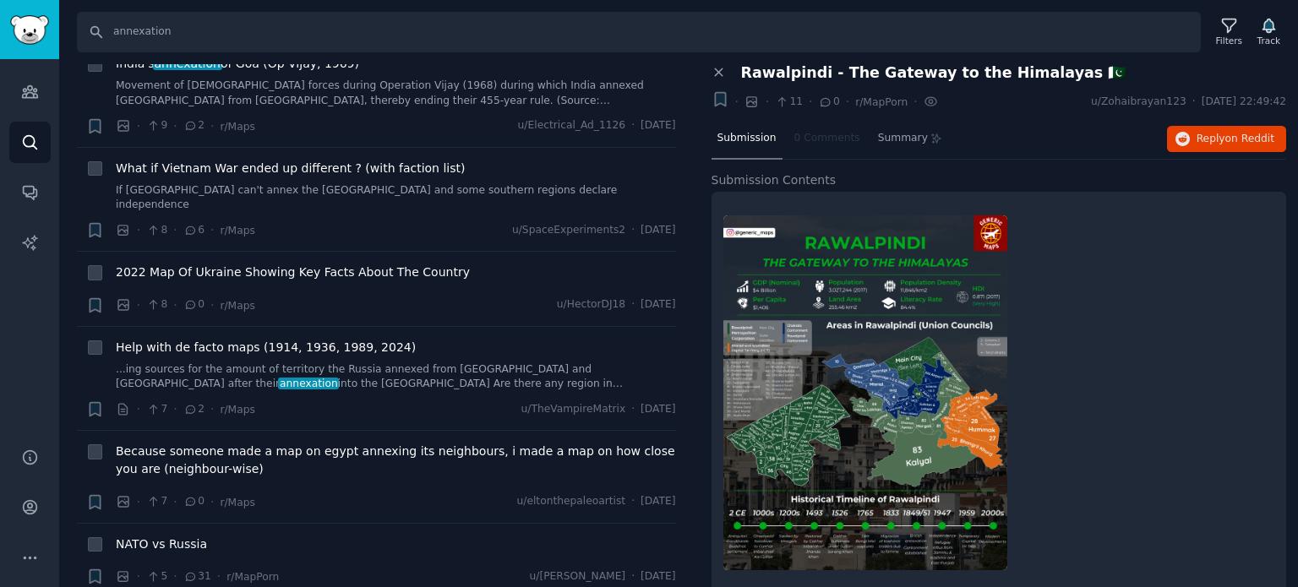
scroll to position [13944, 0]
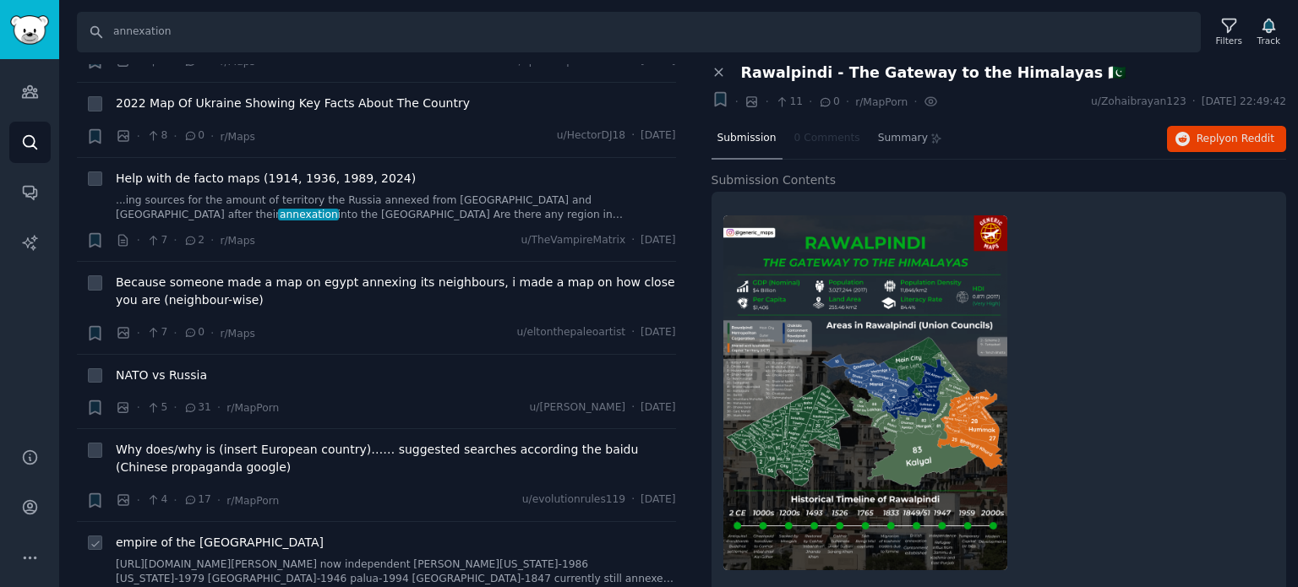
click at [174, 534] on span "empire of the [GEOGRAPHIC_DATA]" at bounding box center [220, 543] width 208 height 18
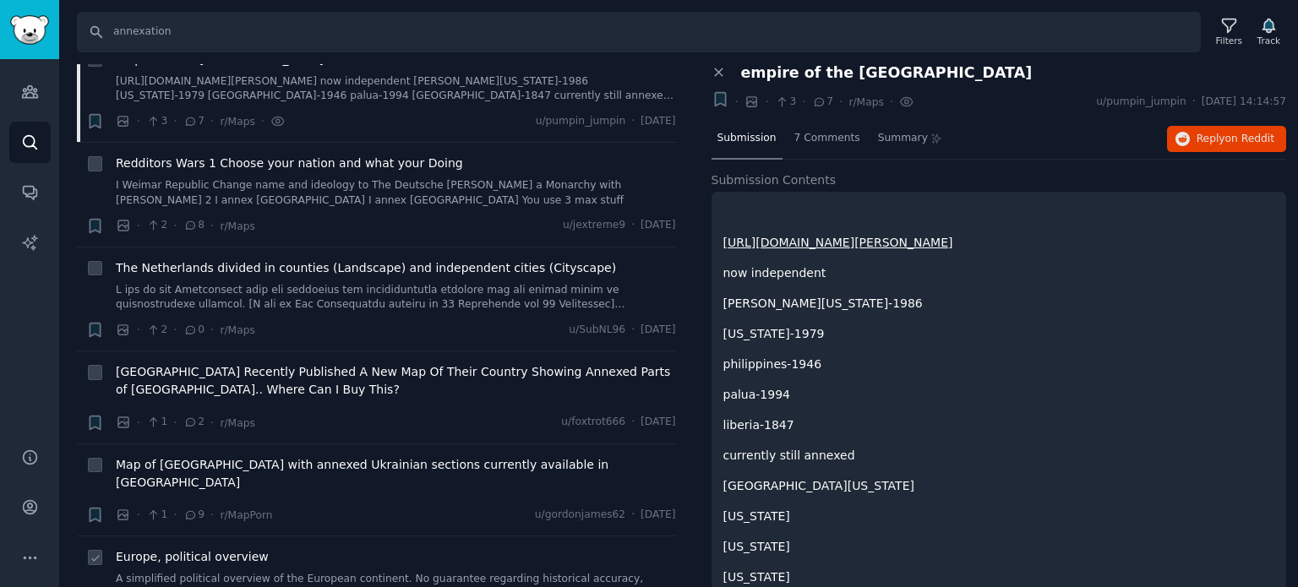
scroll to position [14451, 0]
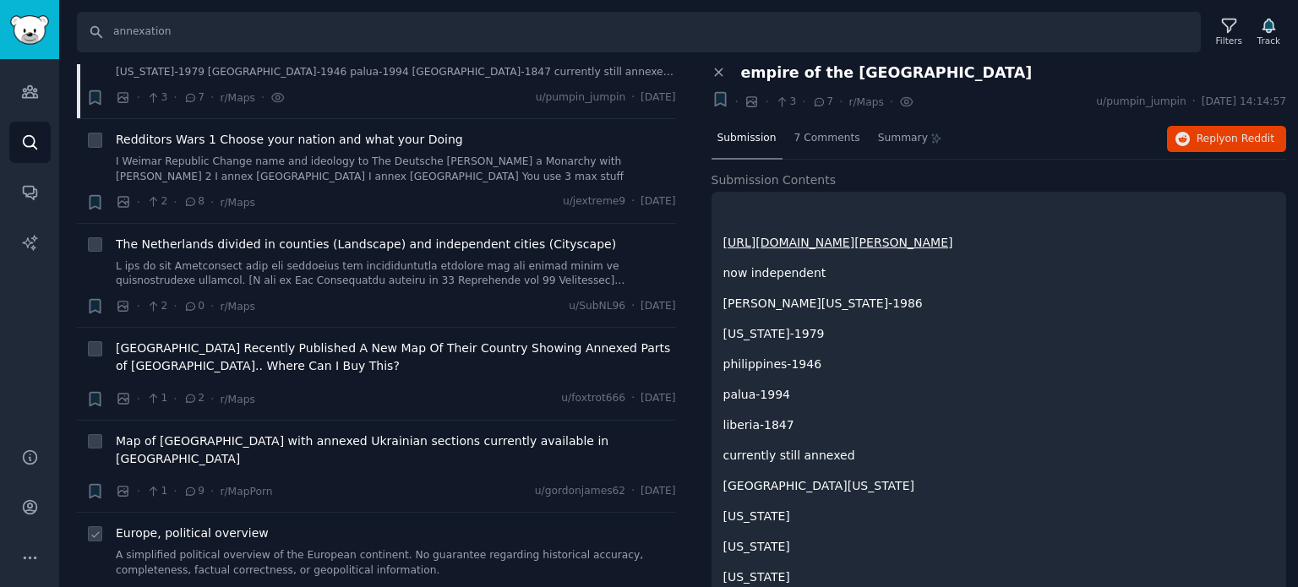
click at [203, 525] on span "Europe, political overview" at bounding box center [192, 534] width 153 height 18
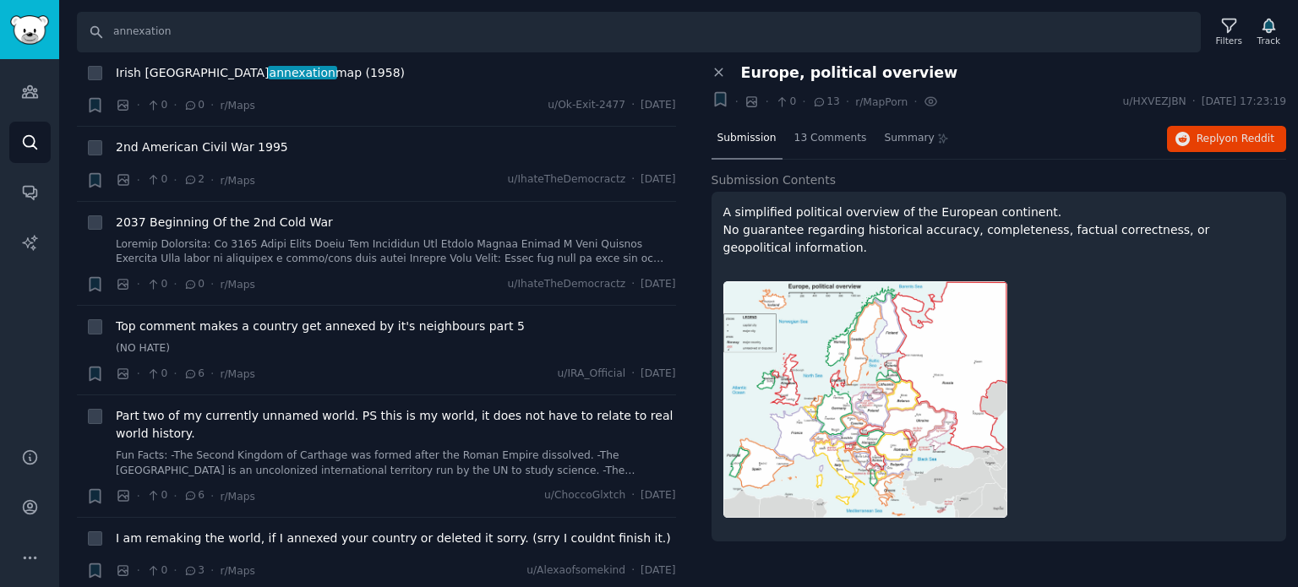
scroll to position [15465, 0]
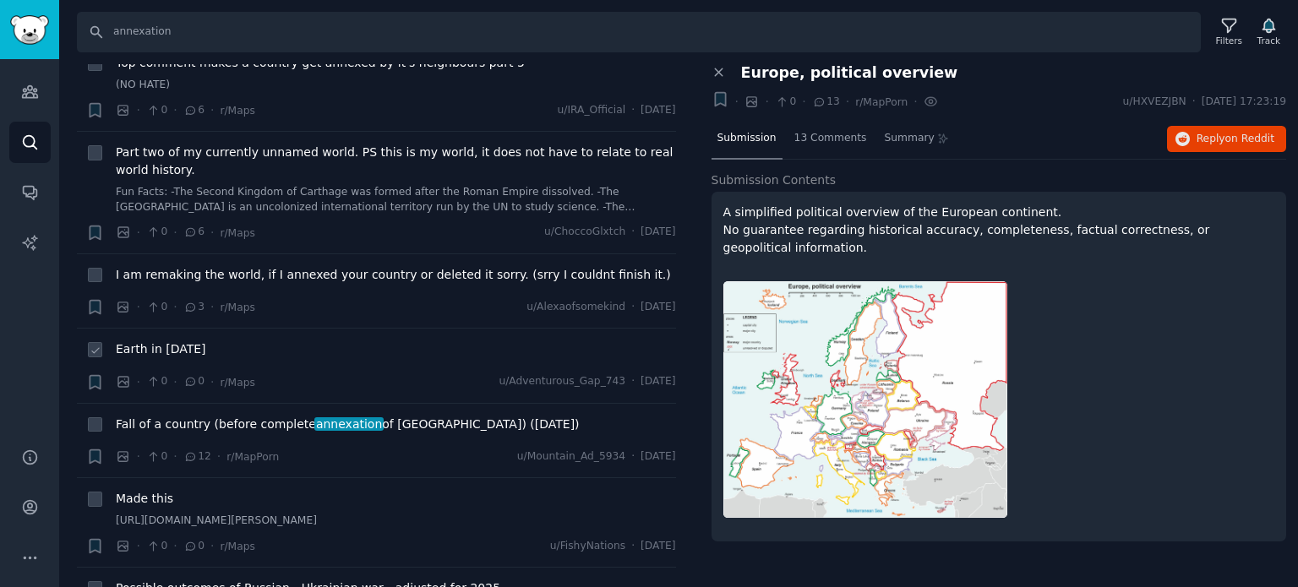
click at [179, 341] on span "Earth in [DATE]" at bounding box center [161, 350] width 90 height 18
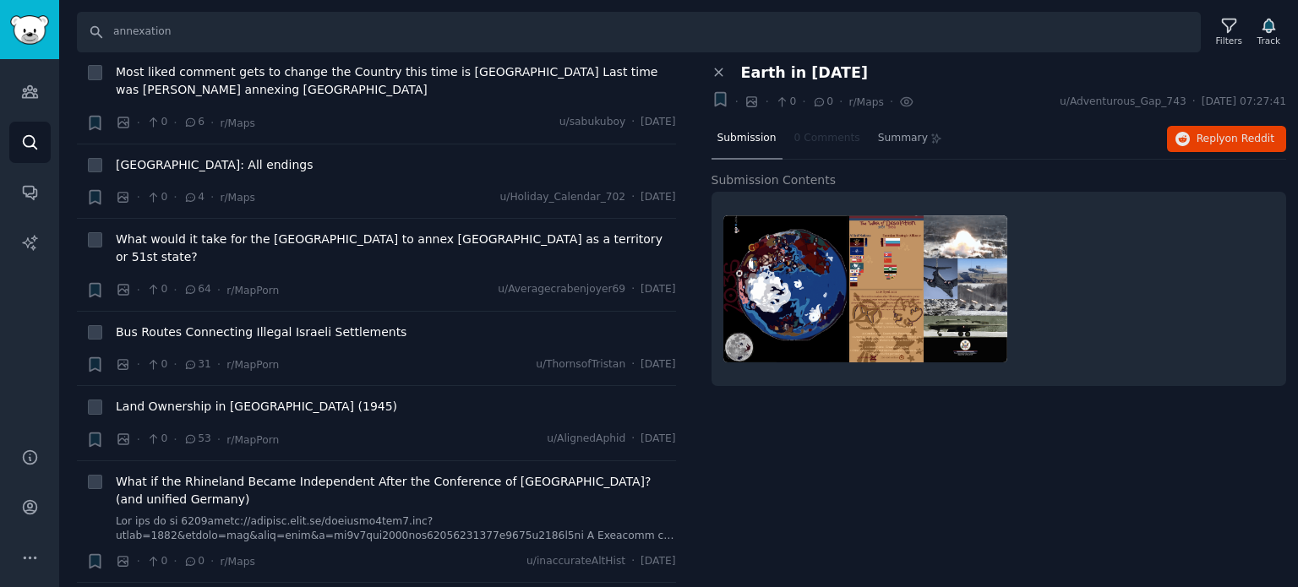
scroll to position [16141, 0]
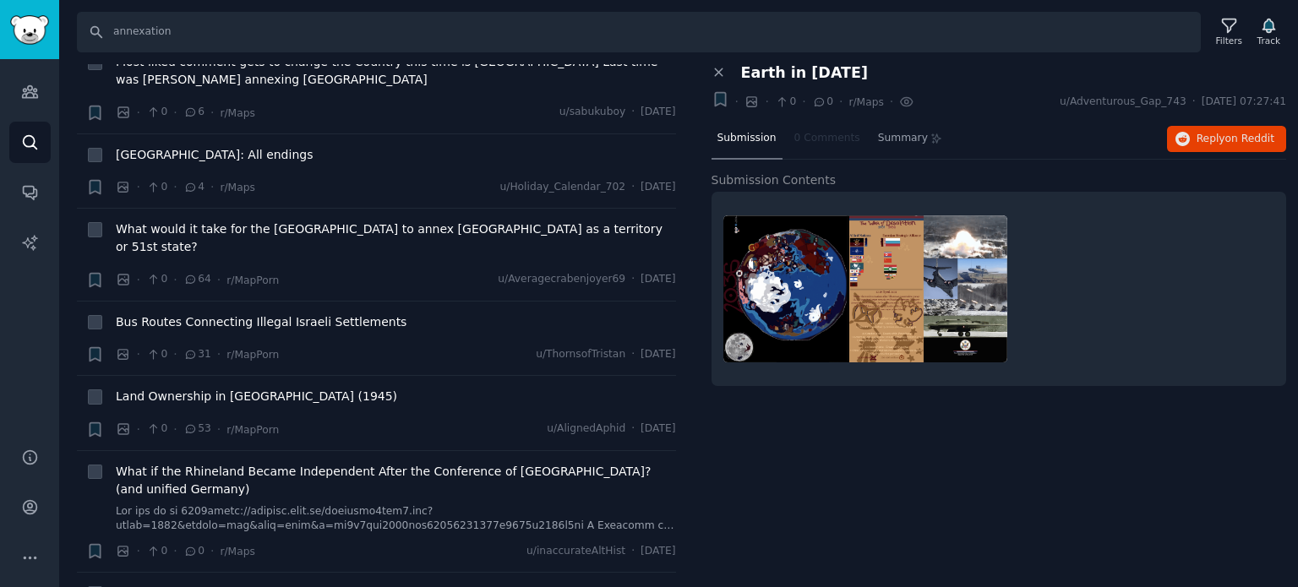
click at [223, 585] on span "Palestine -plan of partition (1947)" at bounding box center [215, 594] width 199 height 18
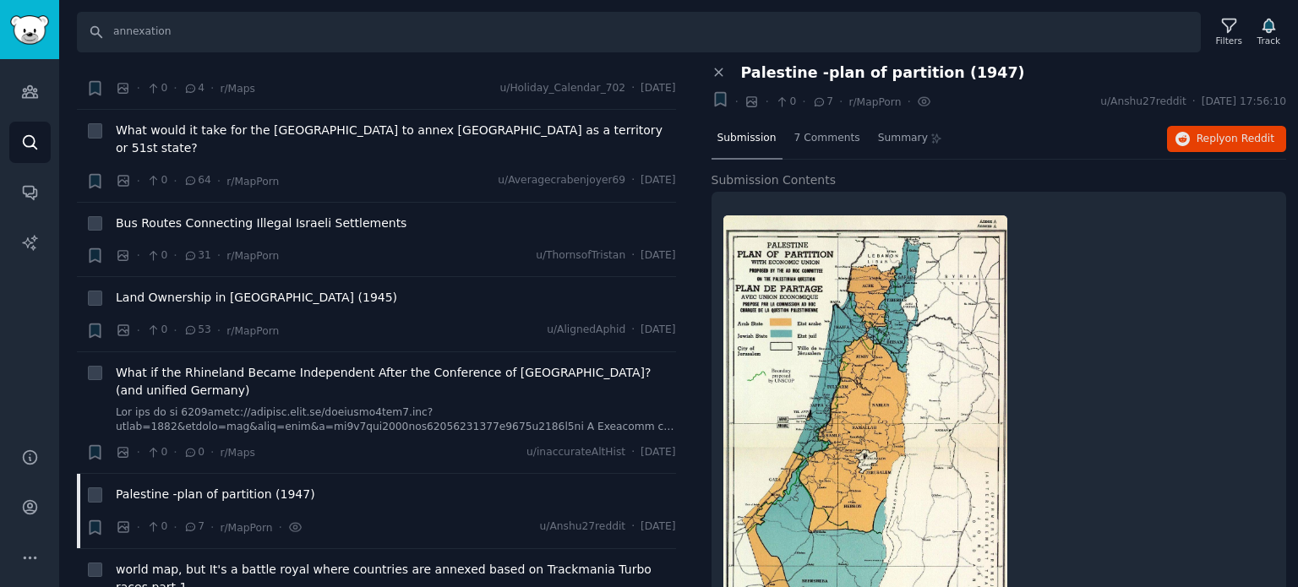
scroll to position [16479, 0]
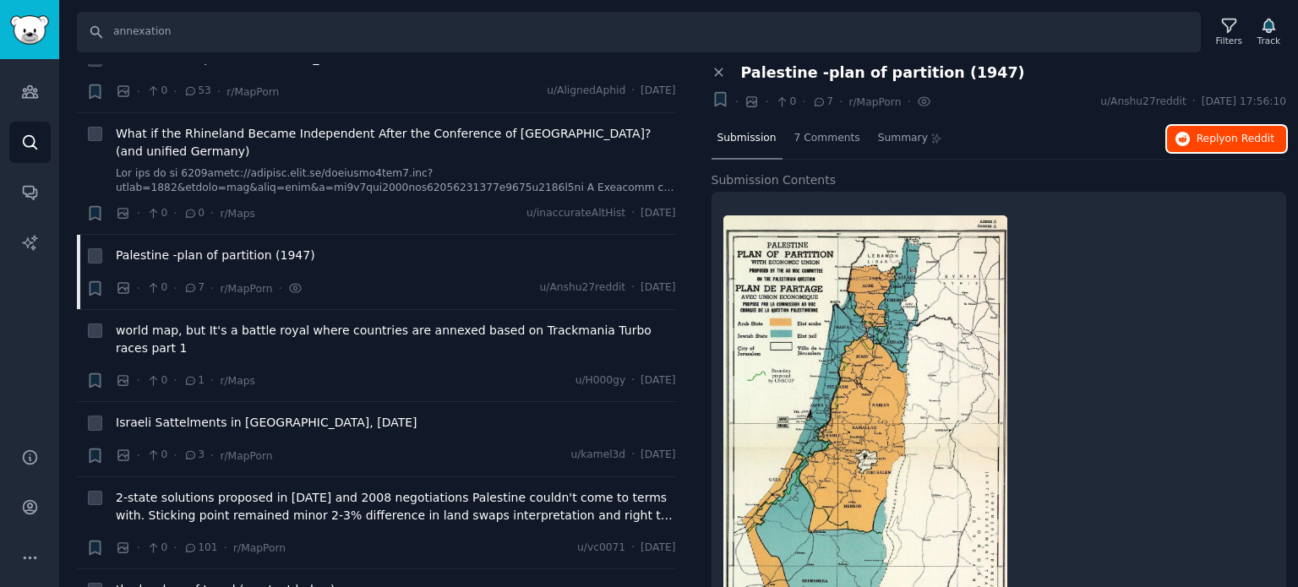
click at [1228, 136] on span "on Reddit" at bounding box center [1249, 139] width 49 height 12
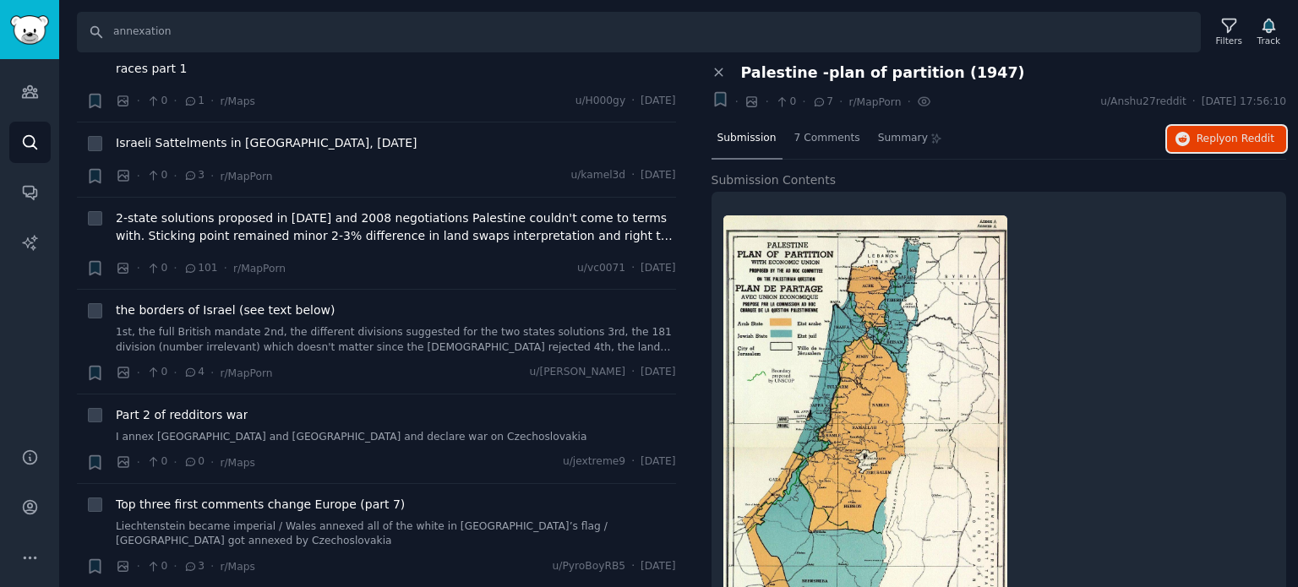
scroll to position [16817, 0]
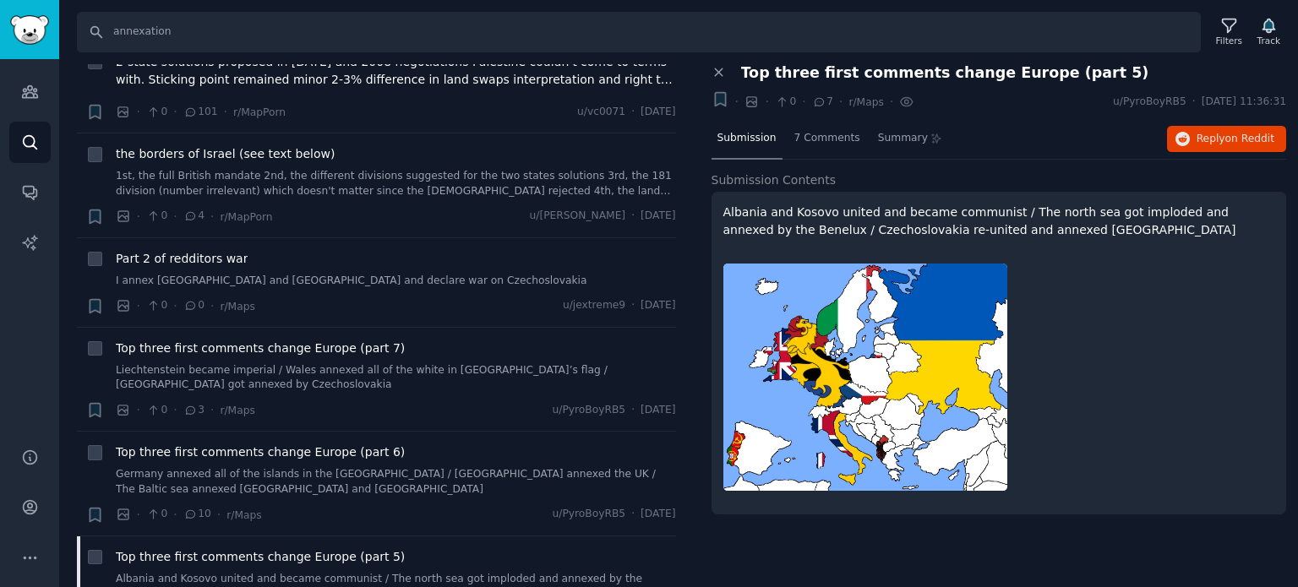
scroll to position [17324, 0]
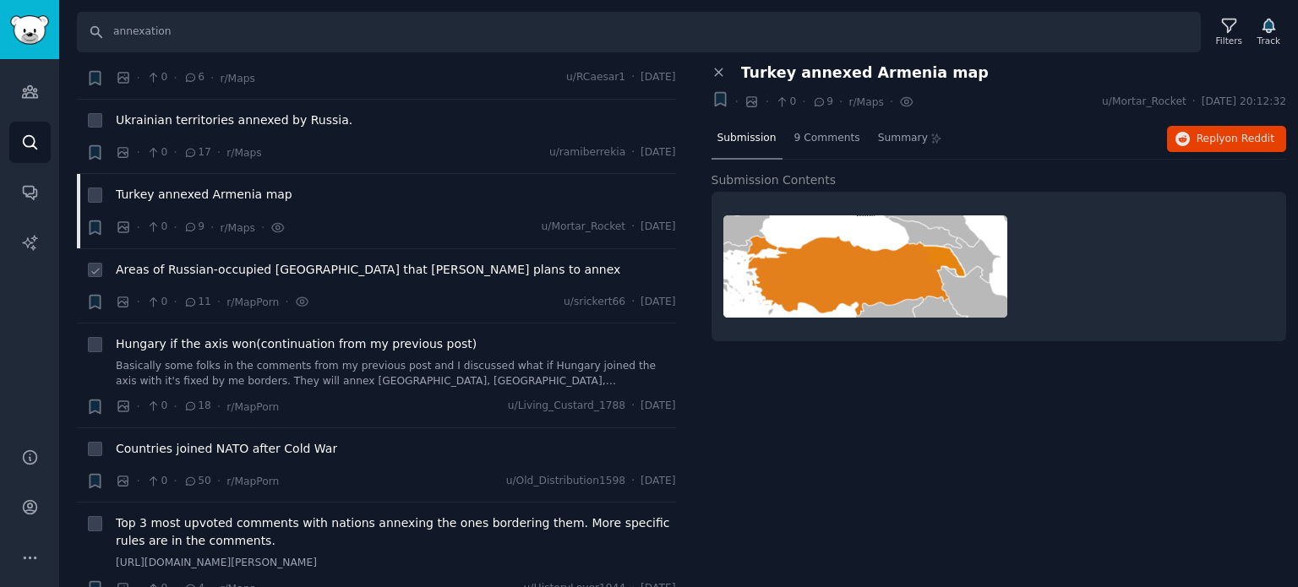
scroll to position [17747, 0]
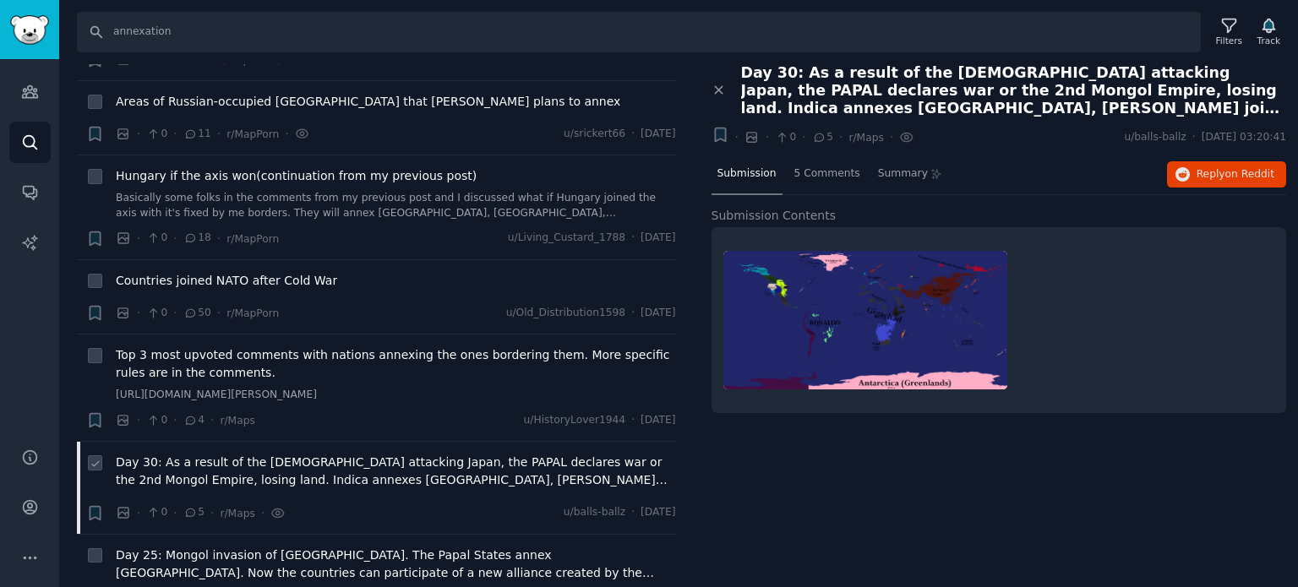
scroll to position [17924, 0]
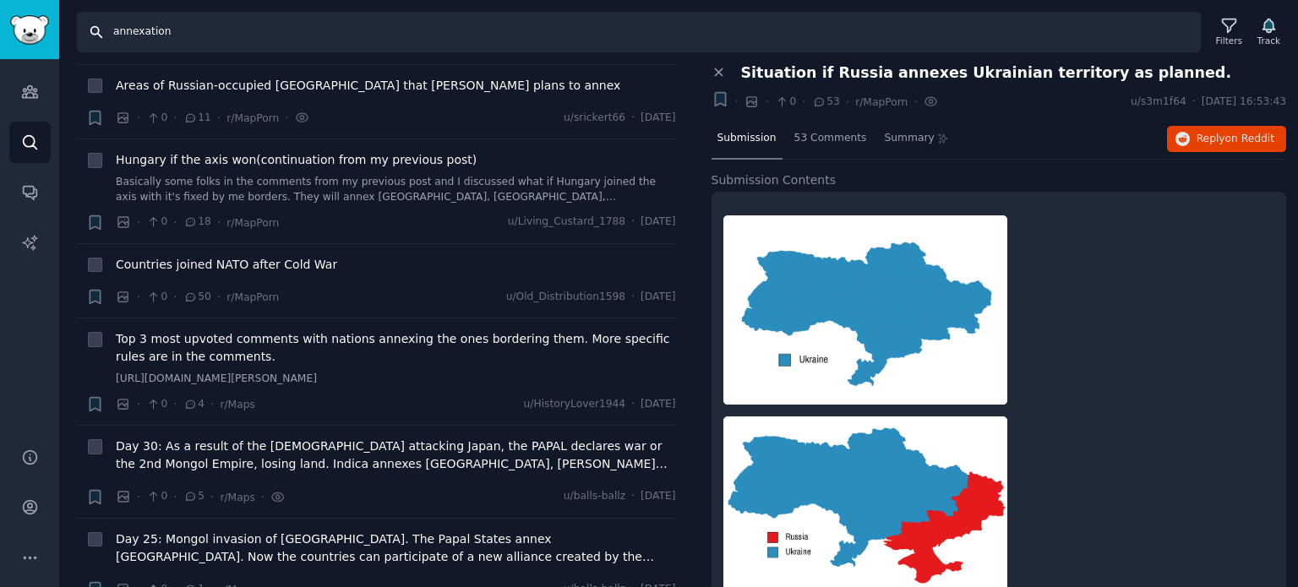
drag, startPoint x: 115, startPoint y: 34, endPoint x: 18, endPoint y: 30, distance: 97.2
click at [20, 31] on div "Audiences Search Conversations AI Reports Help Account More Search annexation F…" at bounding box center [649, 293] width 1298 height 587
paste input "secess"
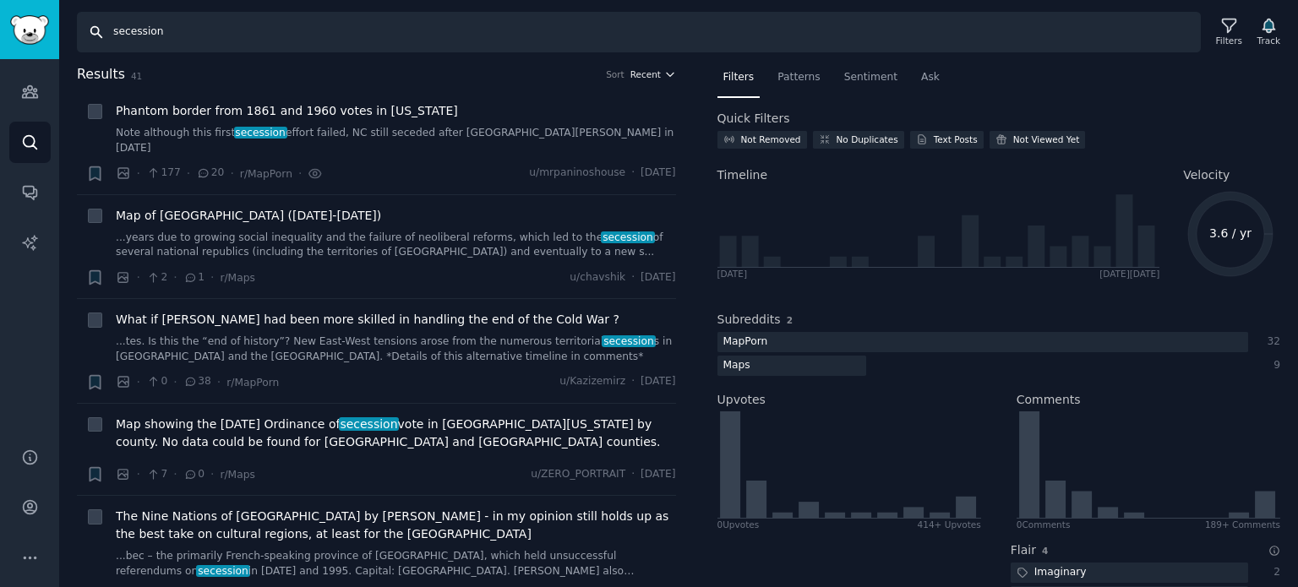
click at [649, 74] on span "Recent" at bounding box center [645, 74] width 30 height 12
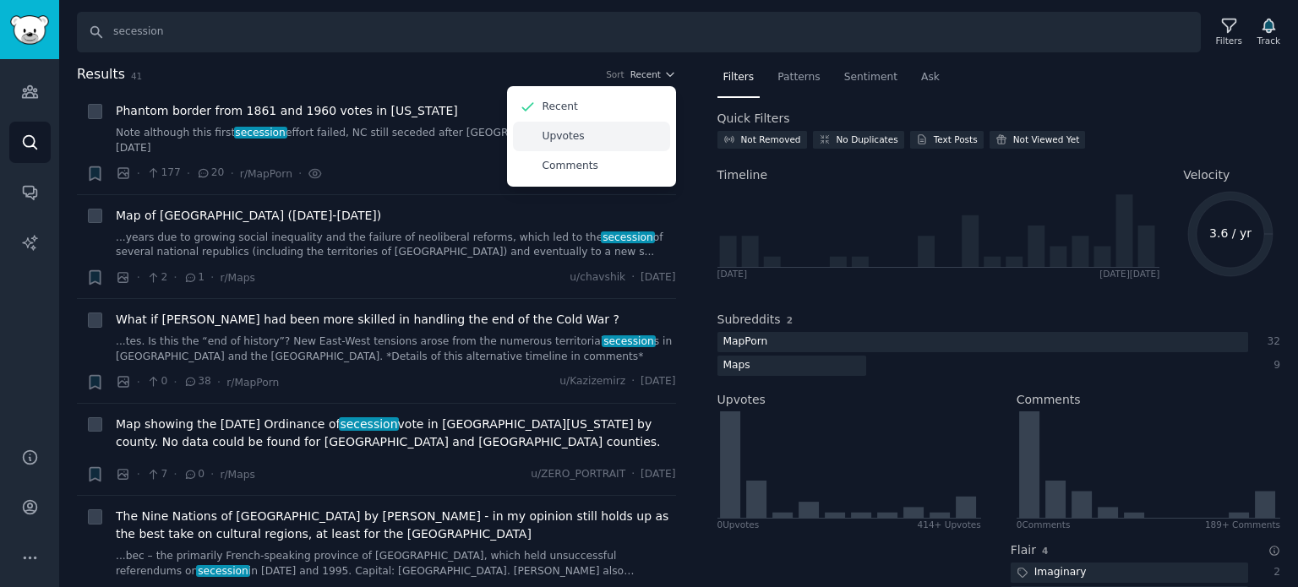
click at [583, 132] on div "Upvotes" at bounding box center [591, 137] width 157 height 30
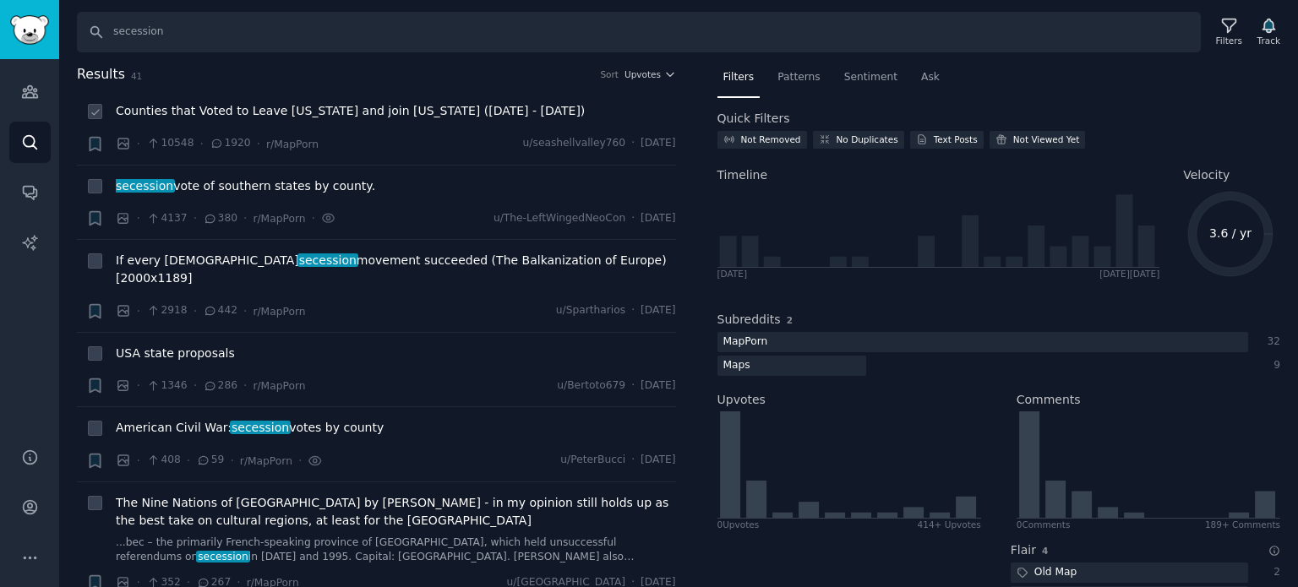
click at [255, 112] on span "Counties that Voted to Leave [US_STATE] and join [US_STATE] ([DATE] - [DATE])" at bounding box center [350, 111] width 469 height 18
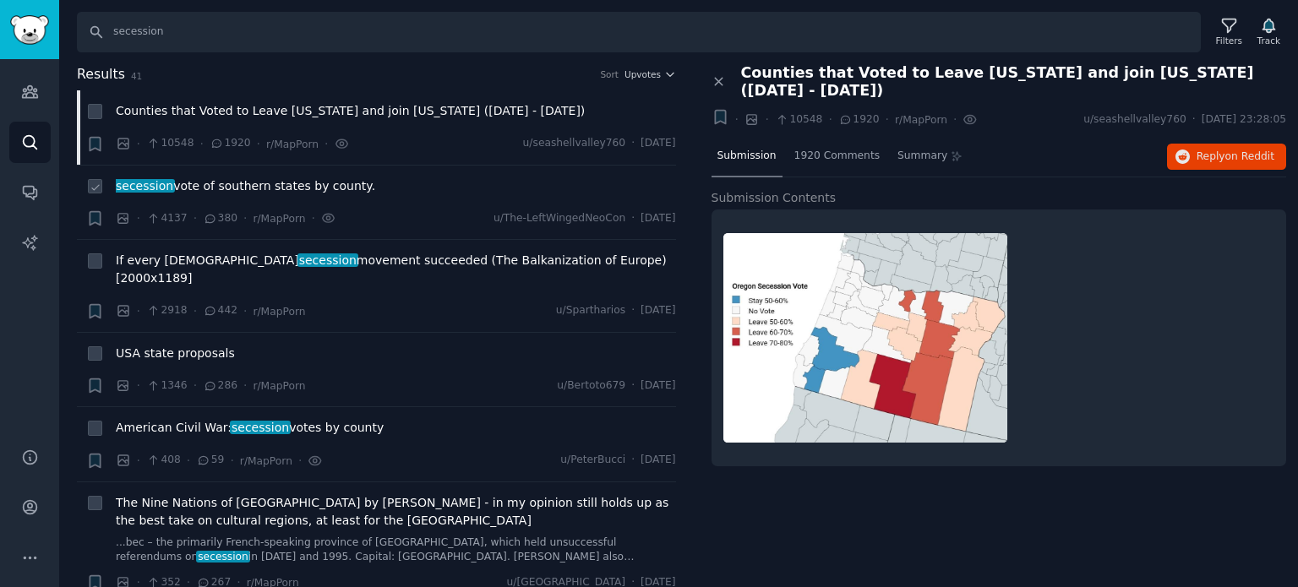
click at [204, 182] on span "secession vote of southern states by county." at bounding box center [245, 186] width 259 height 18
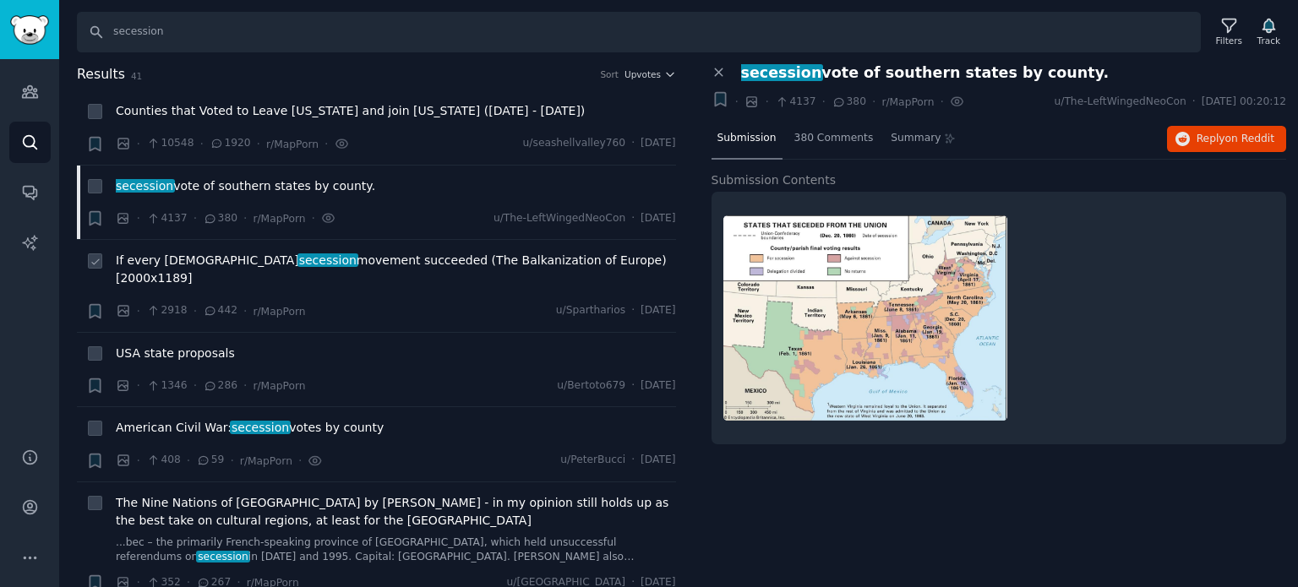
click at [243, 270] on div "If every European secession movement succeeded (The Balkanization of Europe) [2…" at bounding box center [396, 272] width 560 height 41
click at [183, 345] on span "USA state proposals" at bounding box center [175, 354] width 119 height 18
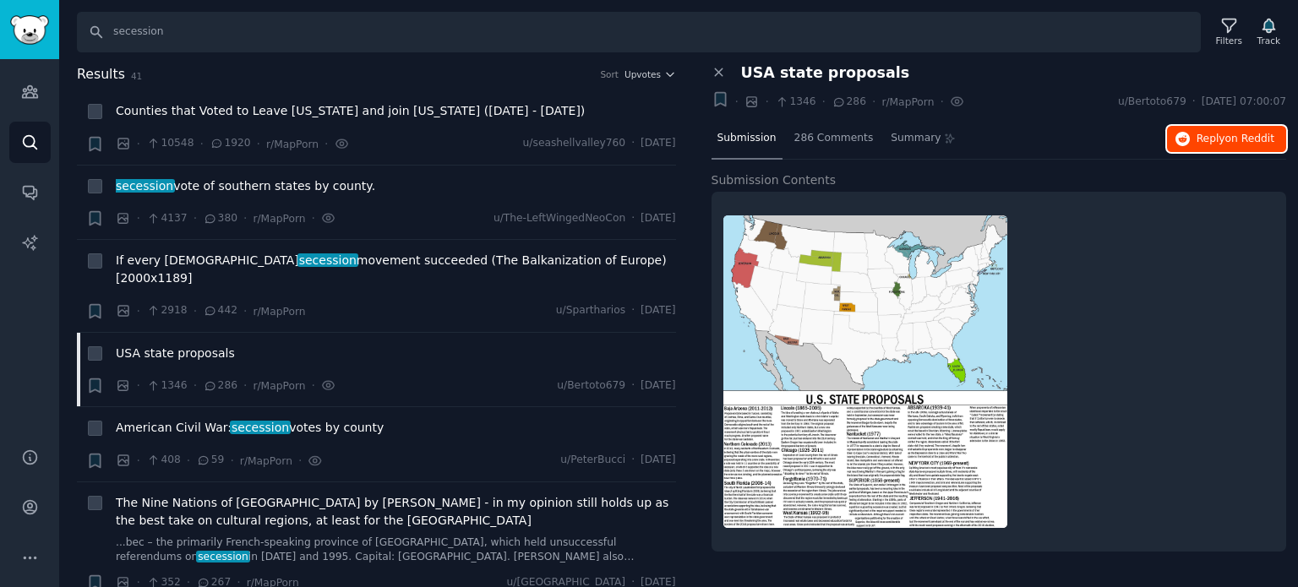
click at [1208, 138] on span "Reply on Reddit" at bounding box center [1236, 139] width 78 height 15
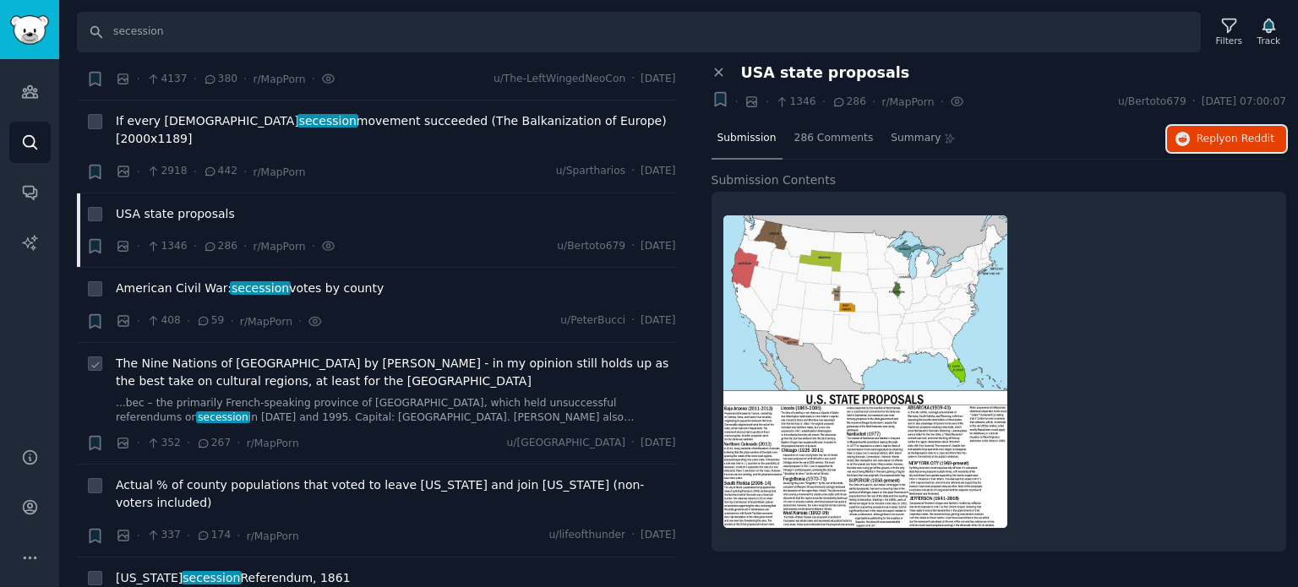
scroll to position [254, 0]
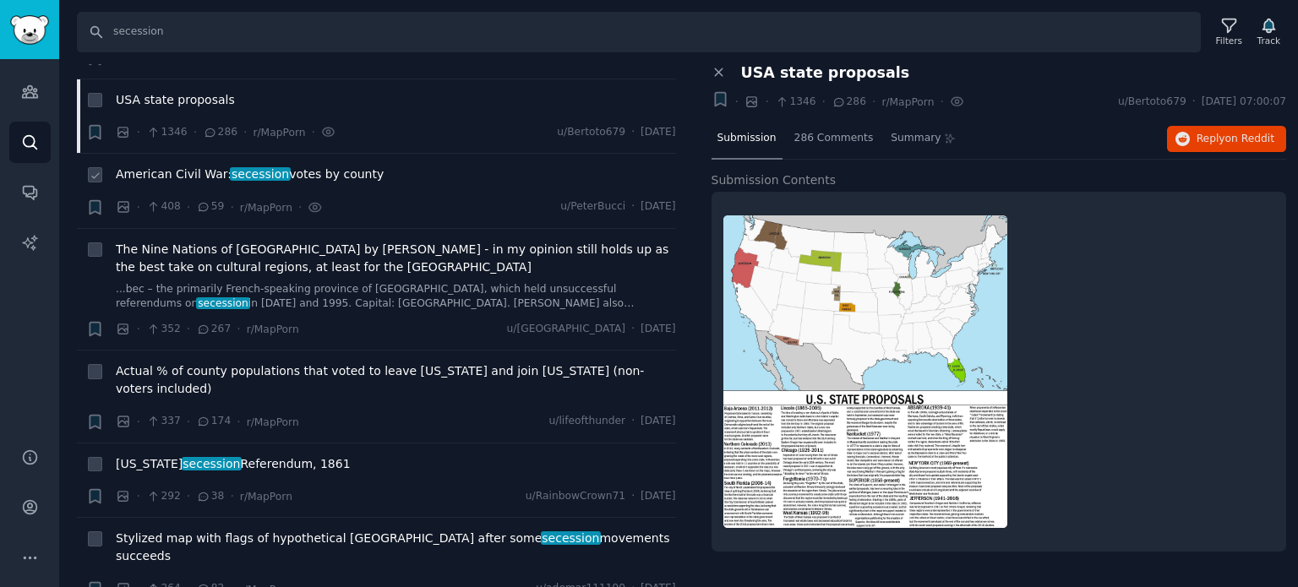
click at [238, 167] on span "secession" at bounding box center [260, 174] width 61 height 14
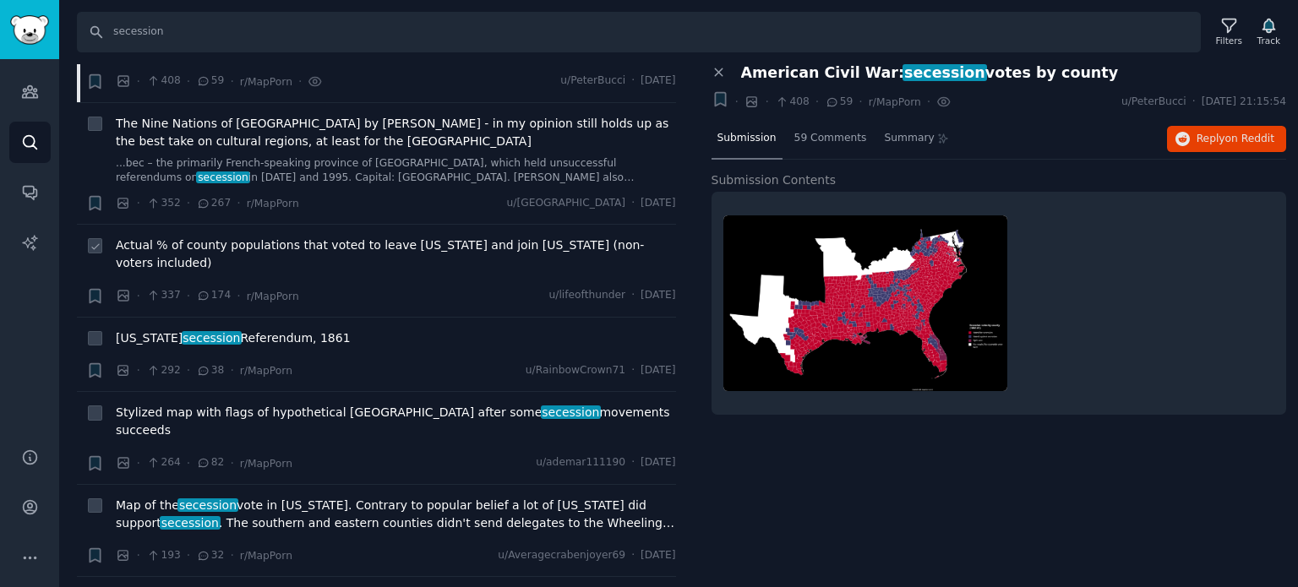
scroll to position [423, 0]
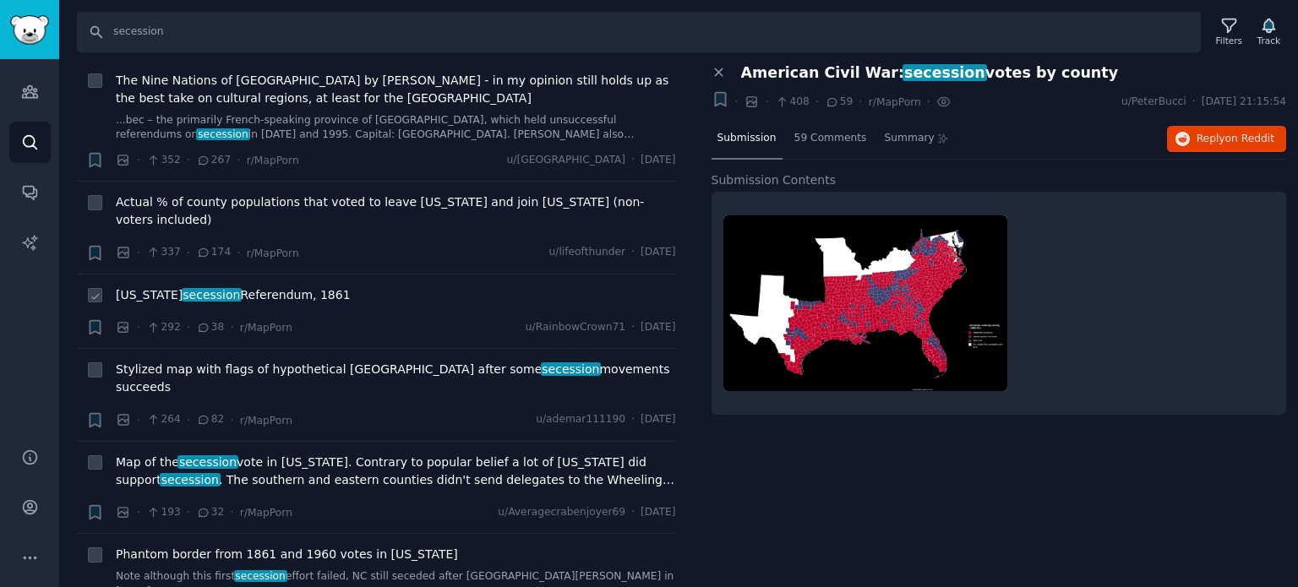
click at [184, 288] on span "secession" at bounding box center [212, 295] width 61 height 14
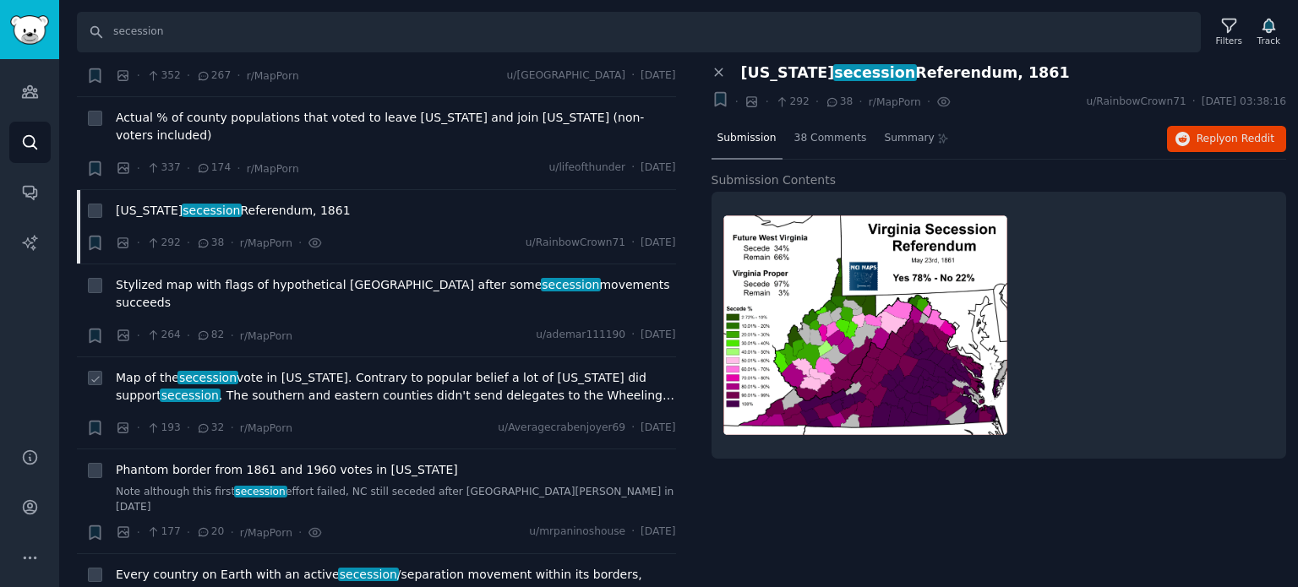
scroll to position [676, 0]
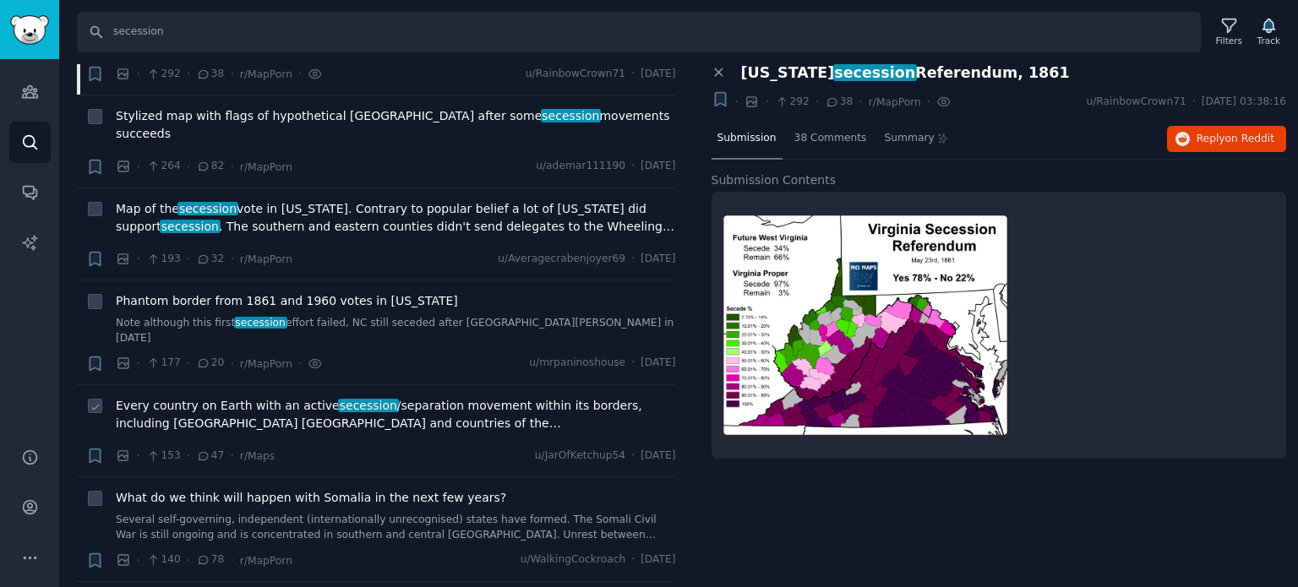
click at [182, 397] on span "Every country on Earth with an active secession /separation movement within its…" at bounding box center [396, 414] width 560 height 35
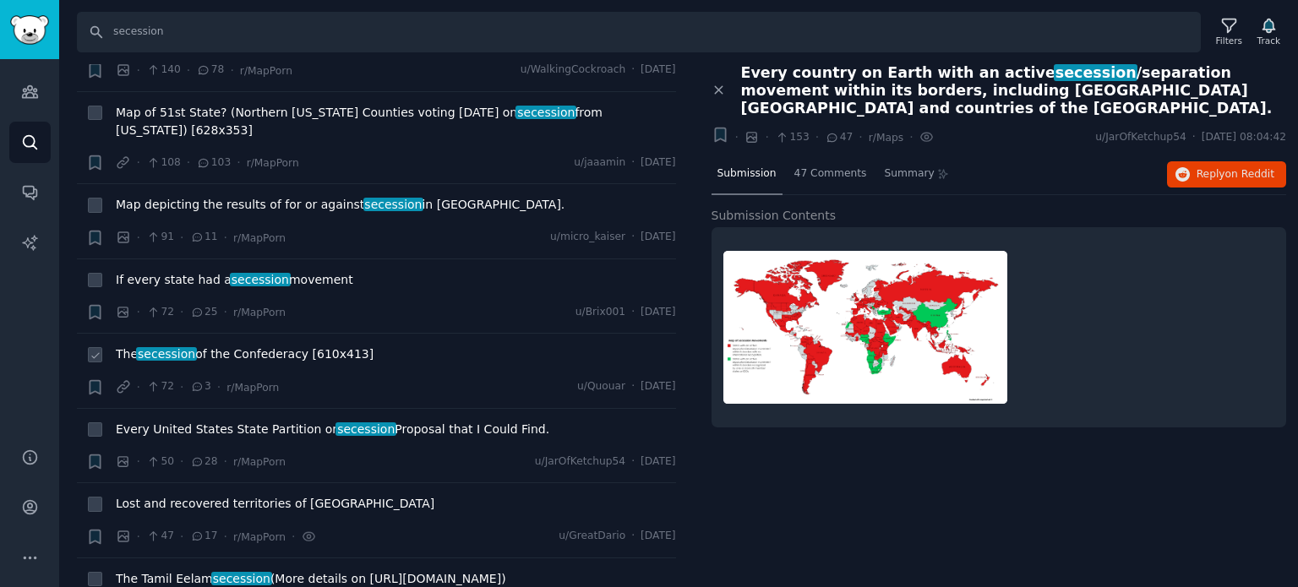
scroll to position [1268, 0]
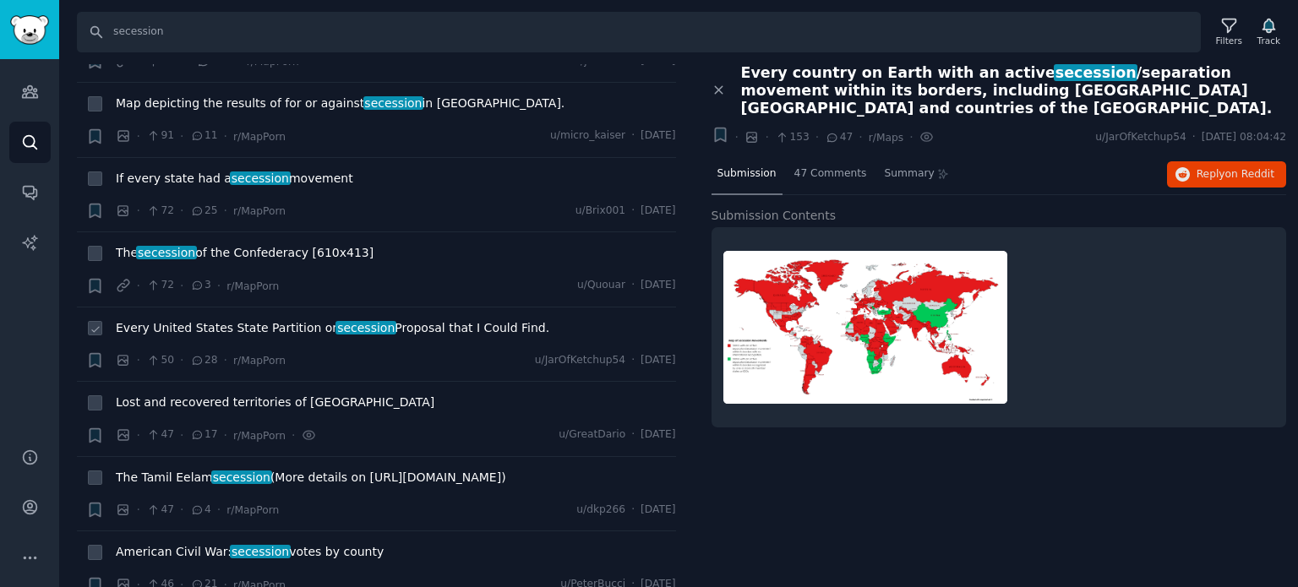
click at [195, 319] on span "Every United States State Partition or secession Proposal that I Could Find." at bounding box center [333, 328] width 434 height 18
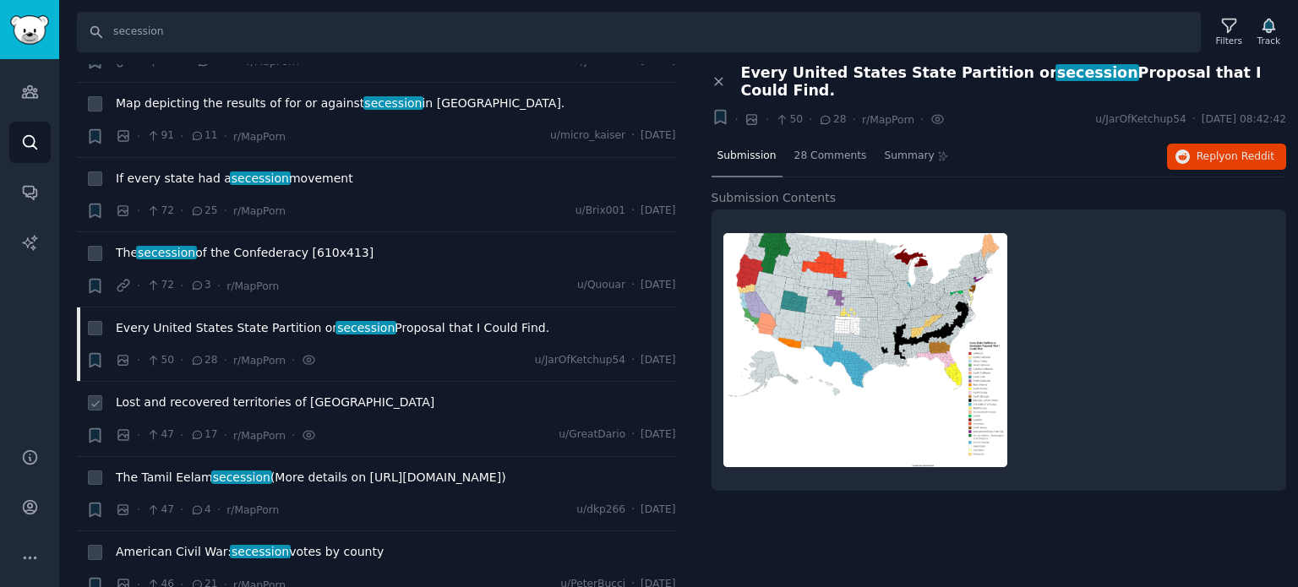
click at [205, 394] on span "Lost and recovered territories of [GEOGRAPHIC_DATA]" at bounding box center [275, 403] width 319 height 18
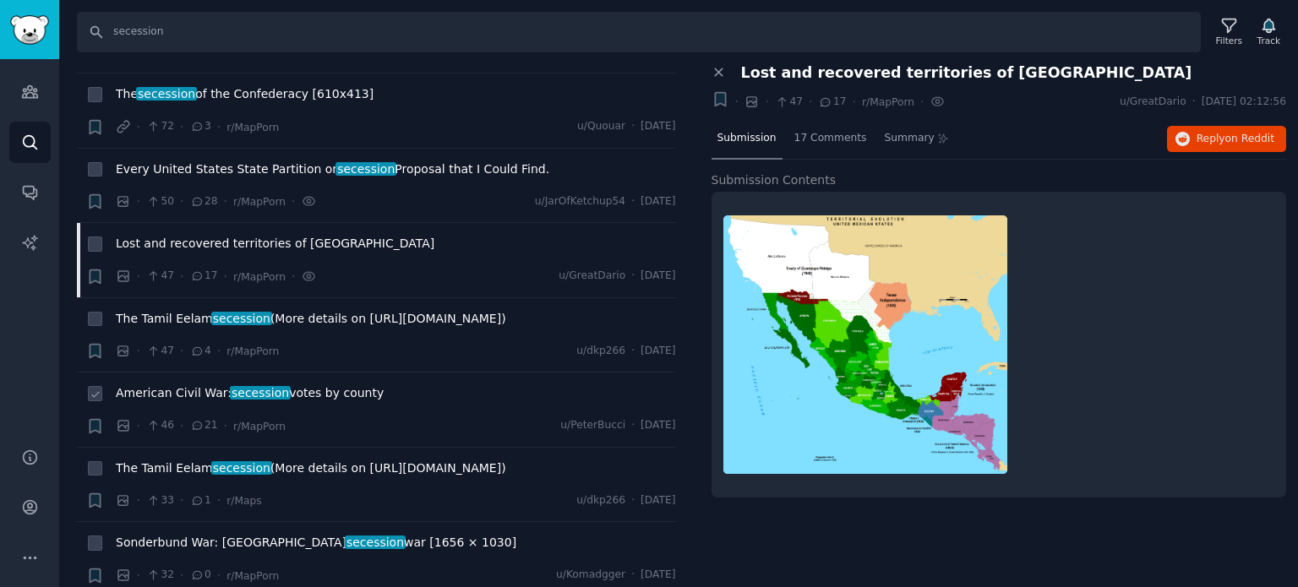
scroll to position [1437, 0]
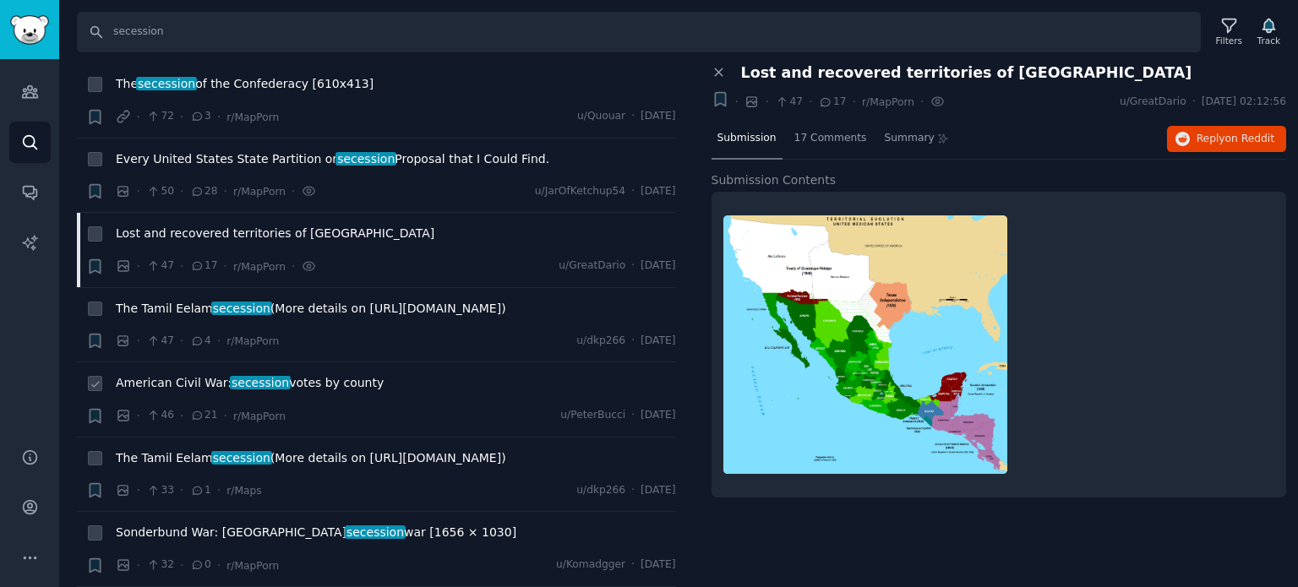
click at [183, 374] on span "American Civil War: secession votes by county" at bounding box center [250, 383] width 268 height 18
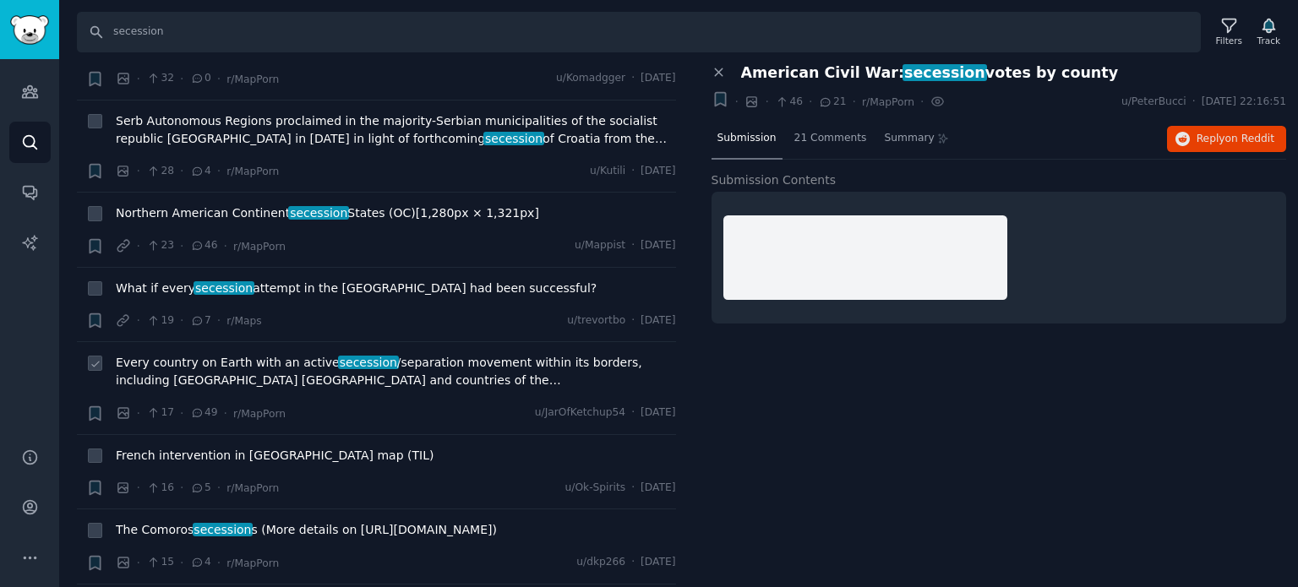
scroll to position [1944, 0]
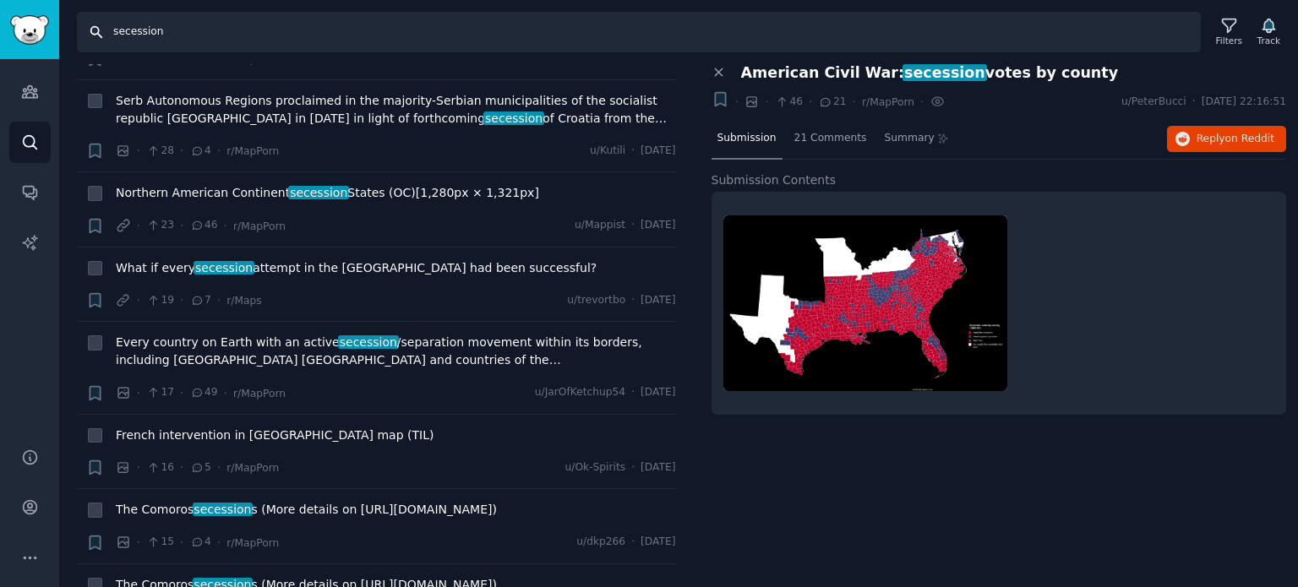
drag, startPoint x: 290, startPoint y: 40, endPoint x: 0, endPoint y: 41, distance: 289.9
click at [0, 41] on div "Audiences Audiences Search Conversations AI Reports Help Account More Search se…" at bounding box center [649, 293] width 1298 height 587
paste input "paratist"
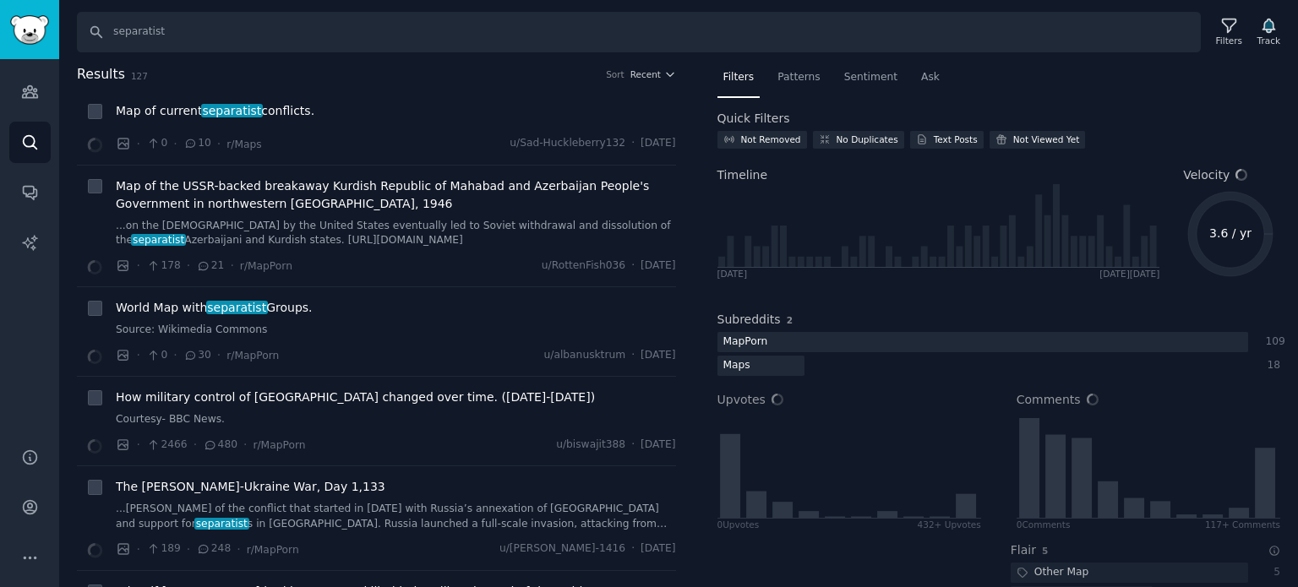
click at [639, 81] on h2 "Results 127 Sort Recent" at bounding box center [376, 74] width 599 height 21
click at [642, 74] on span "Recent" at bounding box center [645, 74] width 30 height 12
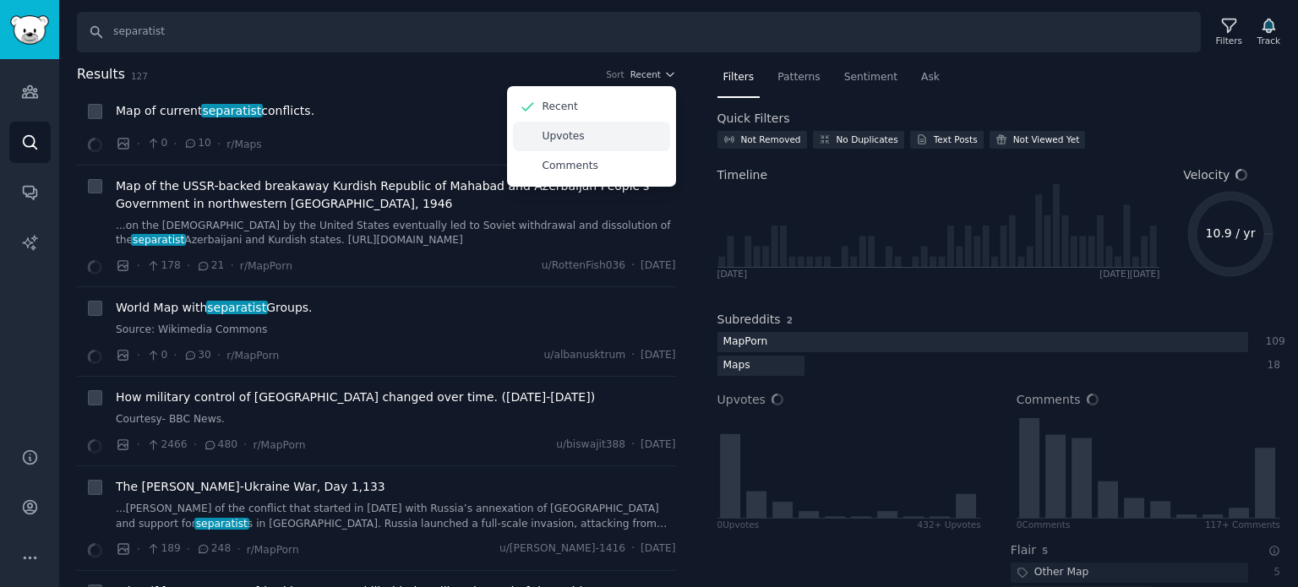
click at [602, 128] on div "Upvotes" at bounding box center [591, 137] width 157 height 30
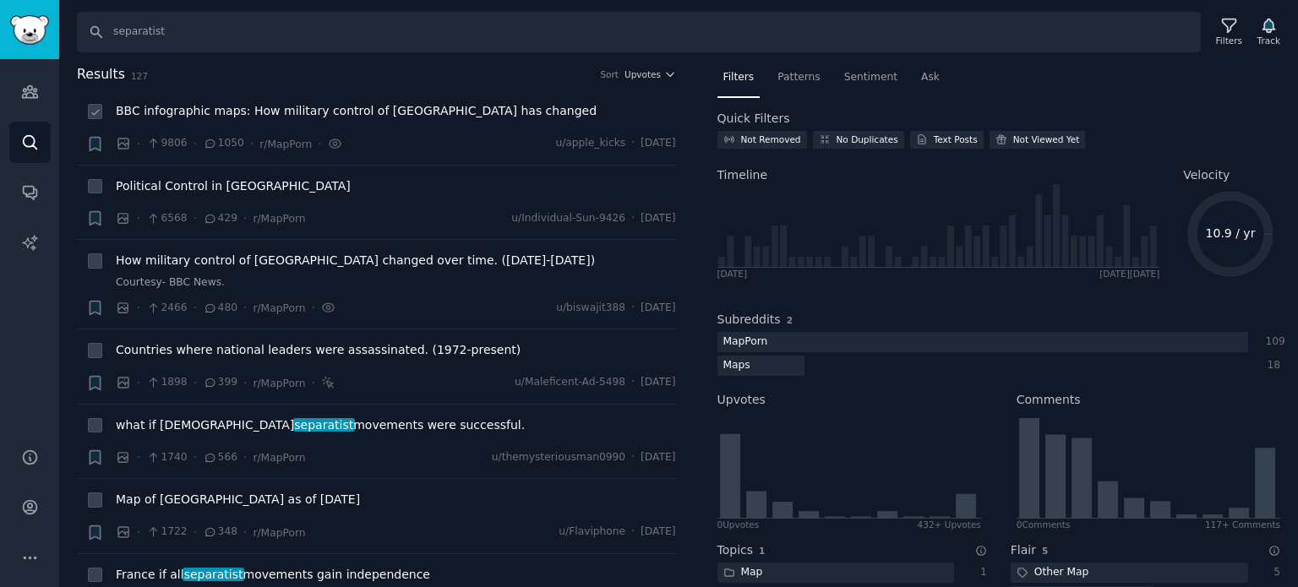
click at [294, 114] on span "BBC infographic maps: How military control of [GEOGRAPHIC_DATA] has changed" at bounding box center [356, 111] width 481 height 18
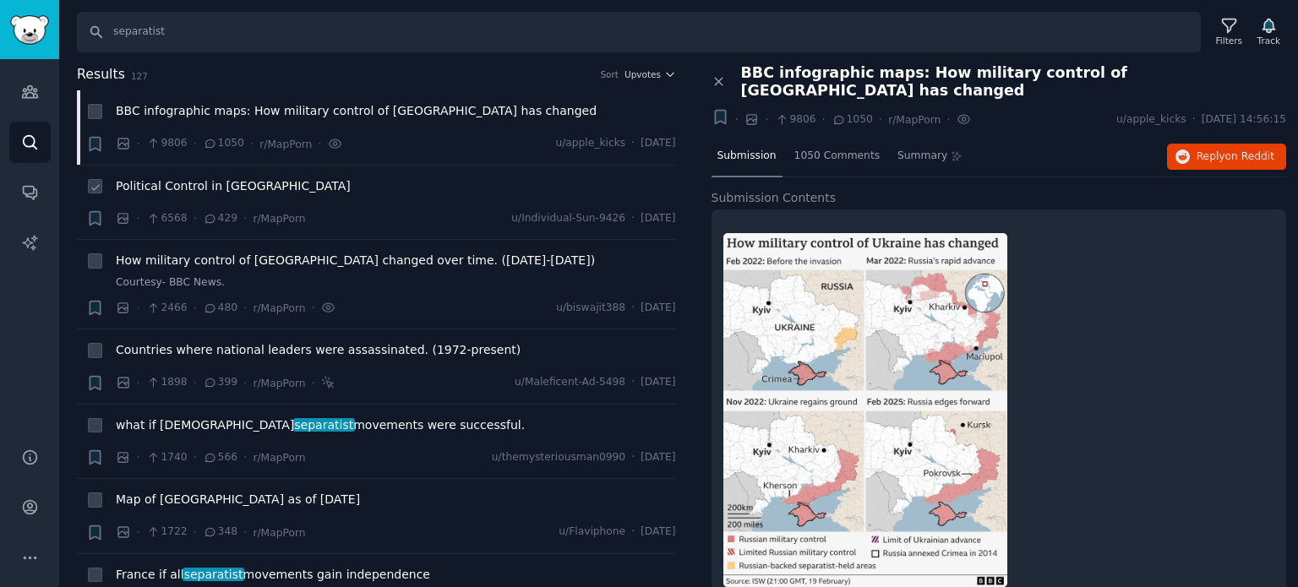
click at [159, 187] on span "Political Control in [GEOGRAPHIC_DATA]" at bounding box center [233, 186] width 235 height 18
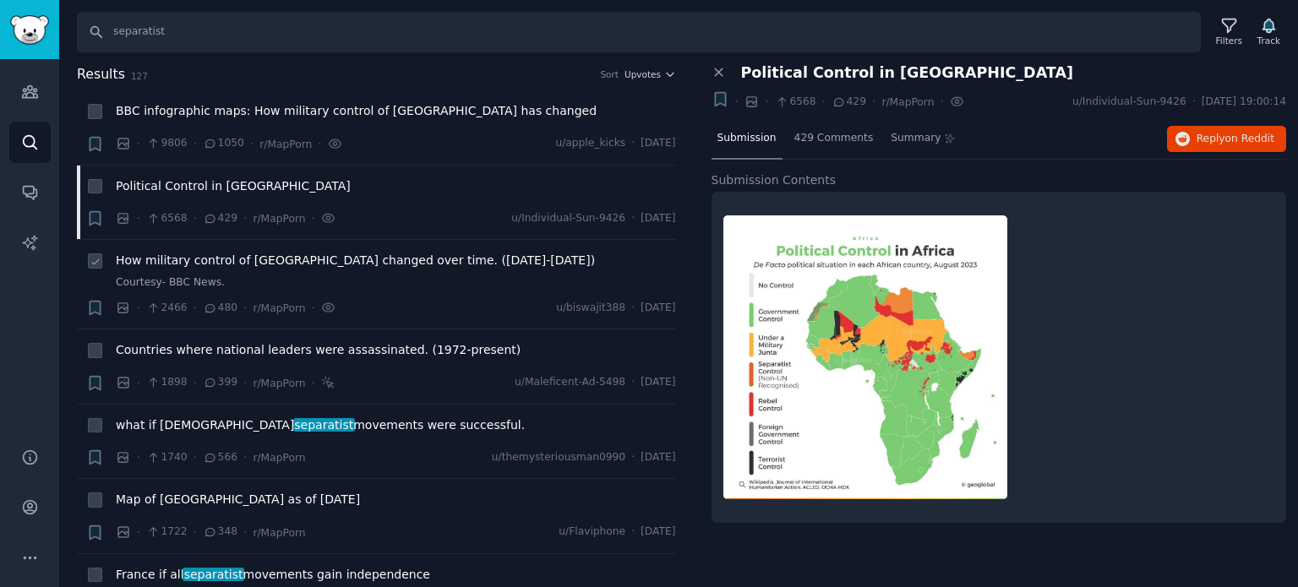
click at [205, 263] on span "How military control of [GEOGRAPHIC_DATA] changed over time. ([DATE]-[DATE])" at bounding box center [355, 261] width 479 height 18
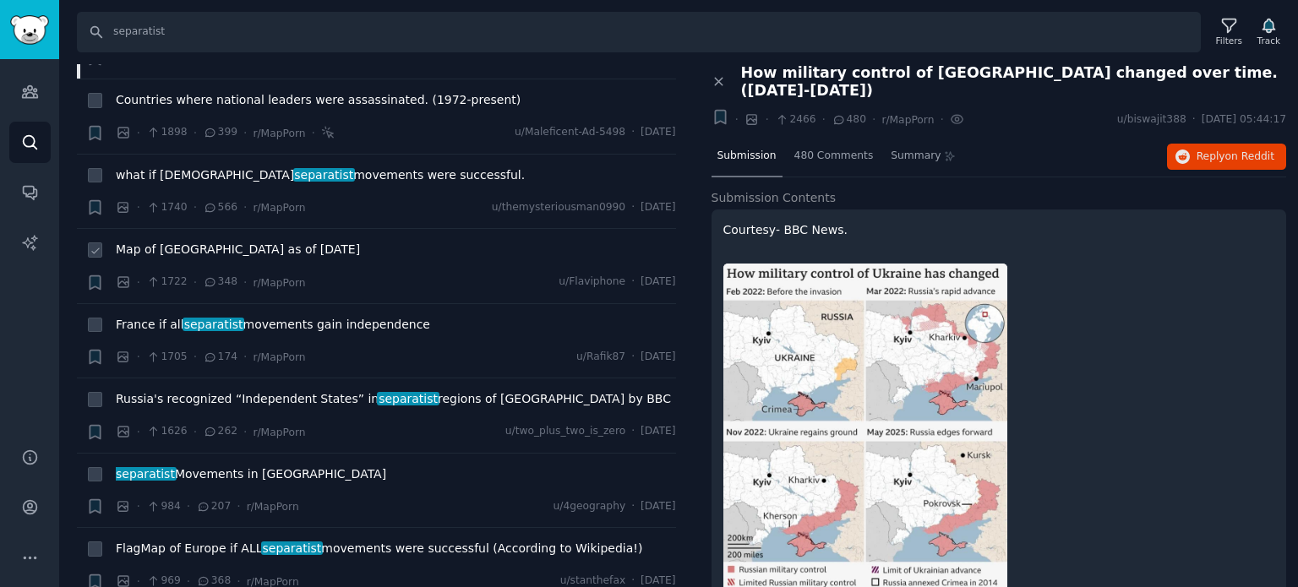
scroll to position [254, 0]
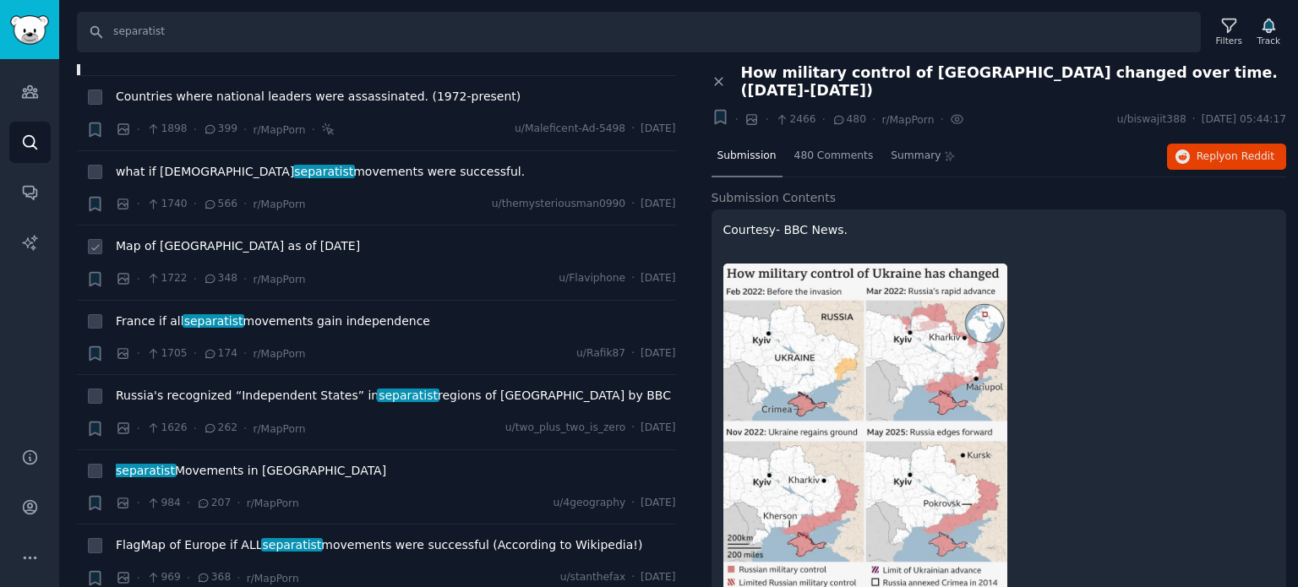
click at [194, 243] on span "Map of [GEOGRAPHIC_DATA] as of [DATE]" at bounding box center [238, 246] width 244 height 18
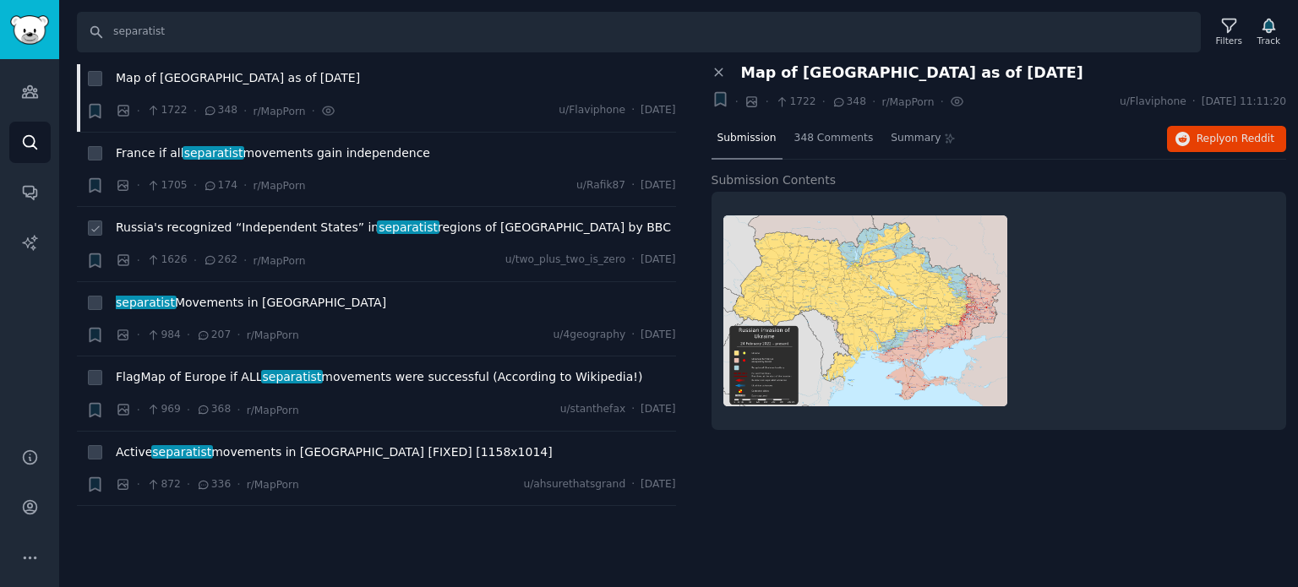
scroll to position [423, 0]
click at [231, 302] on span "separatist Movements in [GEOGRAPHIC_DATA]" at bounding box center [251, 302] width 270 height 18
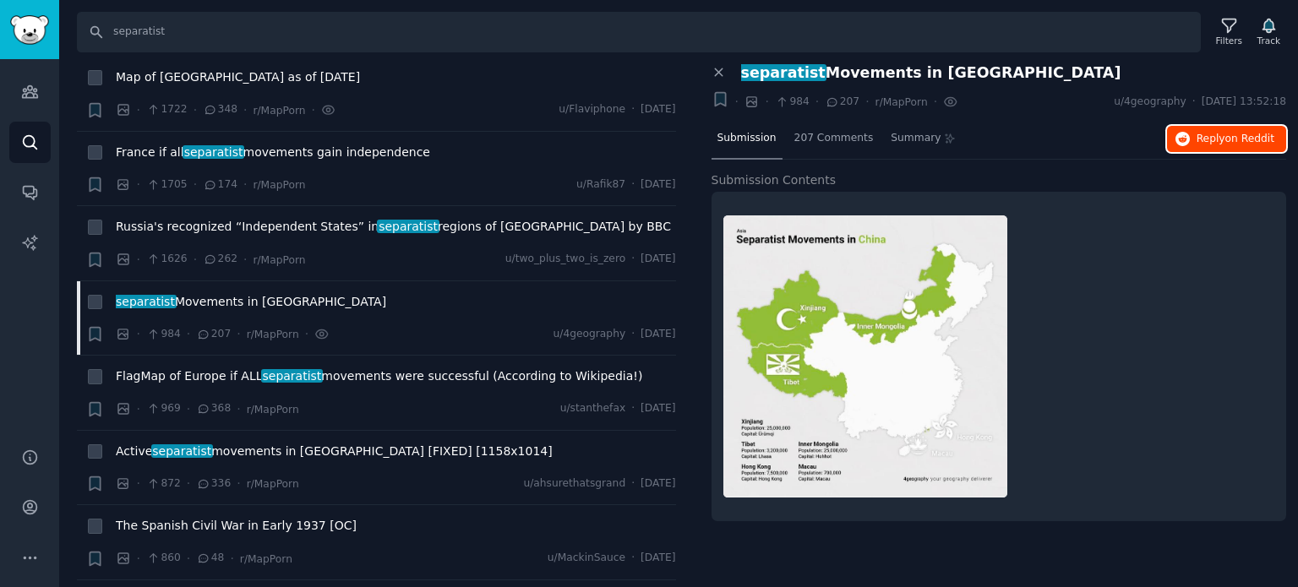
click at [1191, 132] on icon "button" at bounding box center [1182, 139] width 15 height 15
click at [206, 303] on span "separatist Movements in [GEOGRAPHIC_DATA]" at bounding box center [251, 302] width 270 height 18
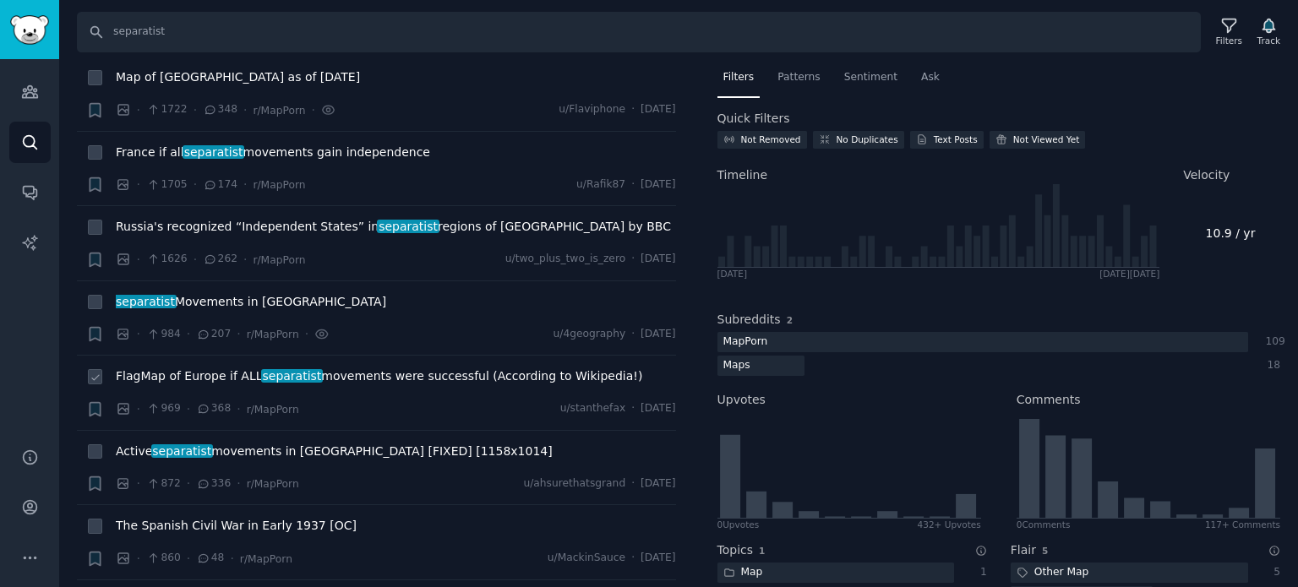
click at [205, 386] on div "FlagMap of Europe if ALL separatist movements were successful (According to Wik…" at bounding box center [396, 380] width 560 height 24
click at [206, 371] on span "FlagMap of Europe if ALL separatist movements were successful (According to Wik…" at bounding box center [379, 377] width 526 height 18
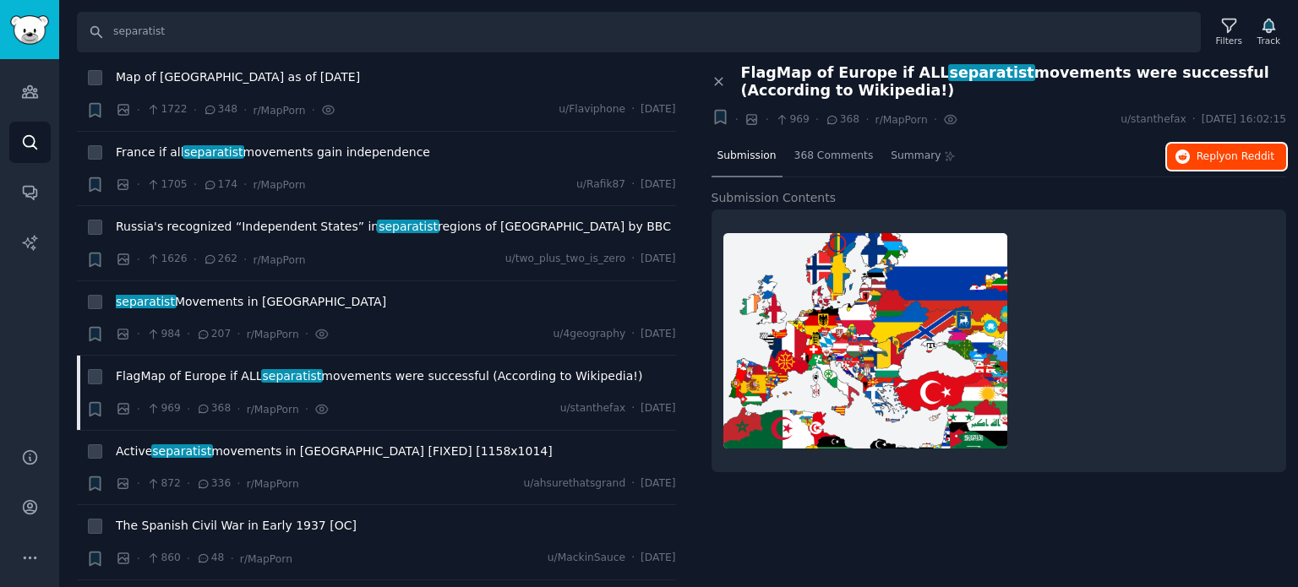
click at [1197, 155] on button "Reply on Reddit" at bounding box center [1226, 157] width 119 height 27
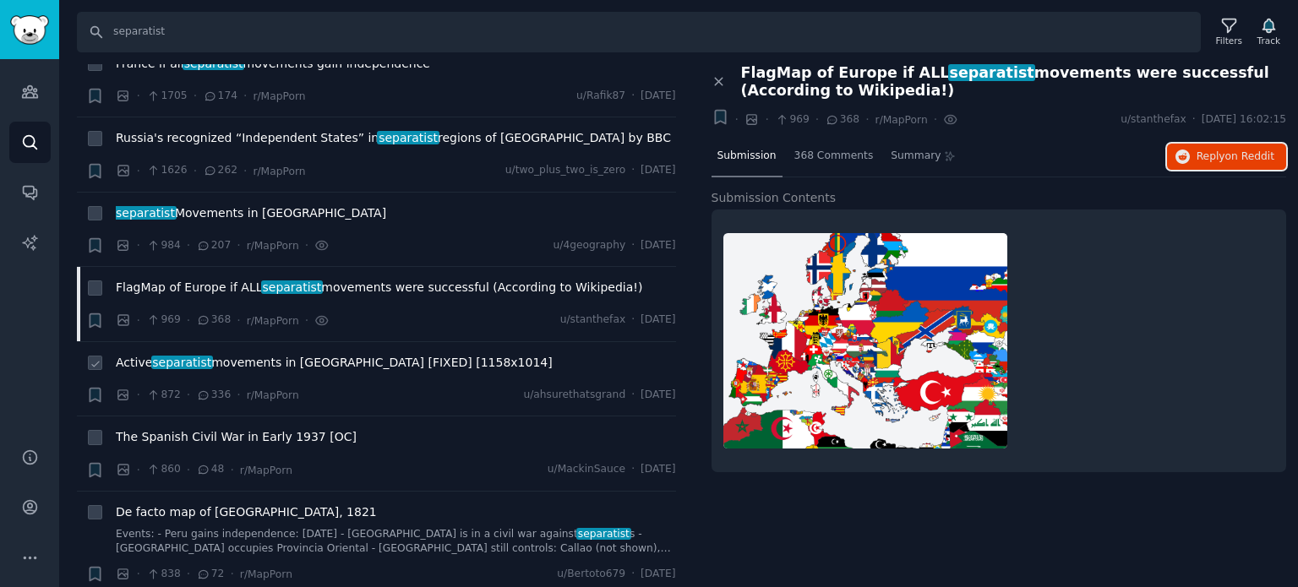
scroll to position [592, 0]
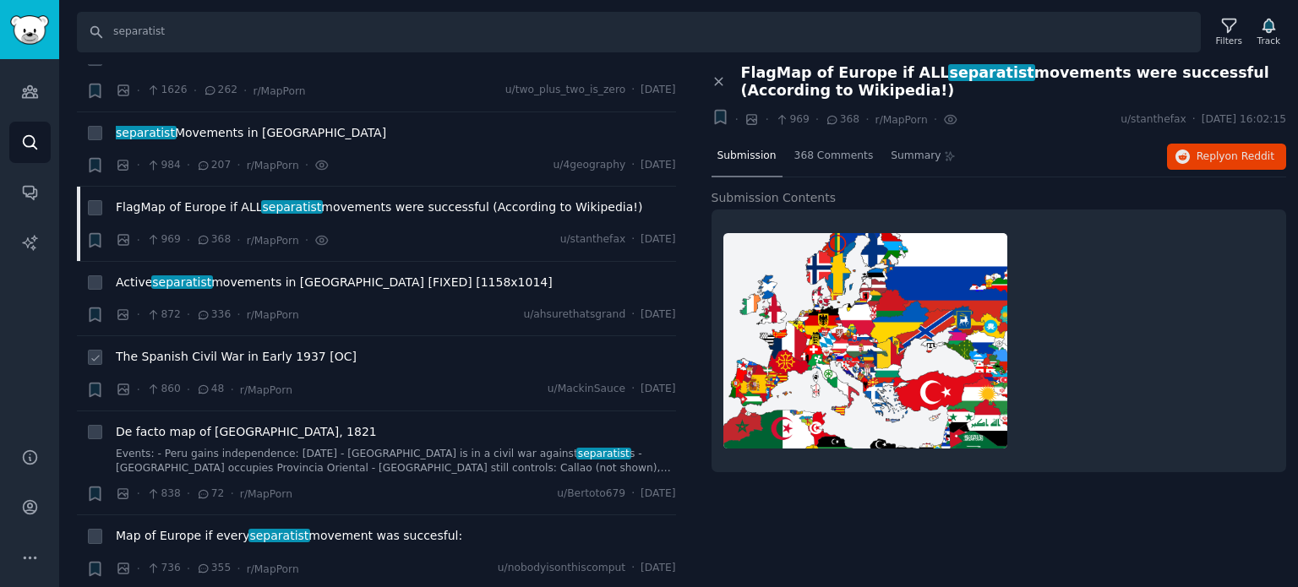
click at [164, 355] on span "The Spanish Civil War in Early 1937 [OC]" at bounding box center [236, 357] width 241 height 18
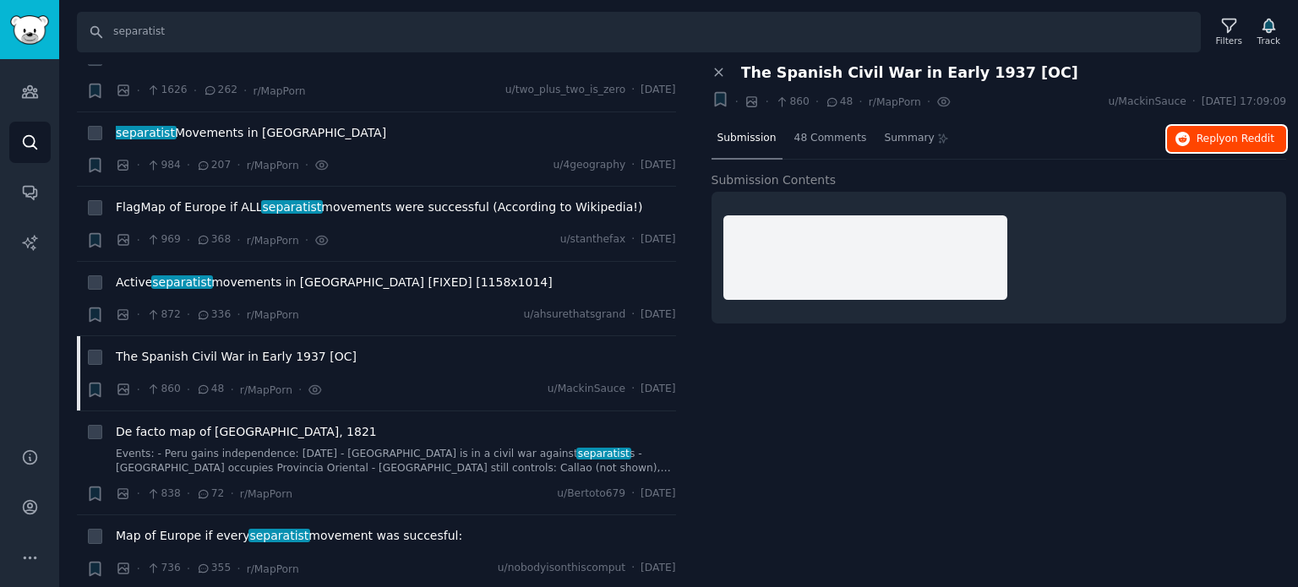
click at [1214, 136] on span "Reply on Reddit" at bounding box center [1236, 139] width 78 height 15
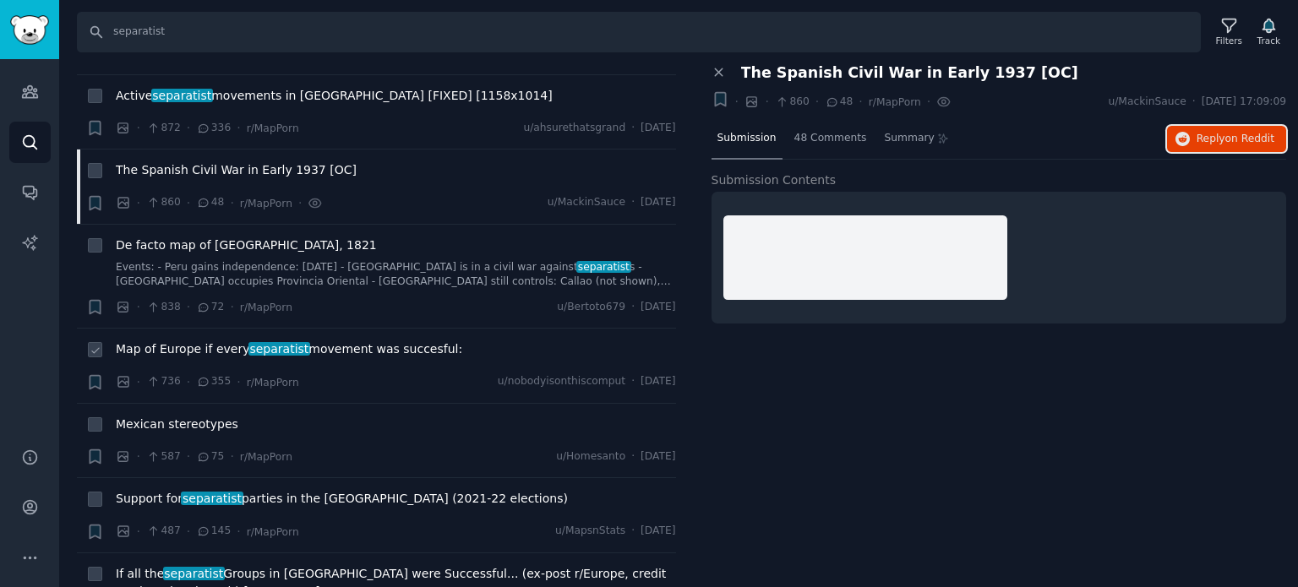
scroll to position [845, 0]
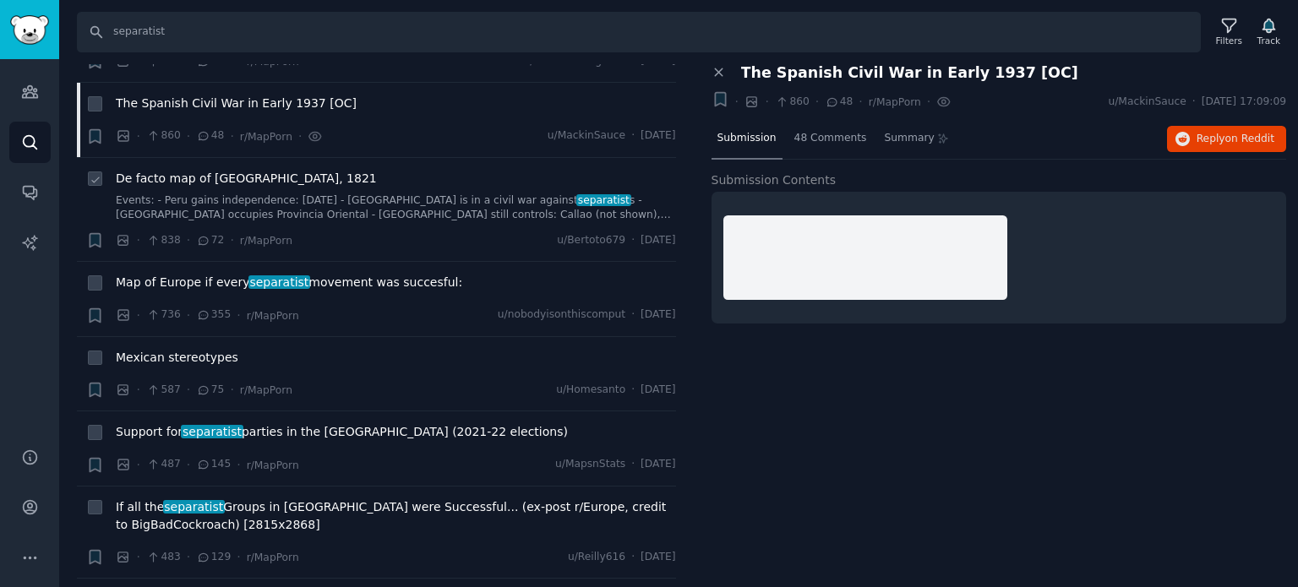
click at [258, 181] on span "De facto map of [GEOGRAPHIC_DATA], 1821" at bounding box center [246, 179] width 261 height 18
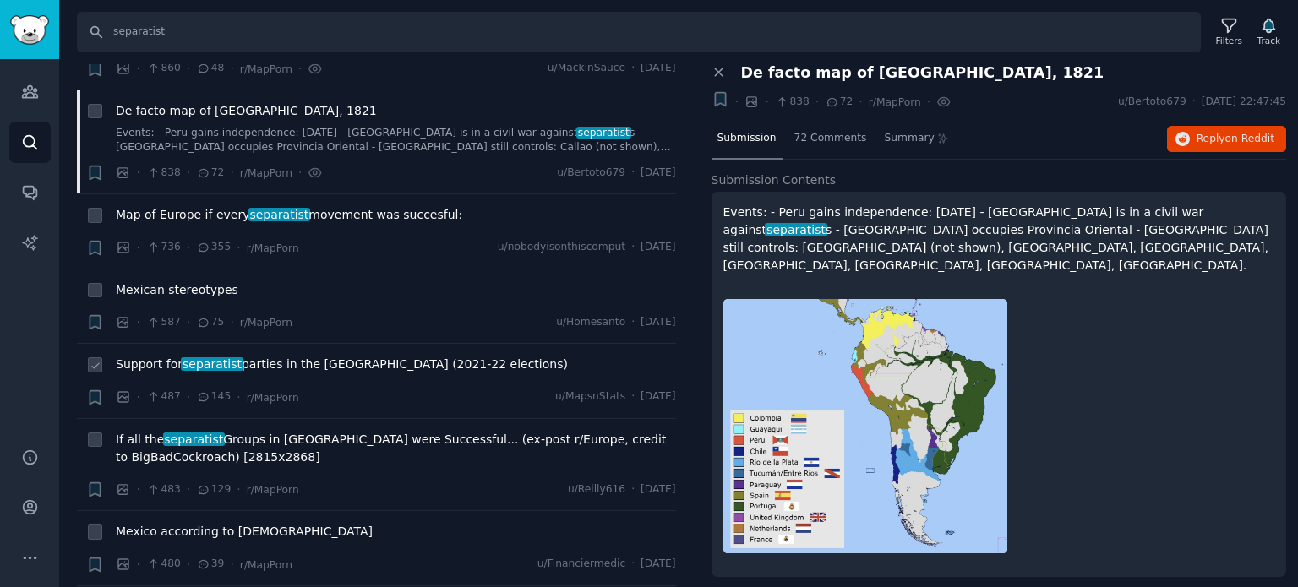
scroll to position [1014, 0]
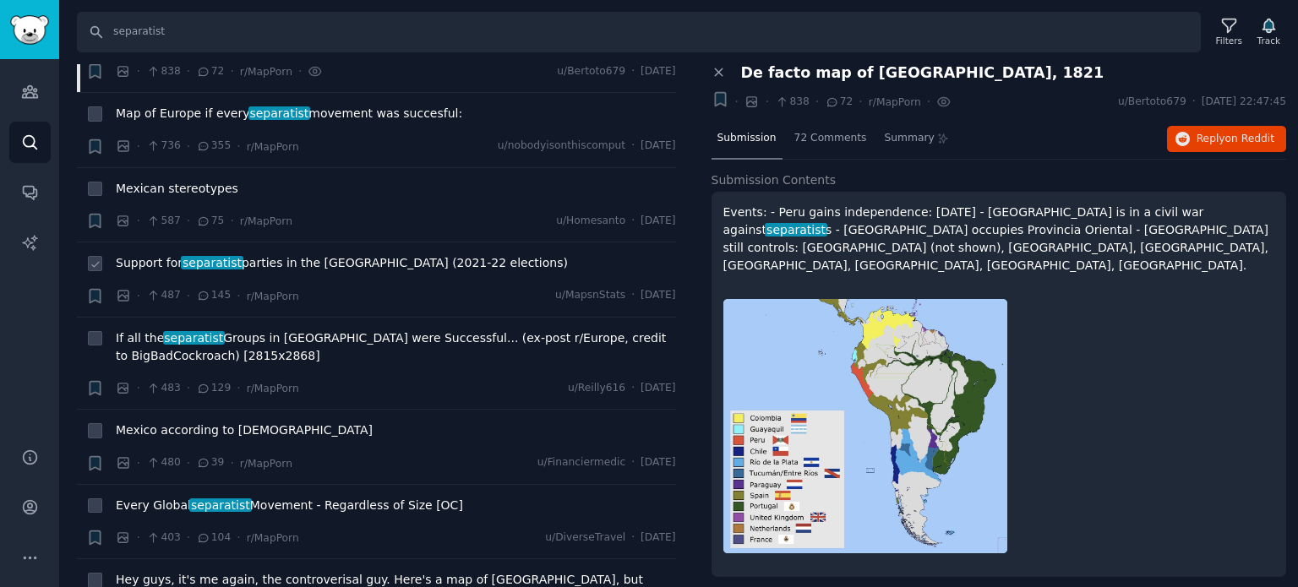
click at [250, 256] on span "Support for separatist parties in the [GEOGRAPHIC_DATA] (2021-22 elections)" at bounding box center [342, 263] width 452 height 18
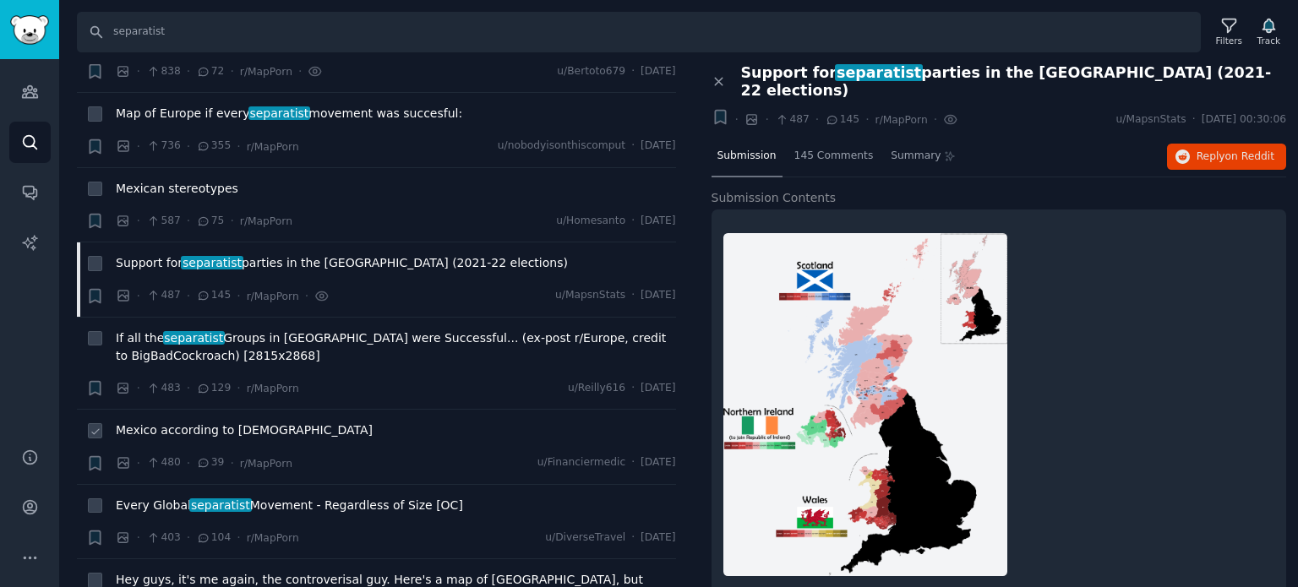
click at [173, 437] on div "Mexico according to [DEMOGRAPHIC_DATA]" at bounding box center [396, 434] width 560 height 24
click at [173, 428] on span "Mexico according to [DEMOGRAPHIC_DATA]" at bounding box center [244, 431] width 257 height 18
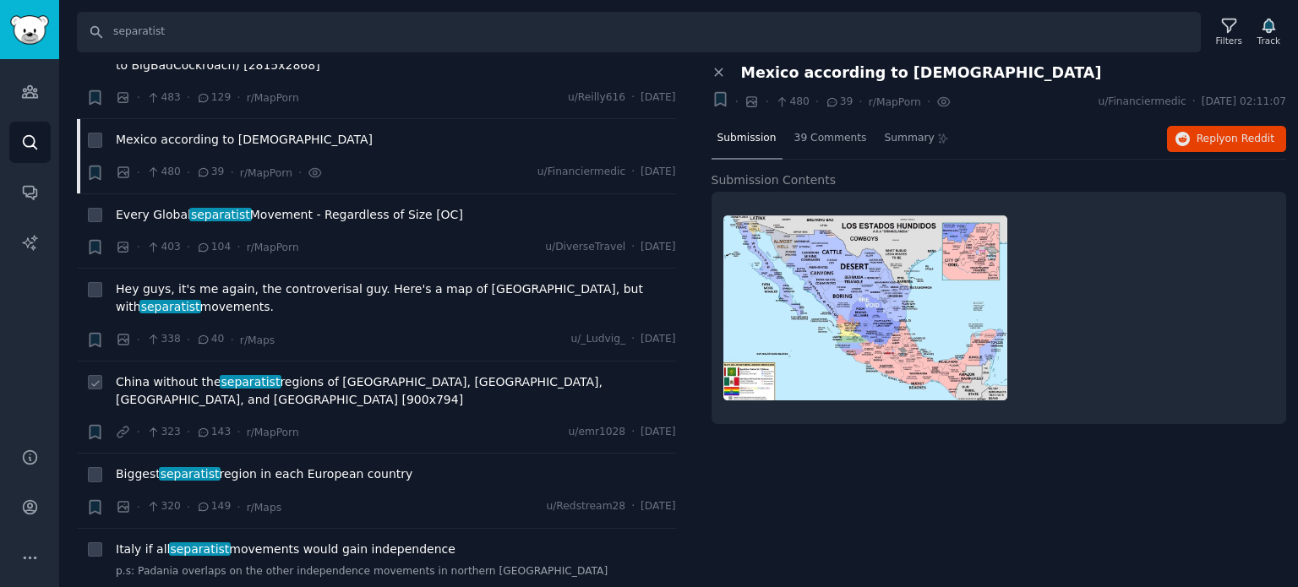
scroll to position [1352, 0]
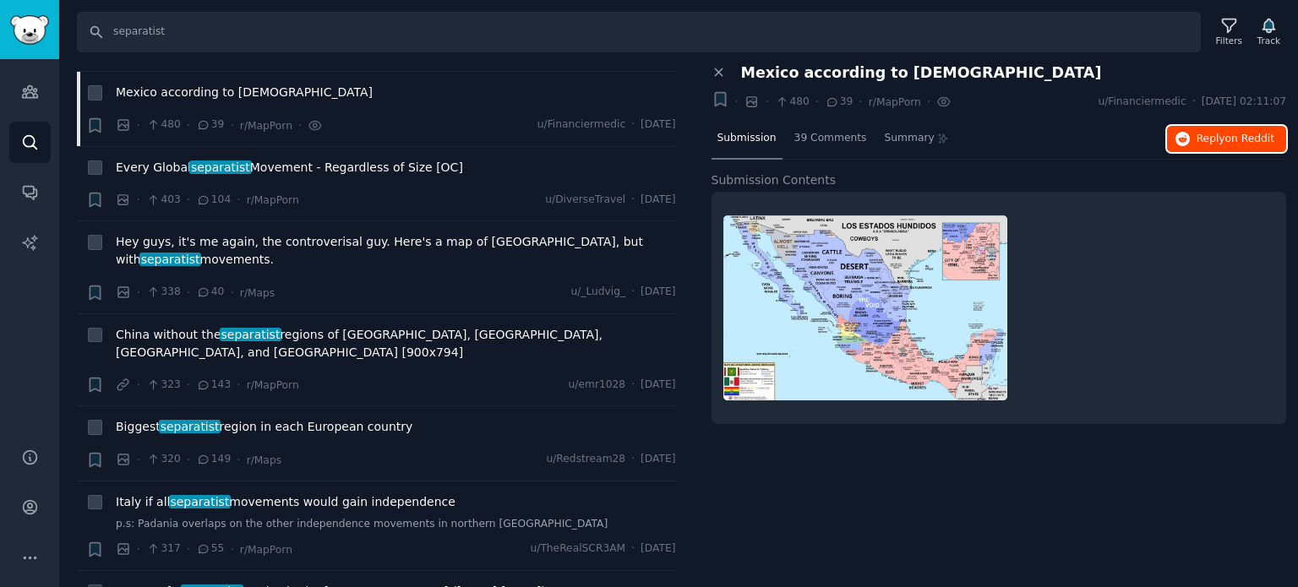
click at [1186, 145] on button "Reply on Reddit" at bounding box center [1226, 139] width 119 height 27
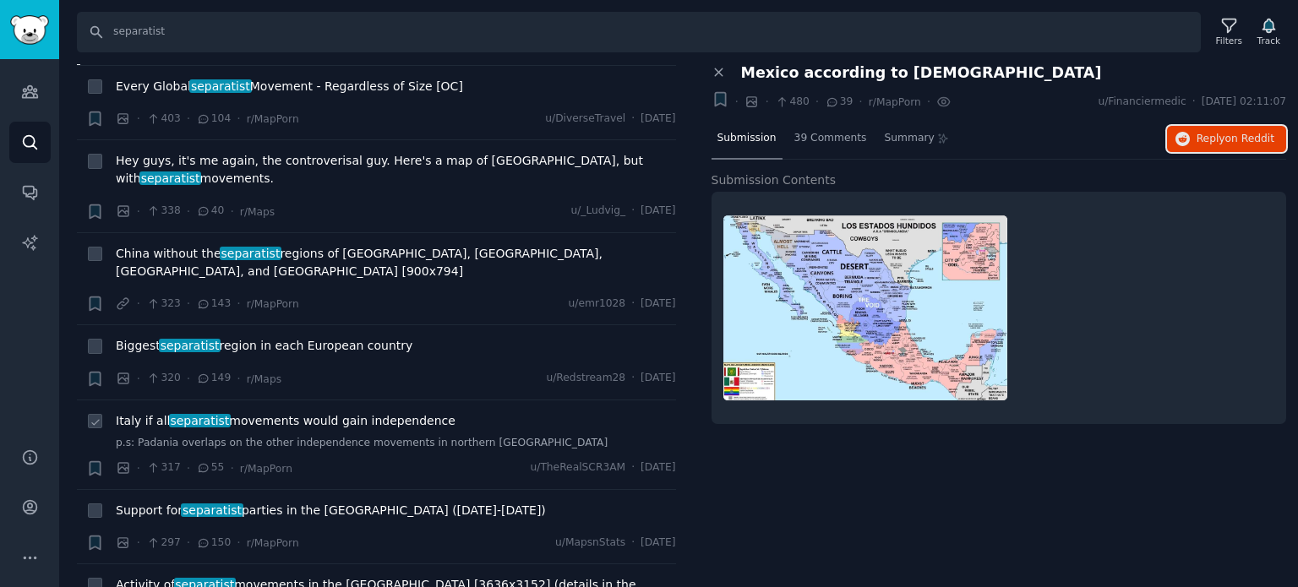
scroll to position [1521, 0]
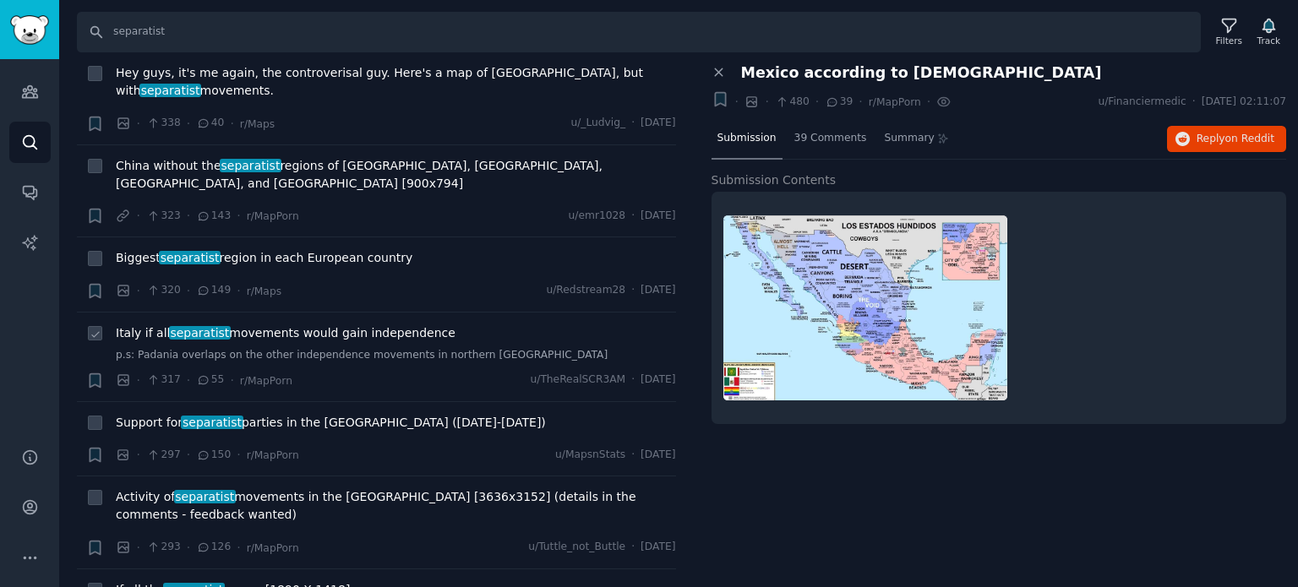
click at [213, 326] on span "separatist" at bounding box center [200, 333] width 62 height 14
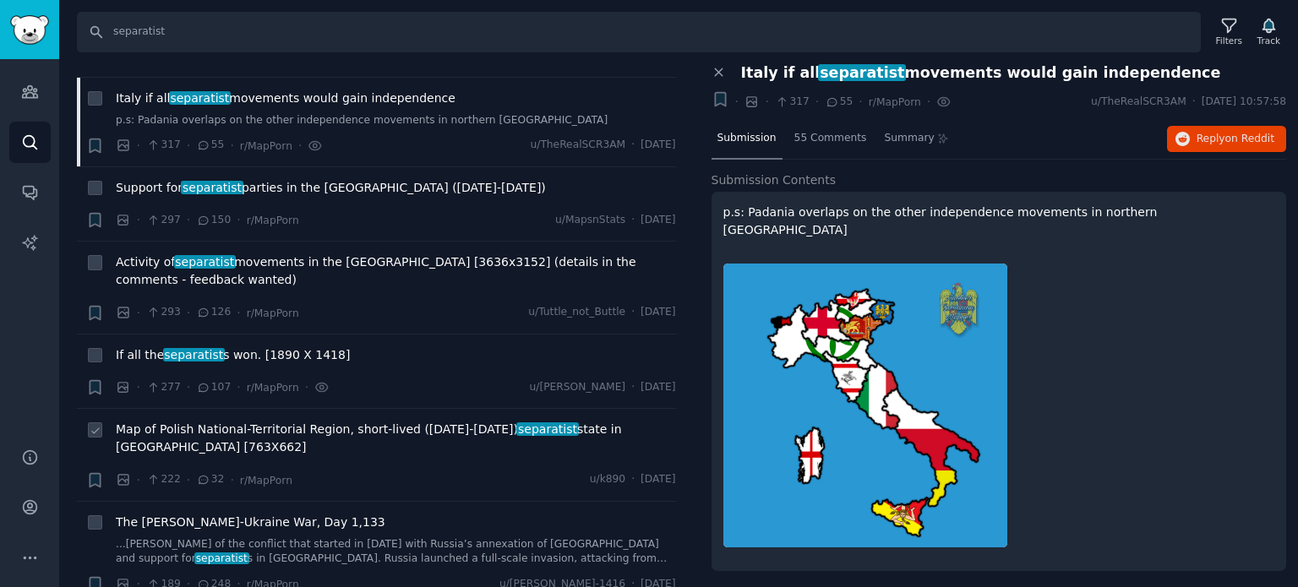
scroll to position [1775, 0]
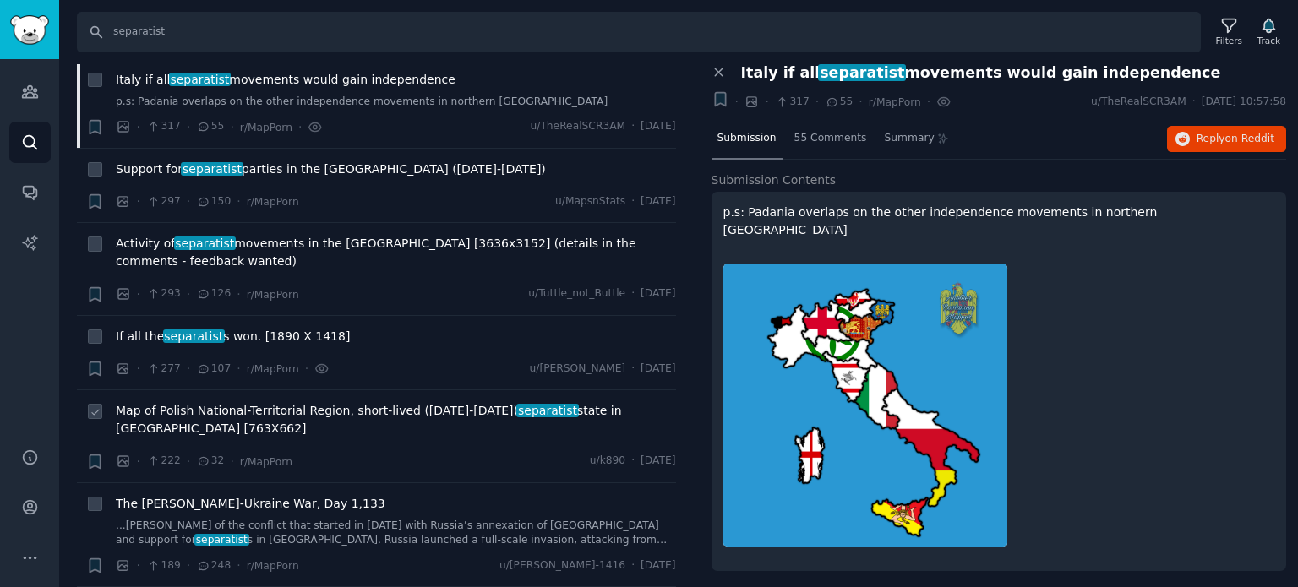
click at [172, 402] on span "Map of Polish National-Territorial Region, short-lived ([DATE]-[DATE]) separati…" at bounding box center [396, 419] width 560 height 35
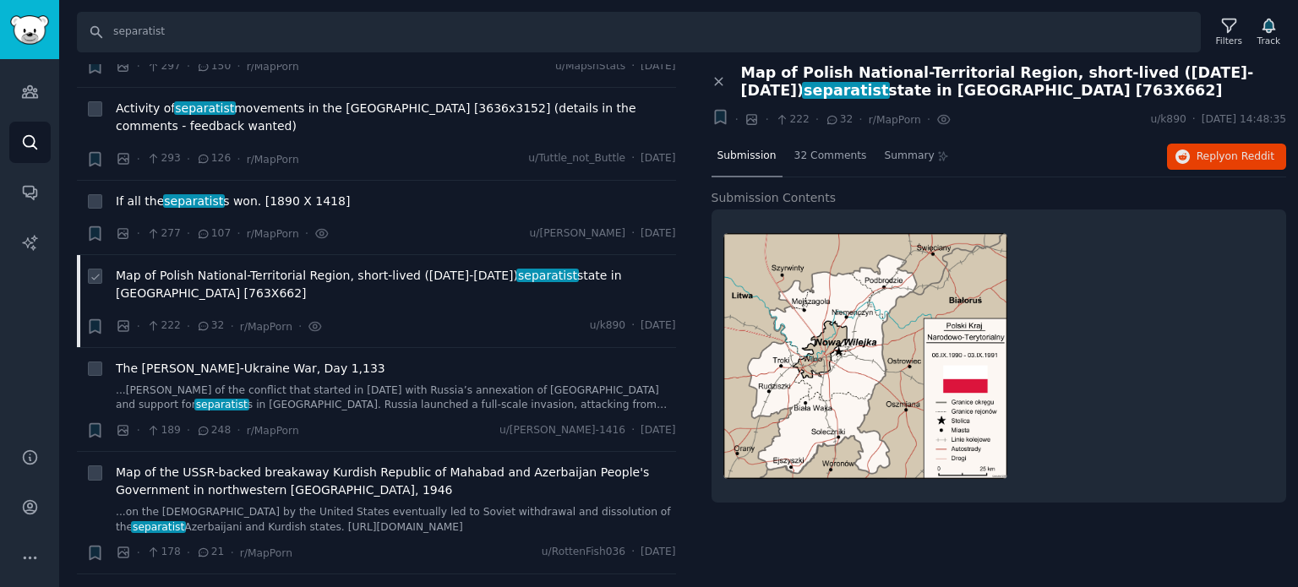
scroll to position [1944, 0]
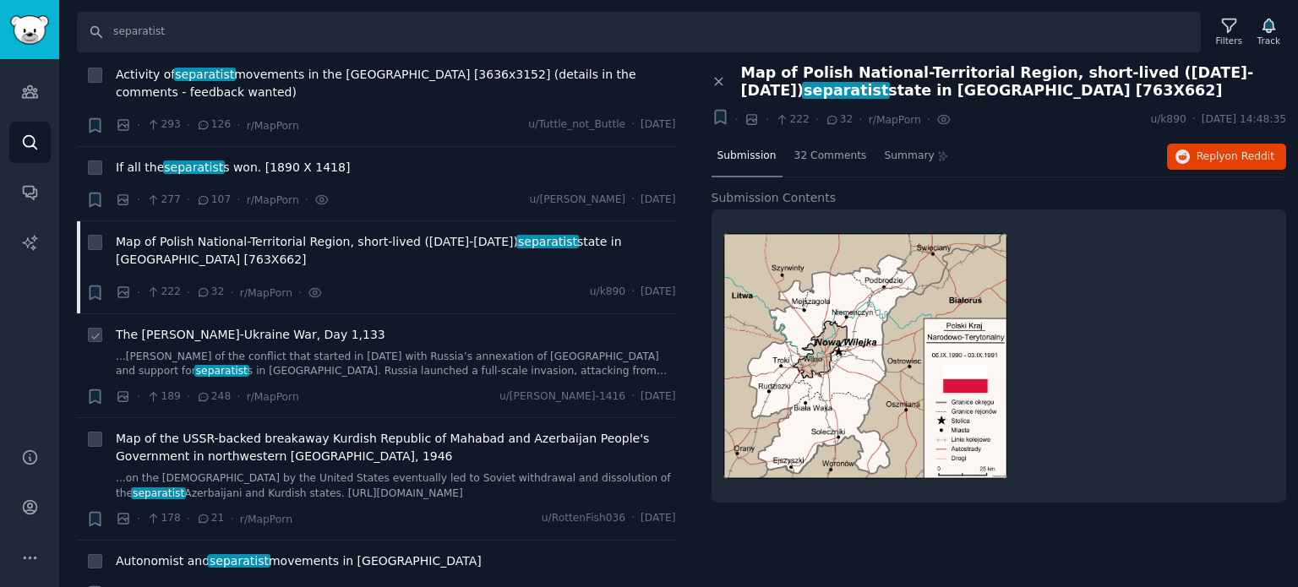
click at [188, 326] on span "The [PERSON_NAME]-Ukraine War, Day 1,133" at bounding box center [251, 335] width 270 height 18
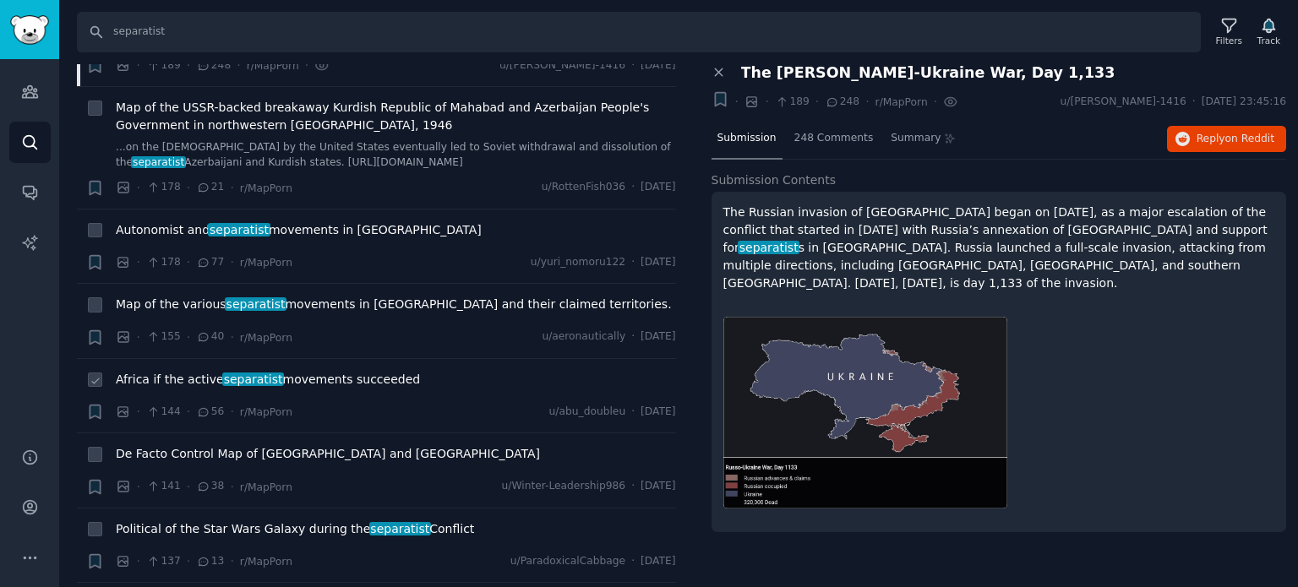
scroll to position [2282, 0]
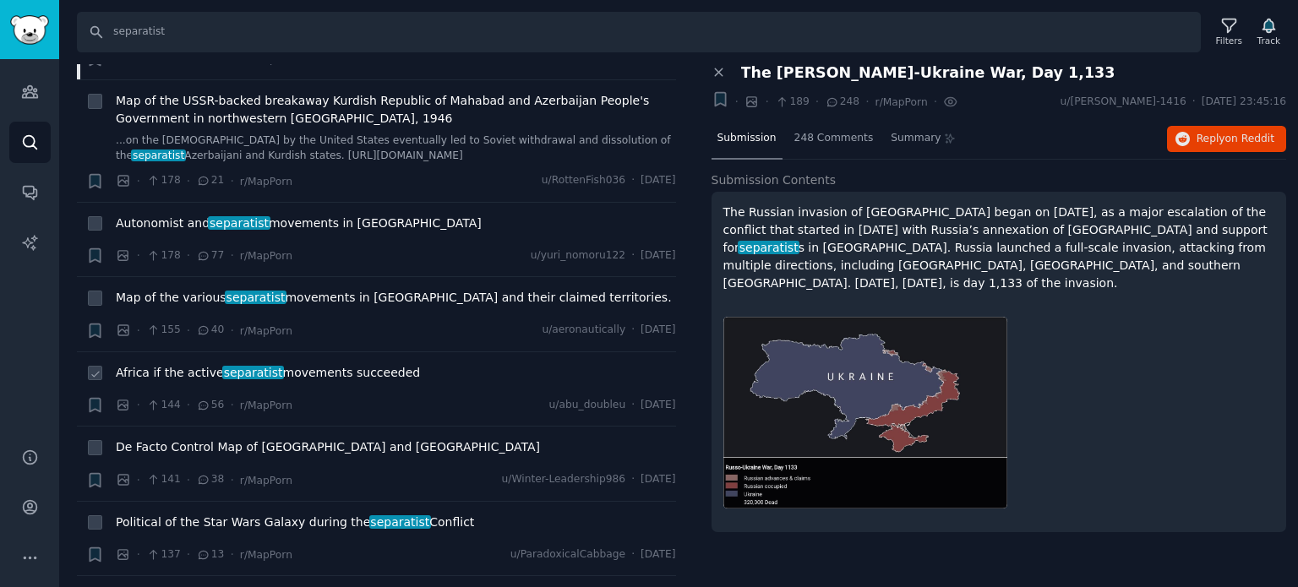
click at [187, 364] on span "Africa if the active separatist movements succeeded" at bounding box center [268, 373] width 304 height 18
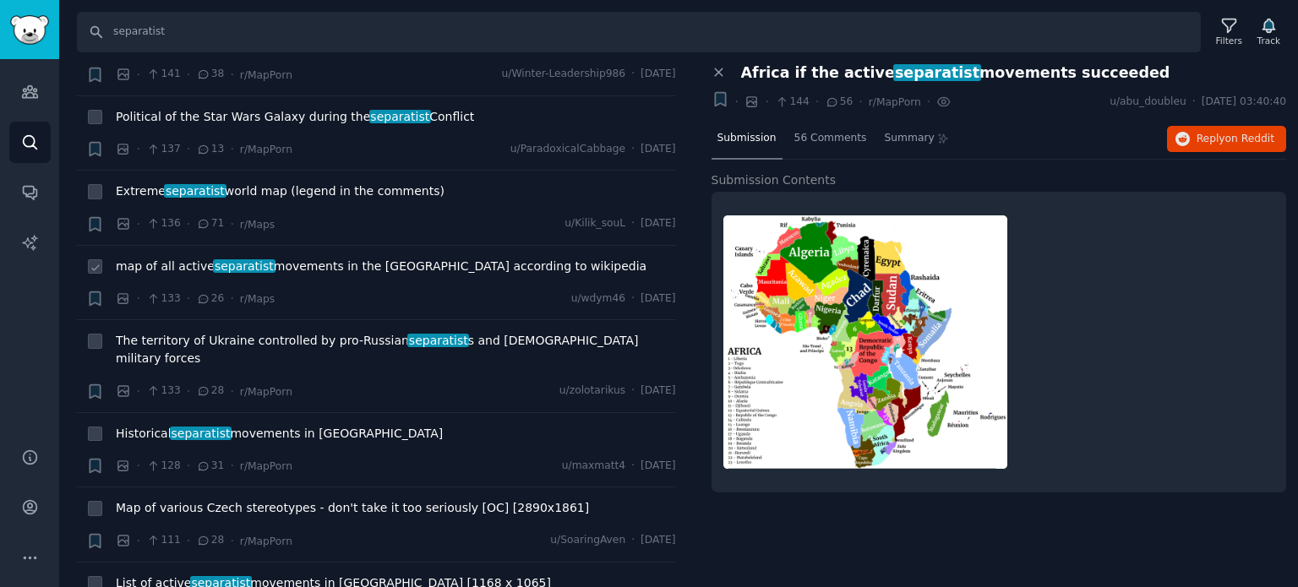
scroll to position [2704, 0]
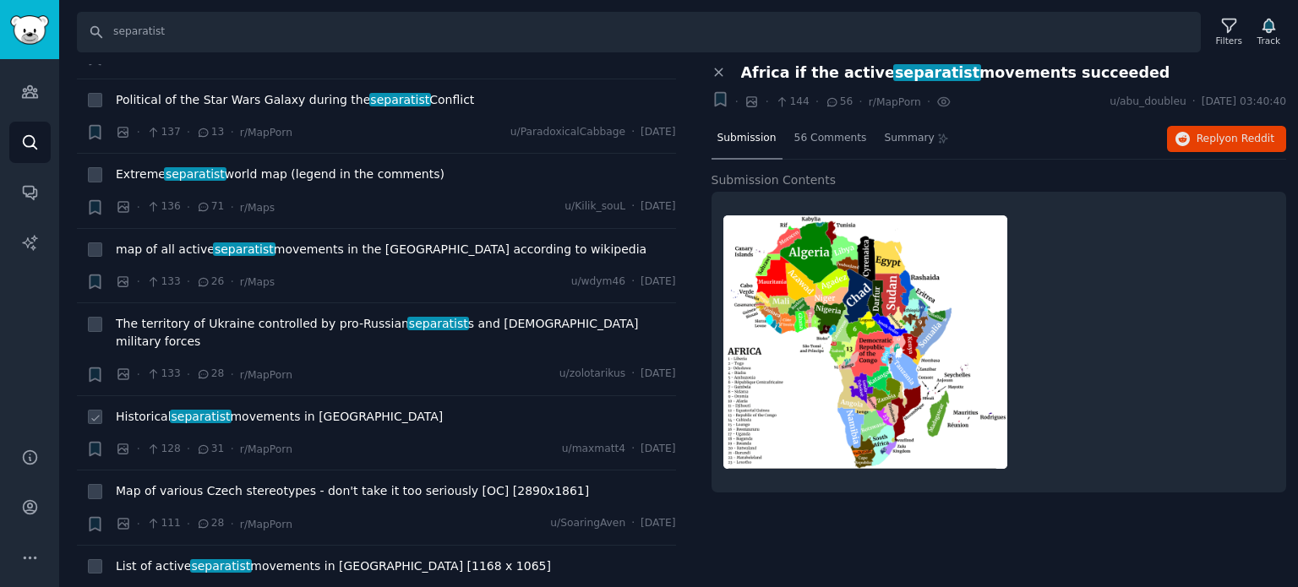
click at [186, 410] on span "separatist" at bounding box center [201, 417] width 62 height 14
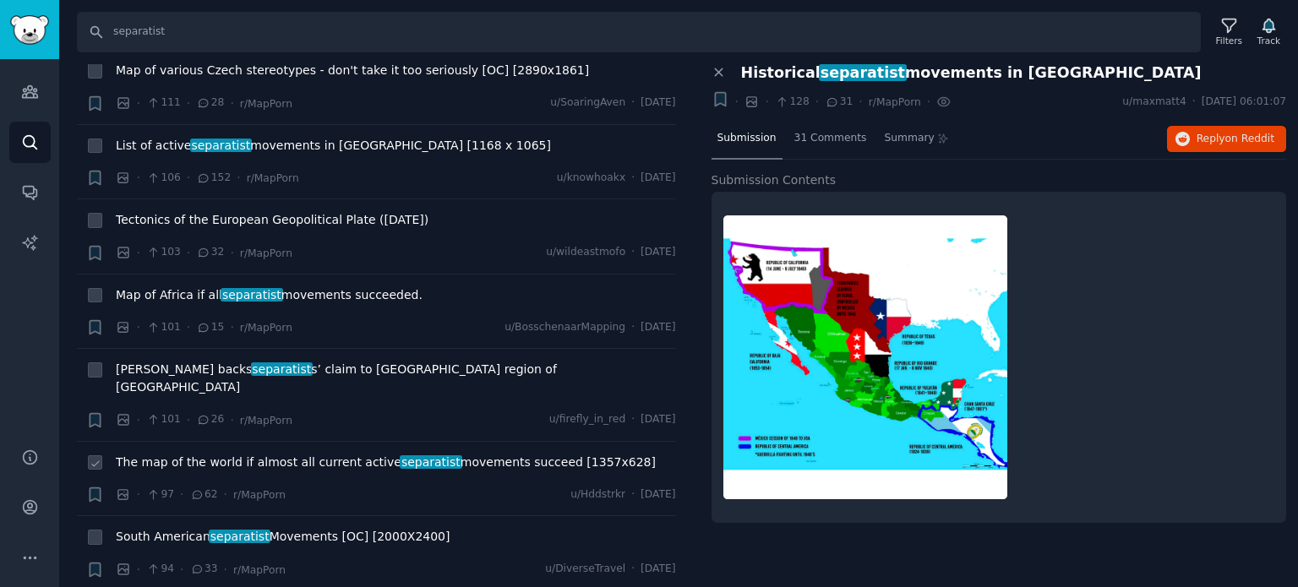
scroll to position [3127, 0]
click at [178, 526] on span "South American separatist Movements [OC] [2000X2400]" at bounding box center [283, 535] width 334 height 18
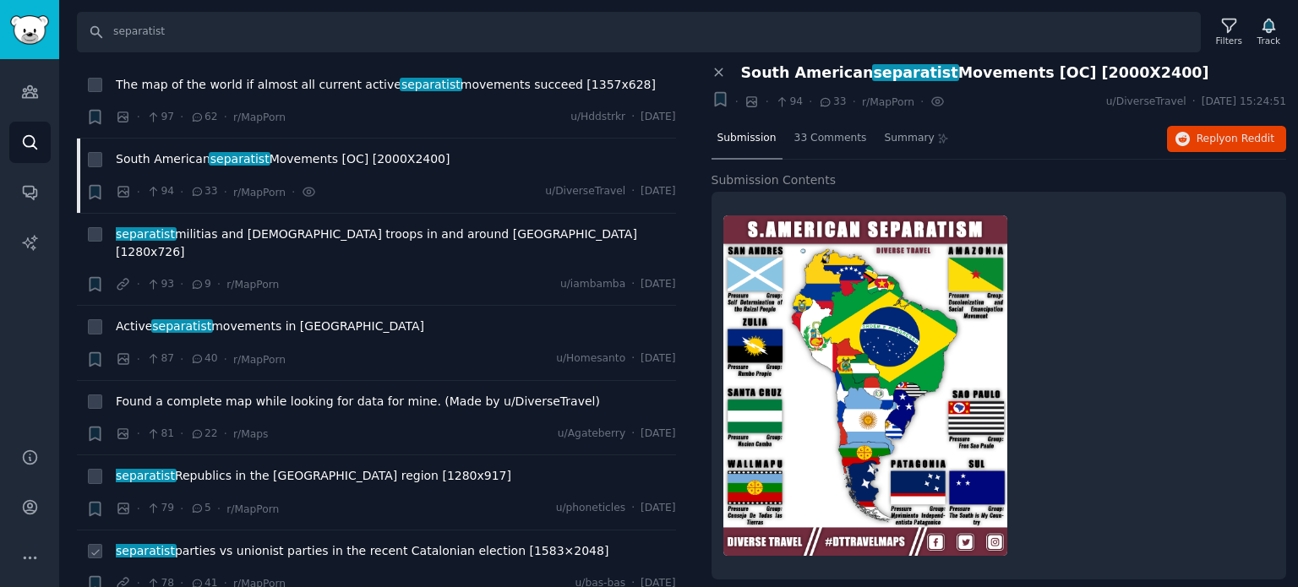
scroll to position [3549, 0]
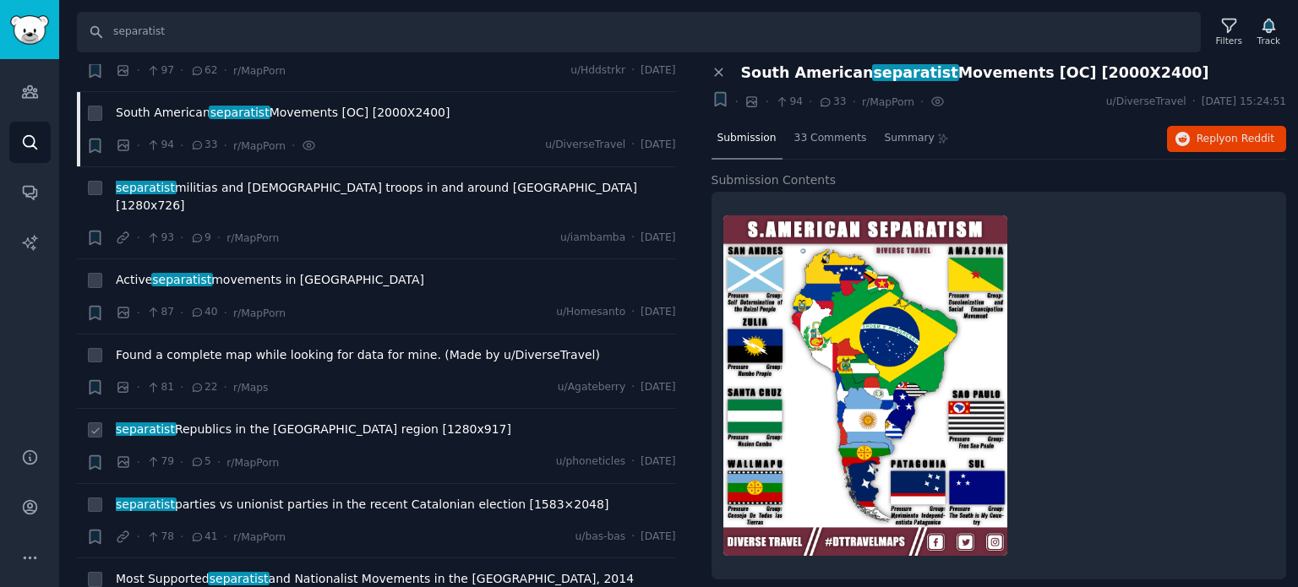
click at [220, 409] on li "+ separatist Republics in the [GEOGRAPHIC_DATA] region [1280x917] · 79 · 5 · r/…" at bounding box center [376, 446] width 599 height 74
click at [216, 421] on span "separatist Republics in the [GEOGRAPHIC_DATA] region [1280x917]" at bounding box center [313, 430] width 395 height 18
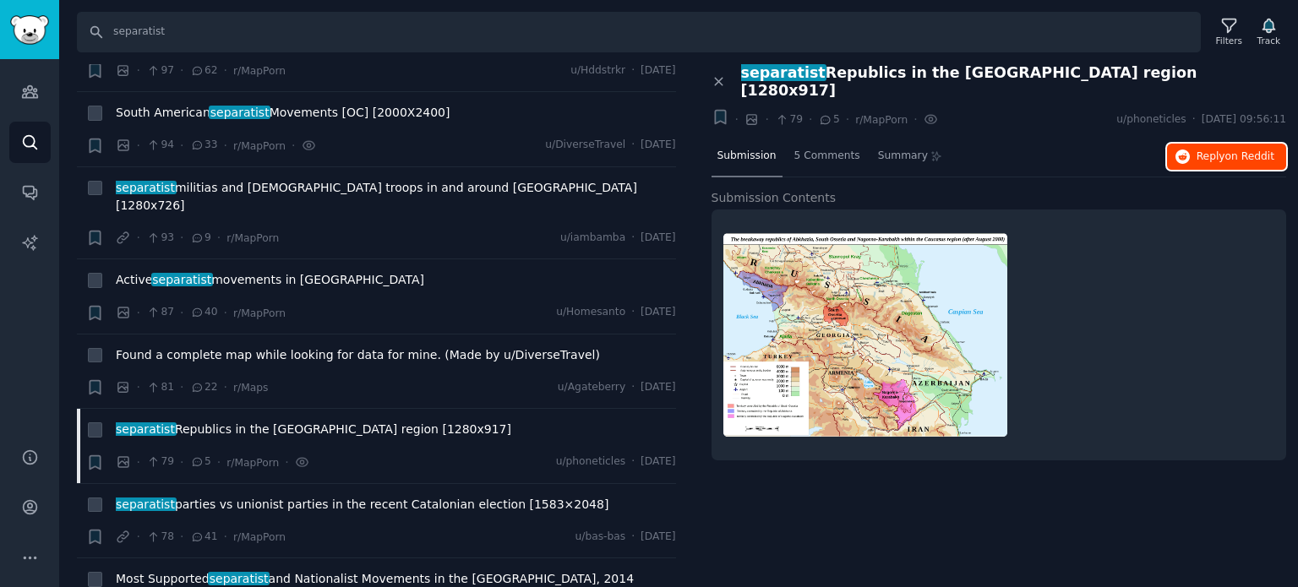
click at [1224, 148] on button "Reply on Reddit" at bounding box center [1226, 157] width 119 height 27
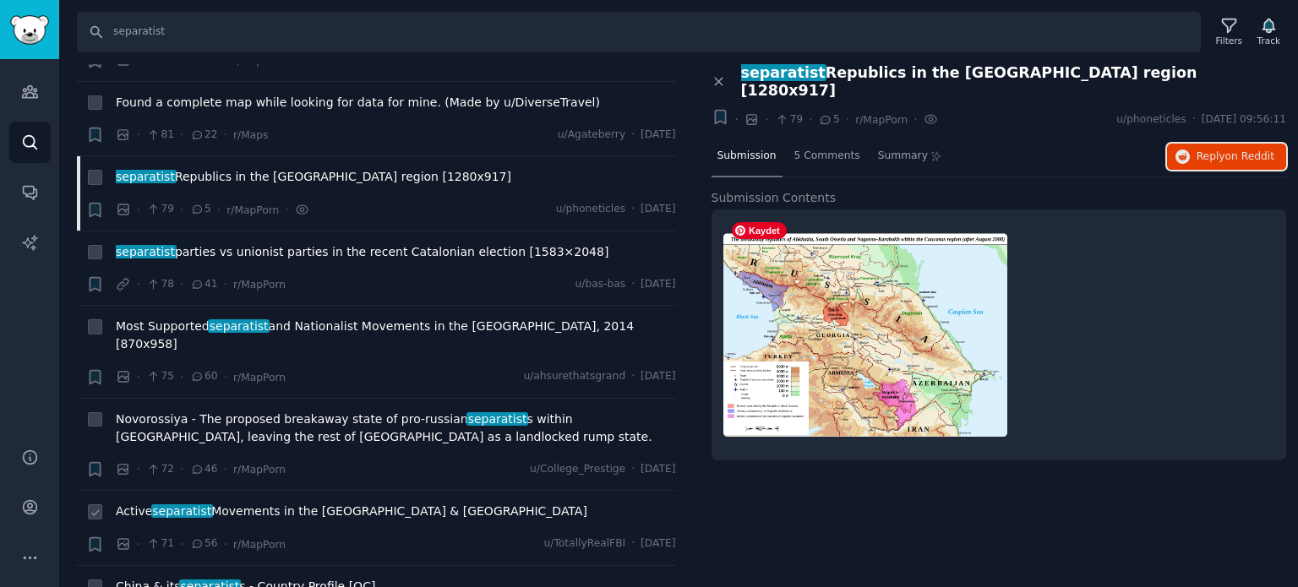
scroll to position [3803, 0]
click at [152, 504] on span "separatist" at bounding box center [182, 511] width 62 height 14
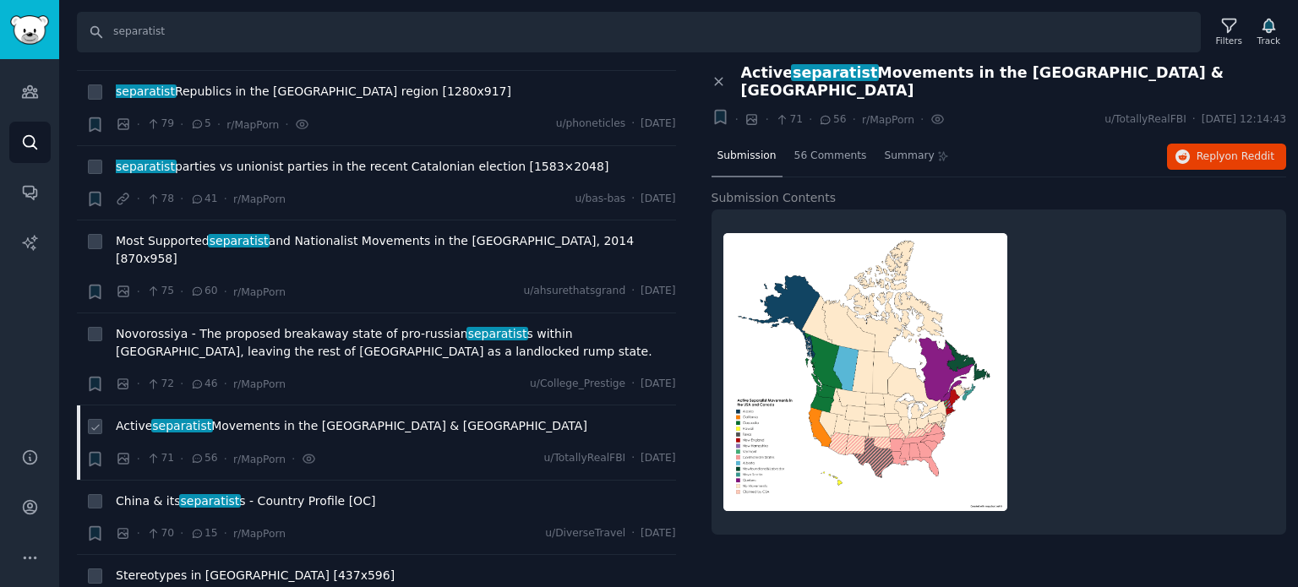
scroll to position [3972, 0]
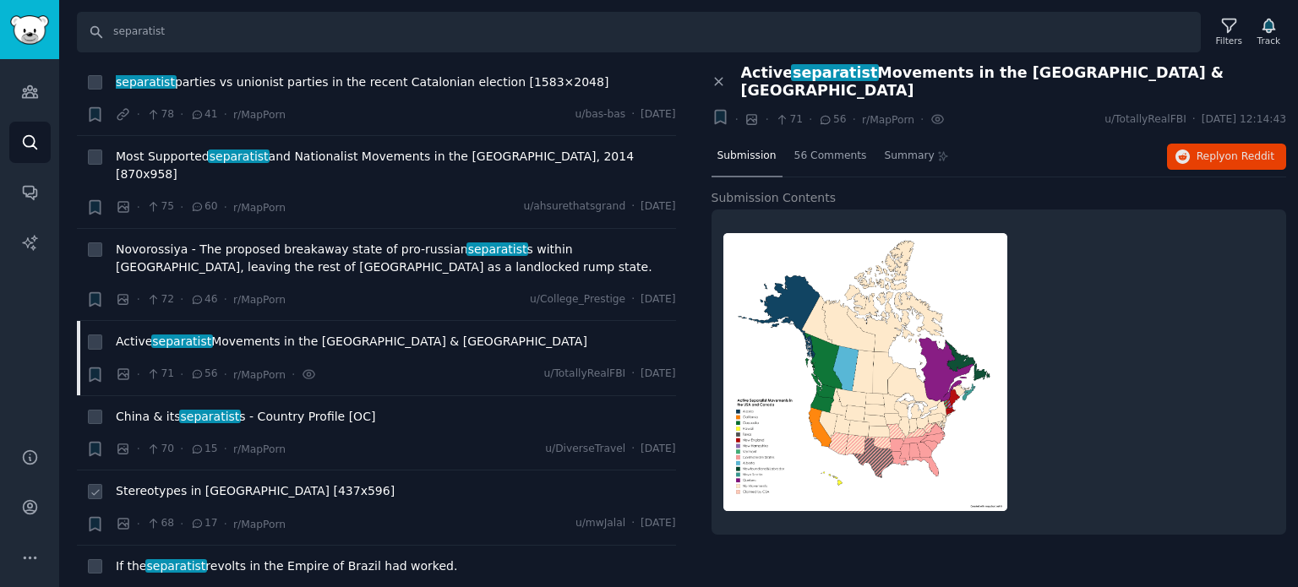
click at [189, 483] on span "Stereotypes in [GEOGRAPHIC_DATA] [437x596]" at bounding box center [255, 492] width 279 height 18
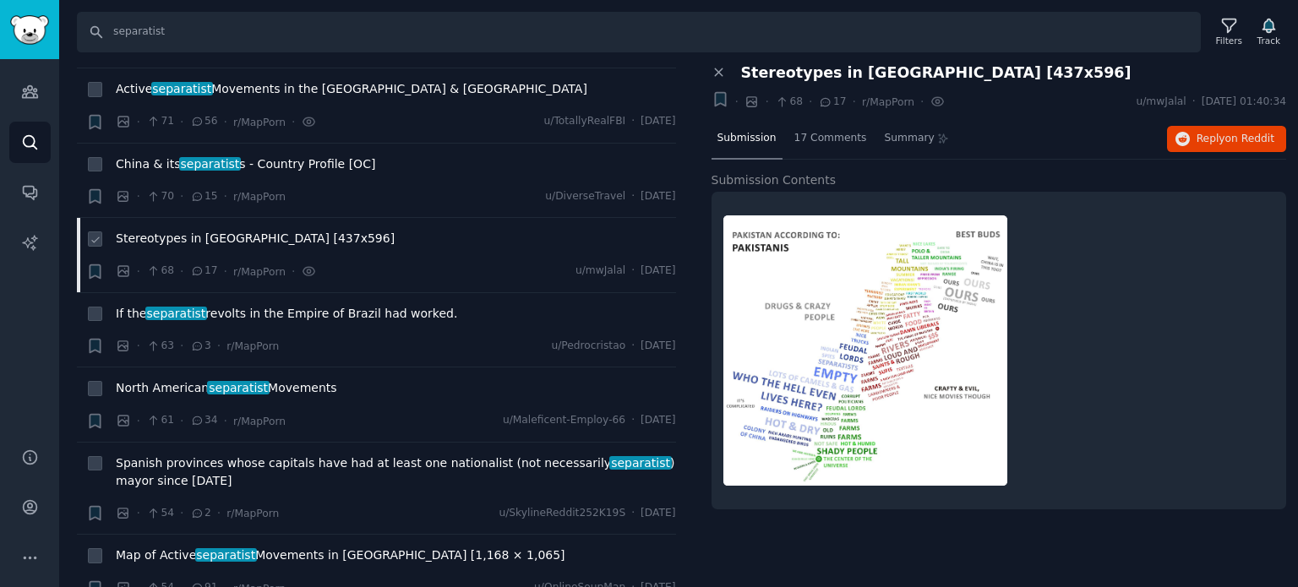
scroll to position [4225, 0]
click at [189, 546] on span "Map of Active separatist Movements in [GEOGRAPHIC_DATA] [1,168 × 1,065]" at bounding box center [341, 555] width 450 height 18
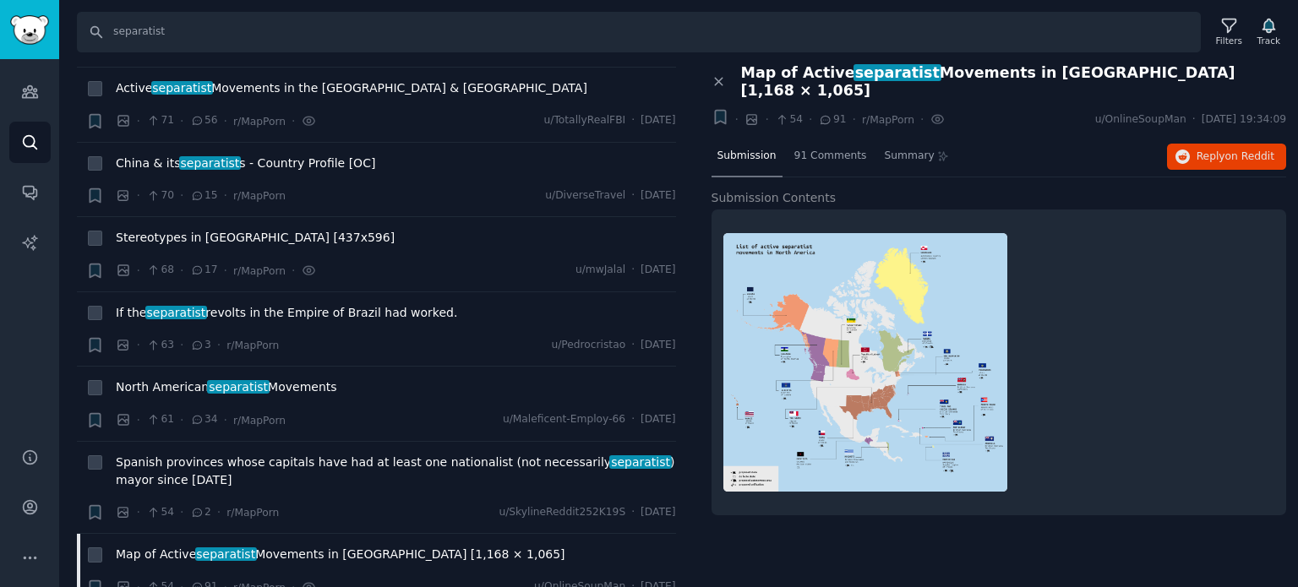
scroll to position [4394, 0]
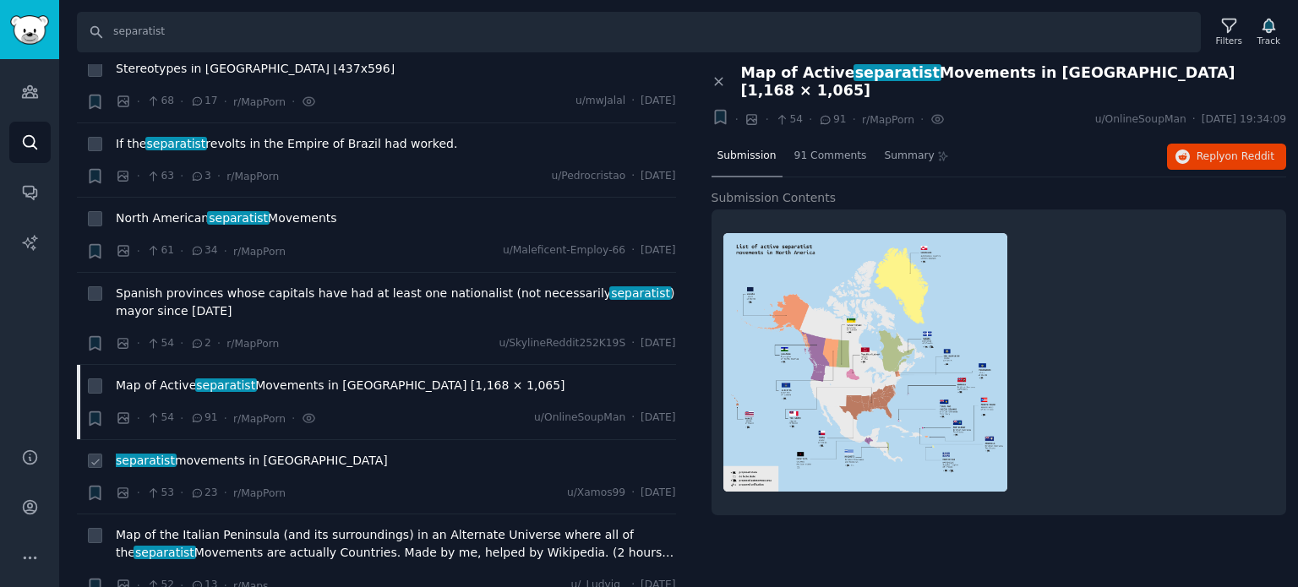
click at [179, 452] on span "separatist movements in [GEOGRAPHIC_DATA]" at bounding box center [252, 461] width 272 height 18
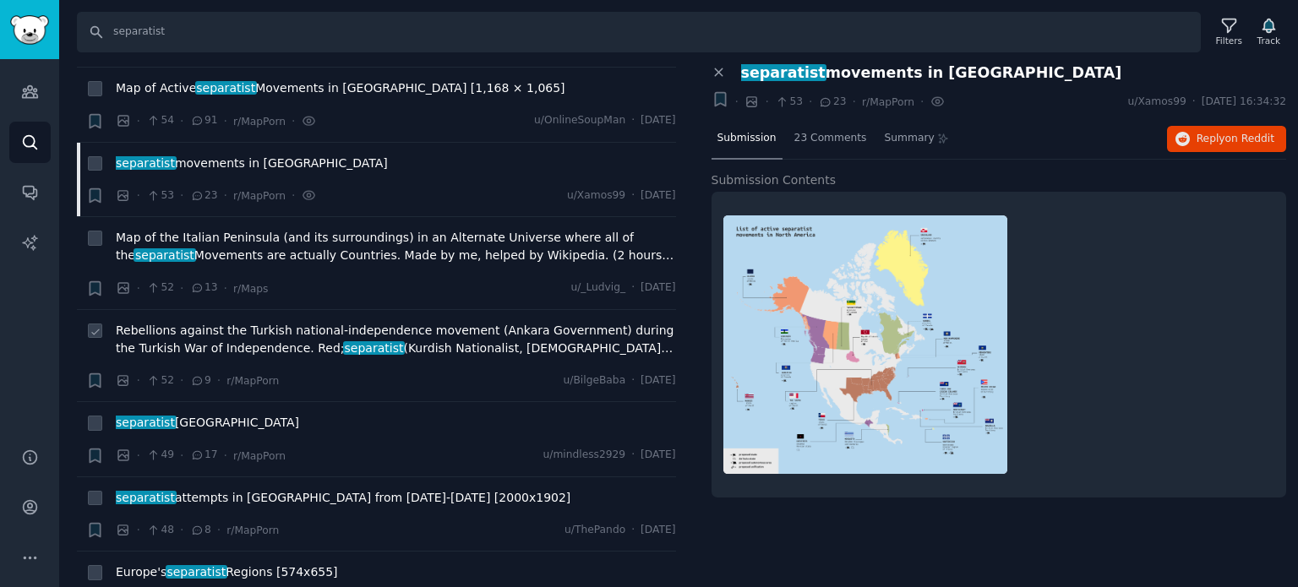
scroll to position [4732, 0]
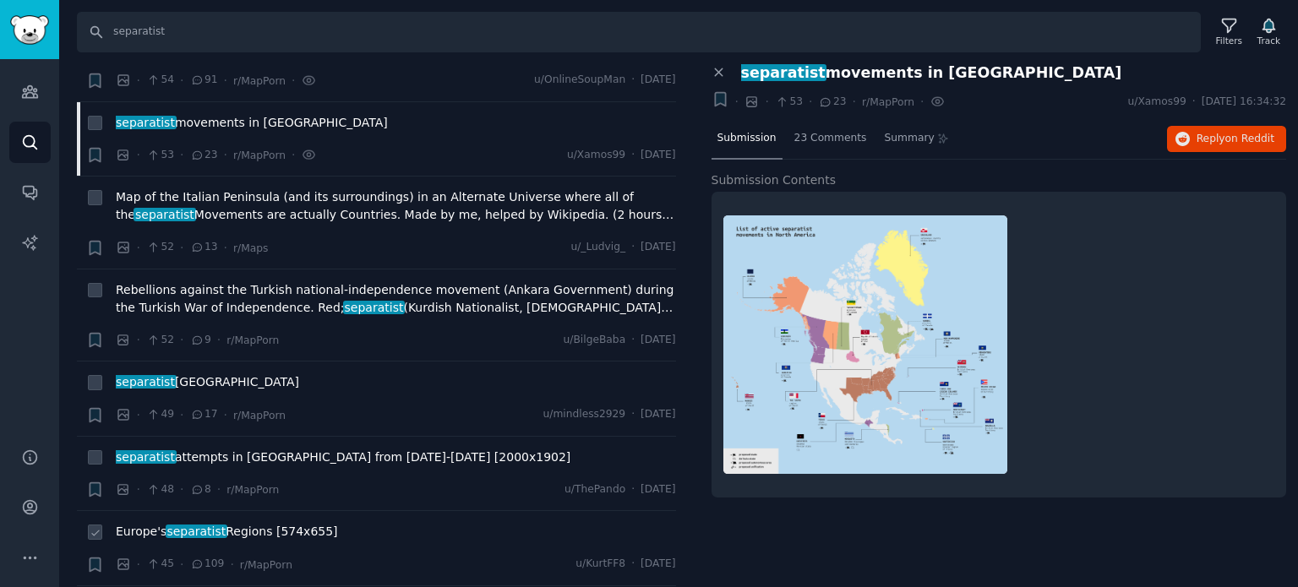
click at [221, 523] on span "Europe's separatist Regions [574x655]" at bounding box center [227, 532] width 222 height 18
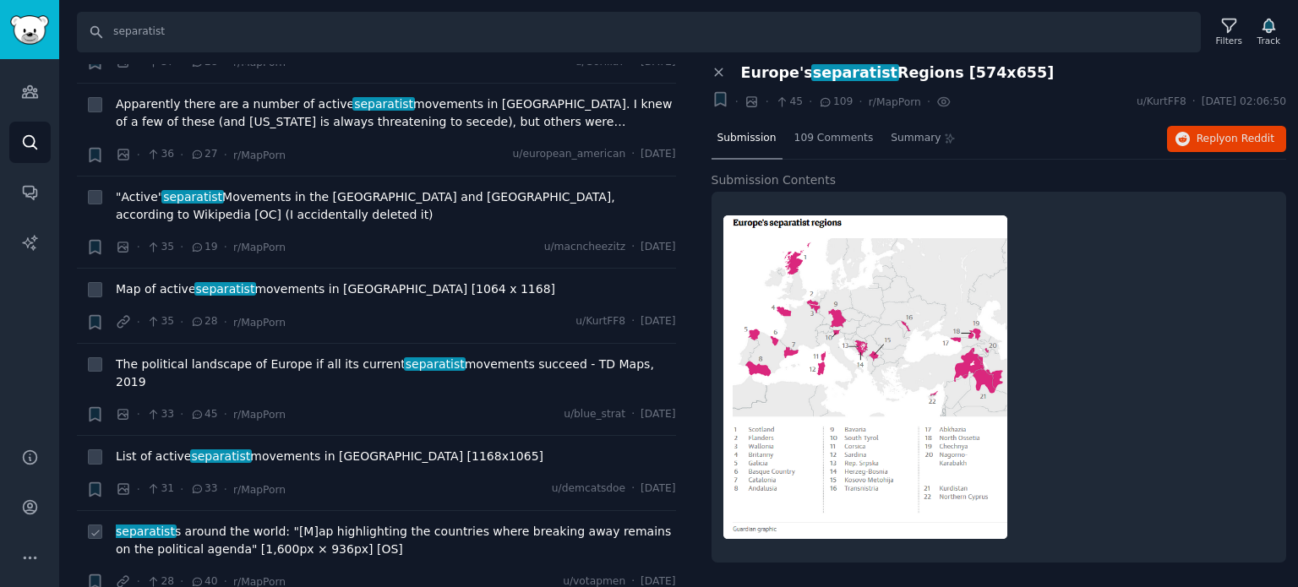
scroll to position [5831, 0]
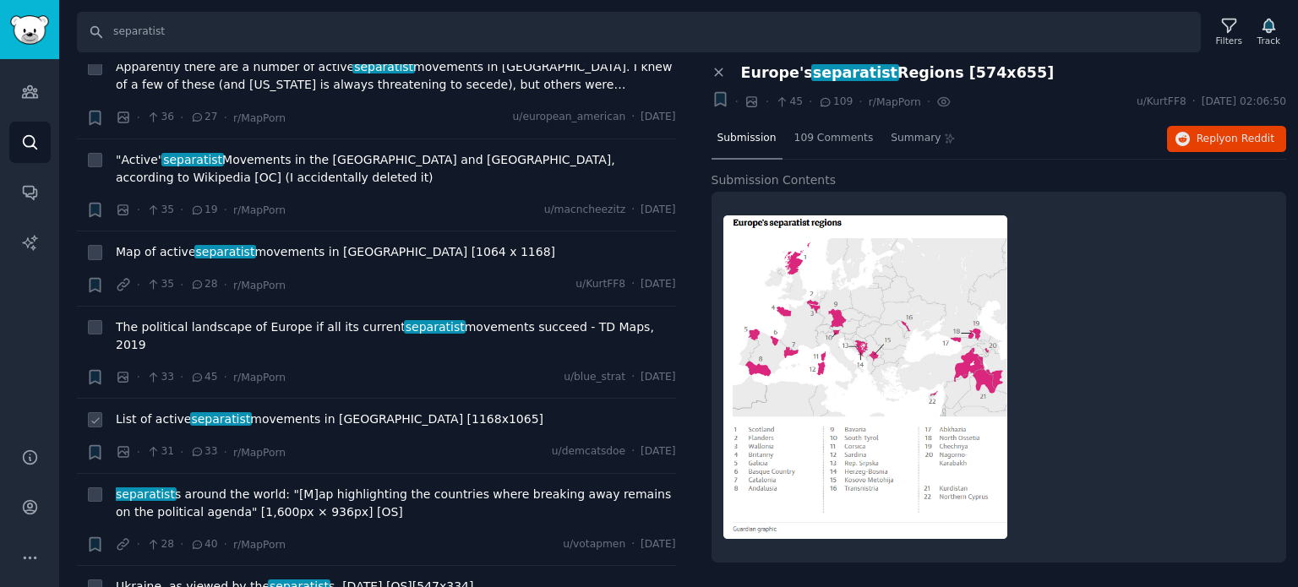
click at [190, 412] on span "separatist" at bounding box center [221, 419] width 62 height 14
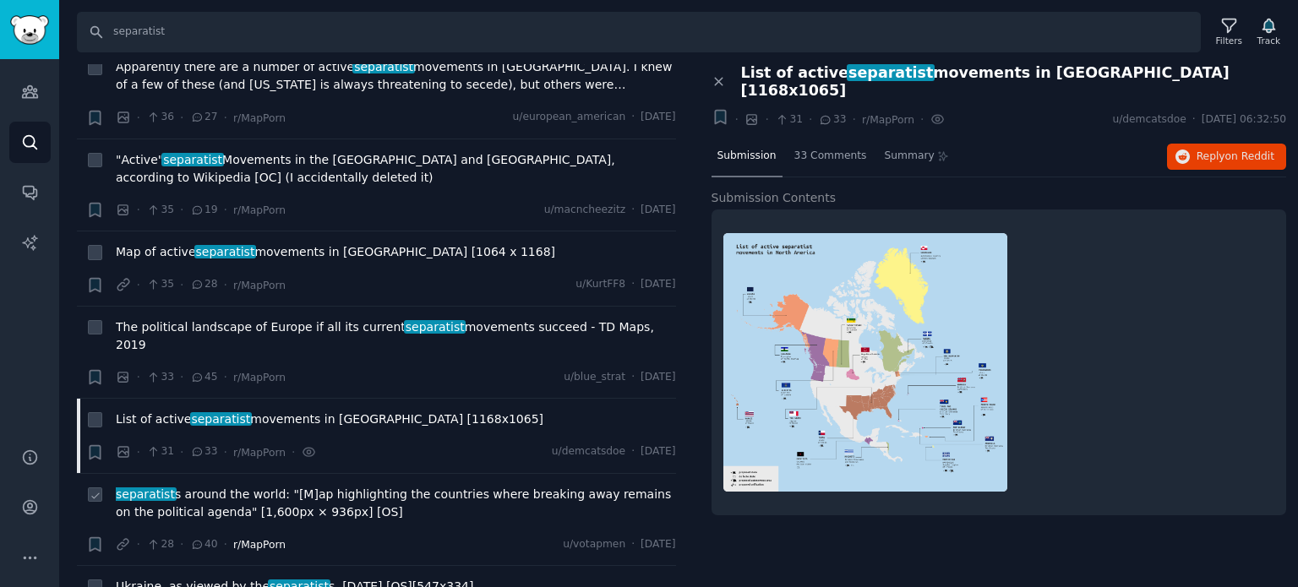
scroll to position [6085, 0]
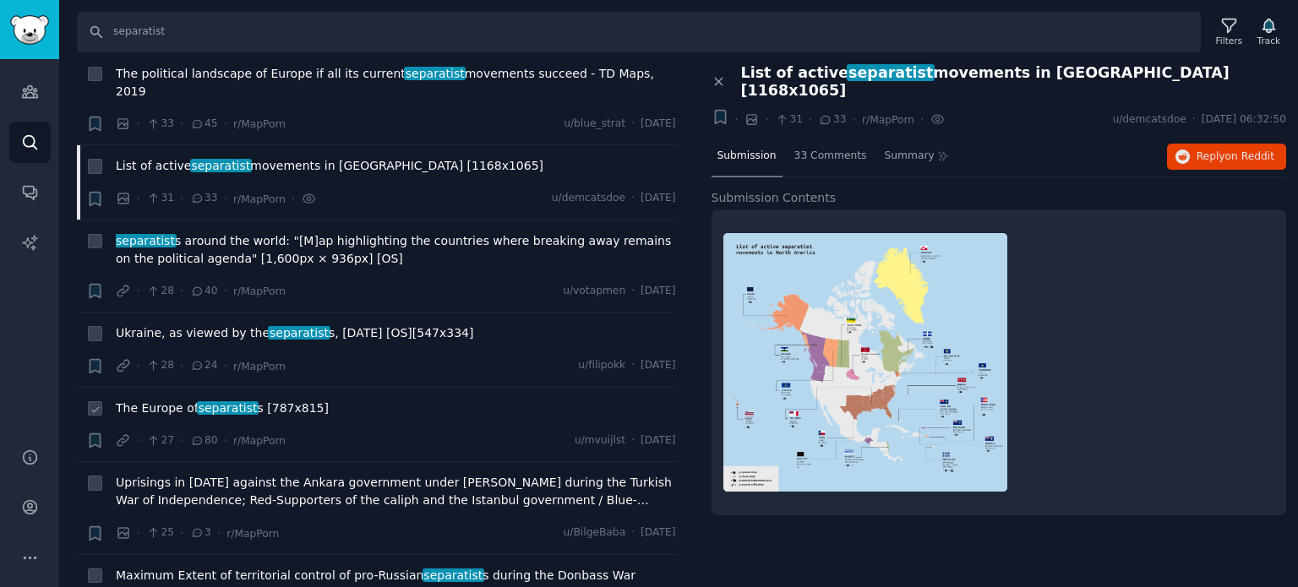
click at [199, 401] on span "separatist" at bounding box center [228, 408] width 62 height 14
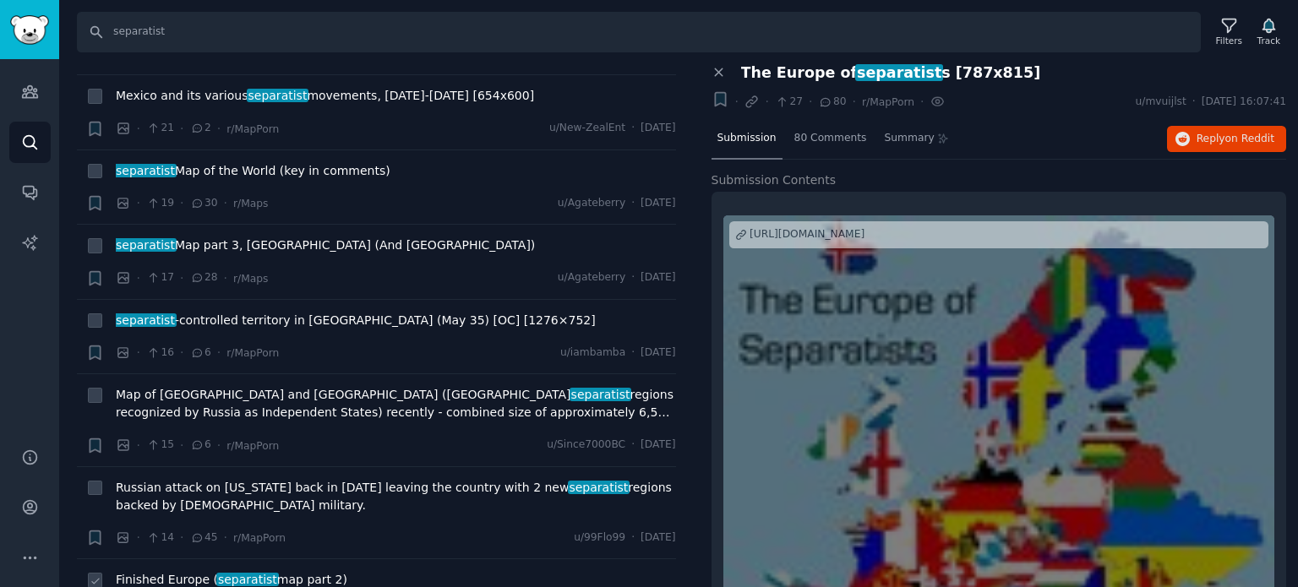
scroll to position [6845, 0]
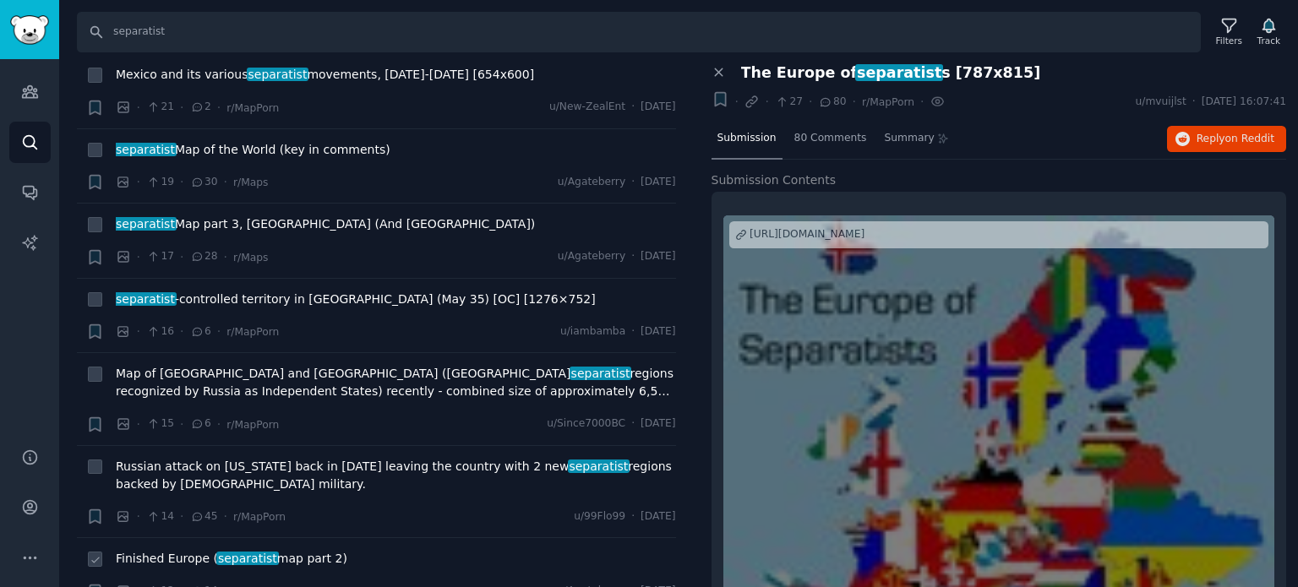
click at [174, 550] on span "Finished Europe ( separatist map part 2)" at bounding box center [232, 559] width 232 height 18
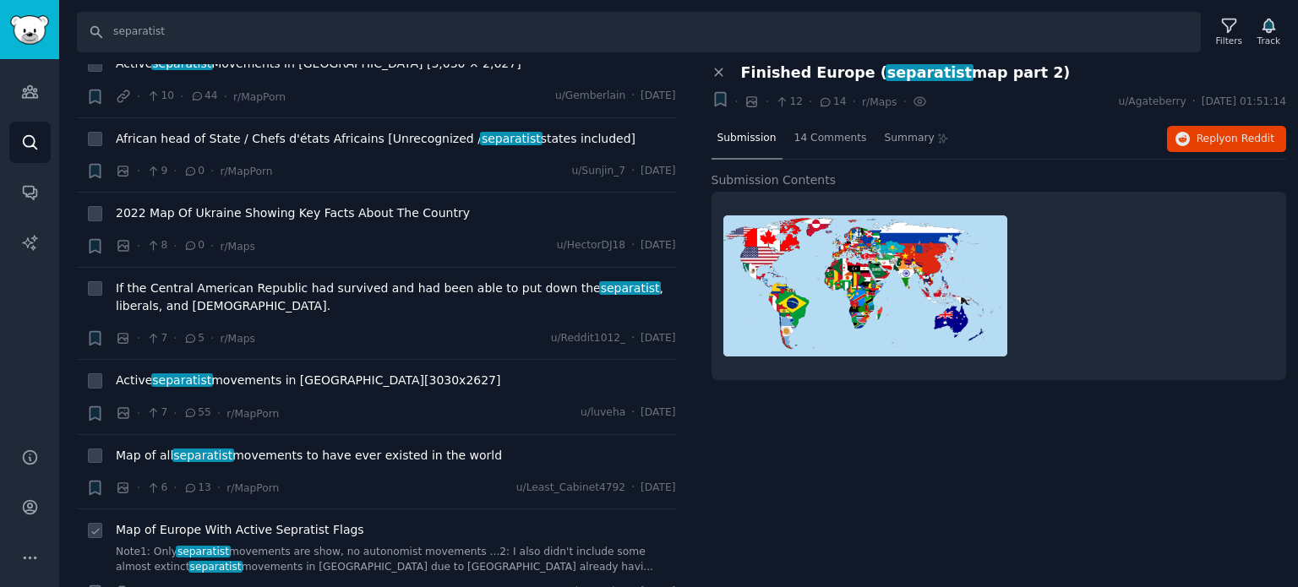
scroll to position [7606, 0]
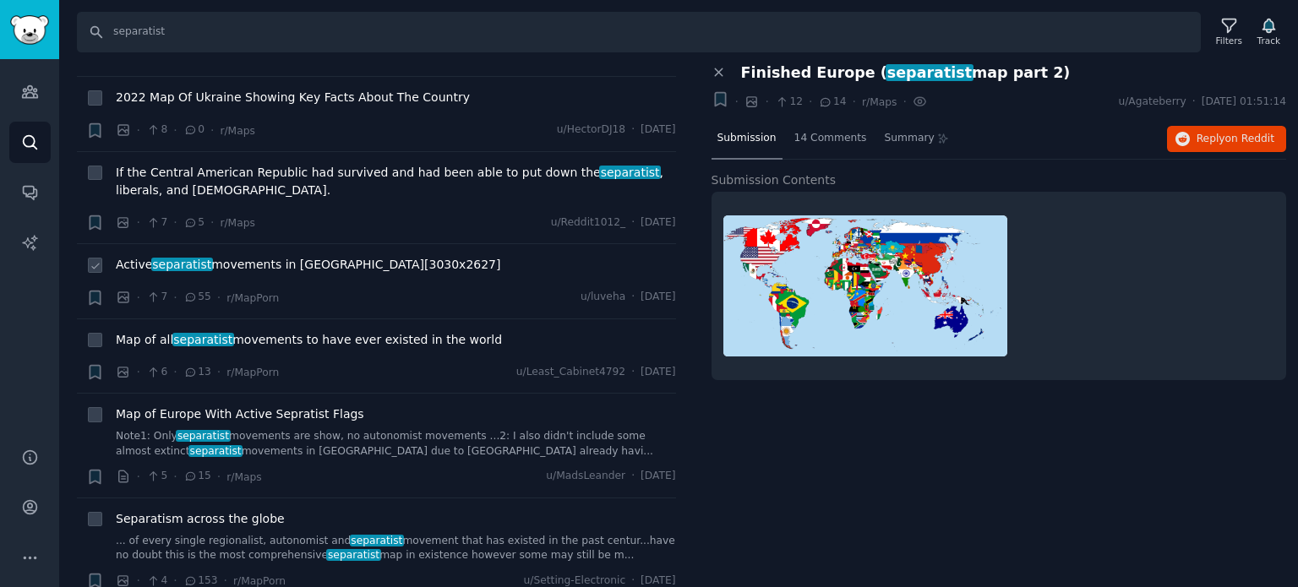
click at [283, 256] on span "Active separatist movements in [GEOGRAPHIC_DATA][3030x2627]" at bounding box center [308, 265] width 385 height 18
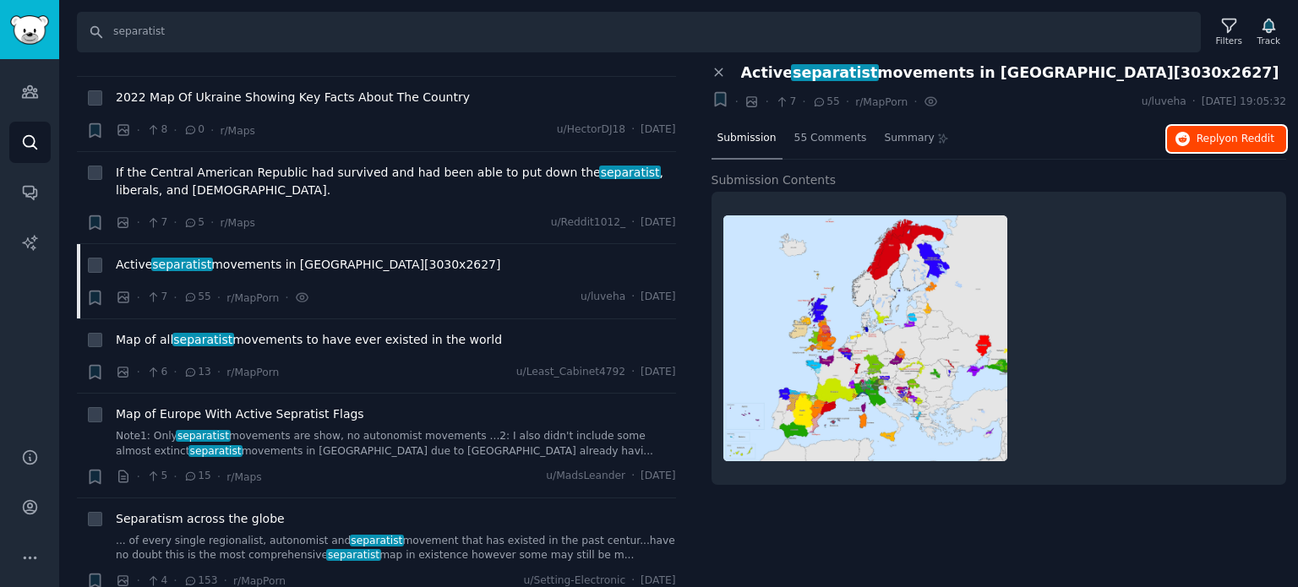
click at [1203, 134] on span "Reply on Reddit" at bounding box center [1236, 139] width 78 height 15
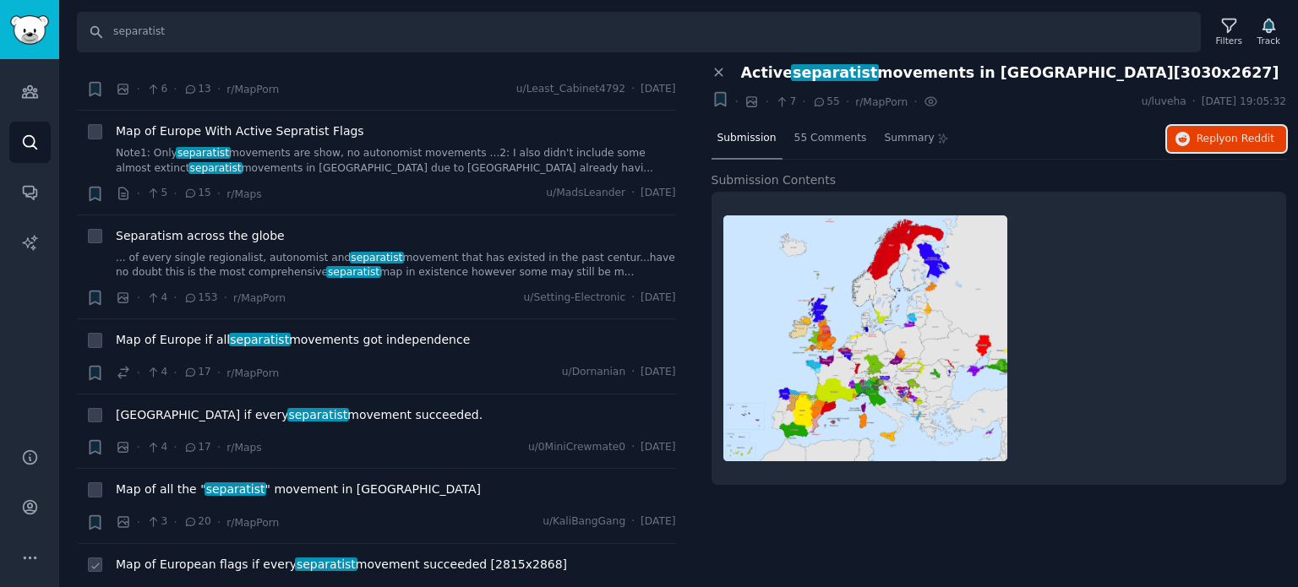
scroll to position [7944, 0]
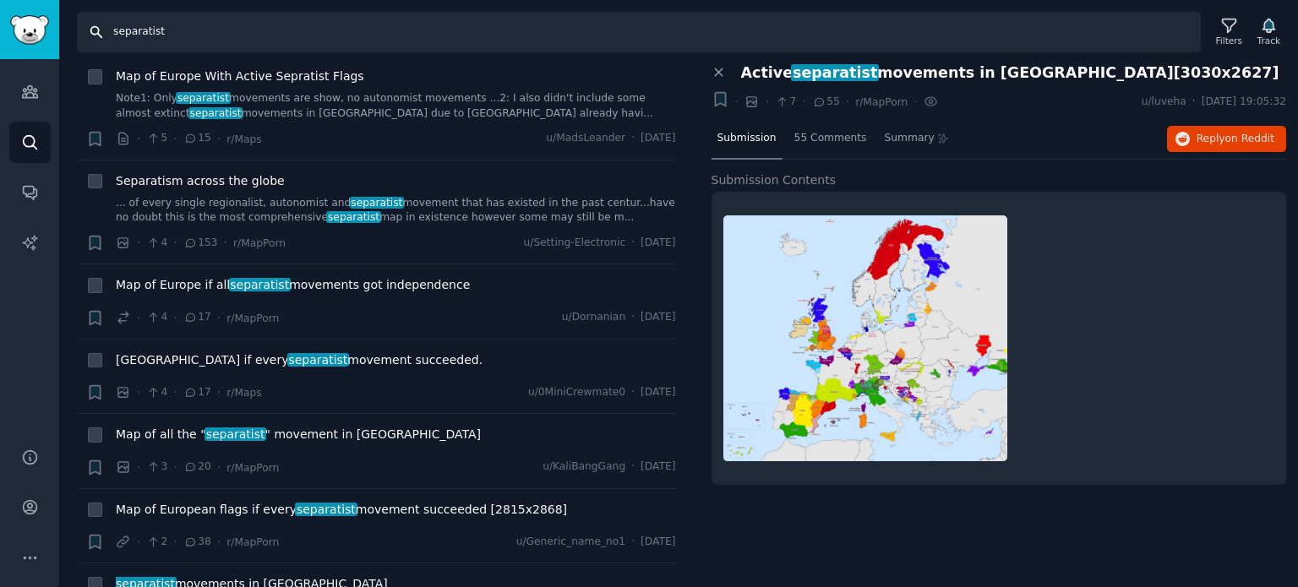
drag, startPoint x: 218, startPoint y: 37, endPoint x: 0, endPoint y: 39, distance: 218.0
click at [0, 40] on div "Audiences Audiences Search Conversations AI Reports Help Account More Search se…" at bounding box center [649, 293] width 1298 height 587
paste input "unrecognized"
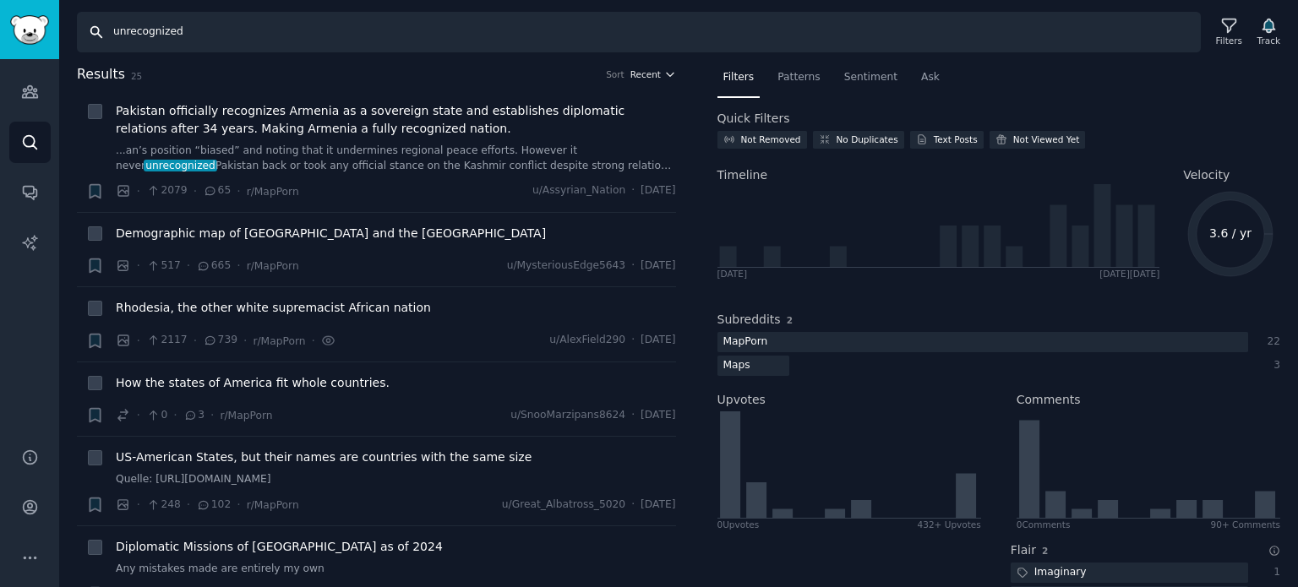
drag, startPoint x: 654, startPoint y: 72, endPoint x: 647, endPoint y: 79, distance: 9.6
click at [654, 72] on span "Recent" at bounding box center [645, 74] width 30 height 12
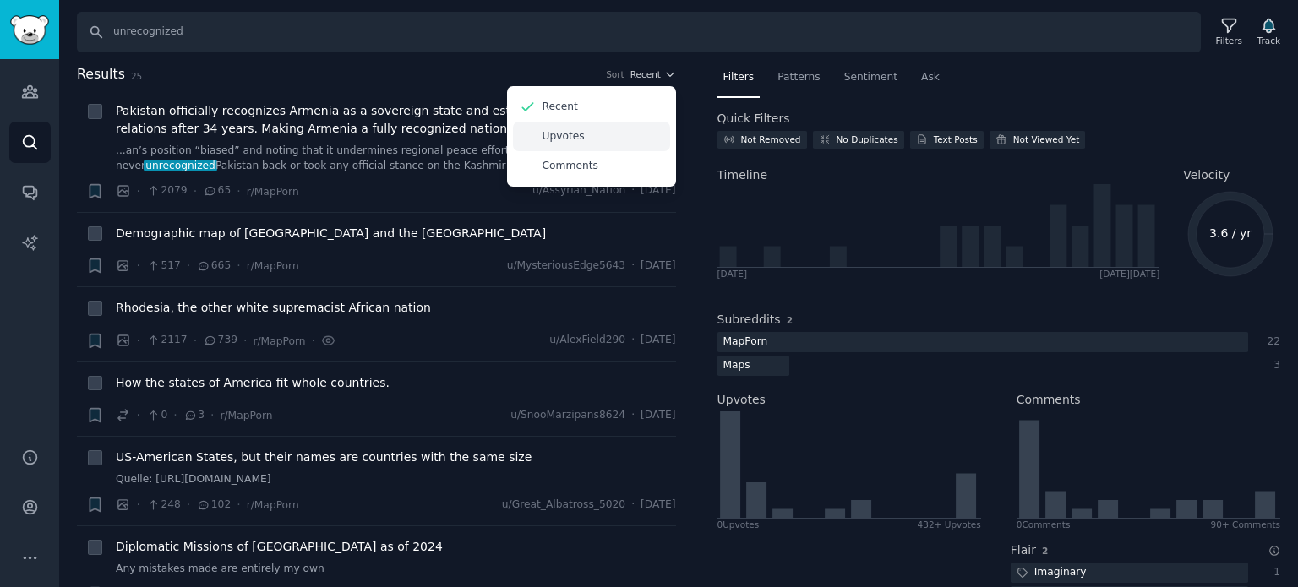
click at [594, 139] on div "Upvotes" at bounding box center [591, 137] width 157 height 30
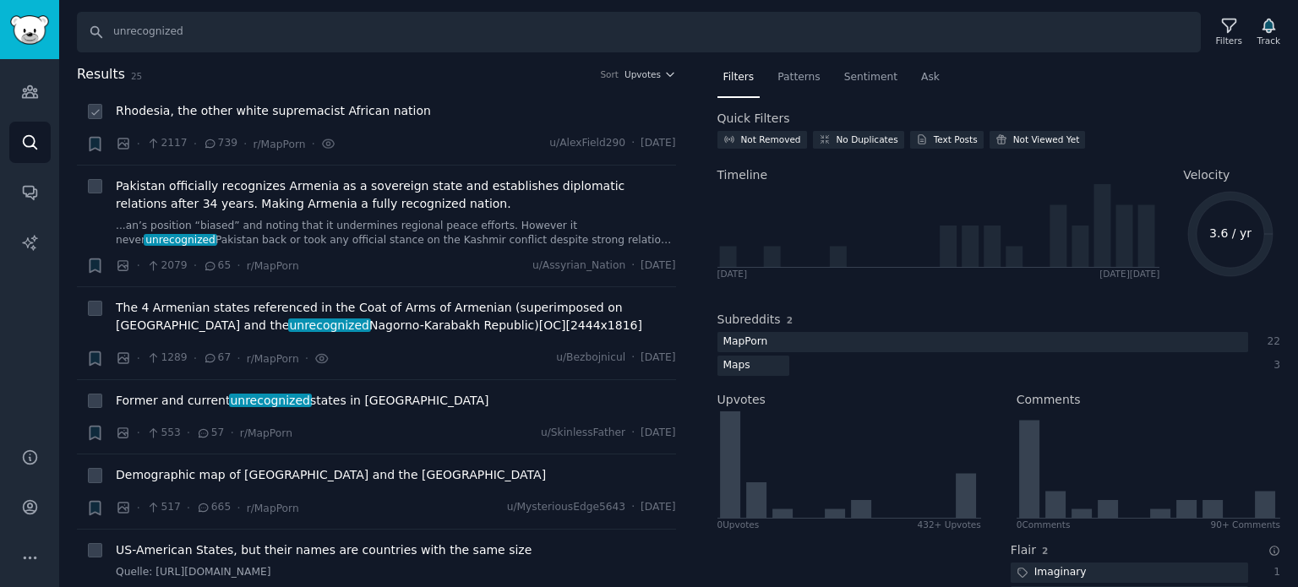
click at [334, 106] on span "Rhodesia, the other white supremacist African nation" at bounding box center [273, 111] width 315 height 18
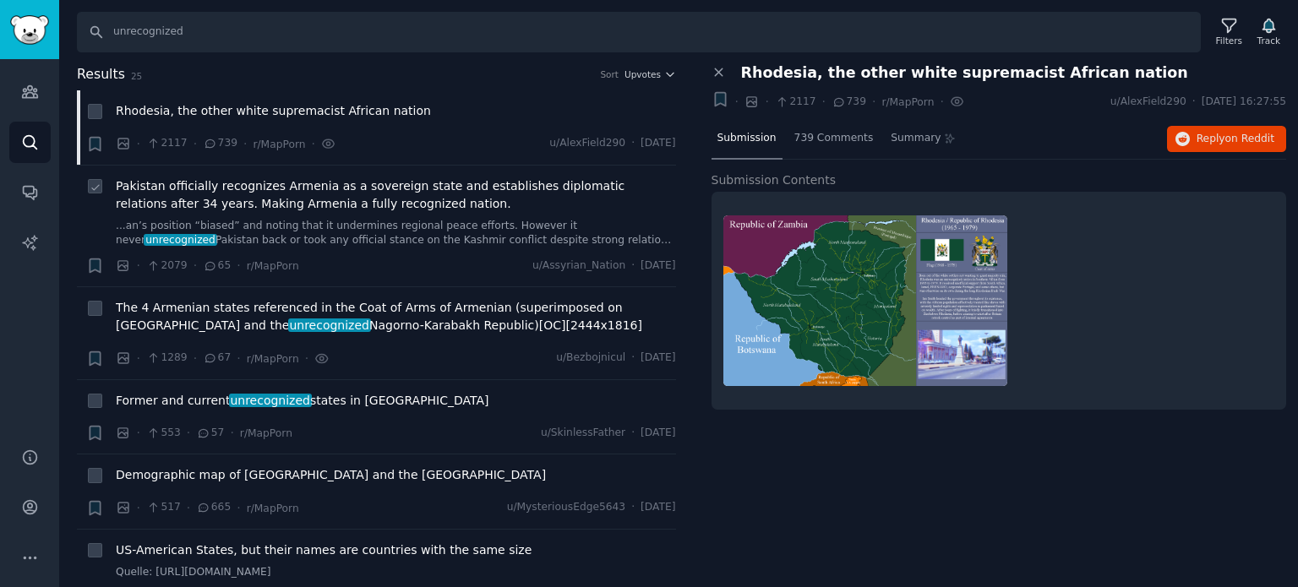
click at [272, 192] on span "Pakistan officially recognizes Armenia as a sovereign state and establishes dip…" at bounding box center [396, 194] width 560 height 35
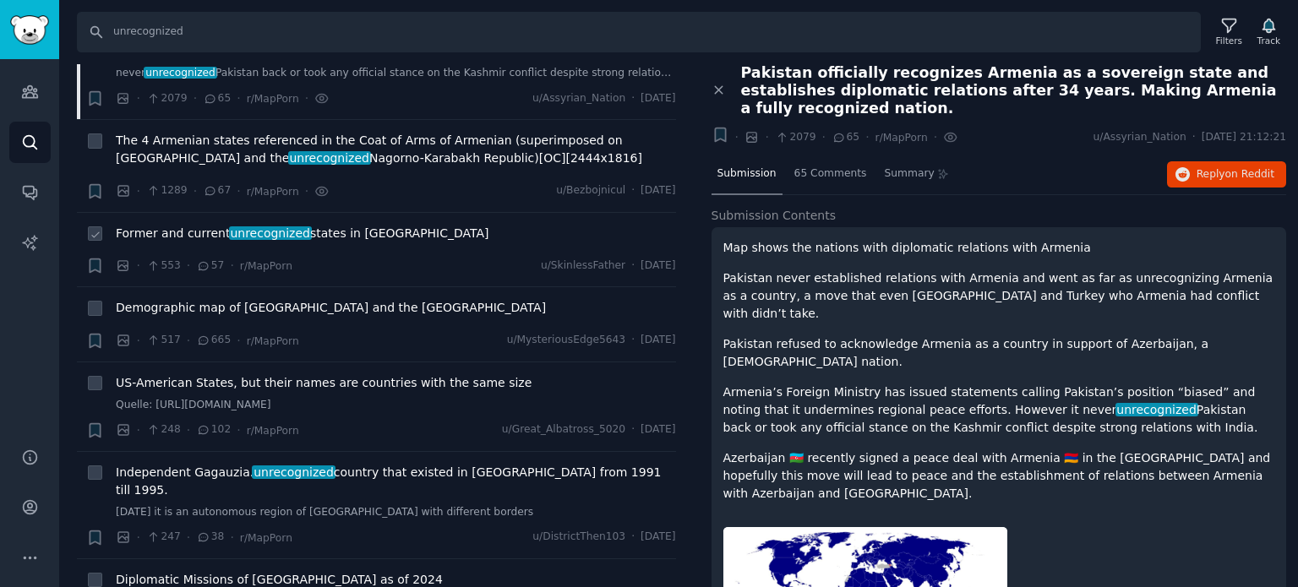
scroll to position [169, 0]
click at [210, 239] on span "Former and current unrecognized states in [GEOGRAPHIC_DATA]" at bounding box center [303, 232] width 374 height 18
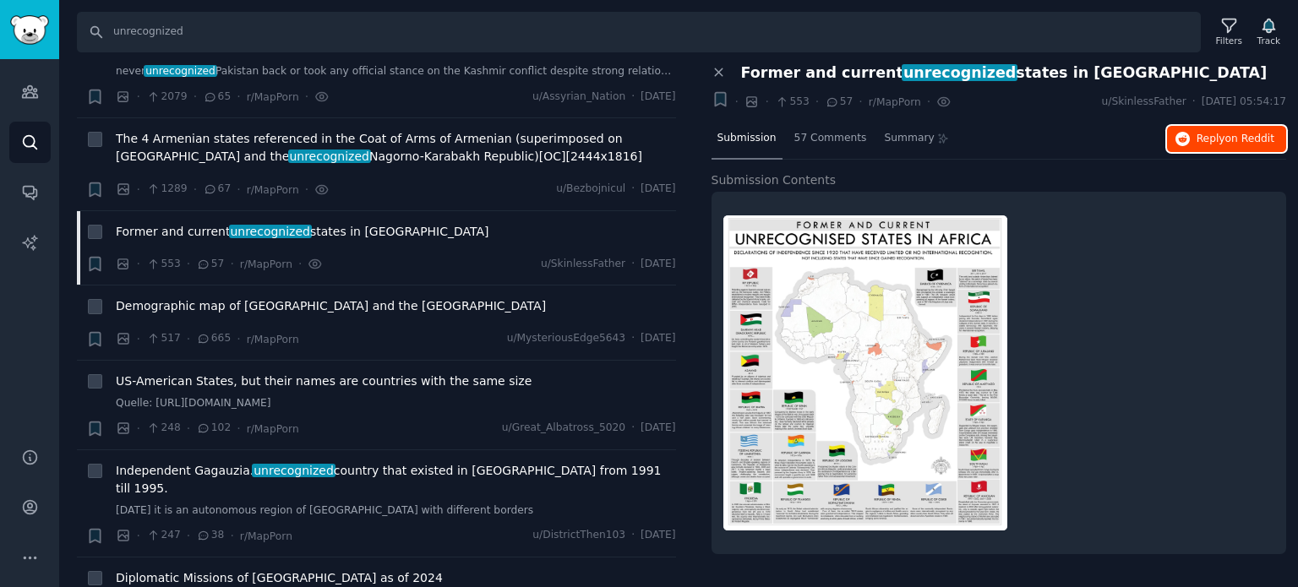
click at [1199, 131] on button "Reply on Reddit" at bounding box center [1226, 139] width 119 height 27
click at [259, 300] on span "Demographic map of [GEOGRAPHIC_DATA] and the [GEOGRAPHIC_DATA]" at bounding box center [331, 306] width 430 height 18
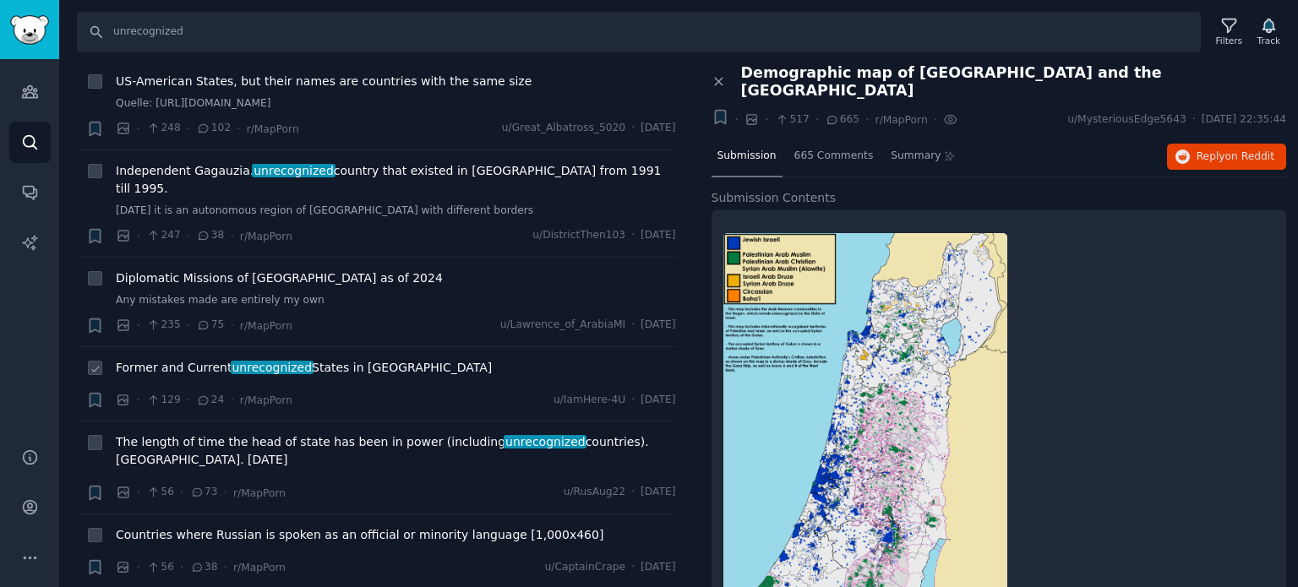
scroll to position [507, 0]
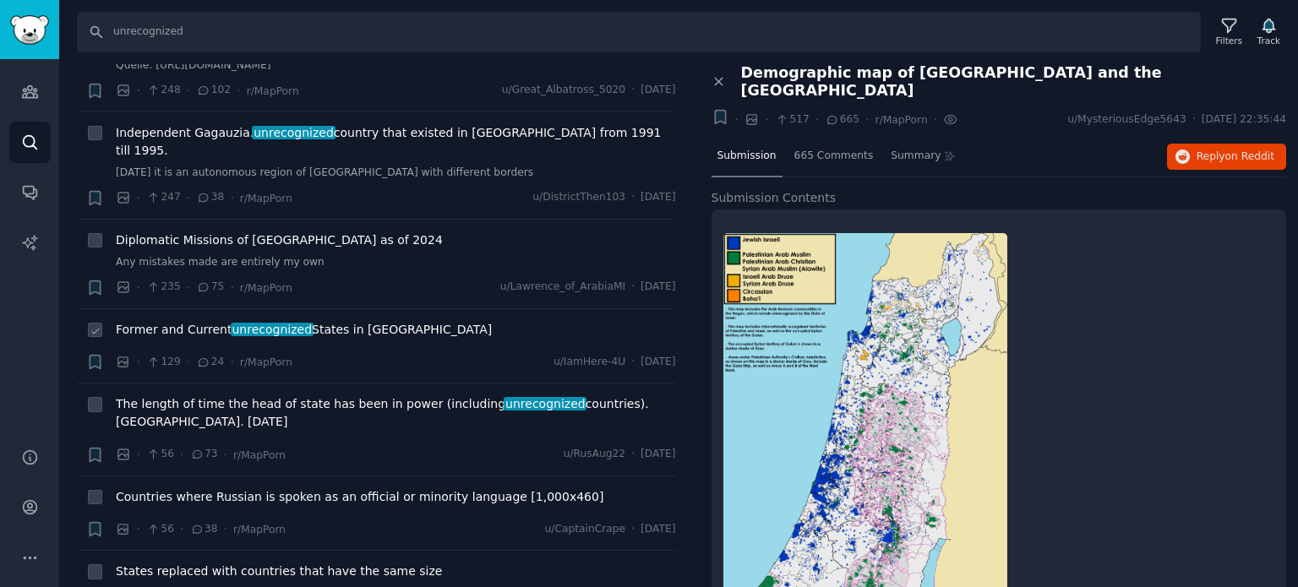
click at [288, 323] on span "unrecognized" at bounding box center [272, 330] width 83 height 14
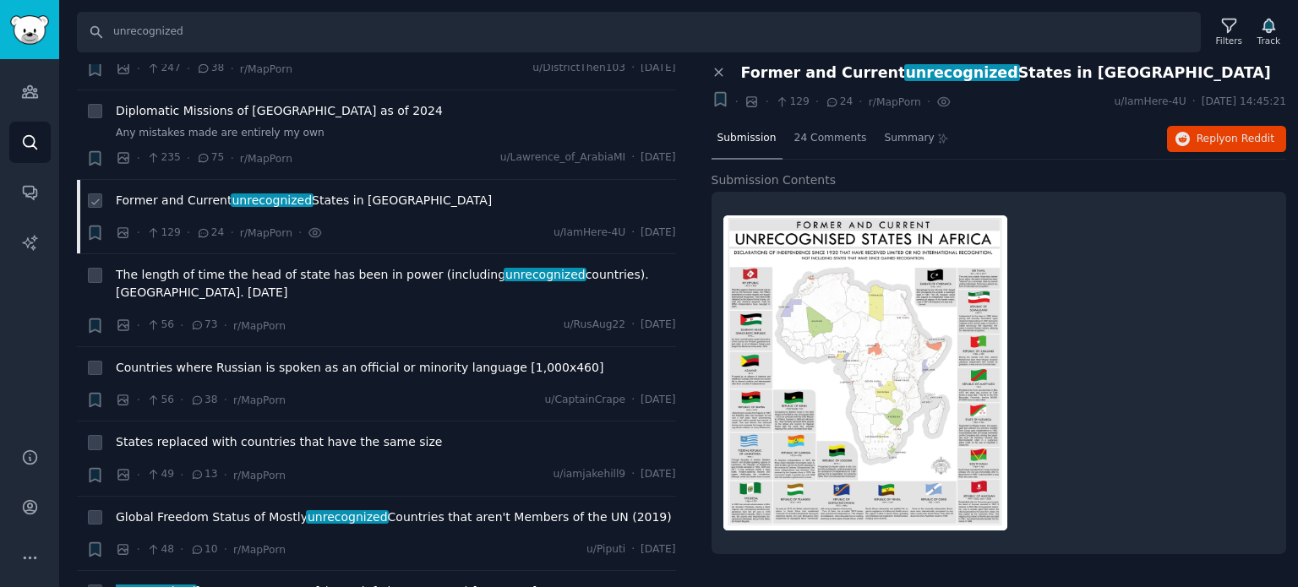
scroll to position [676, 0]
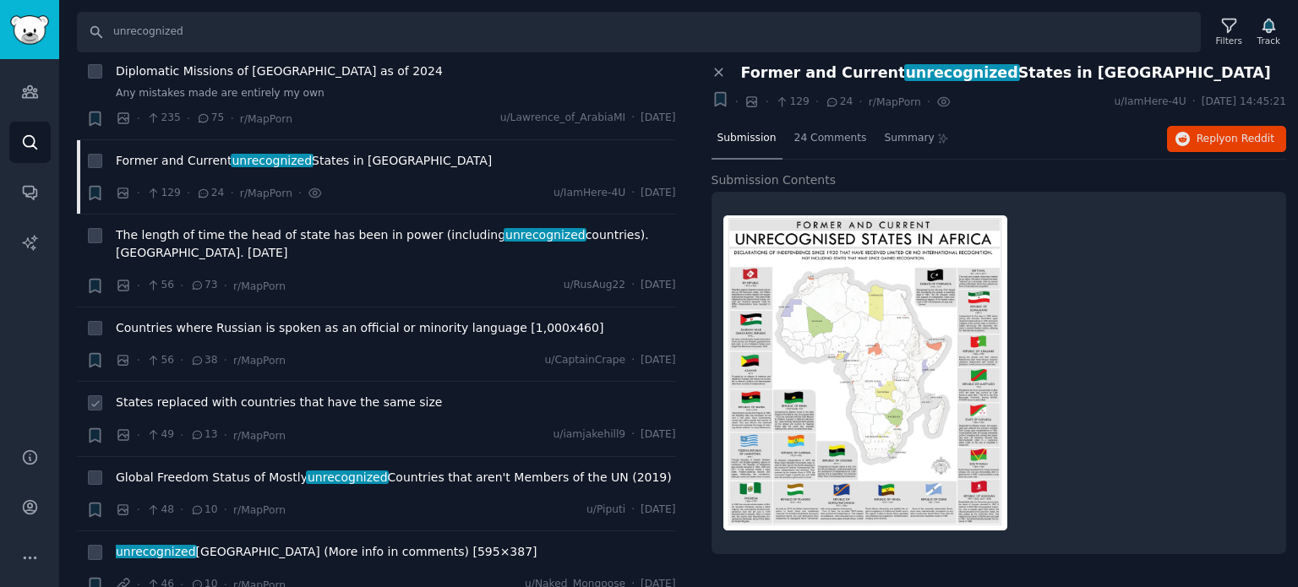
click at [294, 394] on span "States replaced with countries that have the same size" at bounding box center [279, 403] width 326 height 18
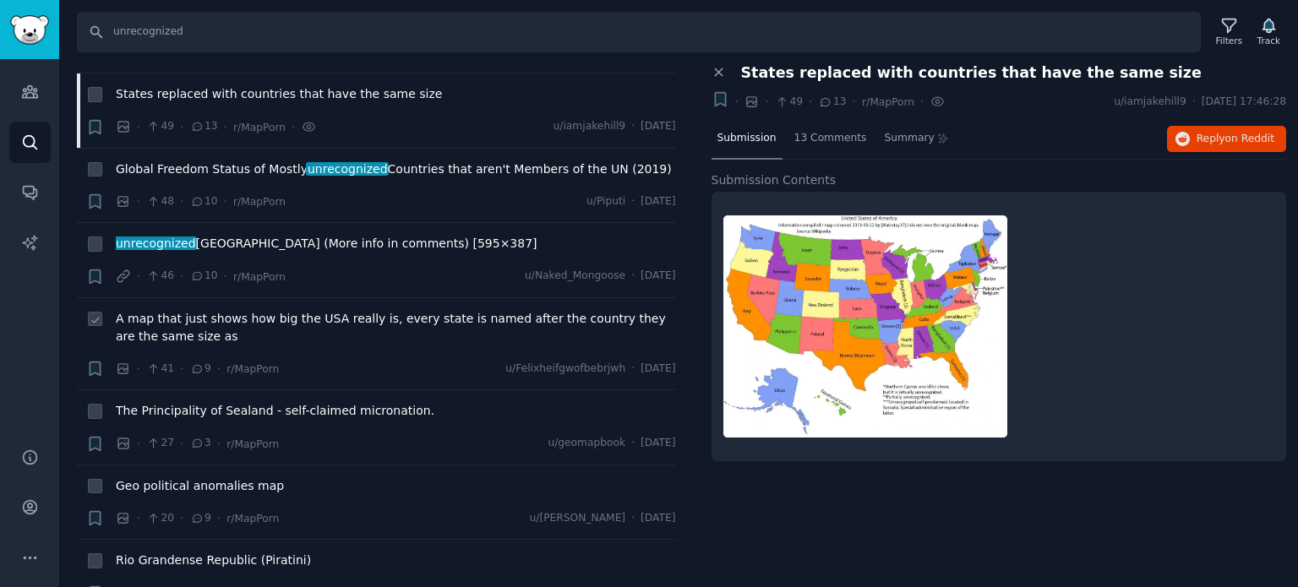
scroll to position [1014, 0]
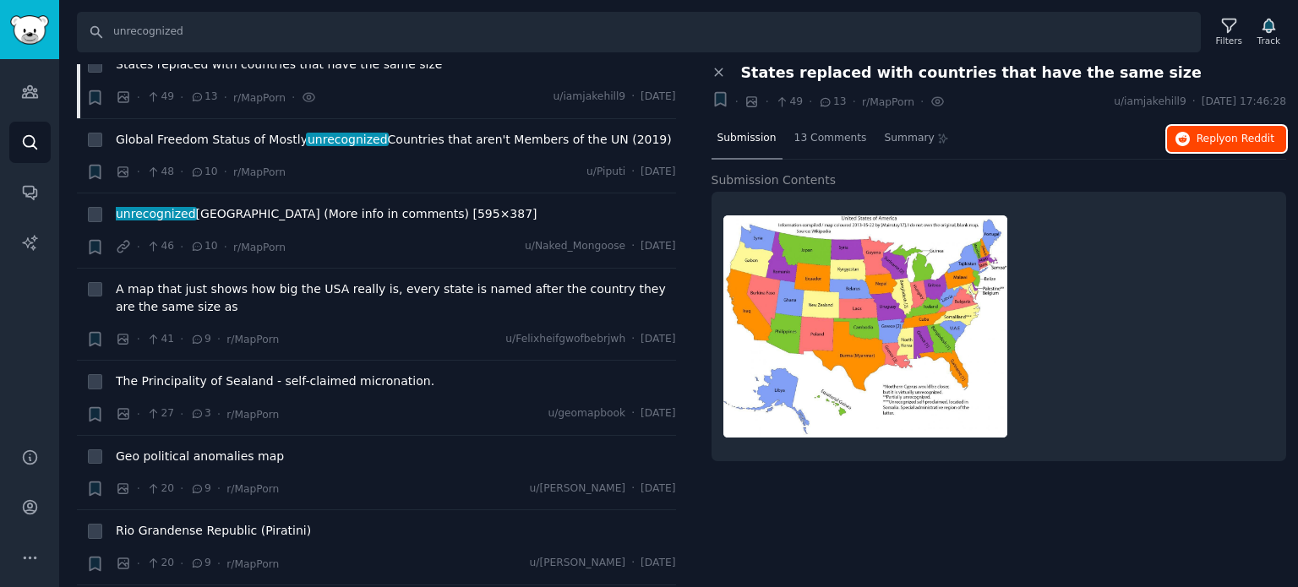
click at [1218, 134] on span "Reply on Reddit" at bounding box center [1236, 139] width 78 height 15
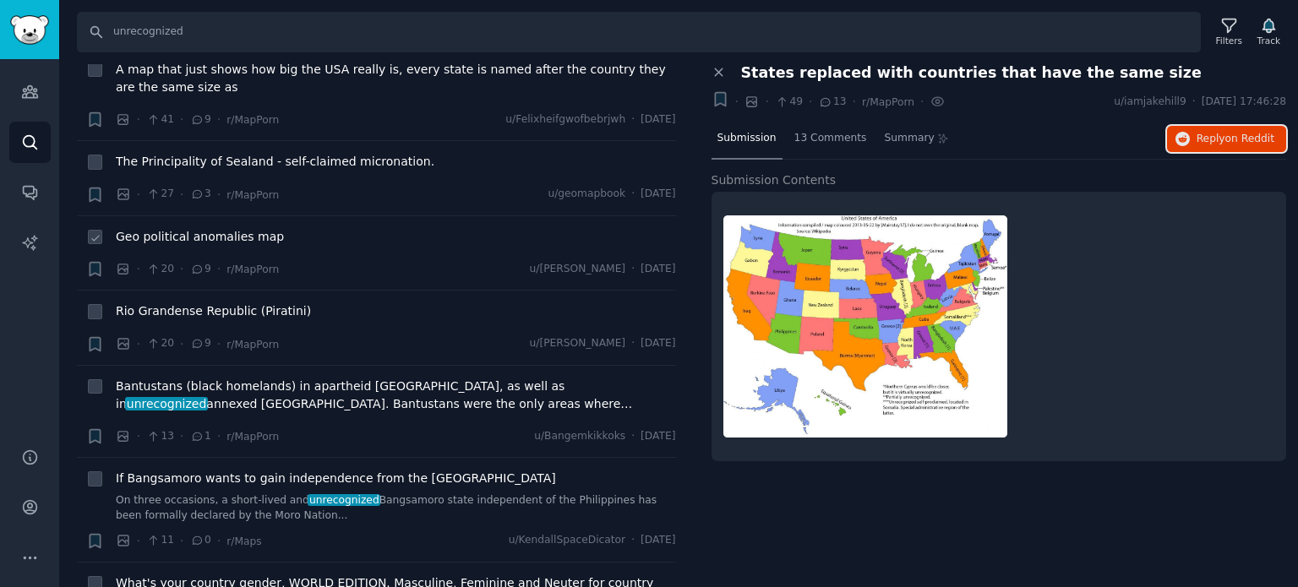
scroll to position [1268, 0]
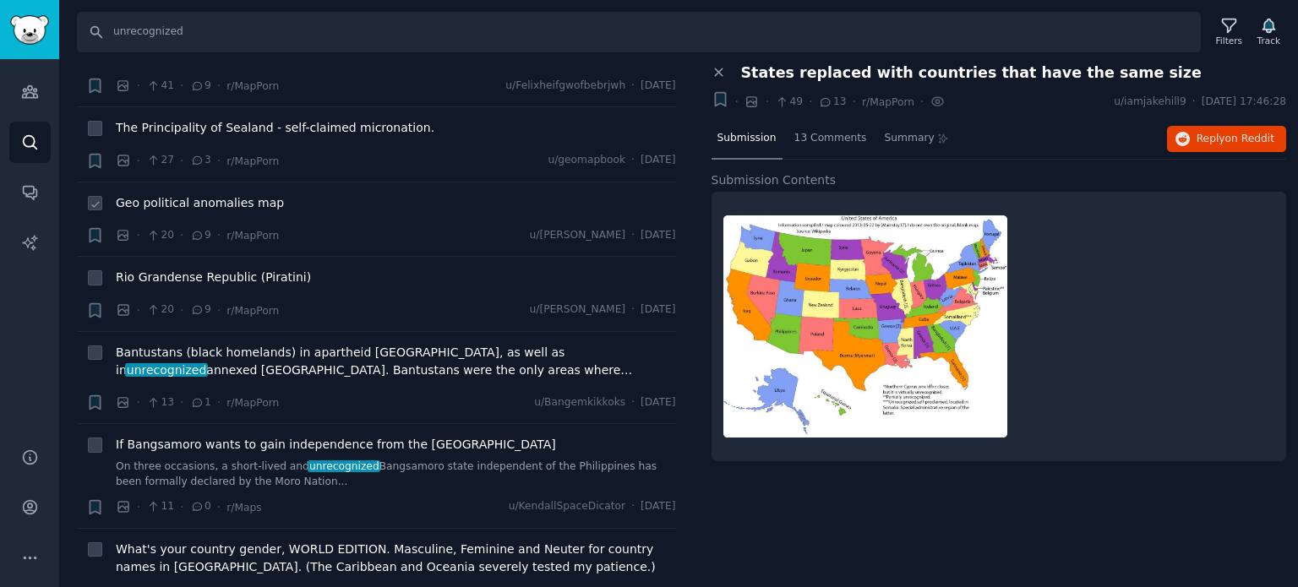
click at [182, 194] on span "Geo political anomalies map" at bounding box center [200, 203] width 168 height 18
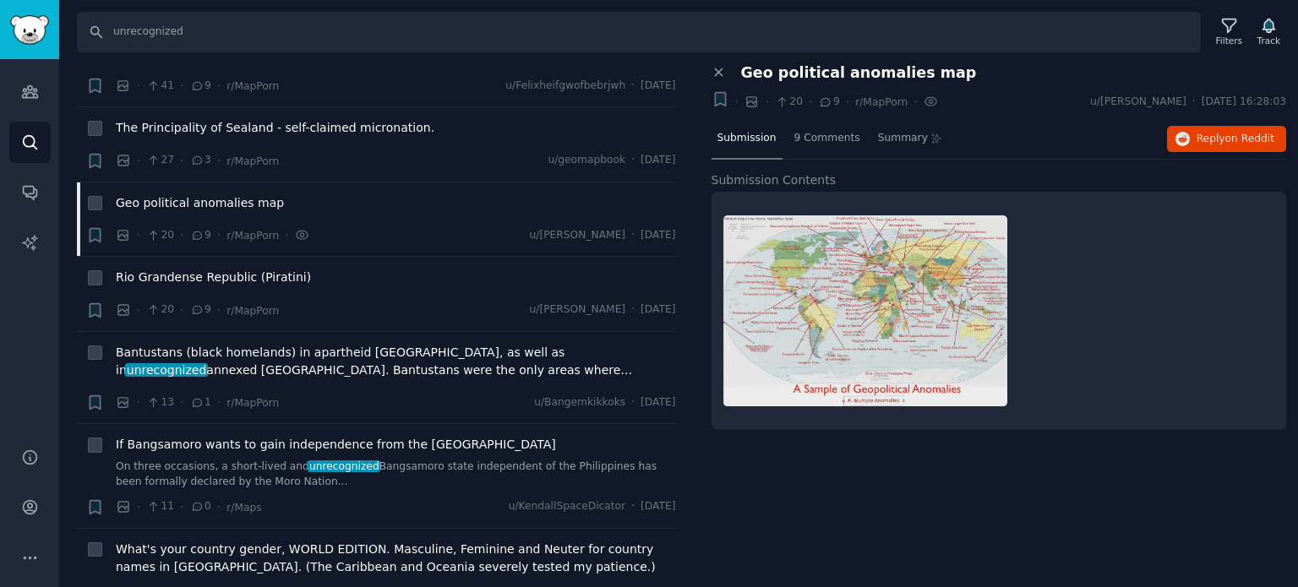
click at [775, 515] on div "Close panel Geo political anomalies map + · · 20 · 9 · r/MapPorn · u/[PERSON_NA…" at bounding box center [999, 326] width 599 height 524
click at [176, 269] on span "Rio Grandense Republic (Piratini)" at bounding box center [213, 278] width 195 height 18
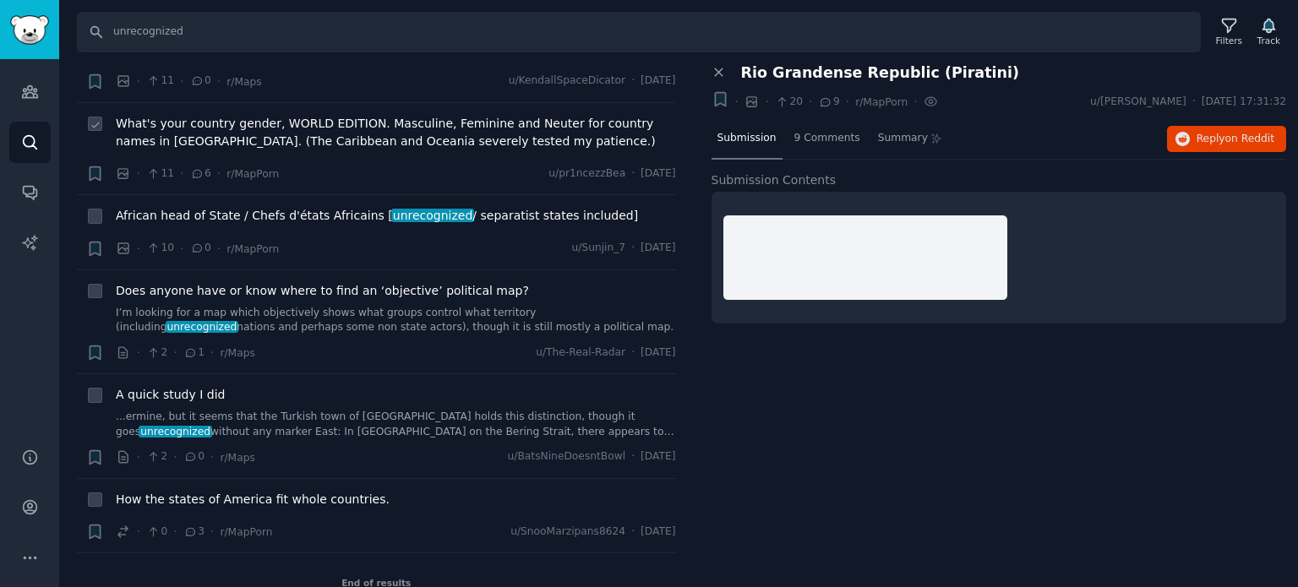
scroll to position [1696, 0]
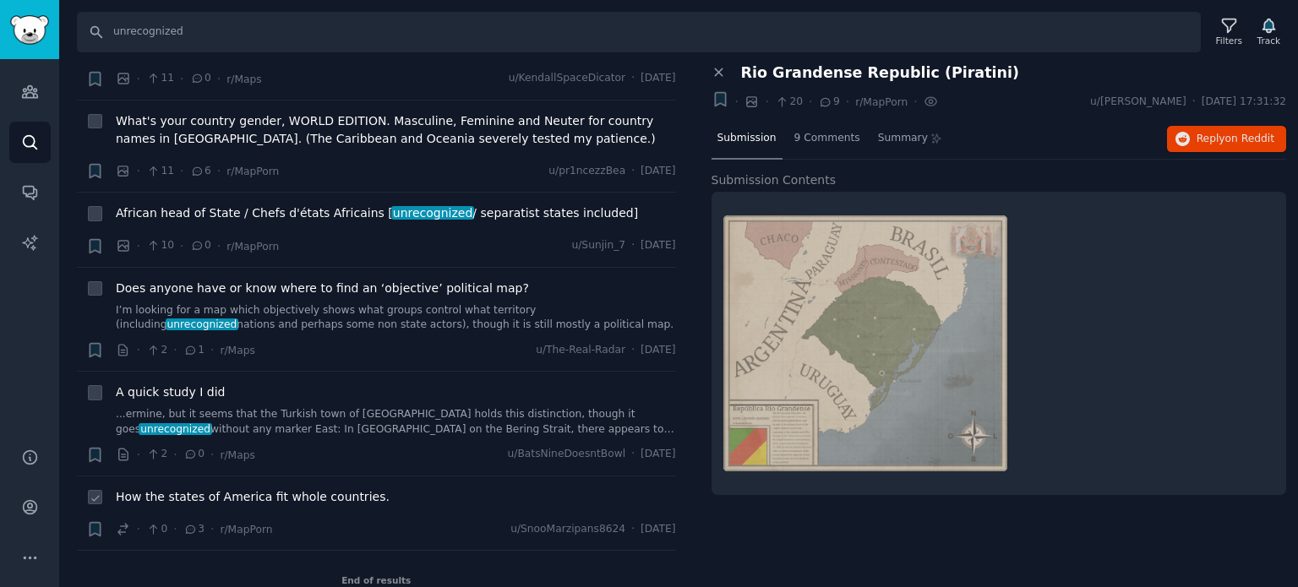
click at [194, 488] on span "How the states of America fit whole countries." at bounding box center [253, 497] width 274 height 18
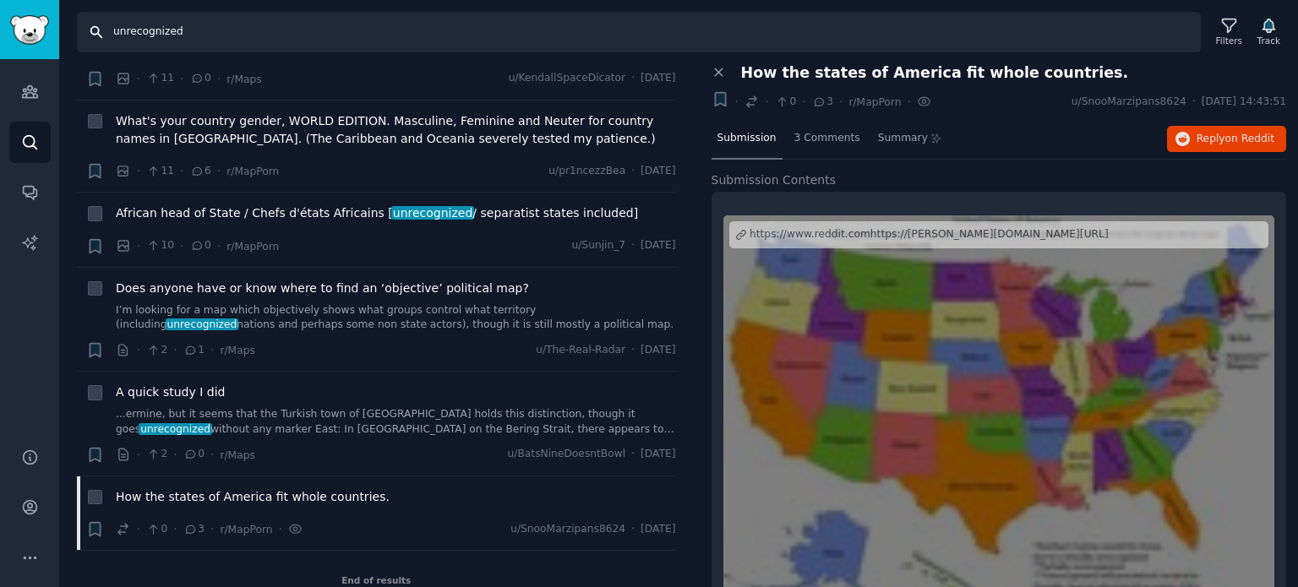
drag, startPoint x: 273, startPoint y: 28, endPoint x: 0, endPoint y: 30, distance: 273.0
click at [0, 30] on div "Audiences Audiences Search Conversations AI Reports Help Account More Search un…" at bounding box center [649, 293] width 1298 height 587
paste input "de facto"
type input "de facto"
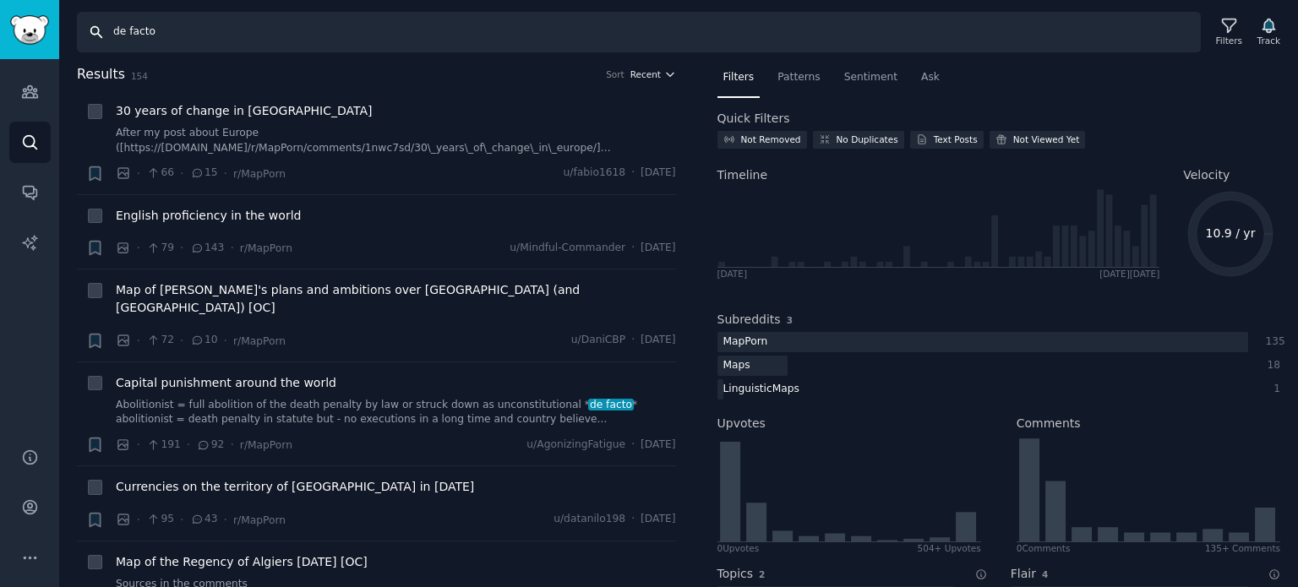
click at [643, 71] on span "Recent" at bounding box center [645, 74] width 30 height 12
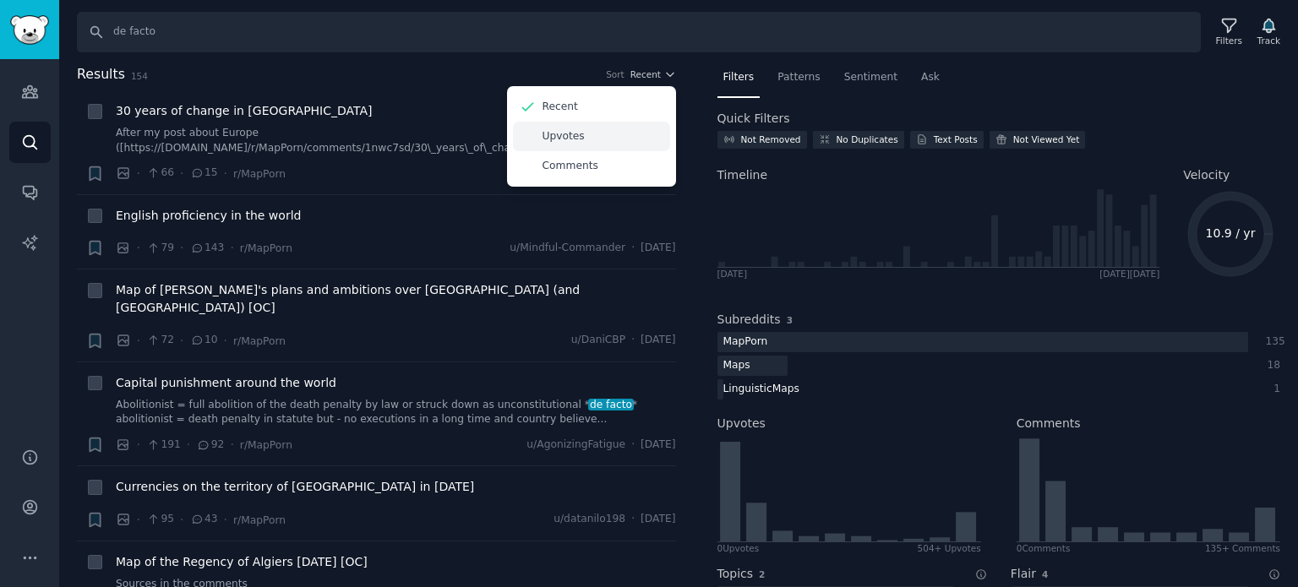
drag, startPoint x: 612, startPoint y: 136, endPoint x: 599, endPoint y: 134, distance: 12.8
click at [612, 137] on div "Upvotes" at bounding box center [591, 137] width 157 height 30
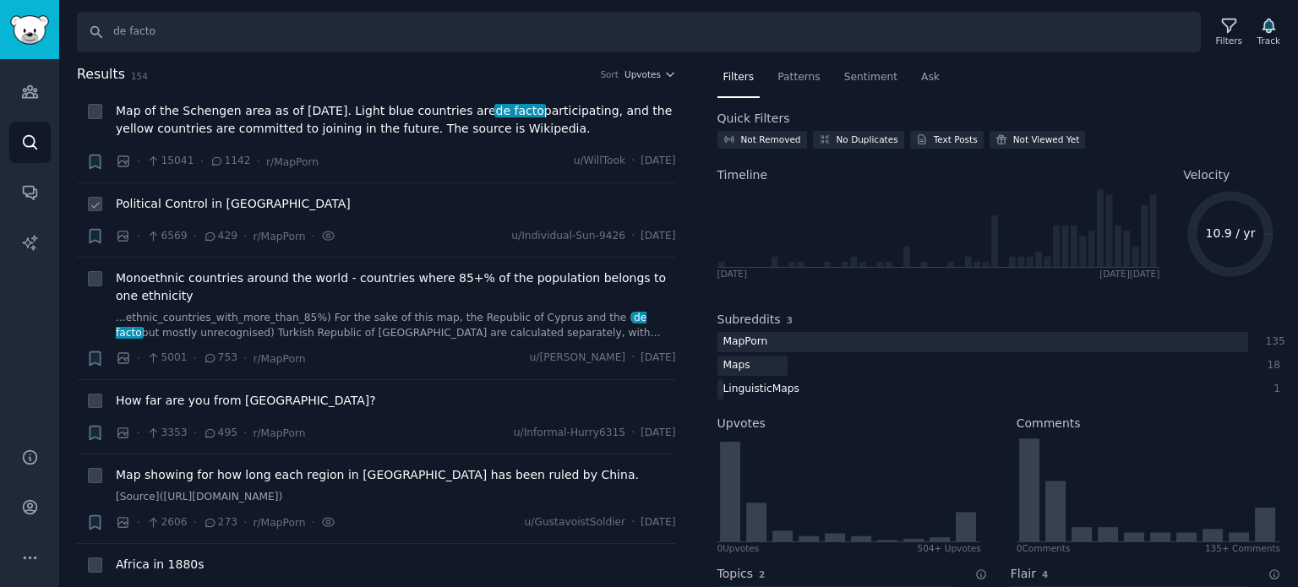
click at [219, 200] on span "Political Control in [GEOGRAPHIC_DATA]" at bounding box center [233, 204] width 235 height 18
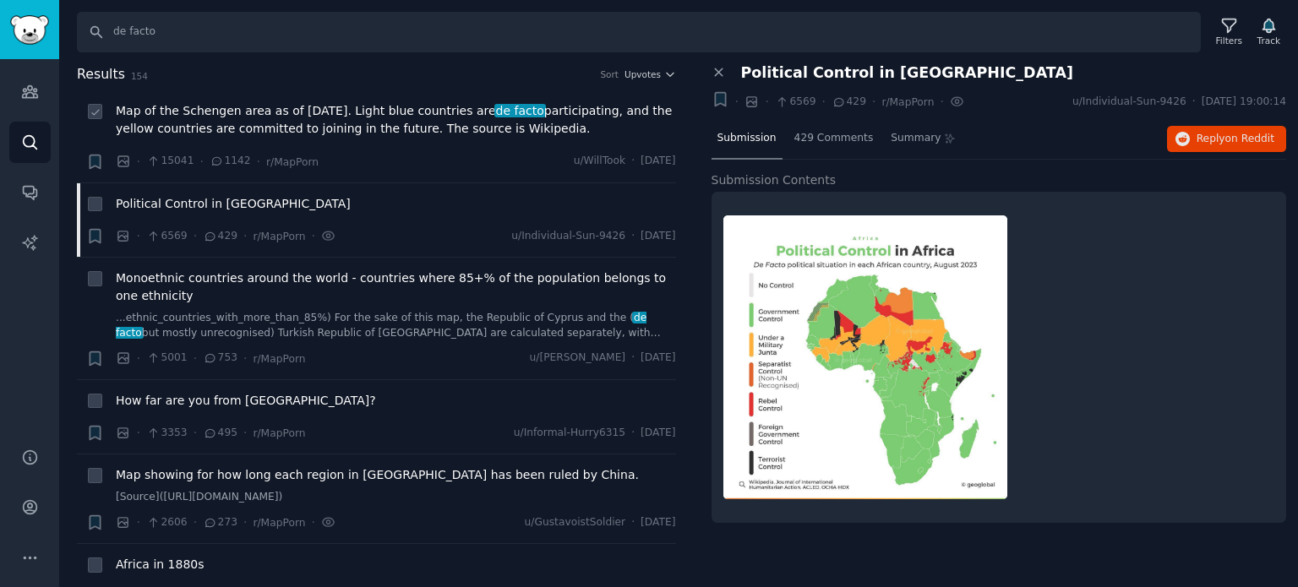
click at [236, 117] on span "Map of the Schengen area as of [DATE]. Light blue countries are de facto partic…" at bounding box center [396, 119] width 560 height 35
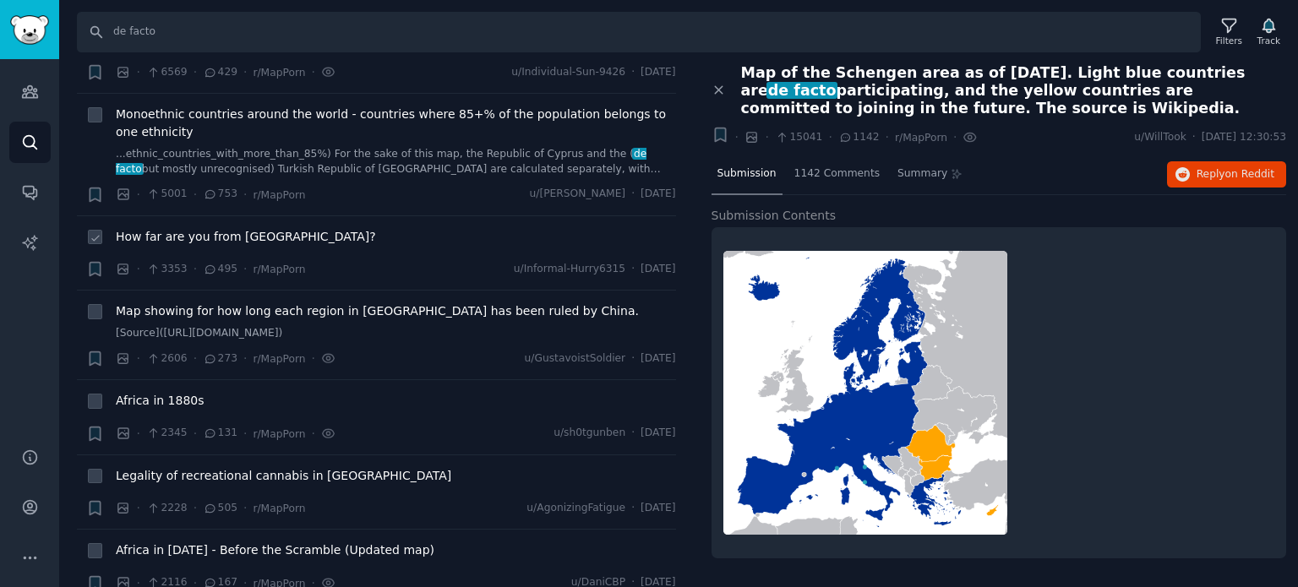
scroll to position [169, 0]
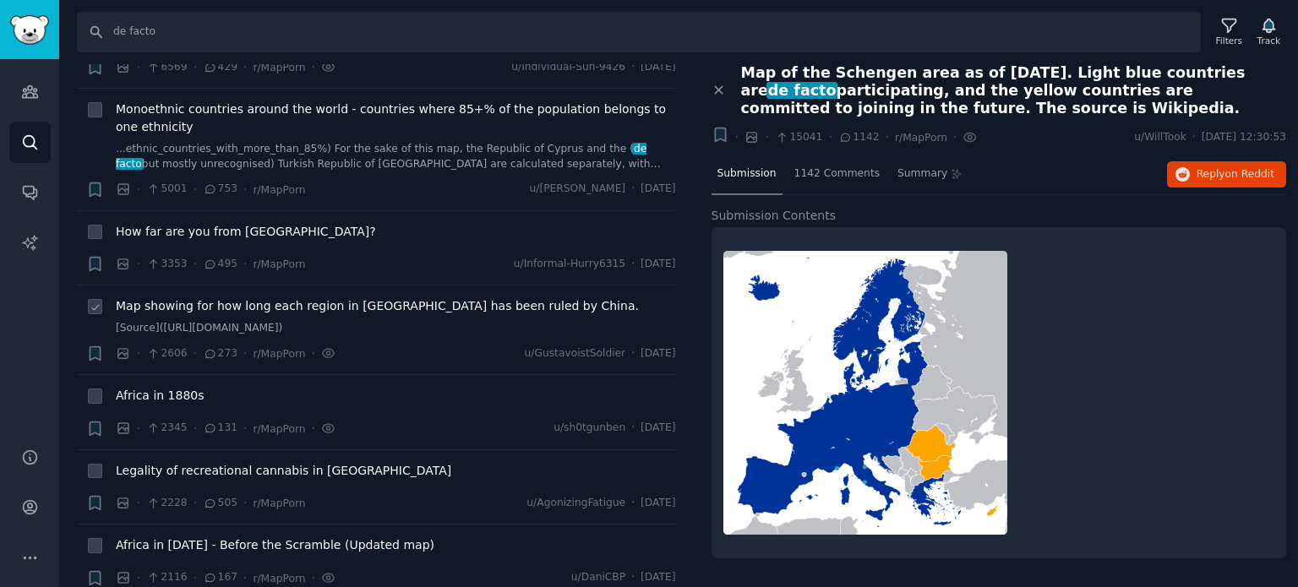
click at [197, 303] on span "Map showing for how long each region in [GEOGRAPHIC_DATA] has been ruled by Chi…" at bounding box center [377, 306] width 523 height 18
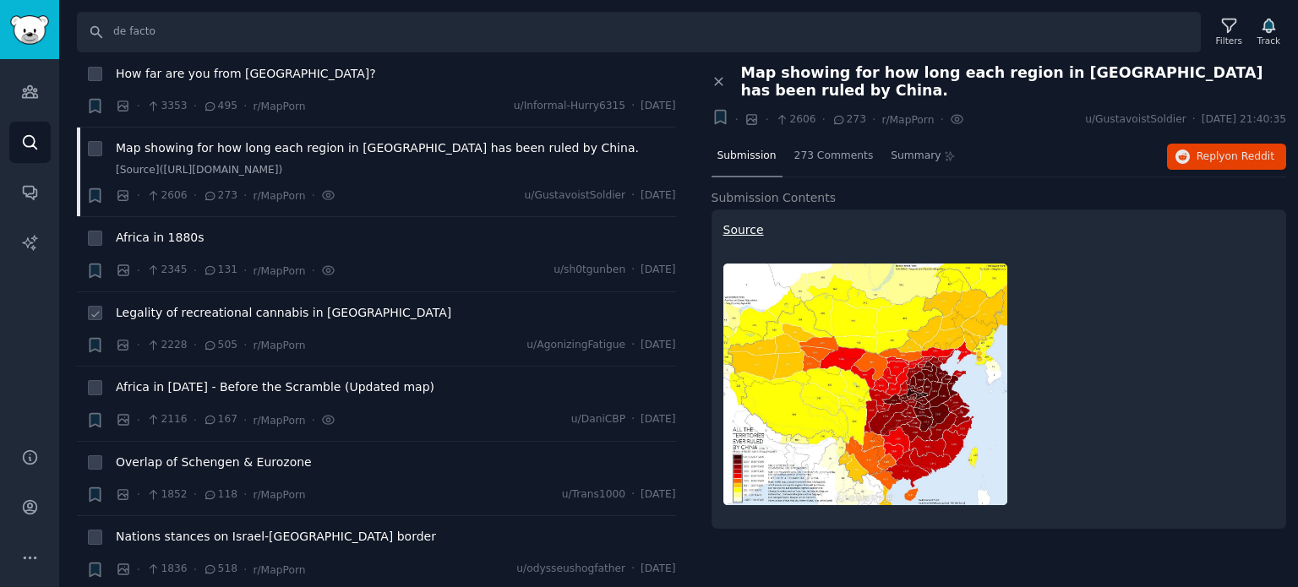
scroll to position [338, 0]
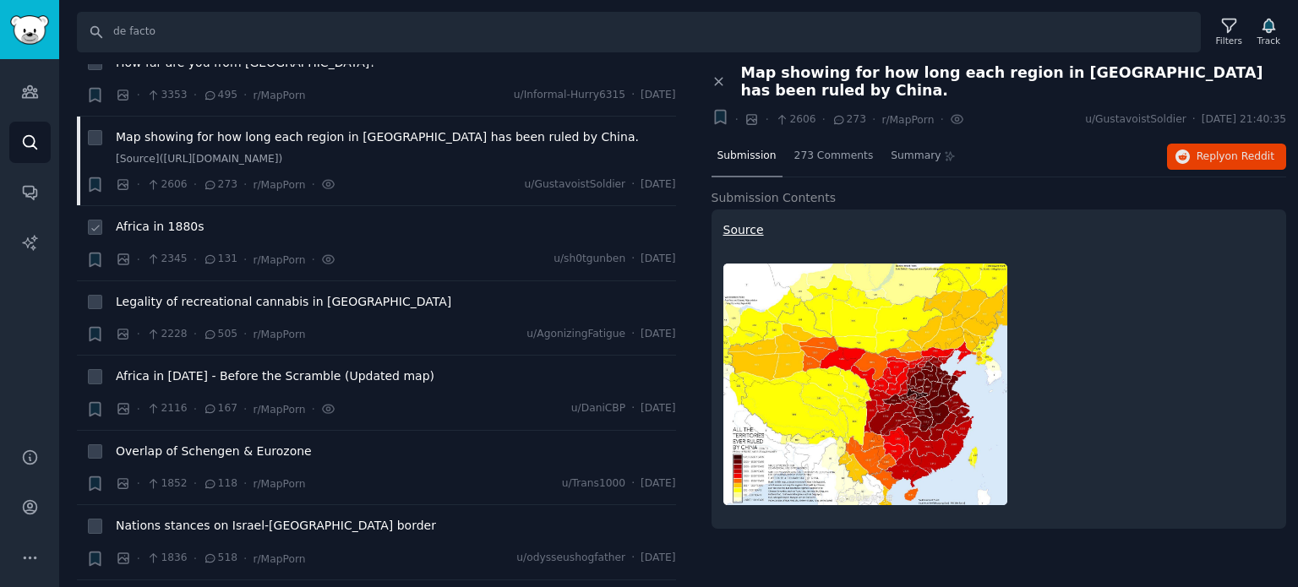
click at [152, 226] on span "Africa in 1880s" at bounding box center [160, 227] width 89 height 18
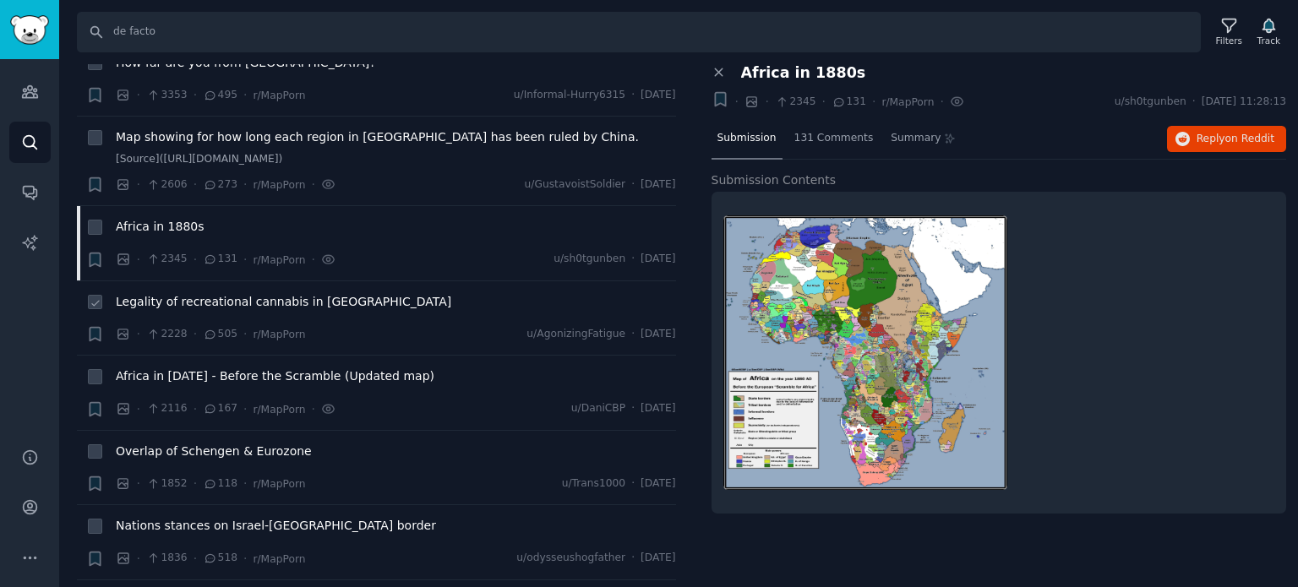
click at [177, 299] on span "Legality of recreational cannabis in [GEOGRAPHIC_DATA]" at bounding box center [283, 302] width 335 height 18
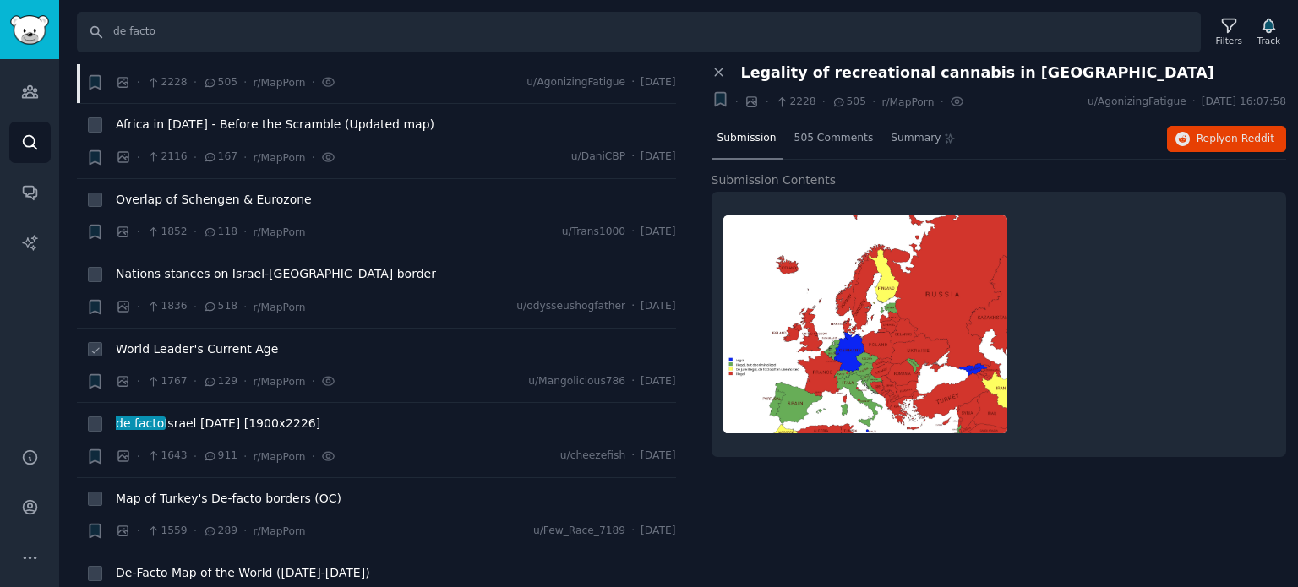
scroll to position [592, 0]
click at [200, 344] on span "World Leader's Current Age" at bounding box center [197, 348] width 162 height 18
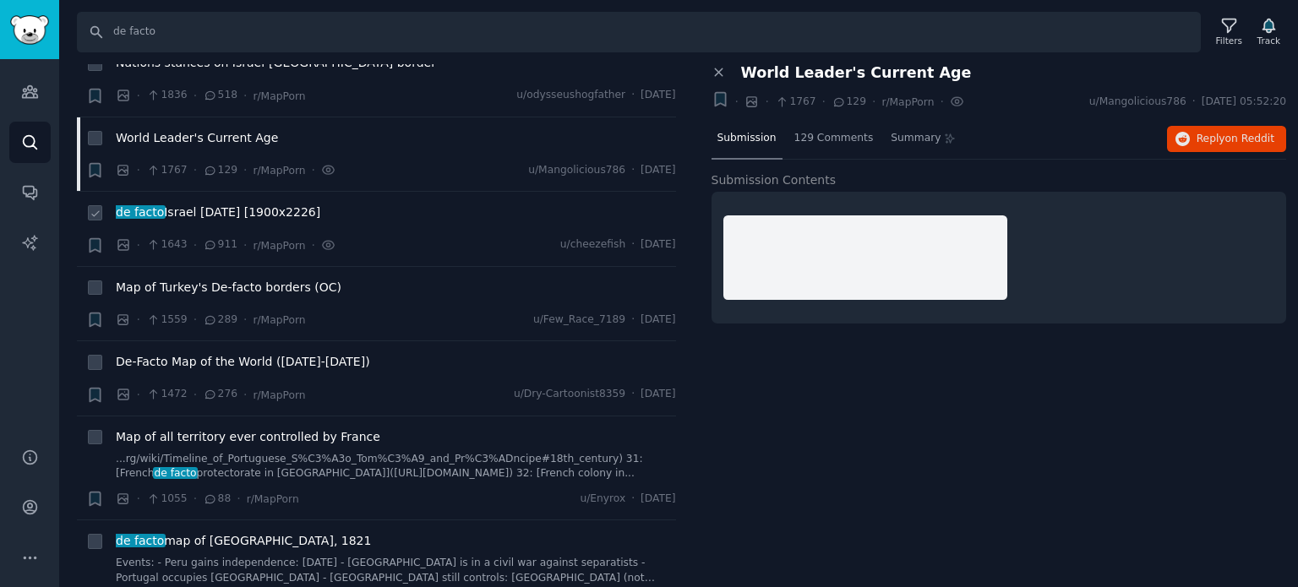
scroll to position [845, 0]
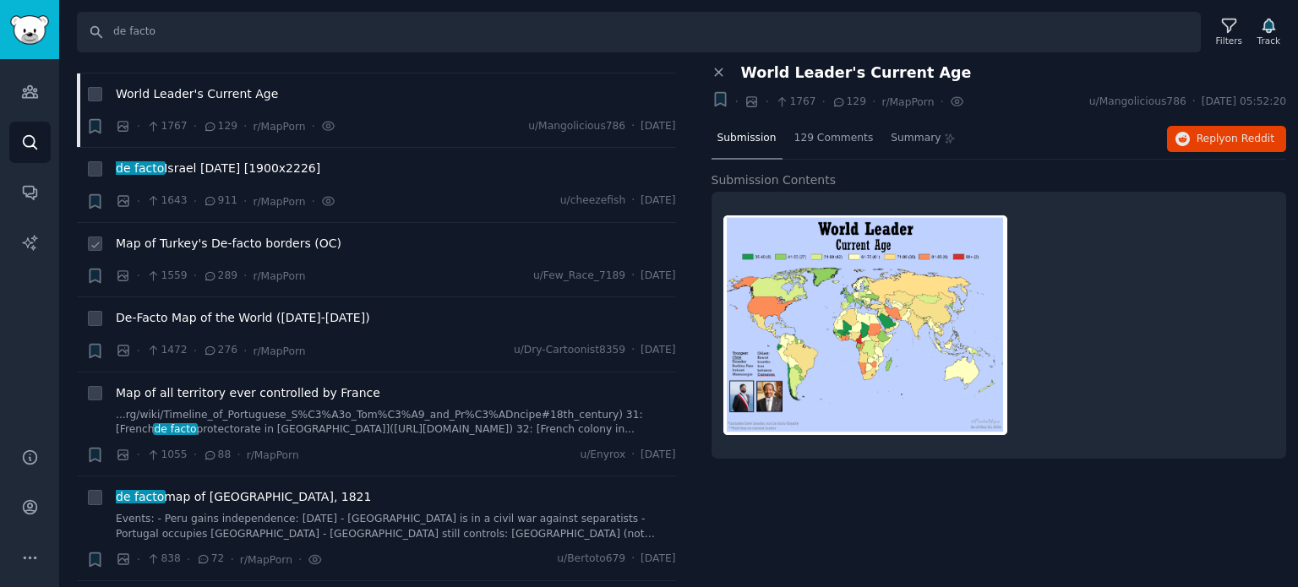
click at [235, 243] on span "Map of Turkey's De-facto borders (OC)" at bounding box center [229, 244] width 226 height 18
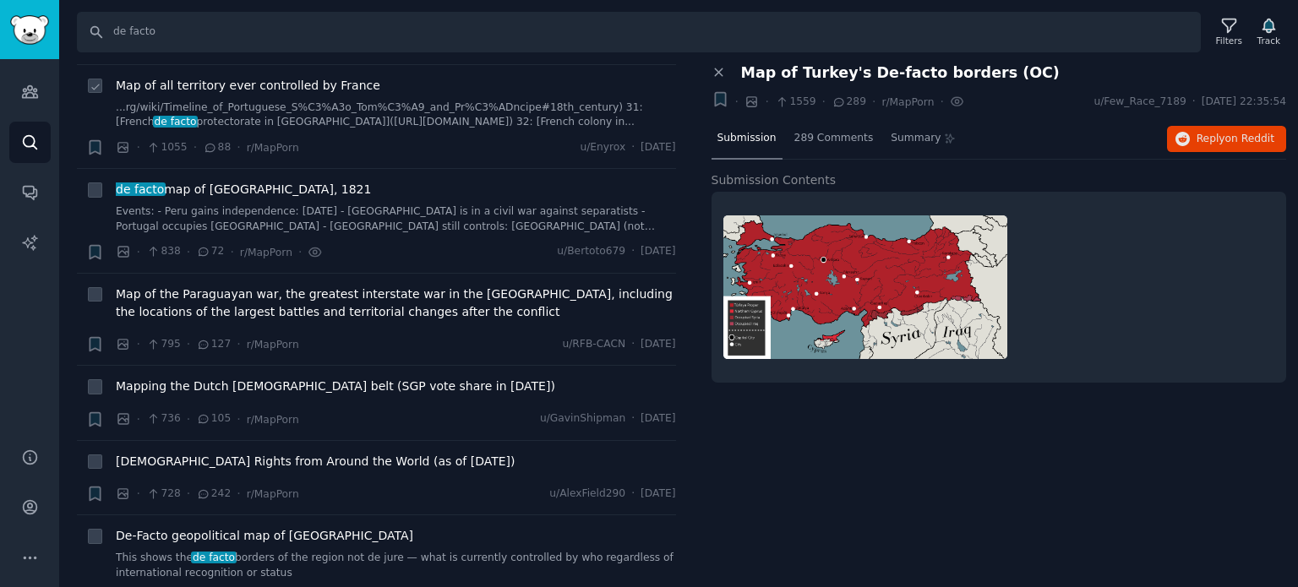
scroll to position [1183, 0]
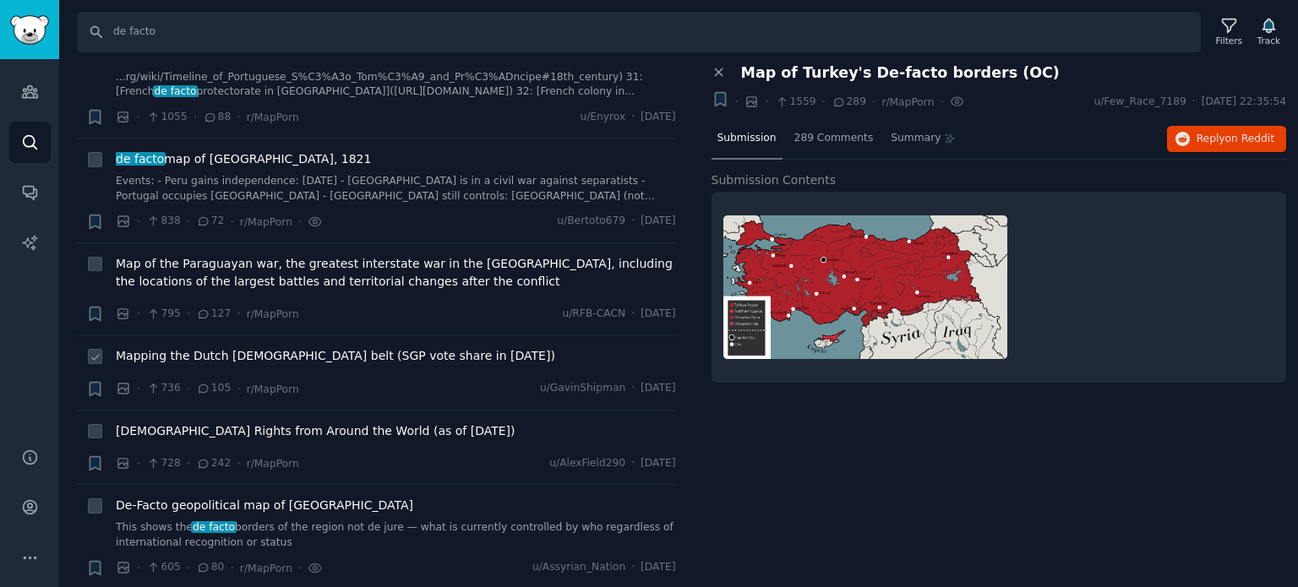
click at [210, 348] on span "Mapping the Dutch [DEMOGRAPHIC_DATA] belt (SGP vote share in [DATE])" at bounding box center [335, 356] width 439 height 18
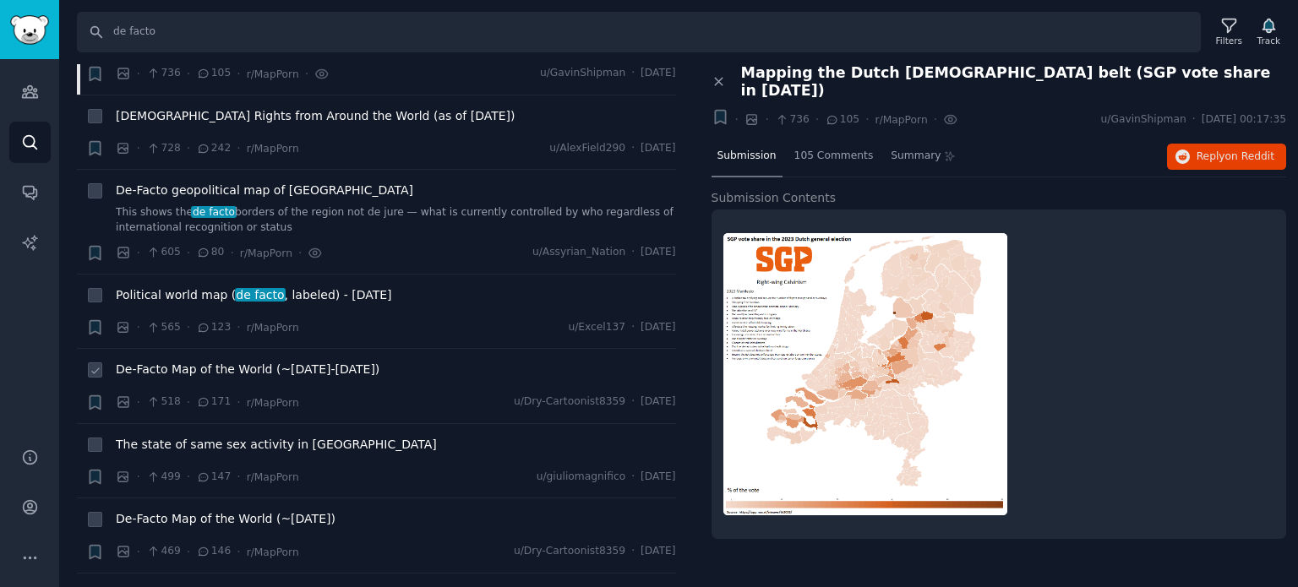
scroll to position [1521, 0]
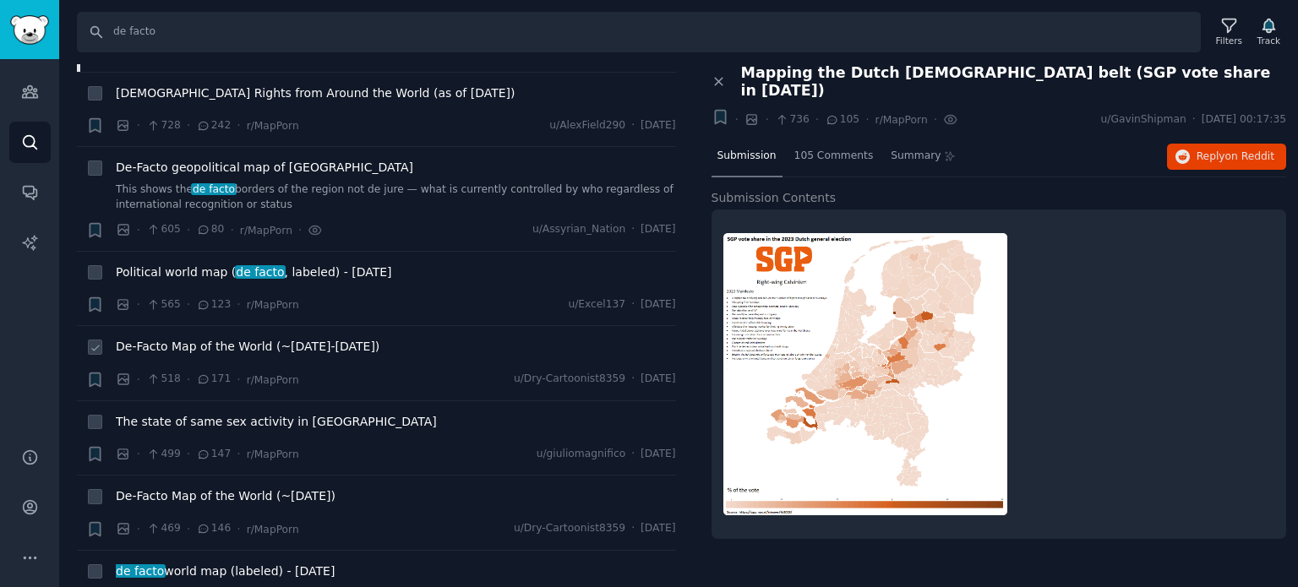
click at [215, 344] on span "De-Facto Map of the World (~[DATE]-[DATE])" at bounding box center [248, 347] width 264 height 18
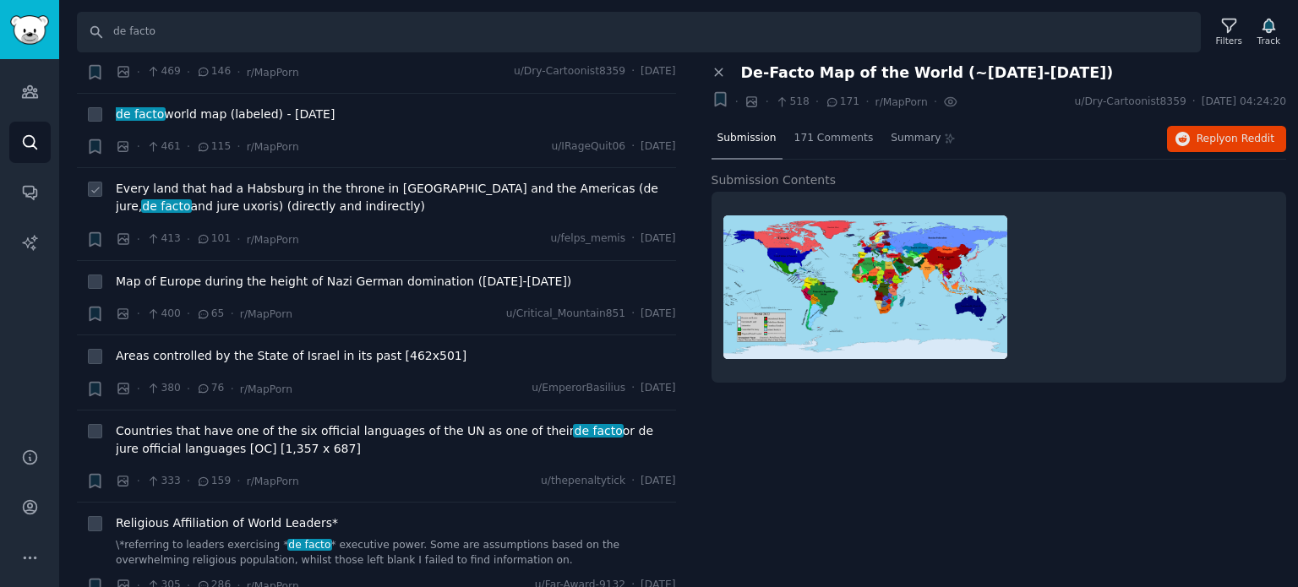
scroll to position [2113, 0]
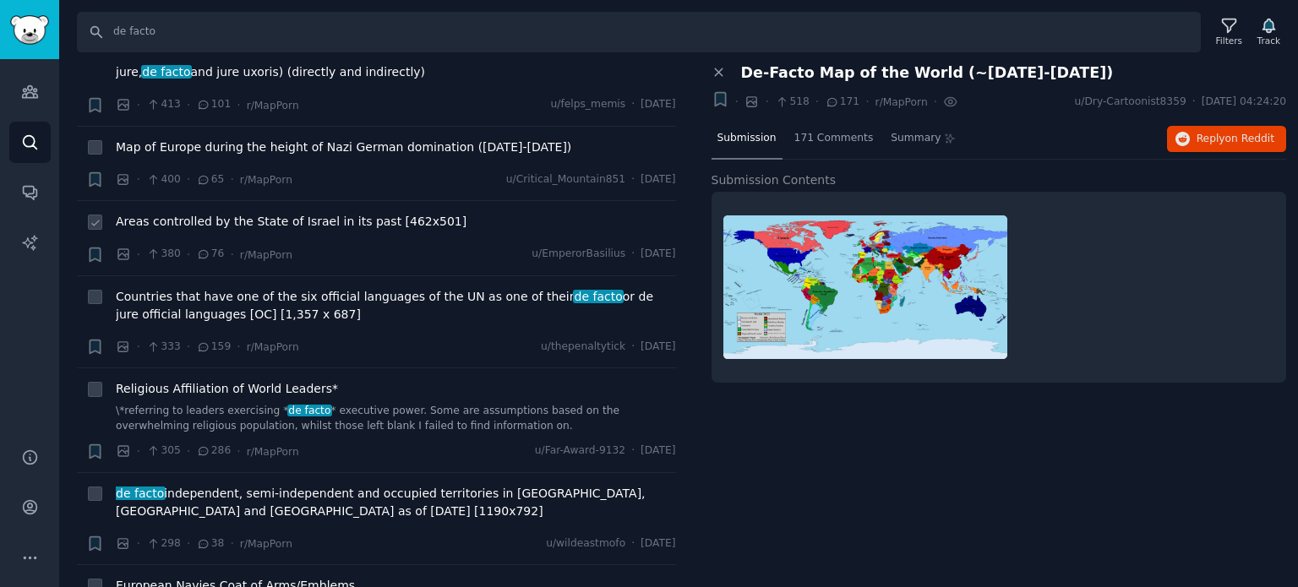
click at [194, 219] on span "Areas controlled by the State of Israel in its past [462x501]" at bounding box center [291, 222] width 351 height 18
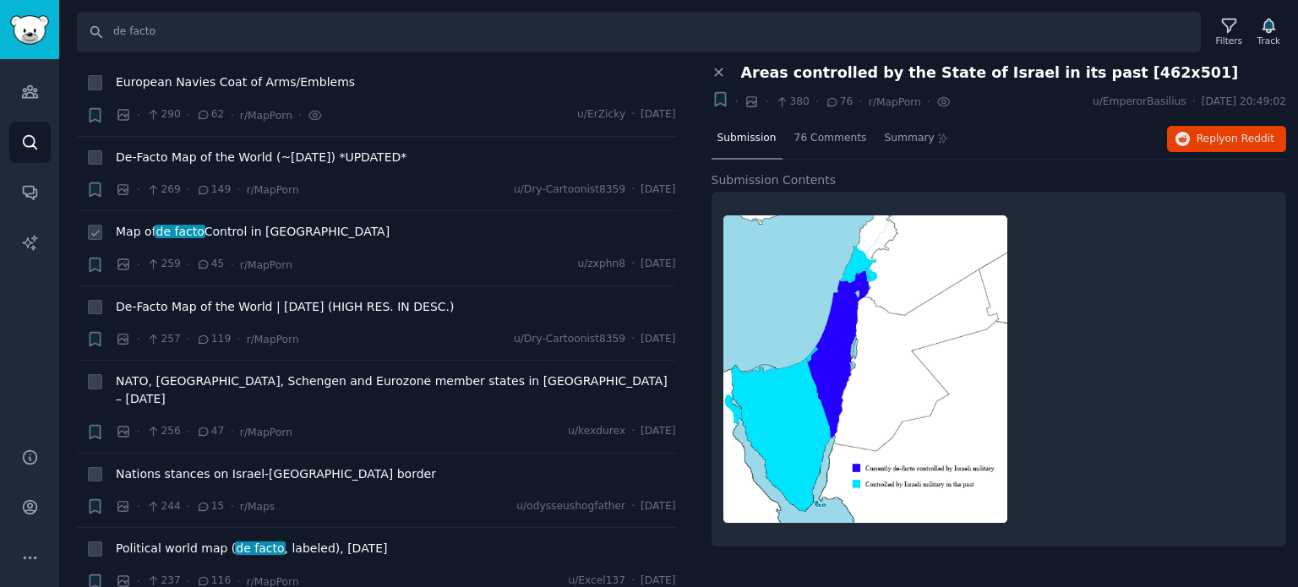
scroll to position [2620, 0]
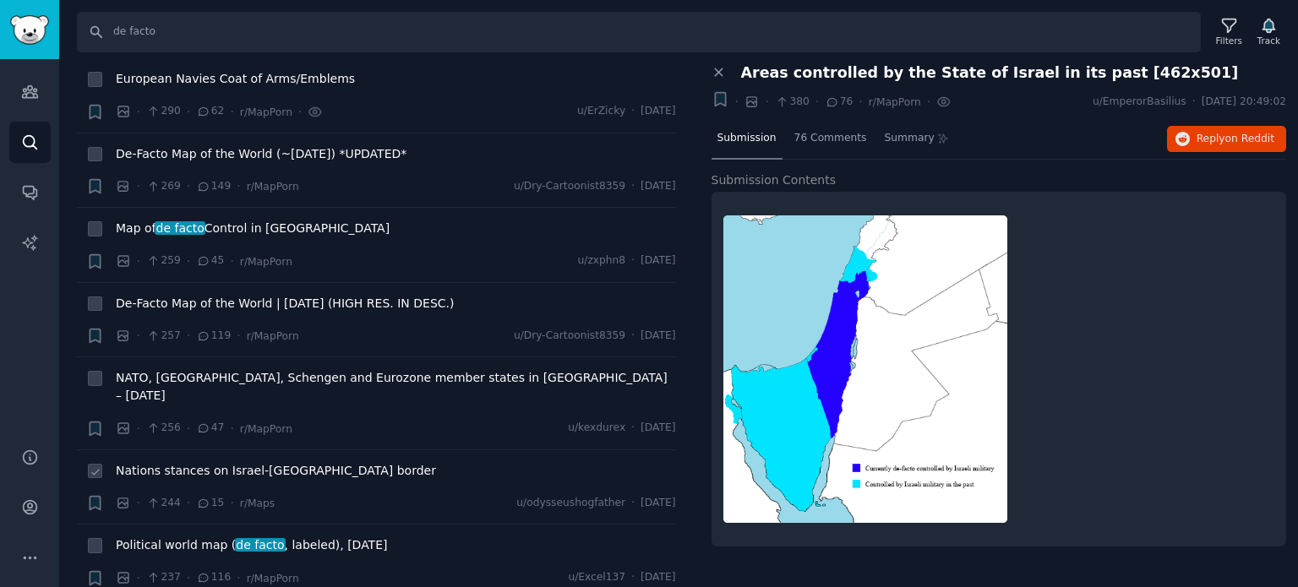
click at [199, 462] on span "Nations stances on Israel-[GEOGRAPHIC_DATA] border" at bounding box center [276, 471] width 320 height 18
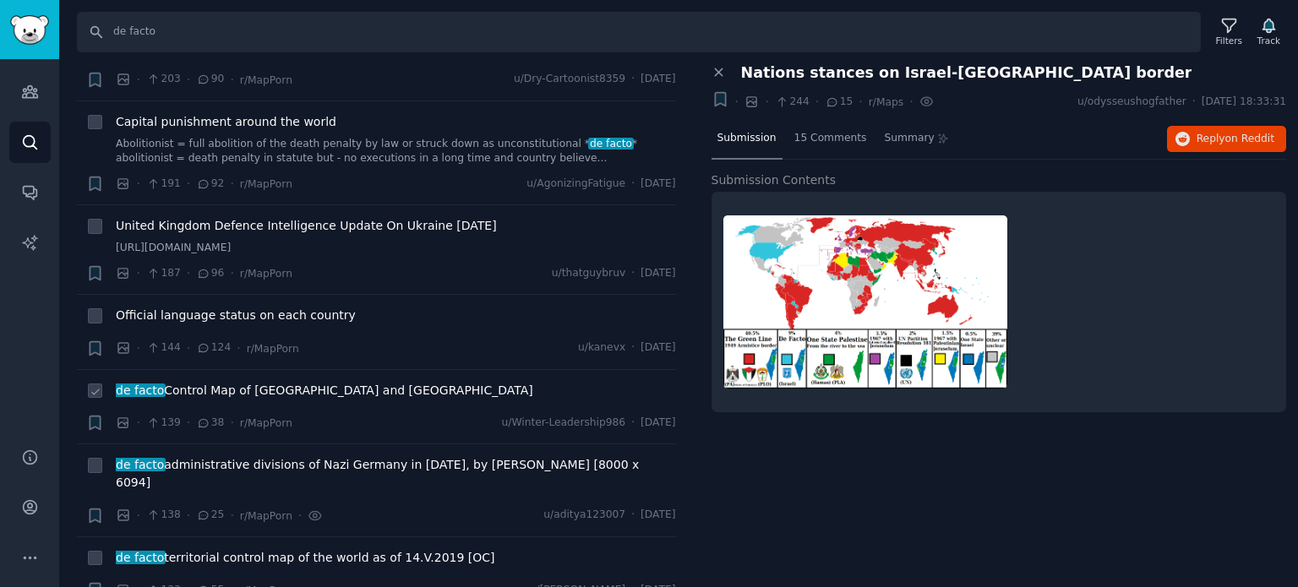
scroll to position [3296, 0]
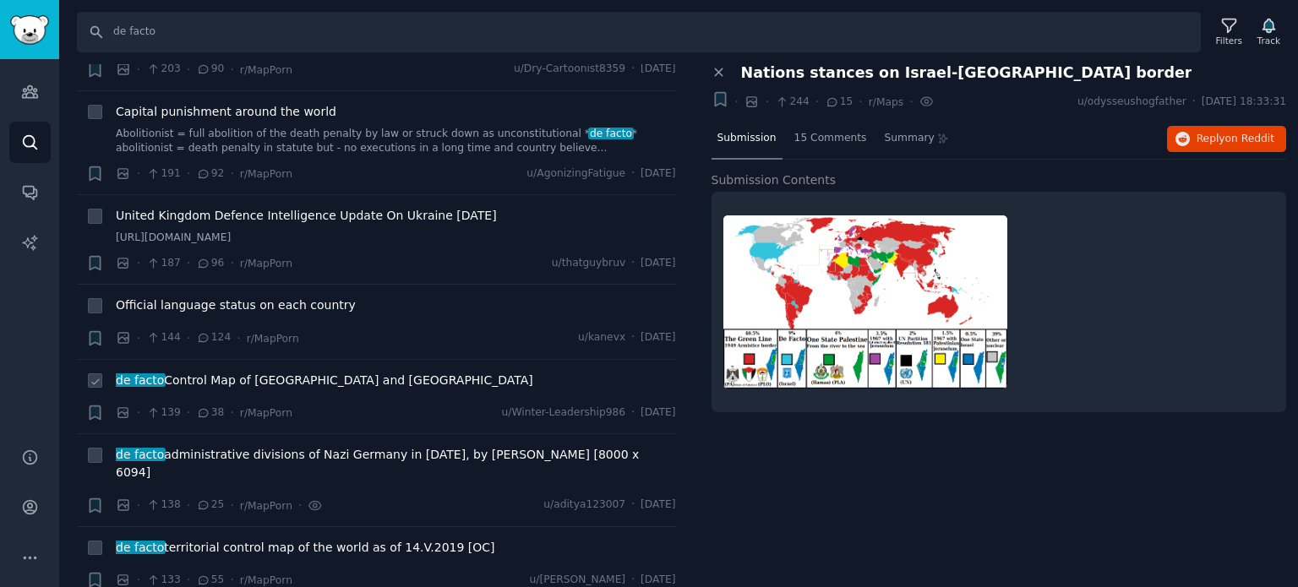
click at [213, 372] on span "de facto Control Map of [GEOGRAPHIC_DATA] and [GEOGRAPHIC_DATA]" at bounding box center [324, 381] width 417 height 18
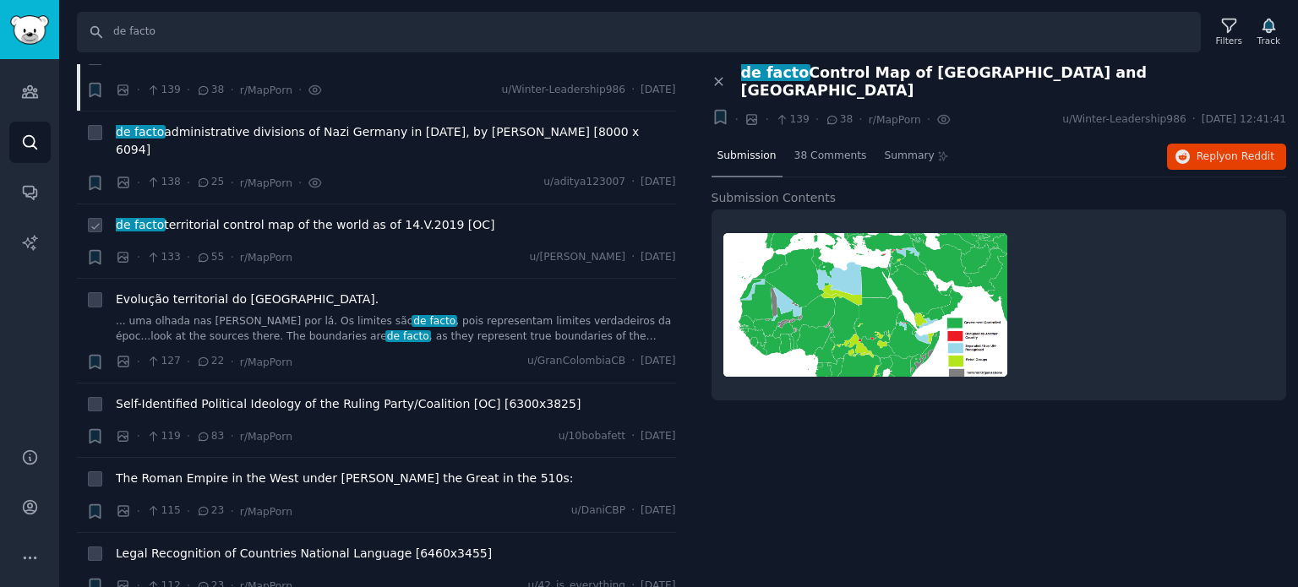
scroll to position [3634, 0]
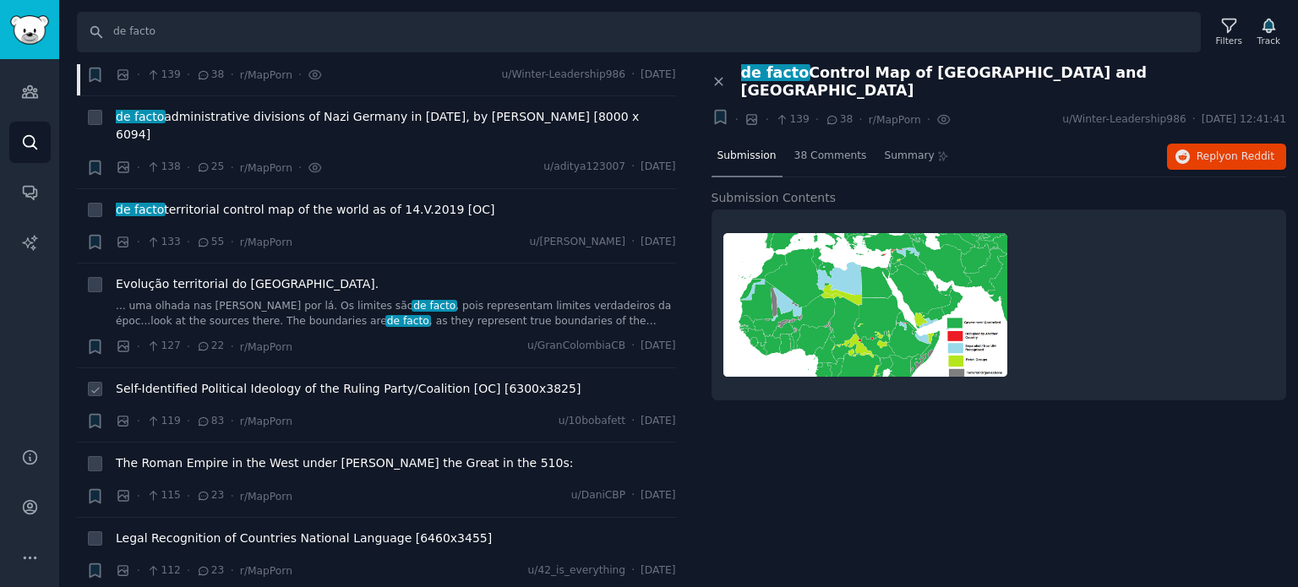
click at [210, 380] on span "Self-Identified Political Ideology of the Ruling Party/Coalition [OC] [6300x382…" at bounding box center [348, 389] width 465 height 18
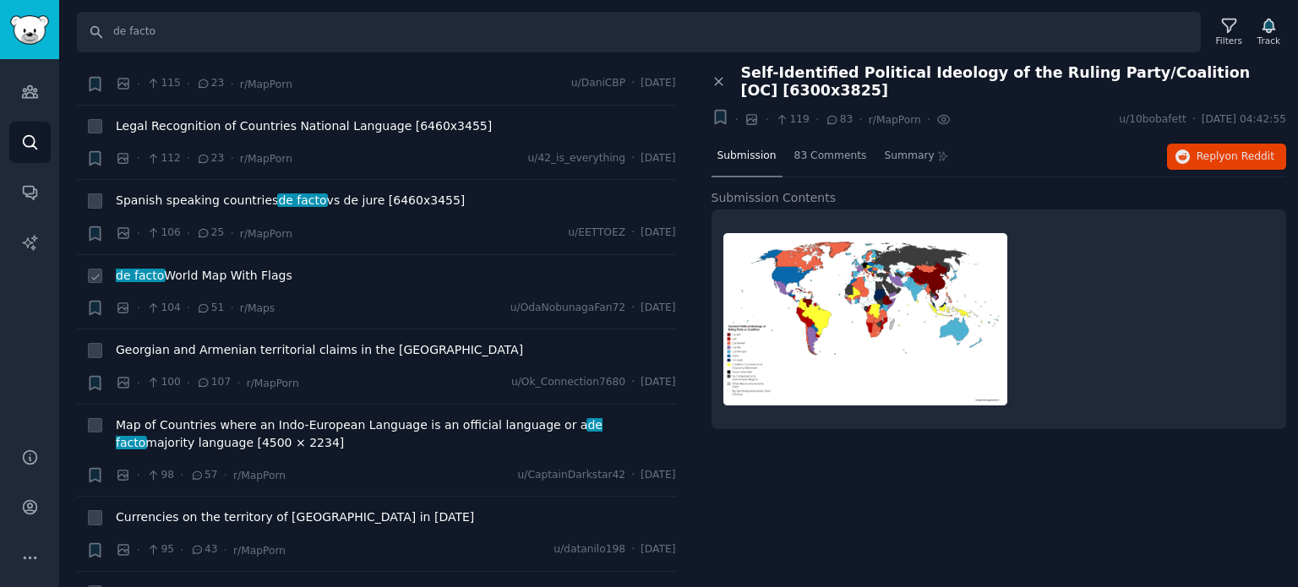
scroll to position [4056, 0]
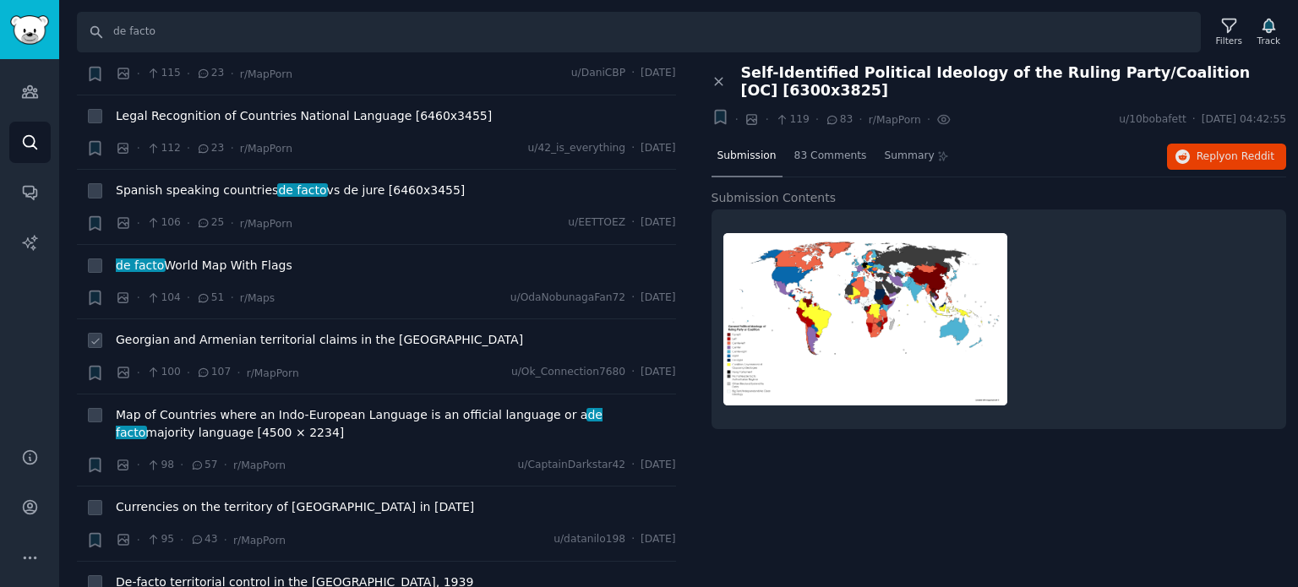
click at [210, 331] on span "Georgian and Armenian territorial claims in the [GEOGRAPHIC_DATA]" at bounding box center [319, 340] width 407 height 18
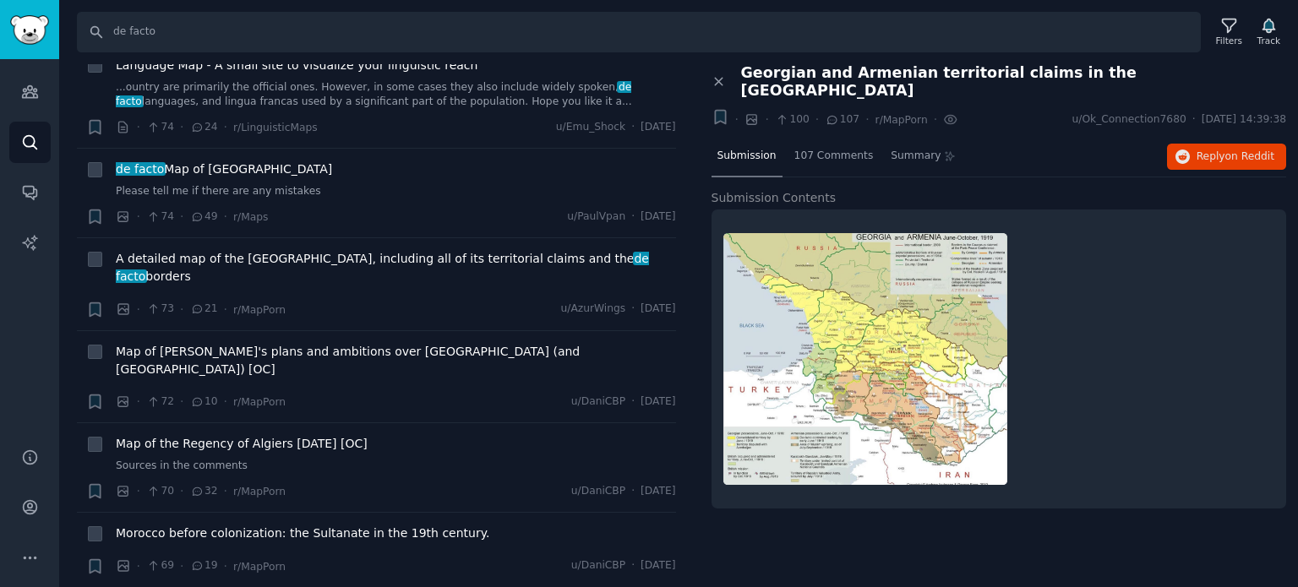
scroll to position [5155, 0]
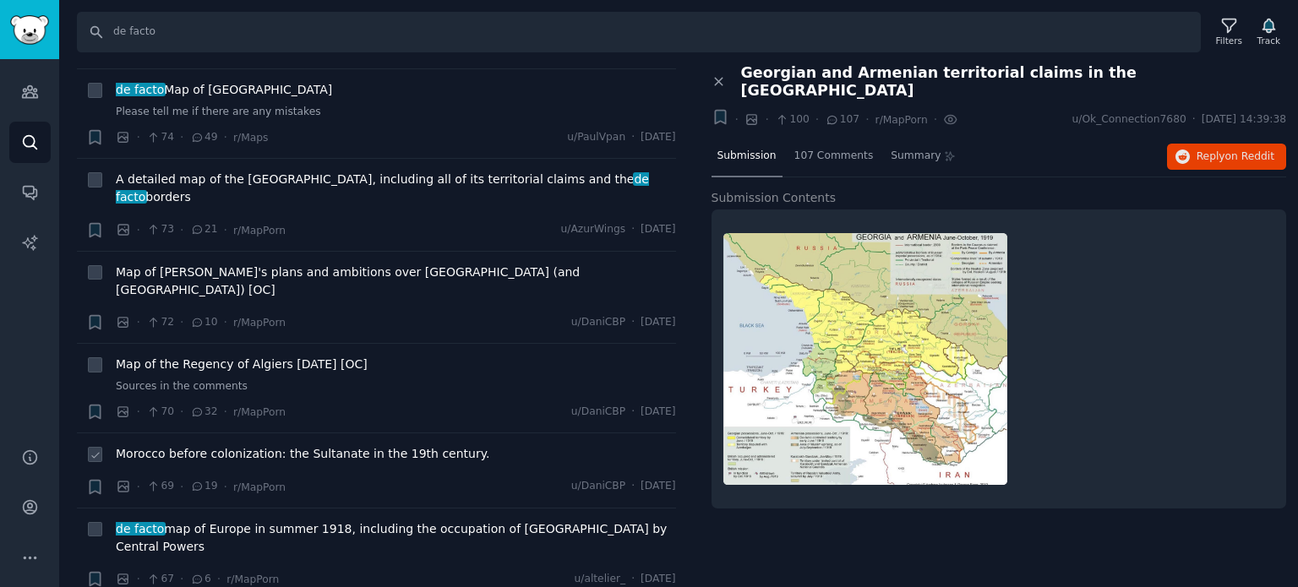
click at [202, 445] on span "Morocco before colonization: the Sultanate in the 19th century." at bounding box center [303, 454] width 374 height 18
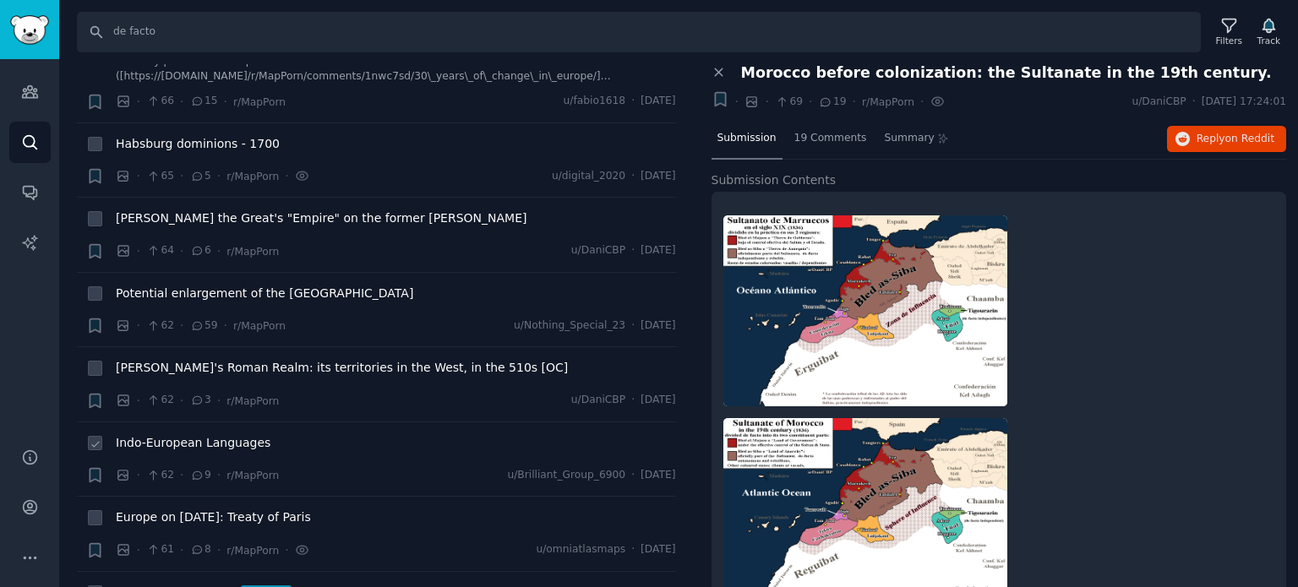
scroll to position [5747, 0]
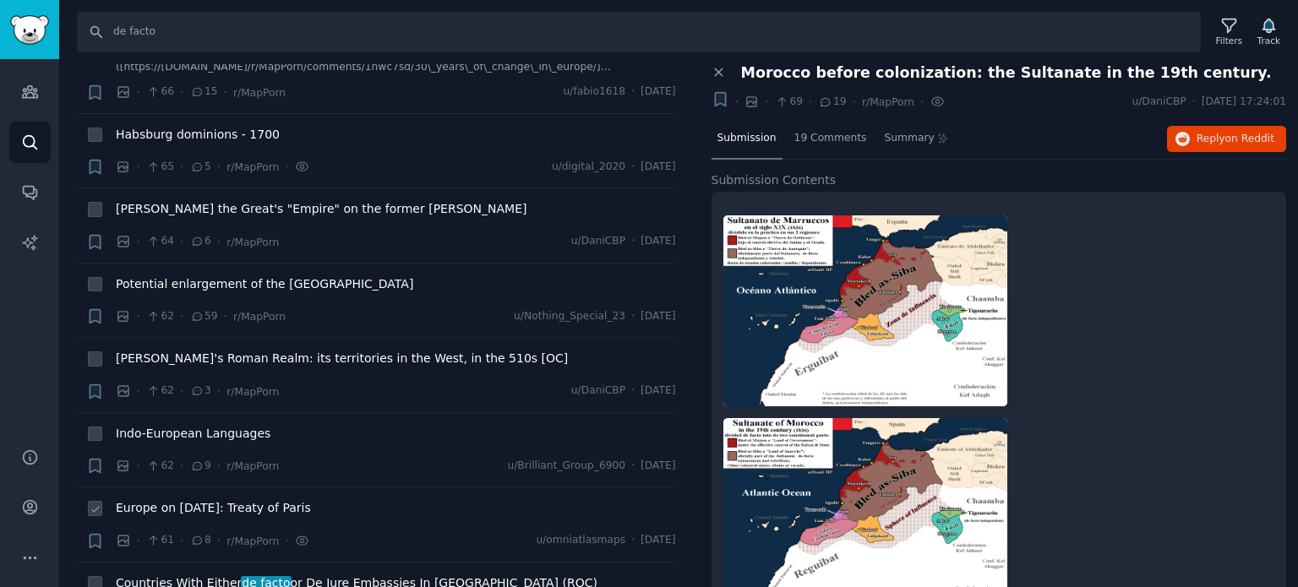
click at [200, 499] on span "Europe on [DATE]: Treaty of Paris" at bounding box center [213, 508] width 195 height 18
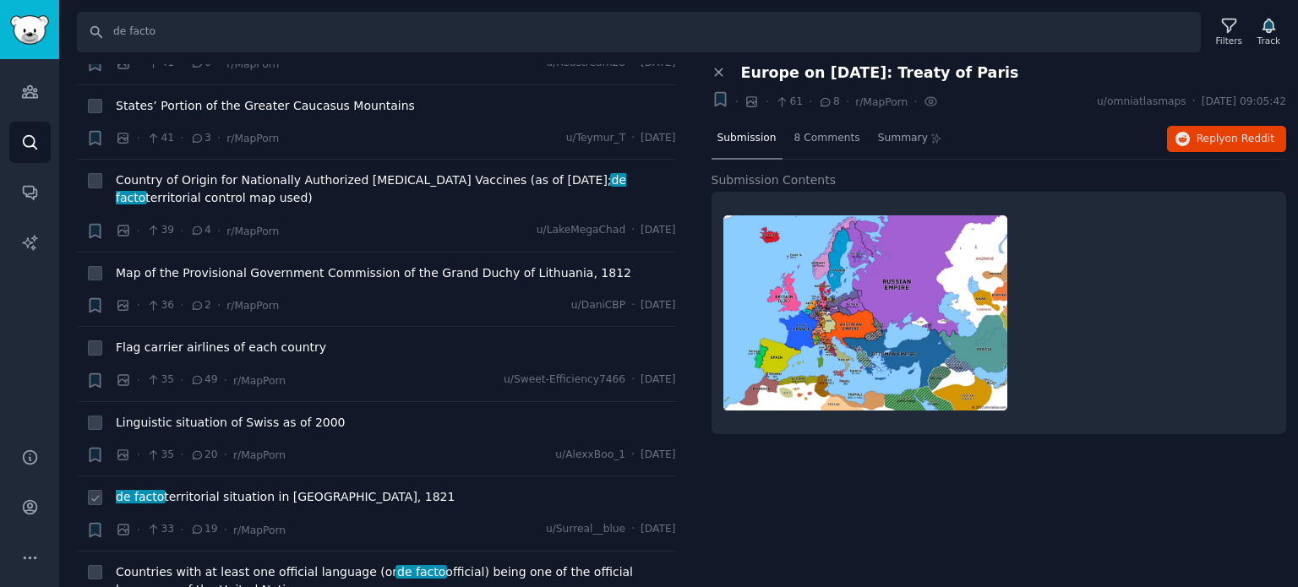
scroll to position [7775, 0]
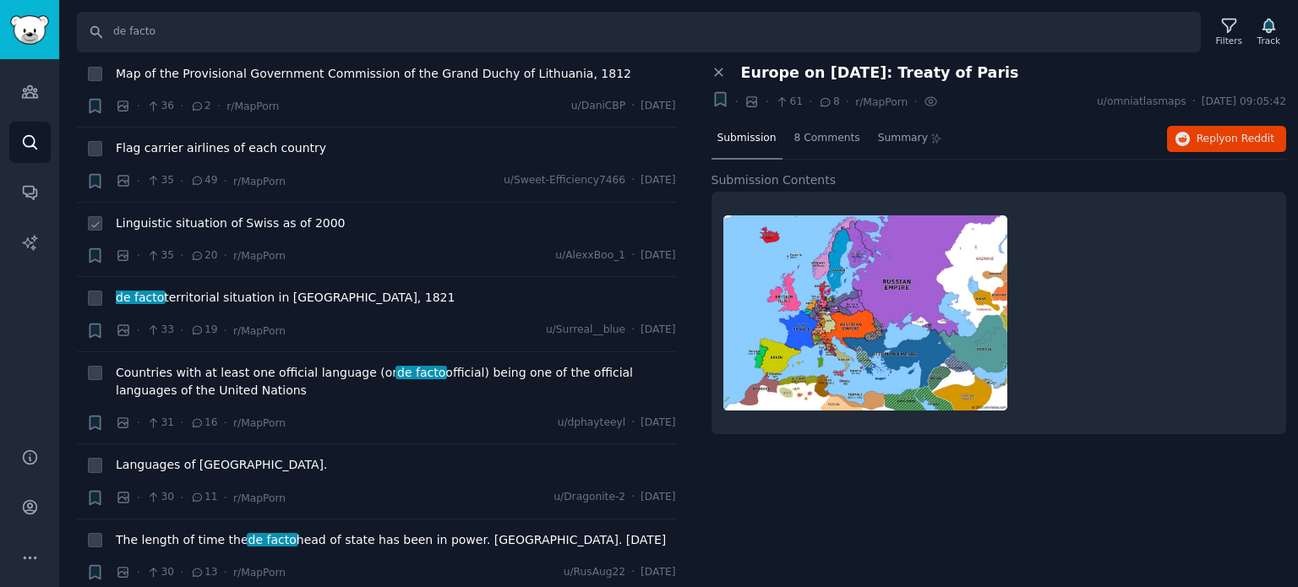
click at [232, 203] on li "+ Linguistic situation of Swiss as of 2000 · 35 · 20 · r/MapPorn u/AlexxBoo_1 ·…" at bounding box center [376, 240] width 599 height 74
click at [237, 215] on span "Linguistic situation of Swiss as of 2000" at bounding box center [231, 224] width 230 height 18
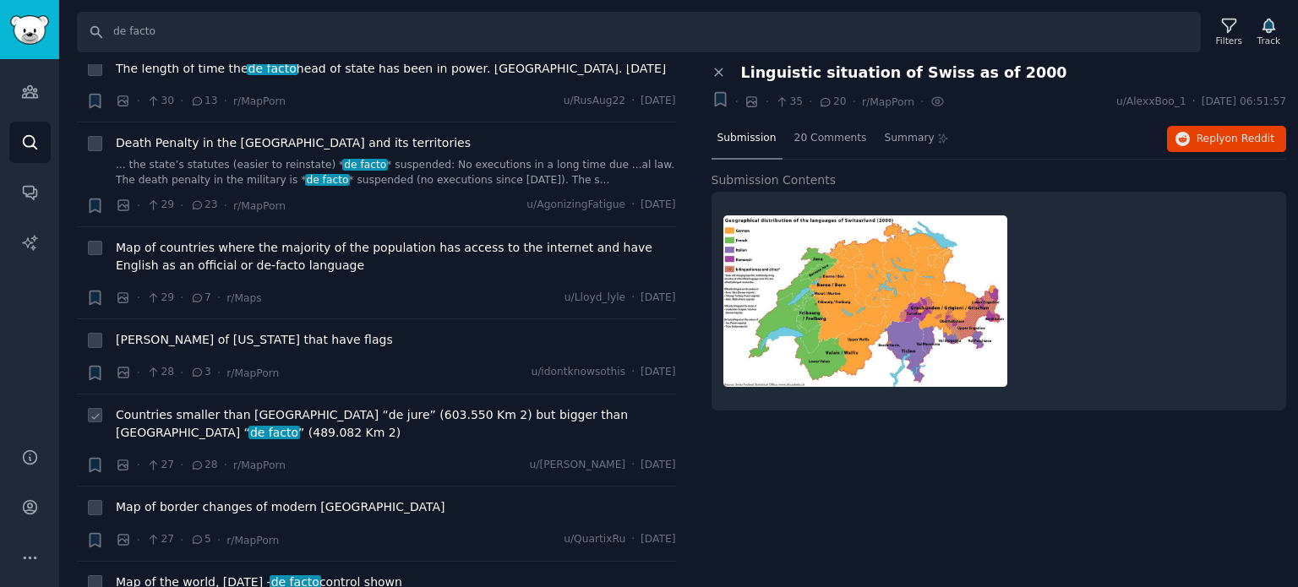
scroll to position [8282, 0]
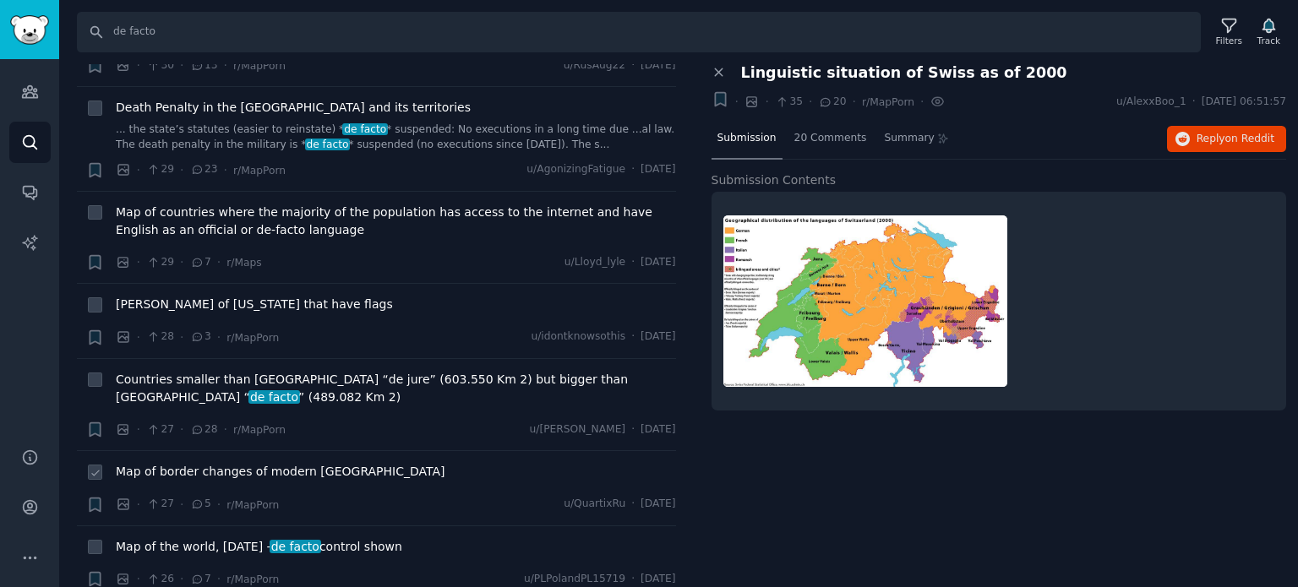
click at [214, 463] on span "Map of border changes of modern [GEOGRAPHIC_DATA]" at bounding box center [281, 472] width 330 height 18
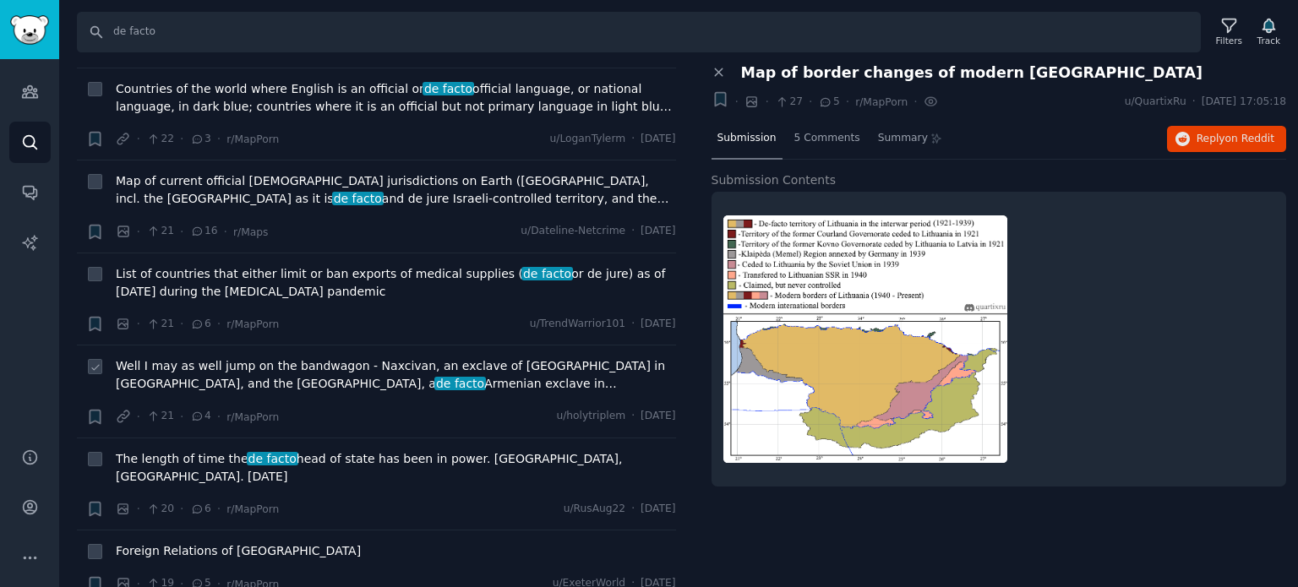
scroll to position [9634, 0]
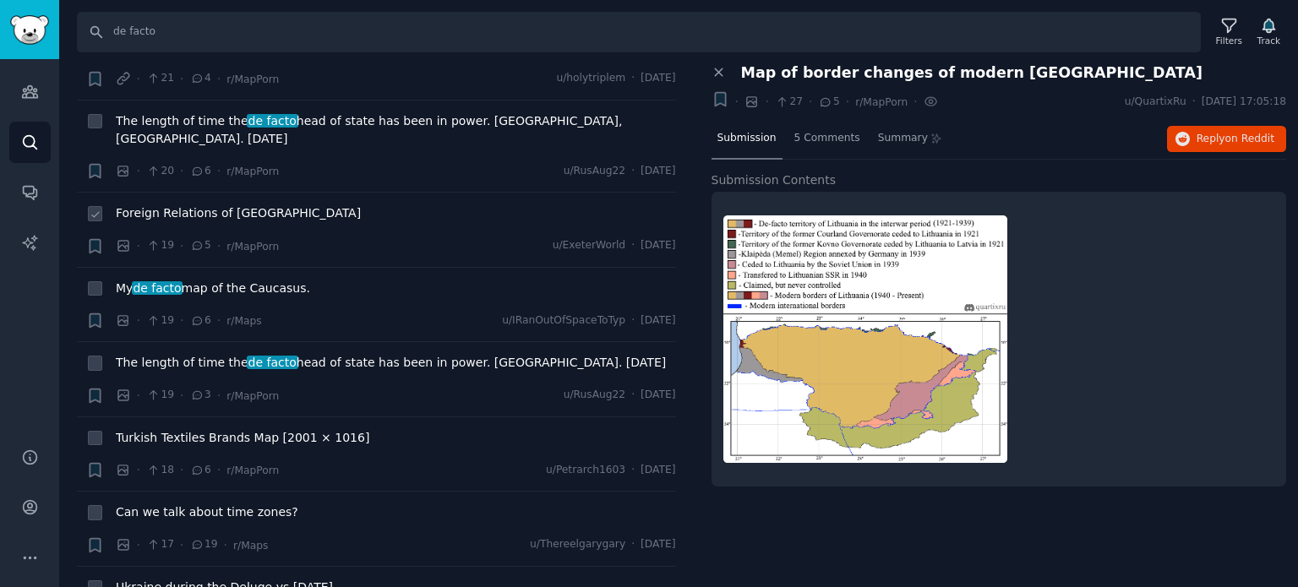
click at [248, 205] on div "Foreign Relations of [GEOGRAPHIC_DATA]" at bounding box center [396, 217] width 560 height 24
click at [250, 205] on span "Foreign Relations of [GEOGRAPHIC_DATA]" at bounding box center [238, 214] width 245 height 18
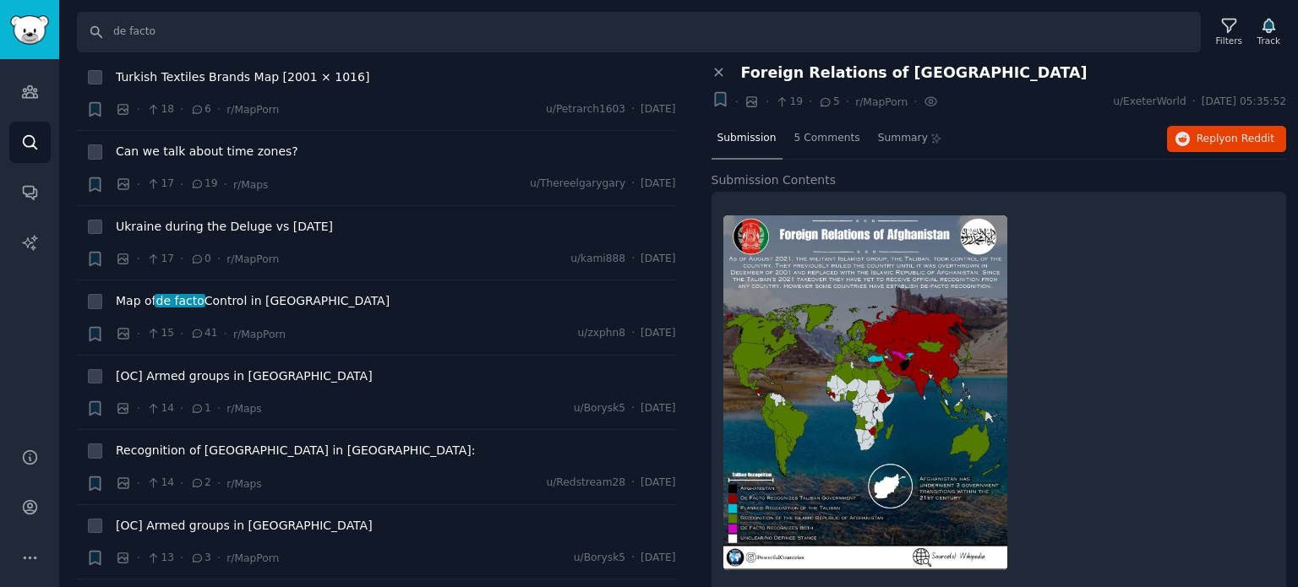
scroll to position [10225, 0]
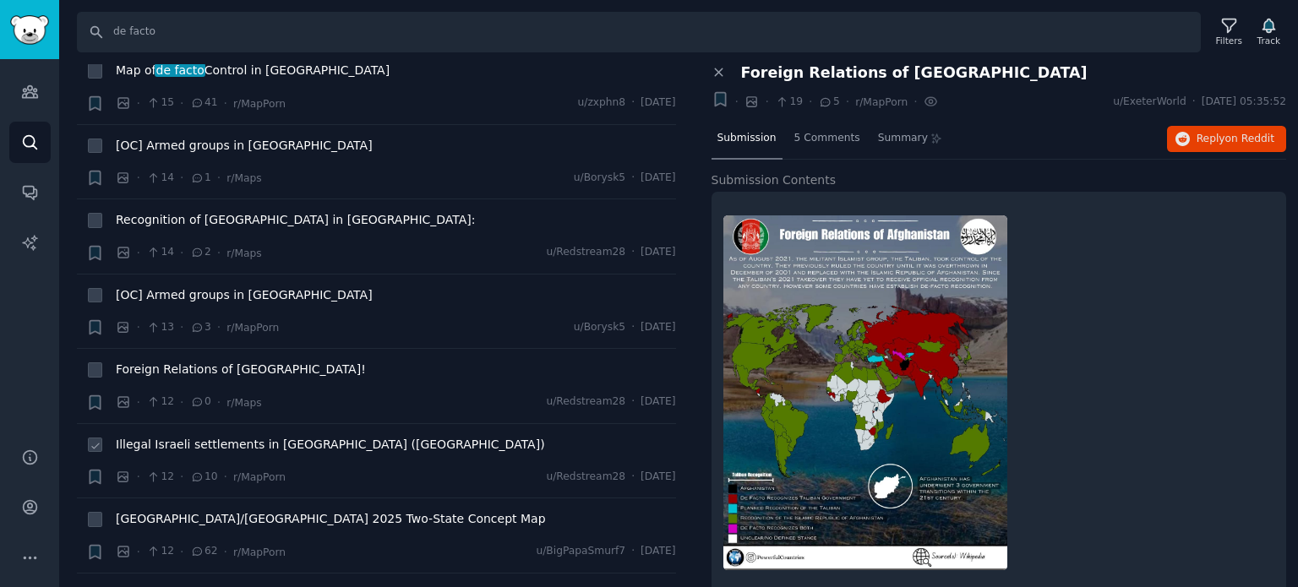
click at [244, 436] on span "Illegal Israeli settlements in [GEOGRAPHIC_DATA] ([GEOGRAPHIC_DATA])" at bounding box center [330, 445] width 429 height 18
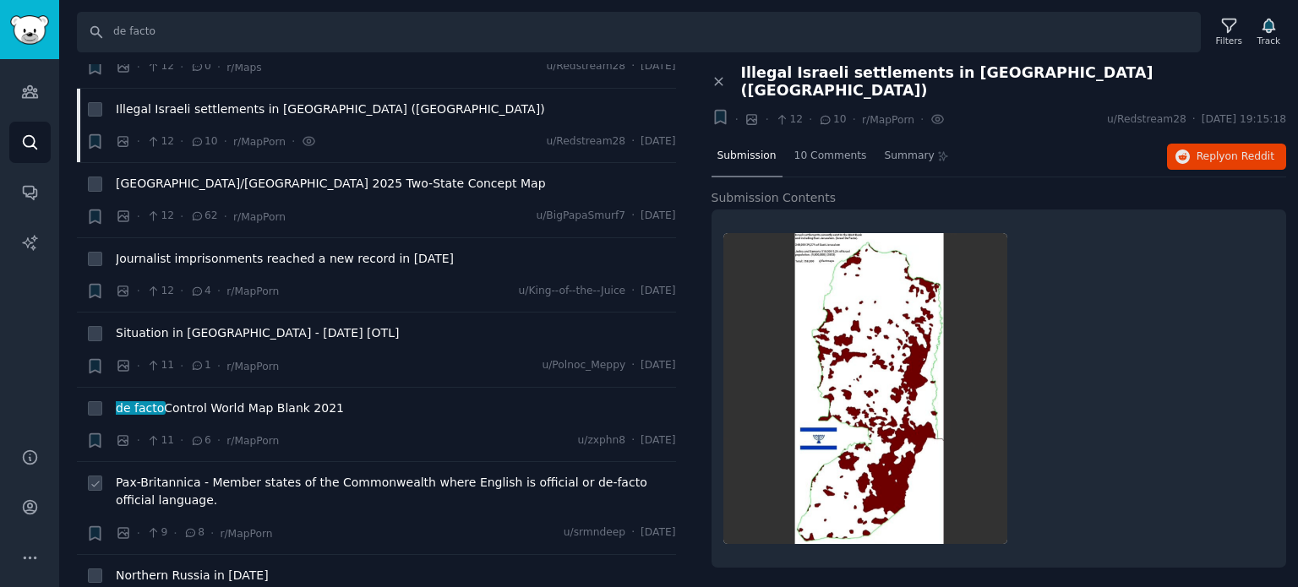
scroll to position [10563, 0]
click at [284, 397] on span "de facto Control World Map Blank 2021" at bounding box center [230, 406] width 228 height 18
